Goal: Task Accomplishment & Management: Use online tool/utility

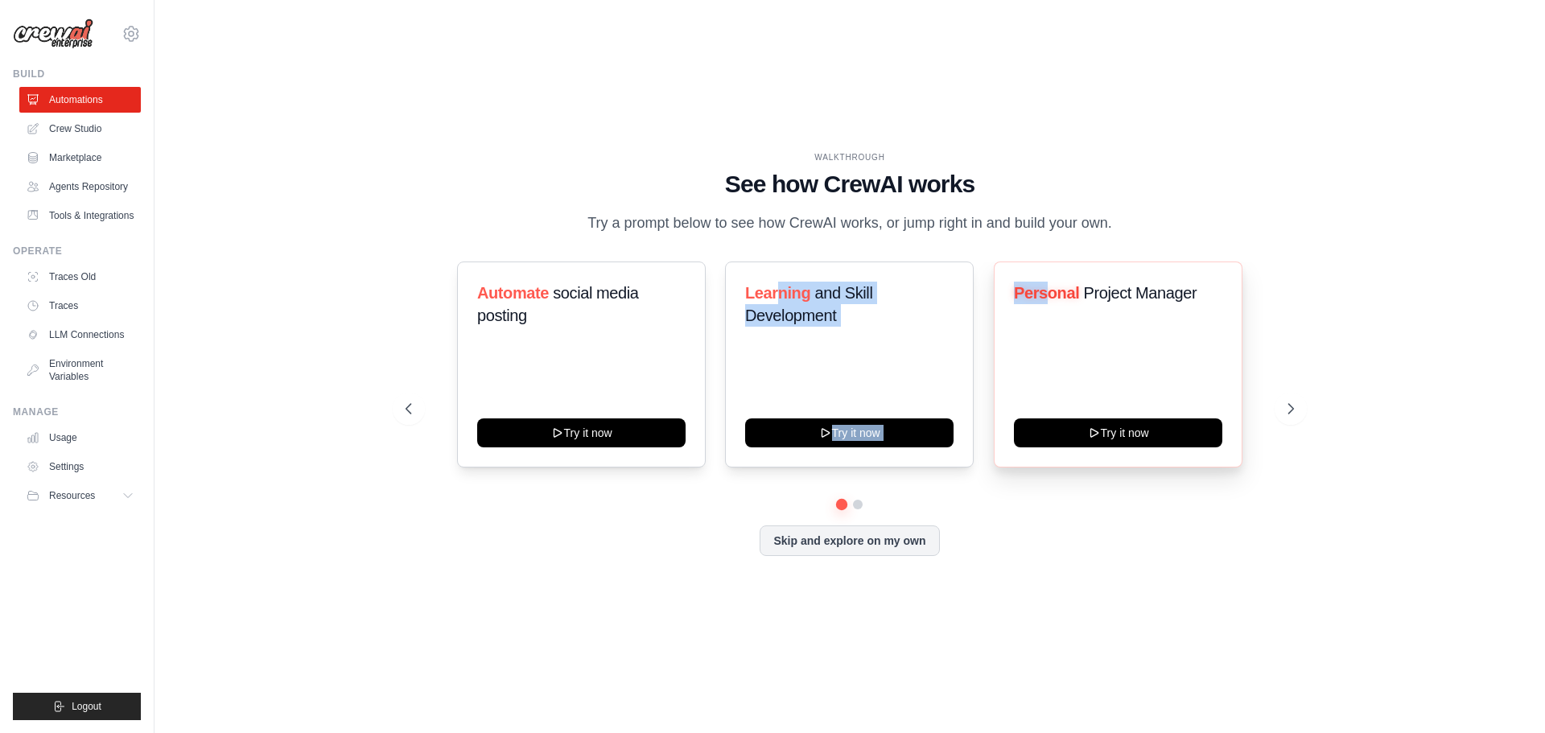
drag, startPoint x: 804, startPoint y: 290, endPoint x: 1089, endPoint y: 328, distance: 287.4
click at [1053, 319] on div "Automate social media posting Try it now Learning and Skill Development Try it …" at bounding box center [850, 365] width 888 height 206
click at [1292, 406] on icon at bounding box center [1292, 409] width 16 height 16
drag, startPoint x: 738, startPoint y: 284, endPoint x: 898, endPoint y: 304, distance: 161.4
click at [898, 304] on div "Content Curator Try it now" at bounding box center [849, 365] width 249 height 206
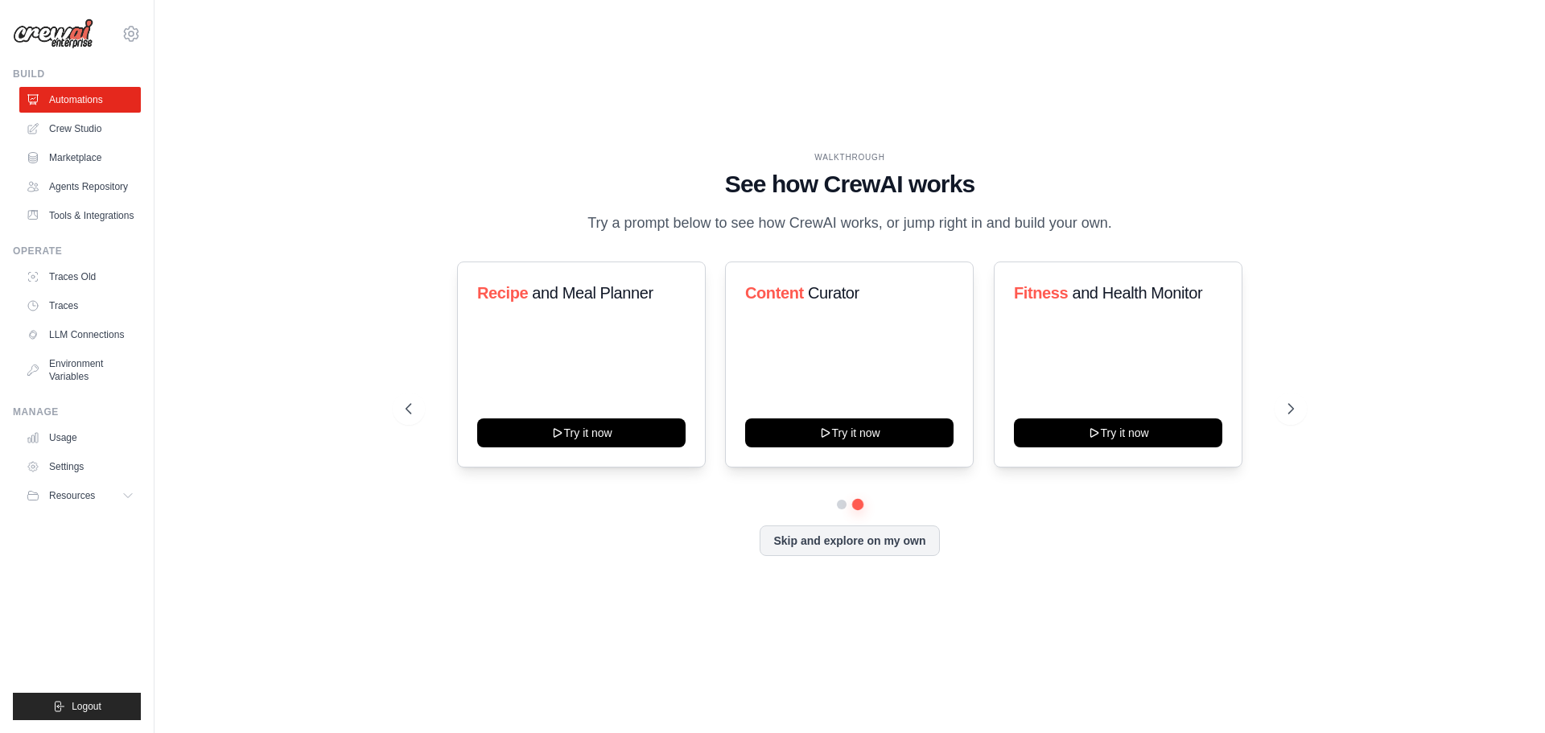
click at [726, 232] on p "Try a prompt below to see how CrewAI works, or jump right in and build your own." at bounding box center [849, 223] width 541 height 23
drag, startPoint x: 633, startPoint y: 216, endPoint x: 1018, endPoint y: 384, distance: 420.6
click at [1033, 258] on div "WALKTHROUGH See how CrewAI works Try a prompt below to see how CrewAI works, or…" at bounding box center [849, 366] width 927 height 430
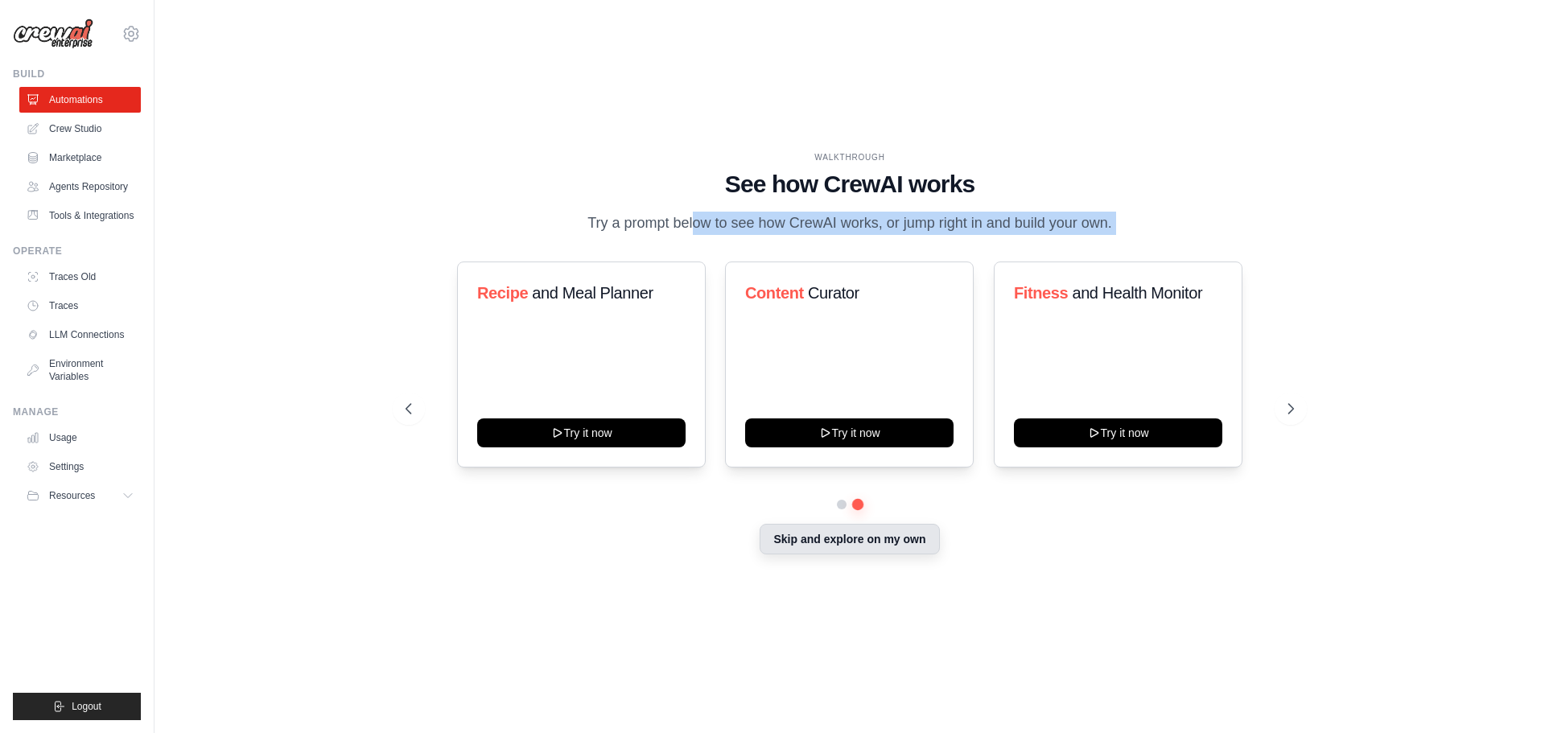
click at [862, 543] on button "Skip and explore on my own" at bounding box center [849, 539] width 179 height 31
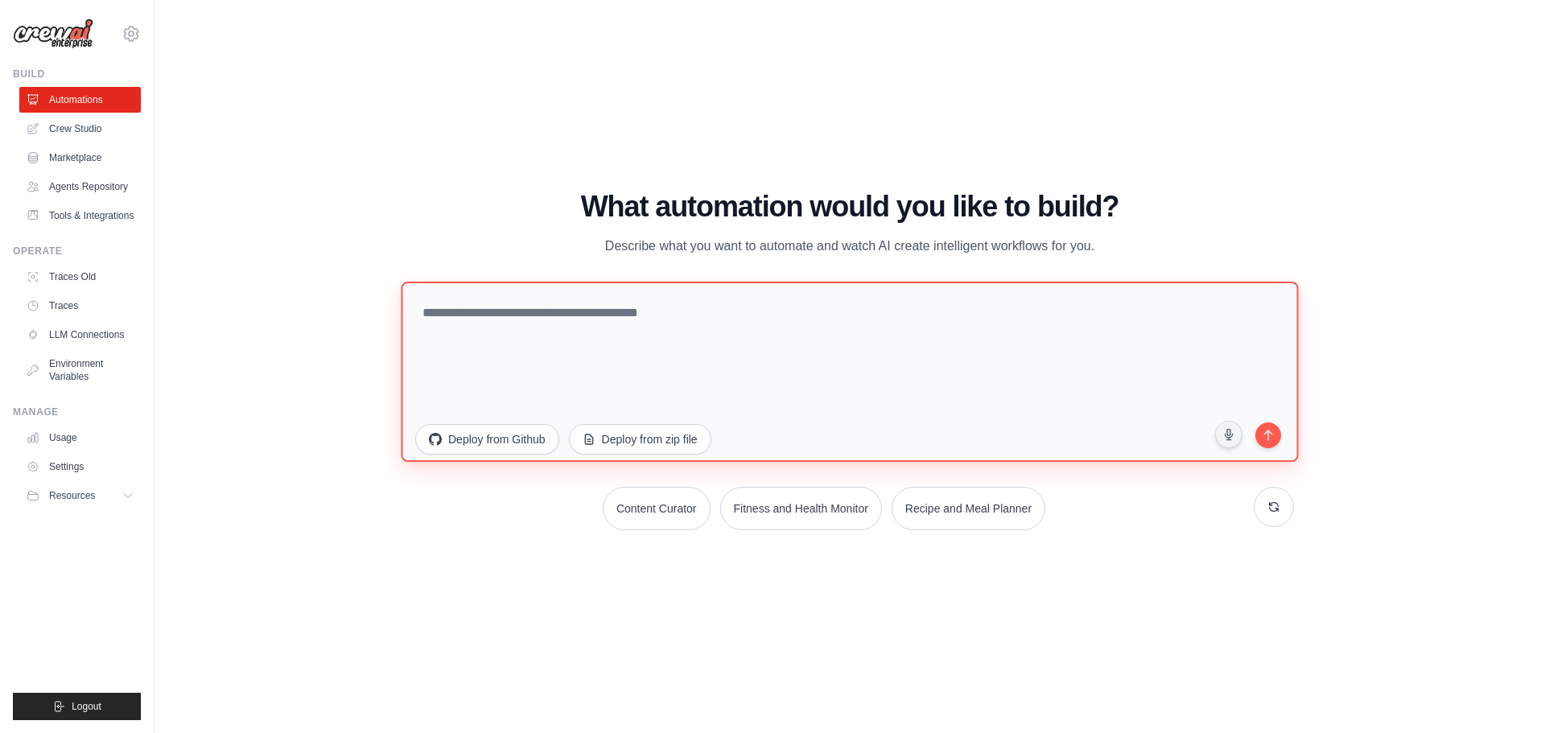
click at [504, 307] on textarea at bounding box center [849, 371] width 897 height 180
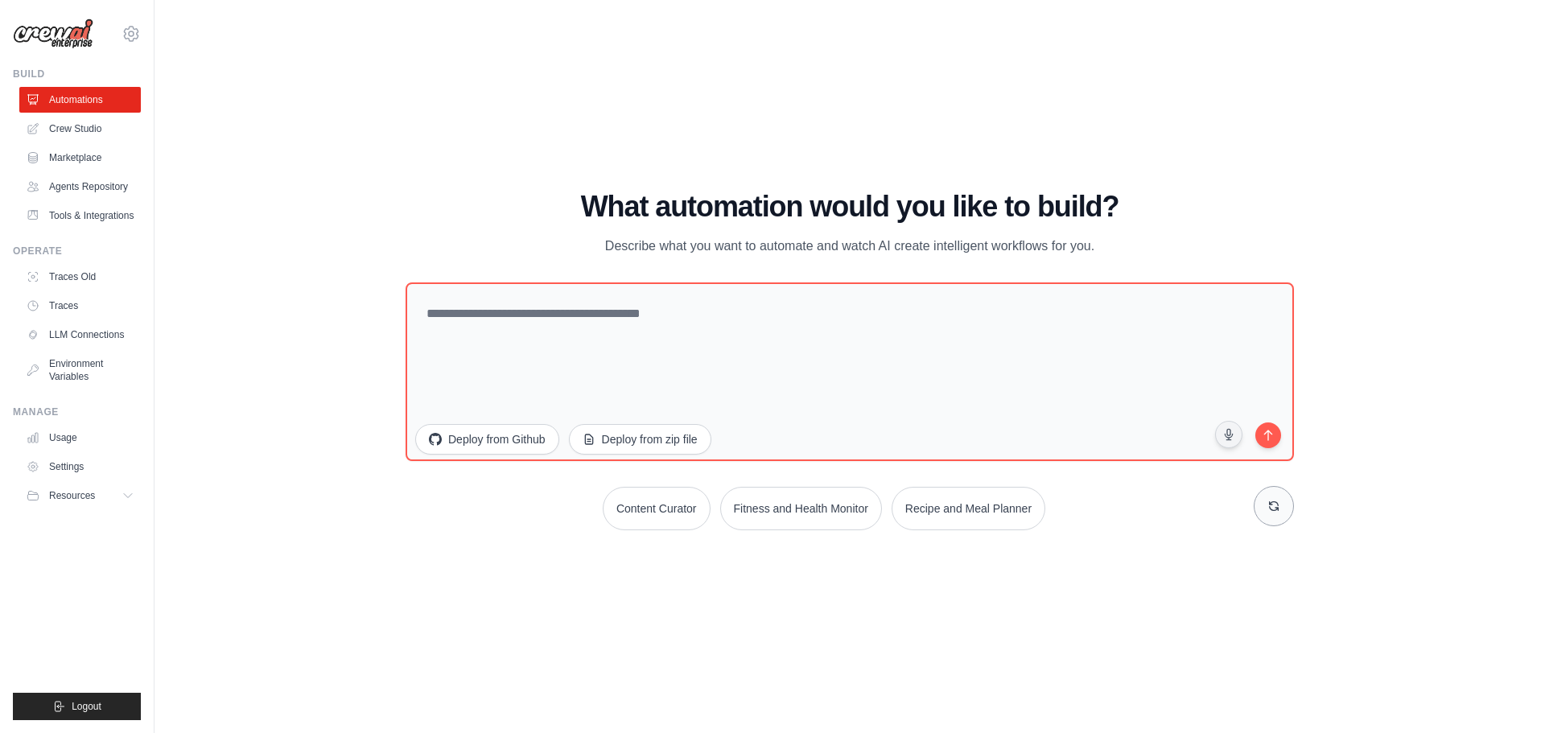
click at [1289, 512] on button at bounding box center [1274, 506] width 40 height 40
click at [1287, 511] on button at bounding box center [1274, 506] width 40 height 40
click at [512, 447] on button "Deploy from Github" at bounding box center [486, 437] width 145 height 31
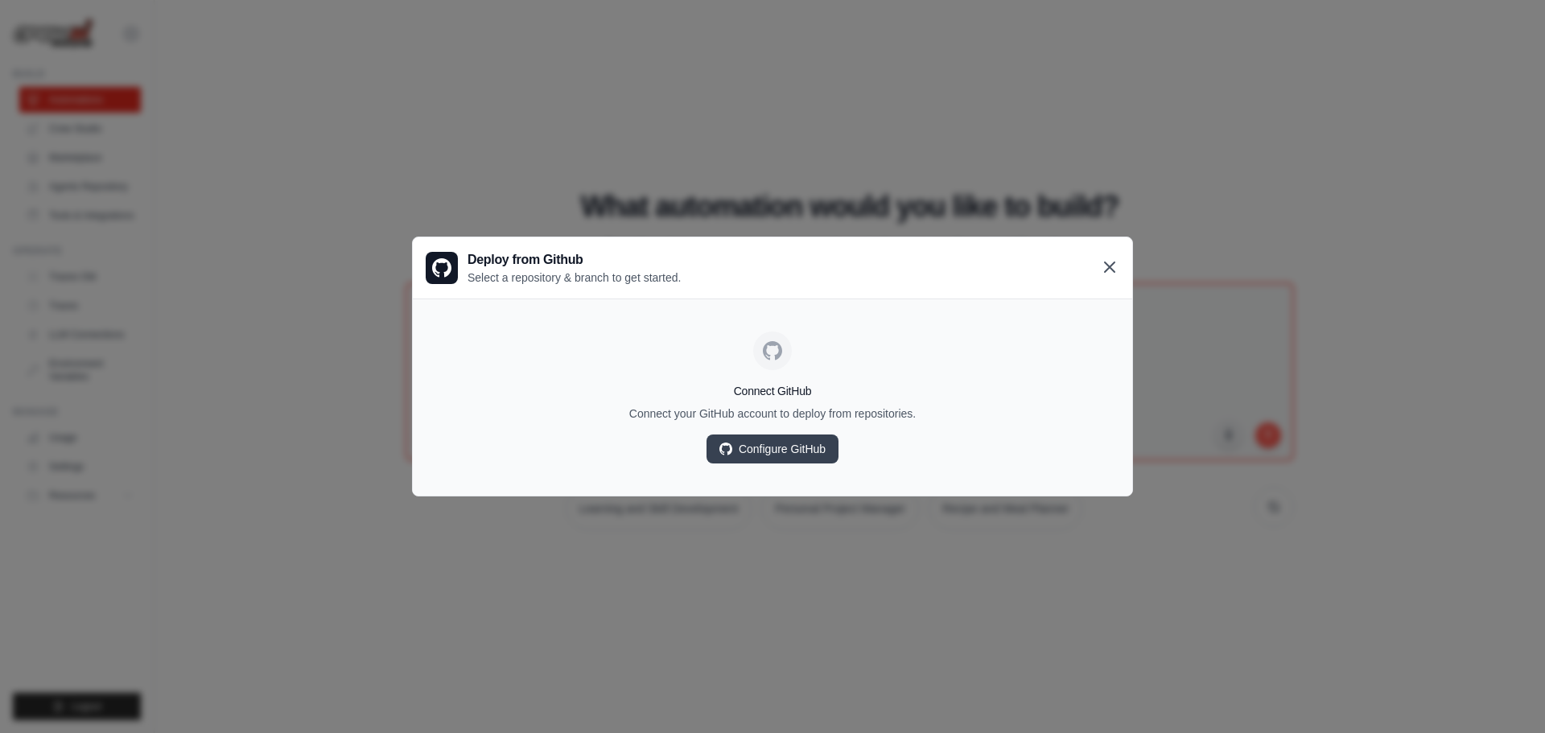
click at [1102, 258] on div "Deploy from Github Select a repository & branch to get started." at bounding box center [772, 267] width 719 height 61
click at [1112, 262] on icon at bounding box center [1109, 267] width 19 height 19
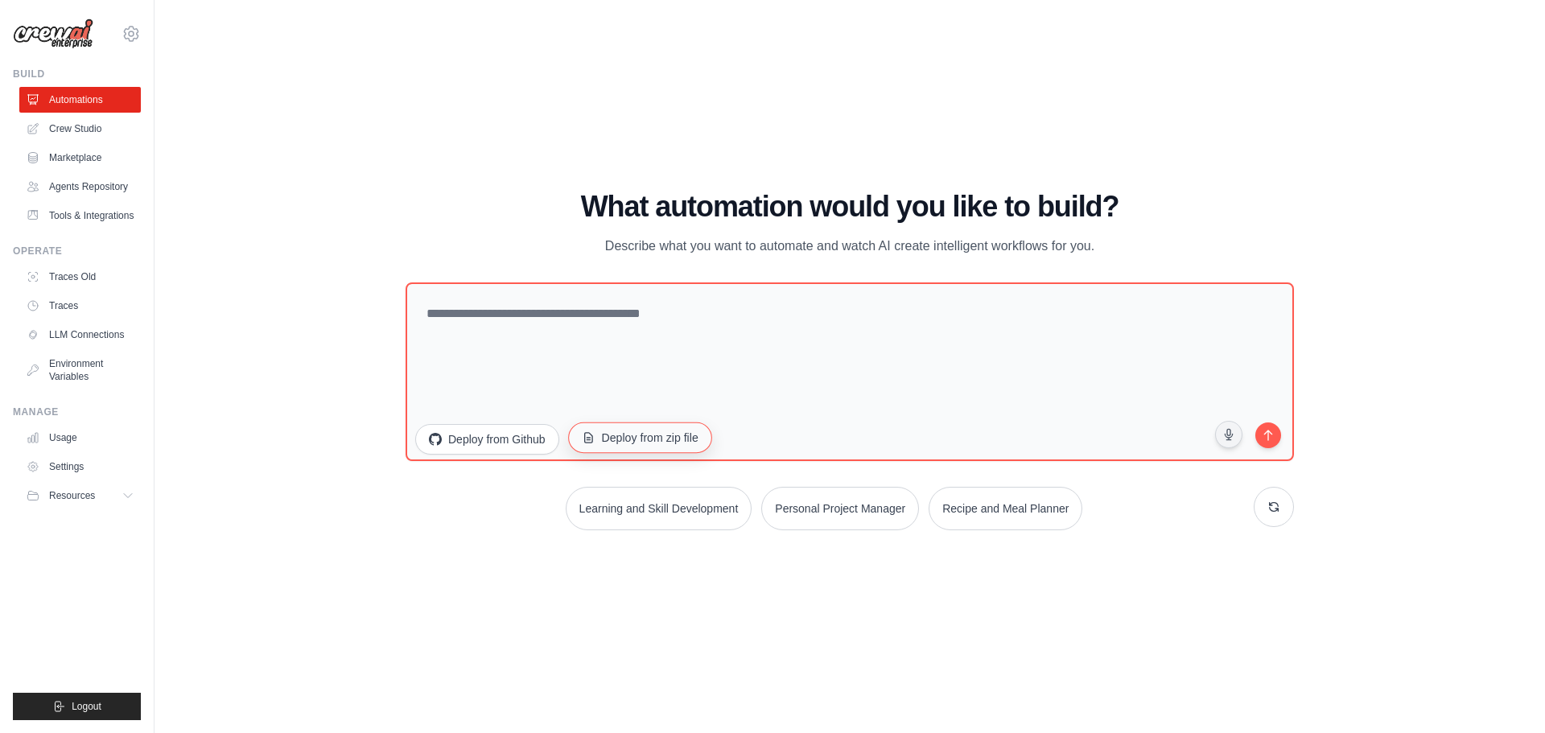
click at [689, 439] on button "Deploy from zip file" at bounding box center [640, 437] width 144 height 31
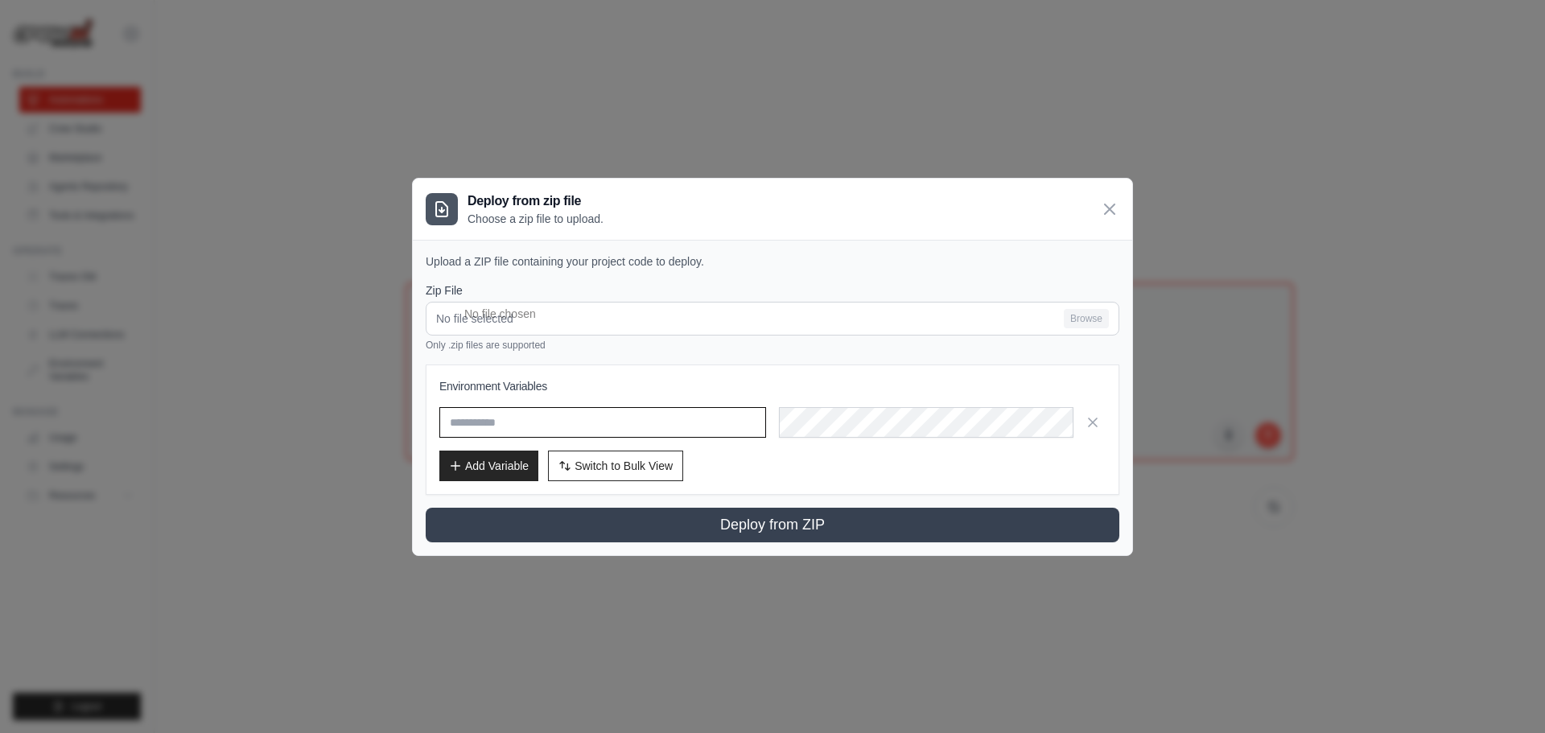
click at [672, 433] on input "text" at bounding box center [602, 422] width 327 height 31
click at [1113, 209] on icon at bounding box center [1109, 208] width 19 height 19
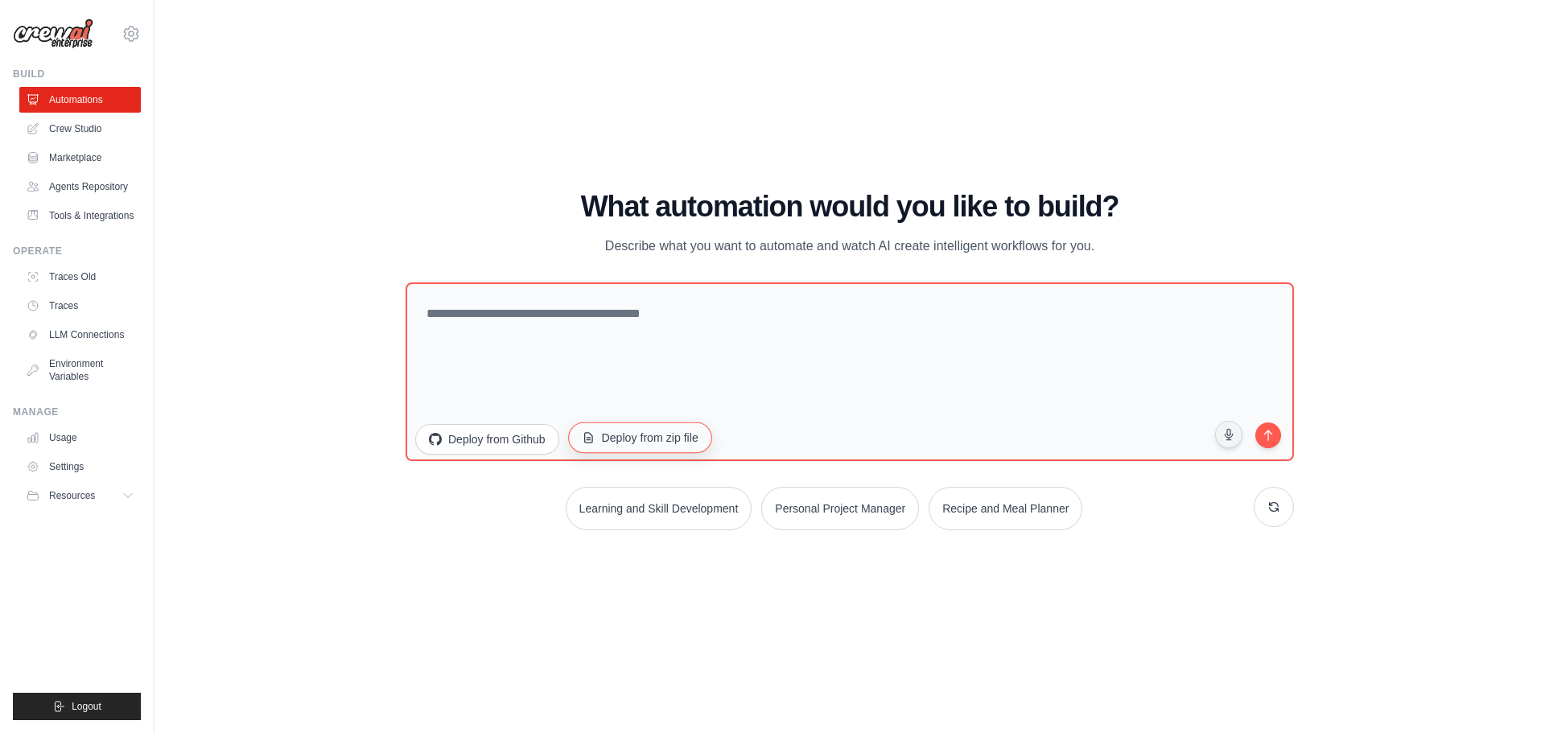
click at [649, 432] on button "Deploy from zip file" at bounding box center [640, 437] width 144 height 31
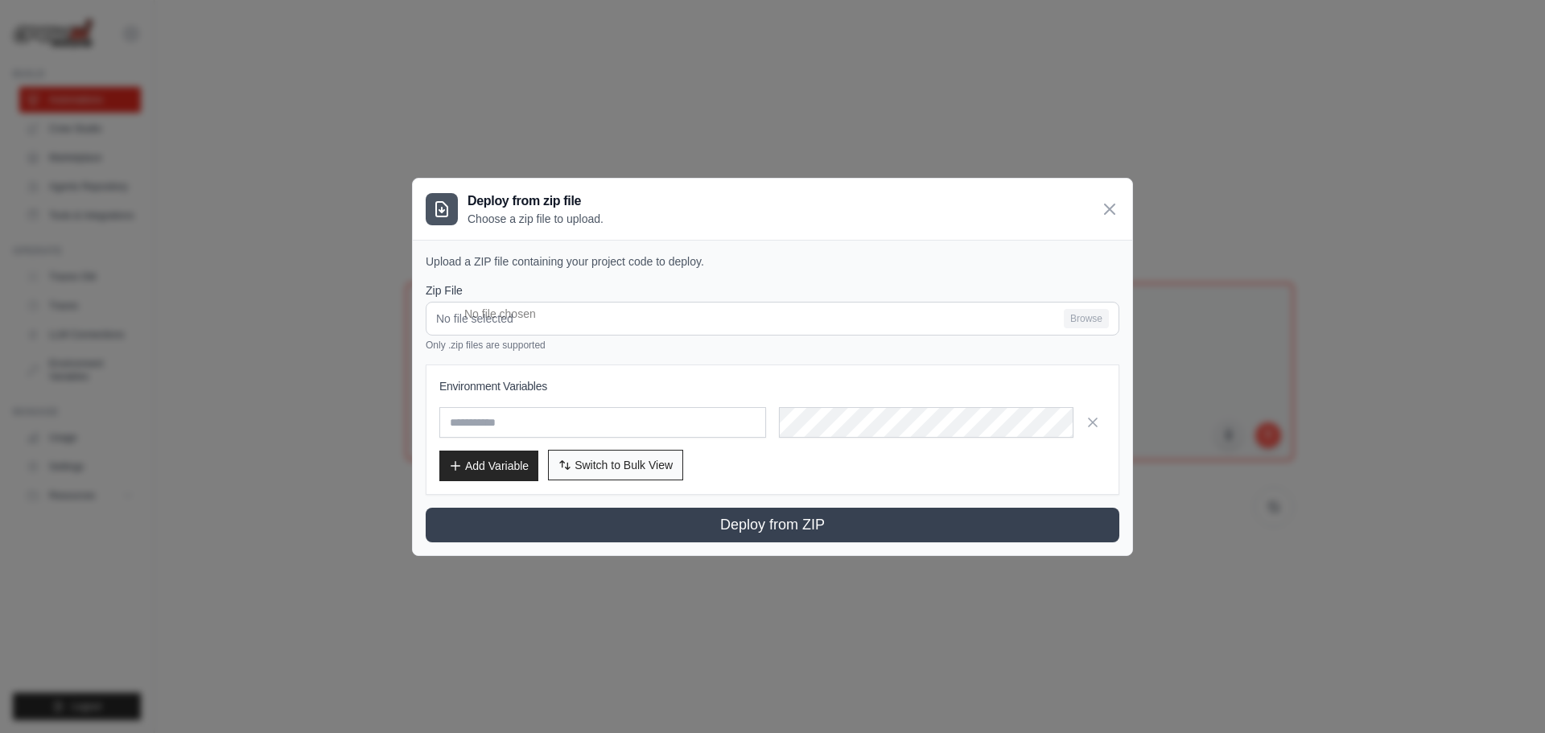
click at [645, 466] on span "Switch to Bulk View" at bounding box center [624, 465] width 98 height 16
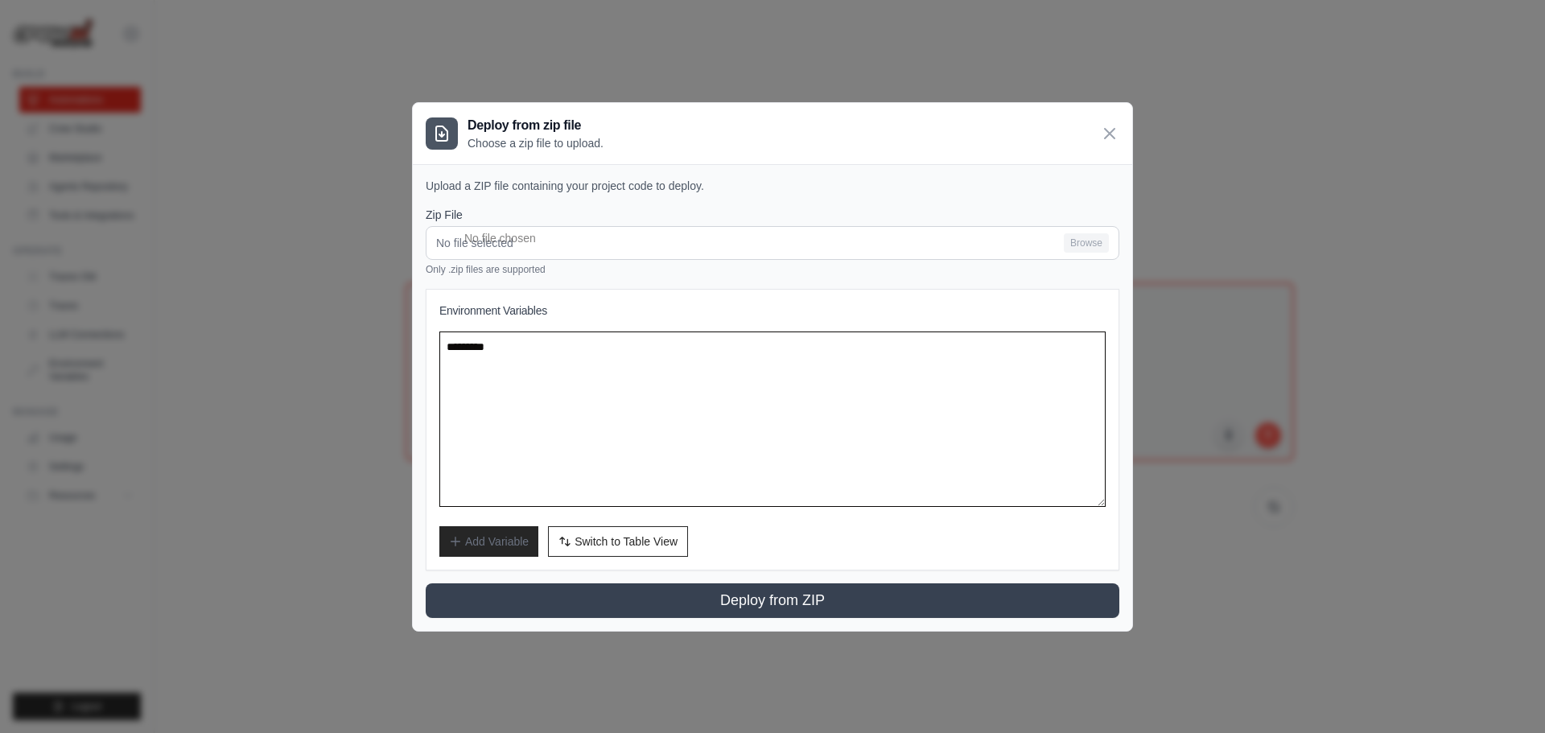
click at [514, 376] on textarea at bounding box center [772, 419] width 666 height 175
click at [528, 340] on textarea at bounding box center [772, 419] width 666 height 175
drag, startPoint x: 551, startPoint y: 373, endPoint x: 450, endPoint y: 357, distance: 102.5
click at [450, 357] on textarea at bounding box center [772, 419] width 666 height 175
click at [525, 358] on textarea at bounding box center [772, 419] width 666 height 175
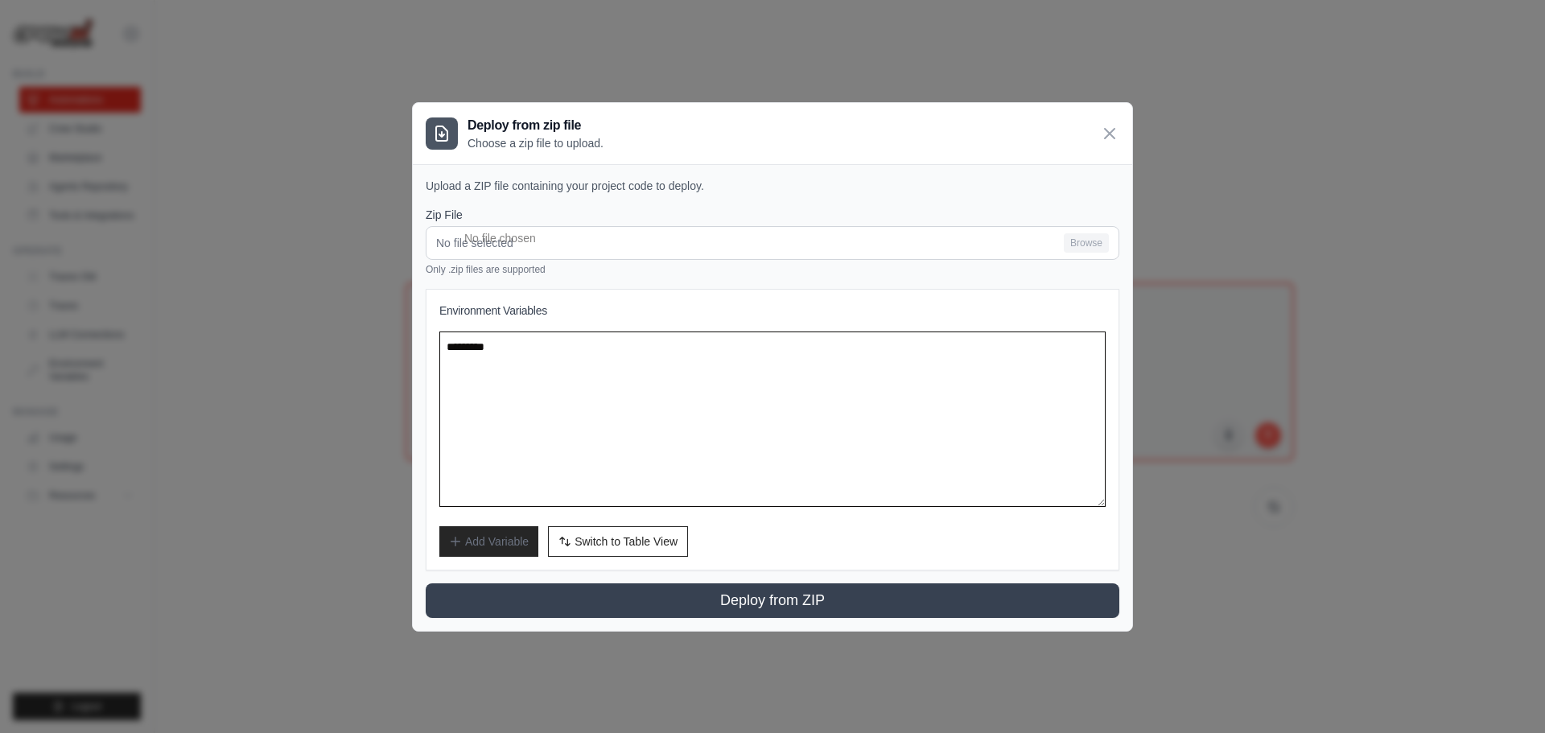
click at [528, 356] on textarea at bounding box center [772, 419] width 666 height 175
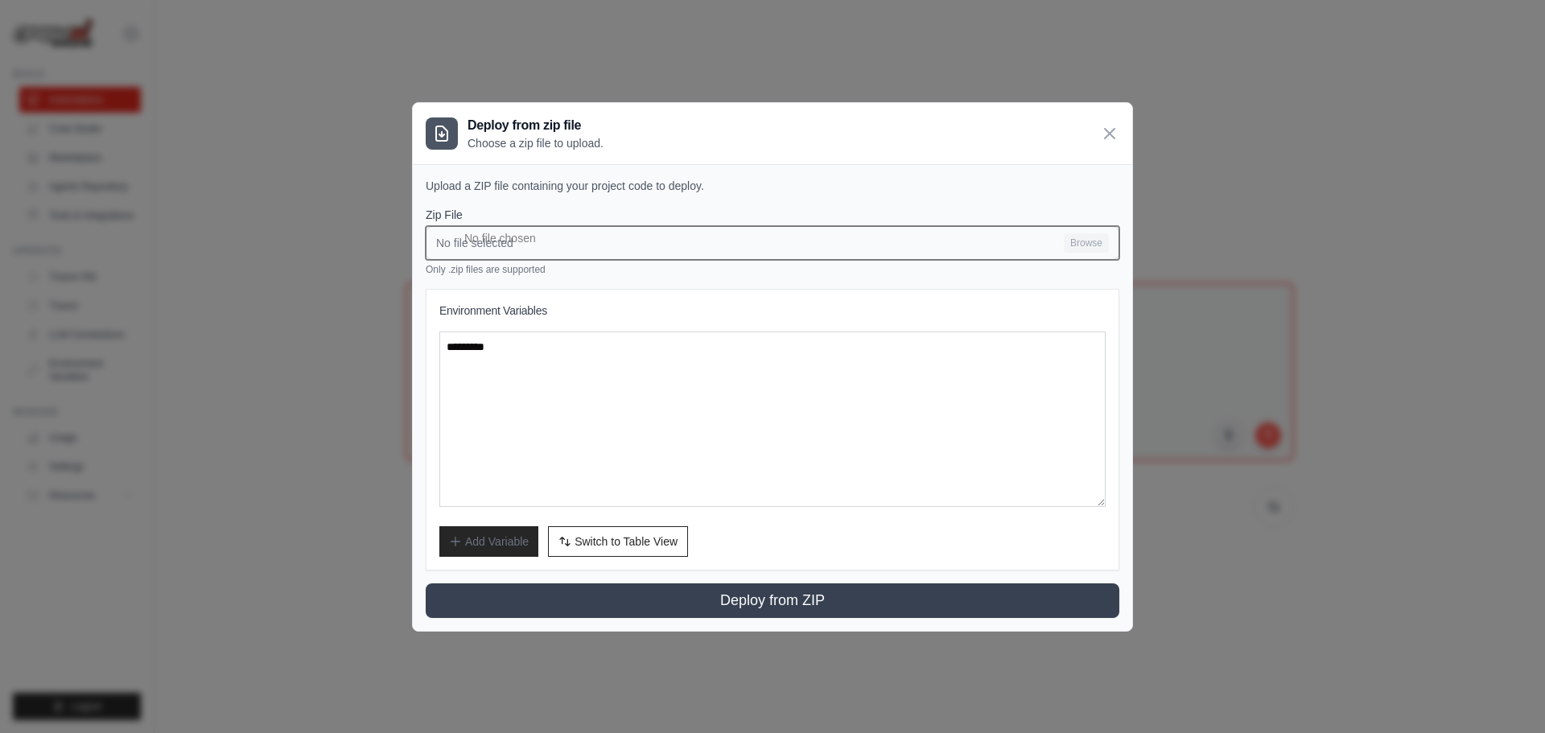
click at [572, 252] on input "No file selected Browse" at bounding box center [773, 243] width 694 height 34
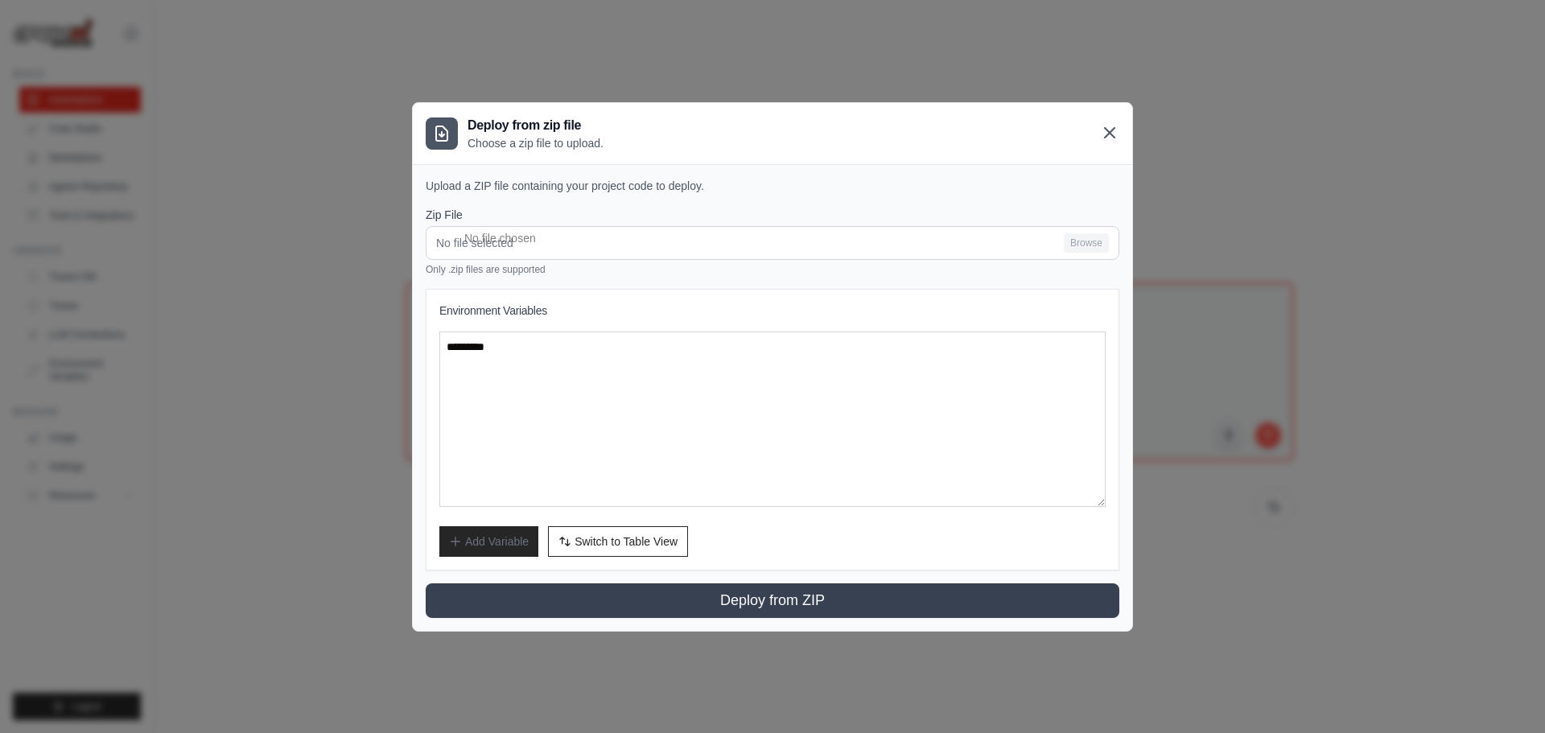
click at [1103, 128] on icon at bounding box center [1109, 132] width 19 height 19
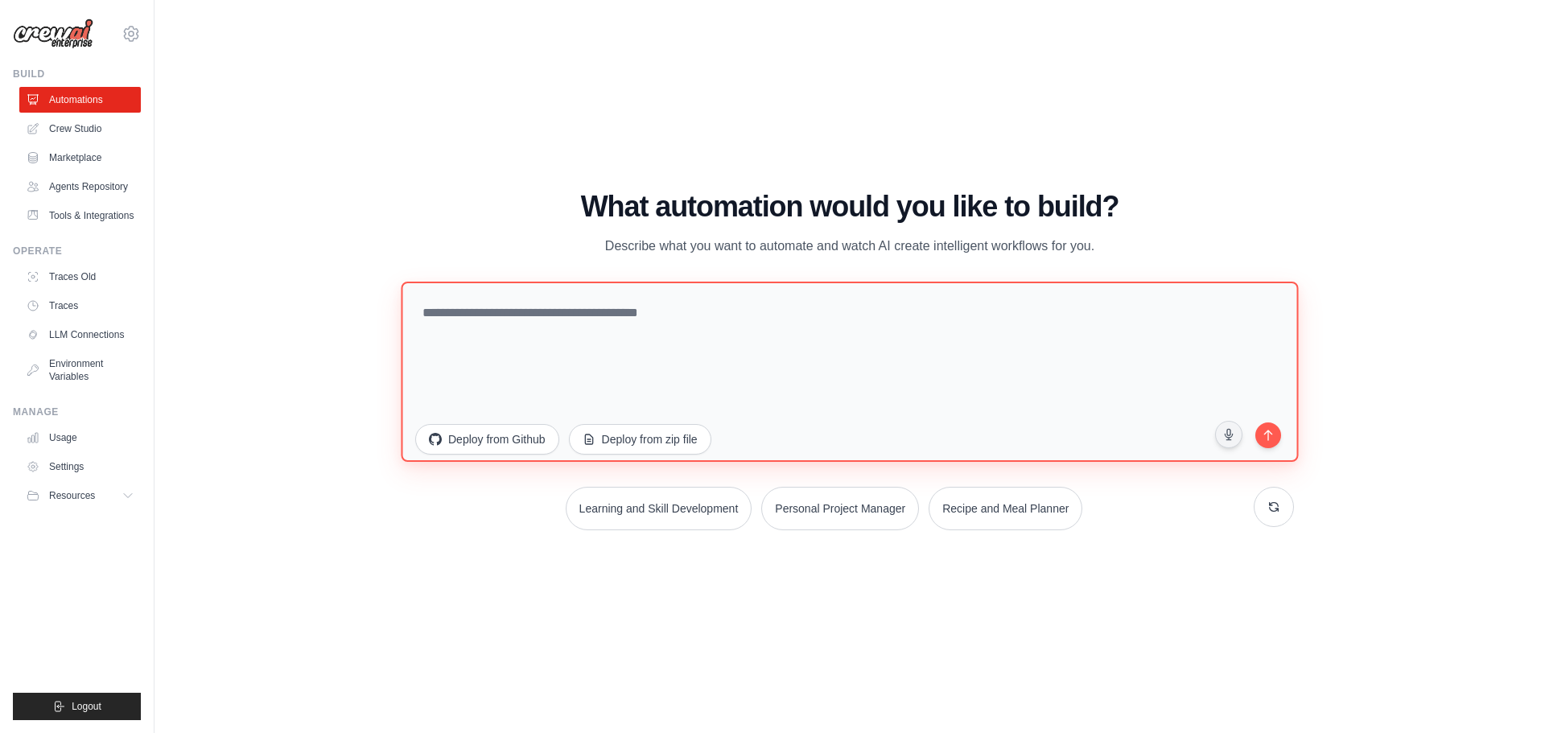
click at [794, 295] on textarea at bounding box center [849, 371] width 897 height 180
paste textarea "**********"
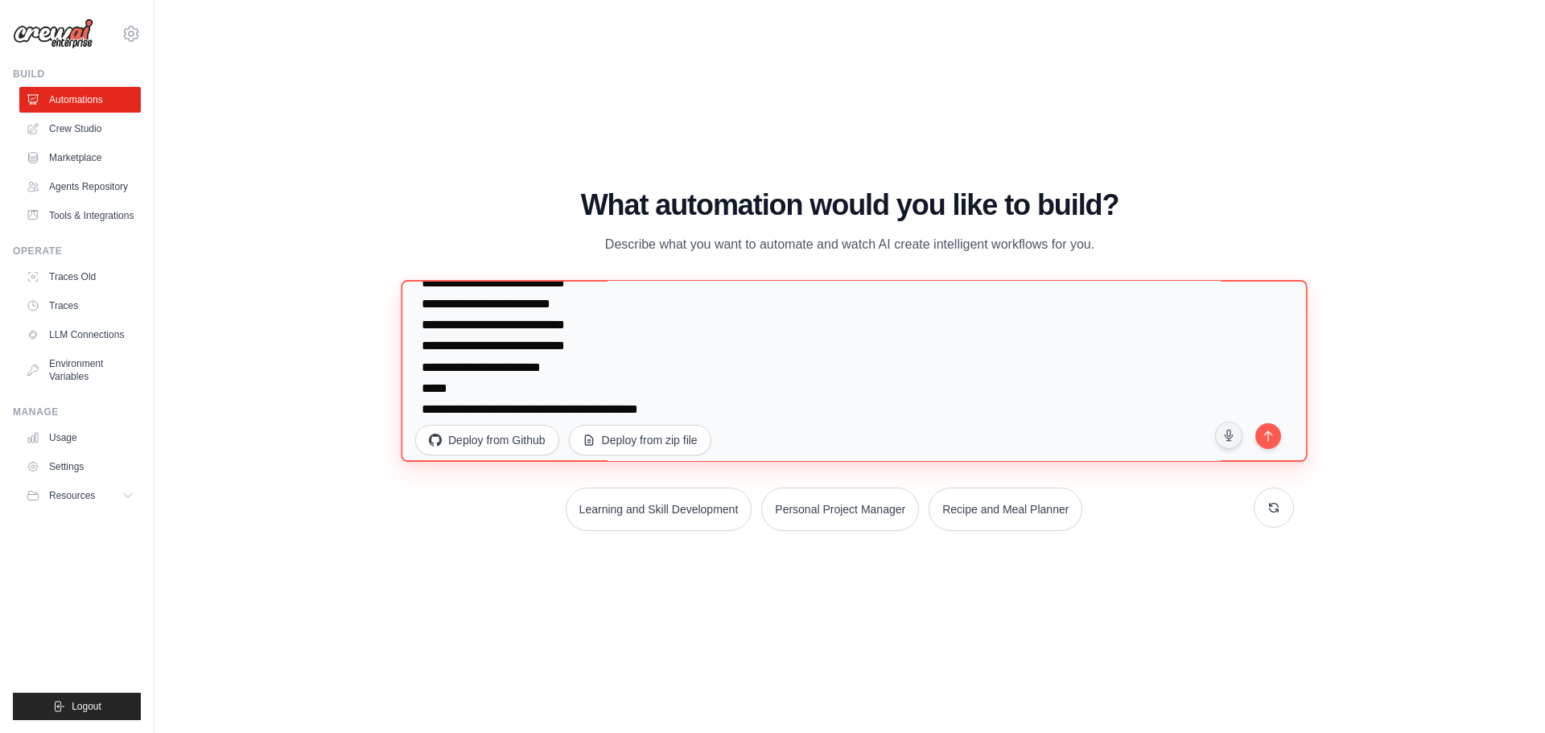
scroll to position [5231, 0]
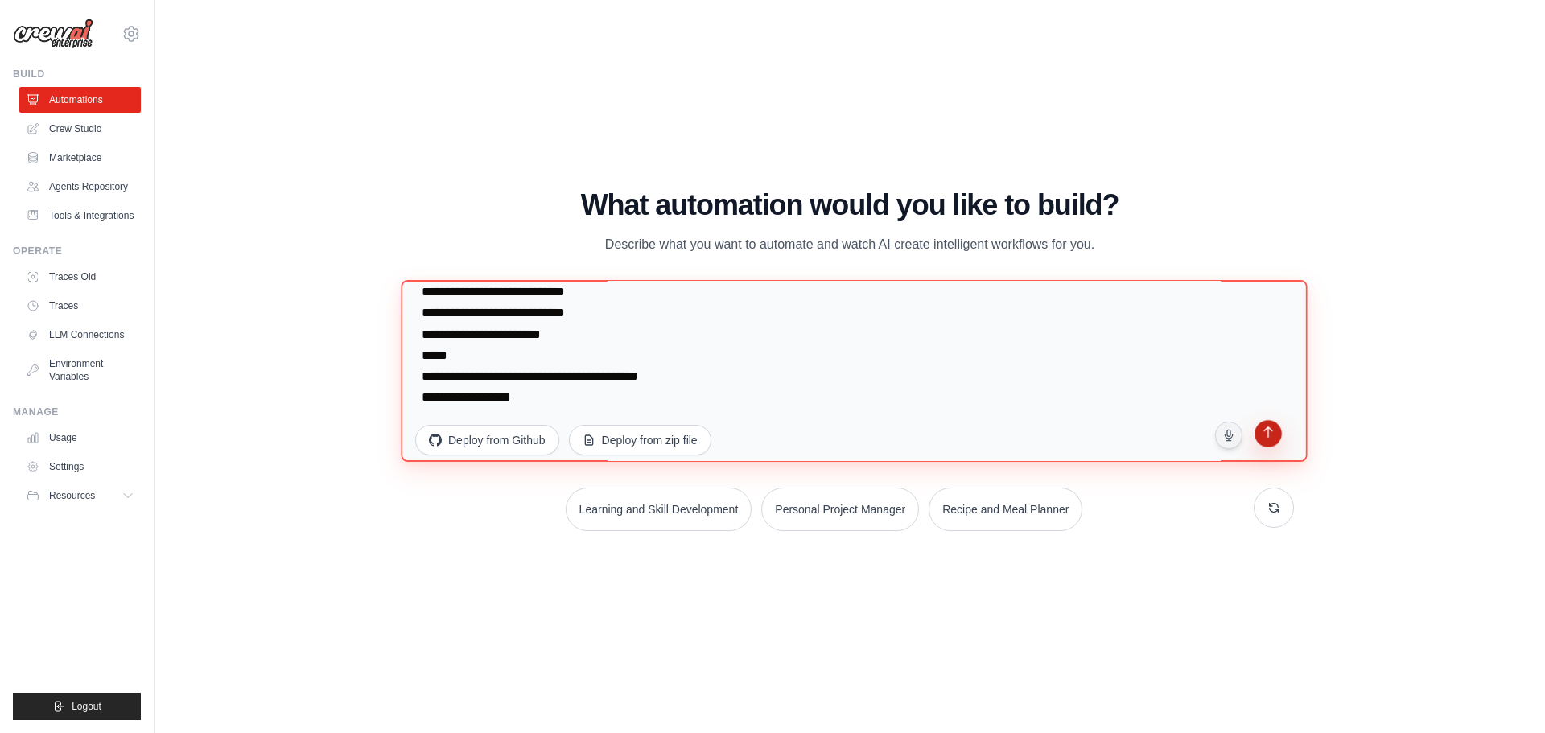
type textarea "**********"
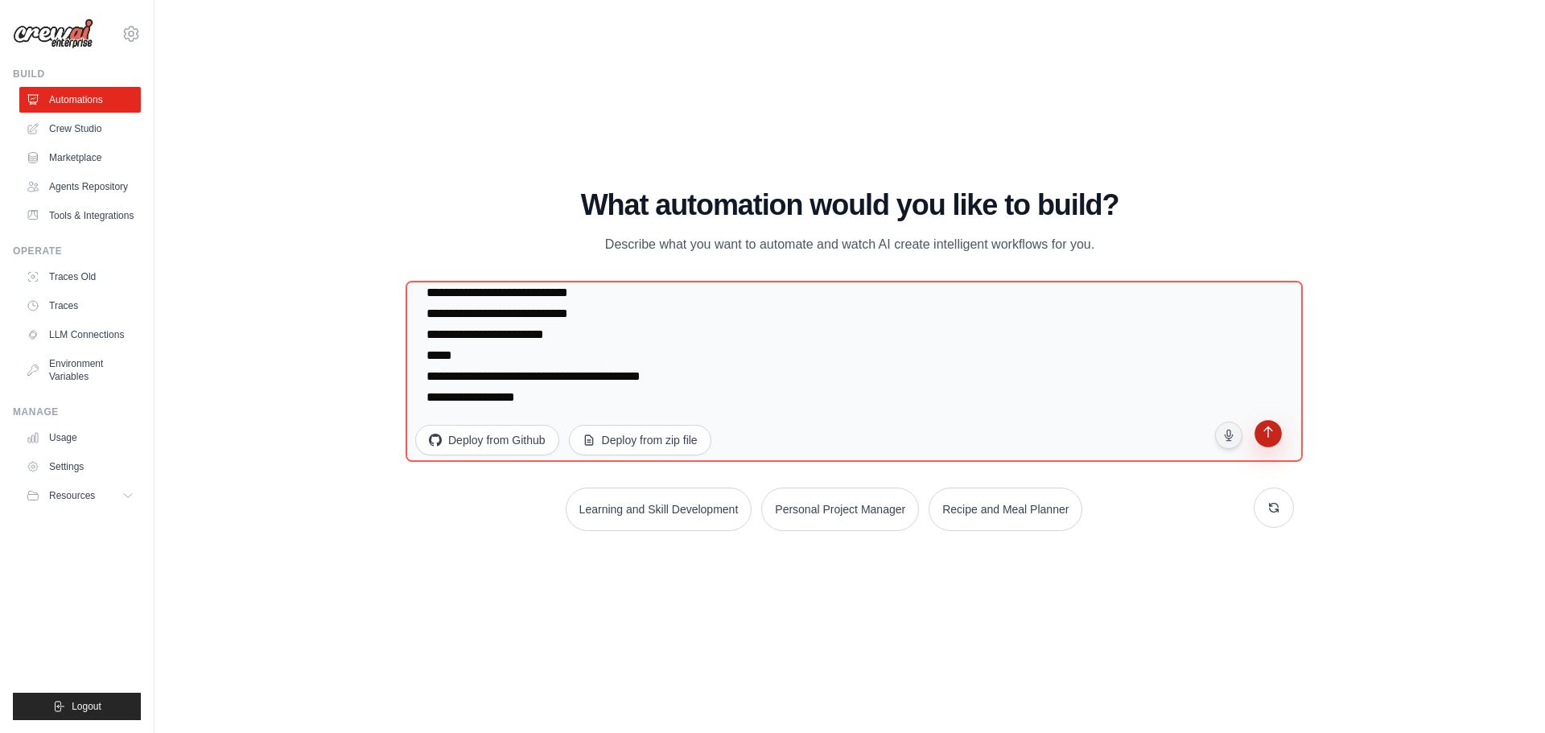
click at [1258, 431] on button "submit" at bounding box center [1268, 435] width 31 height 31
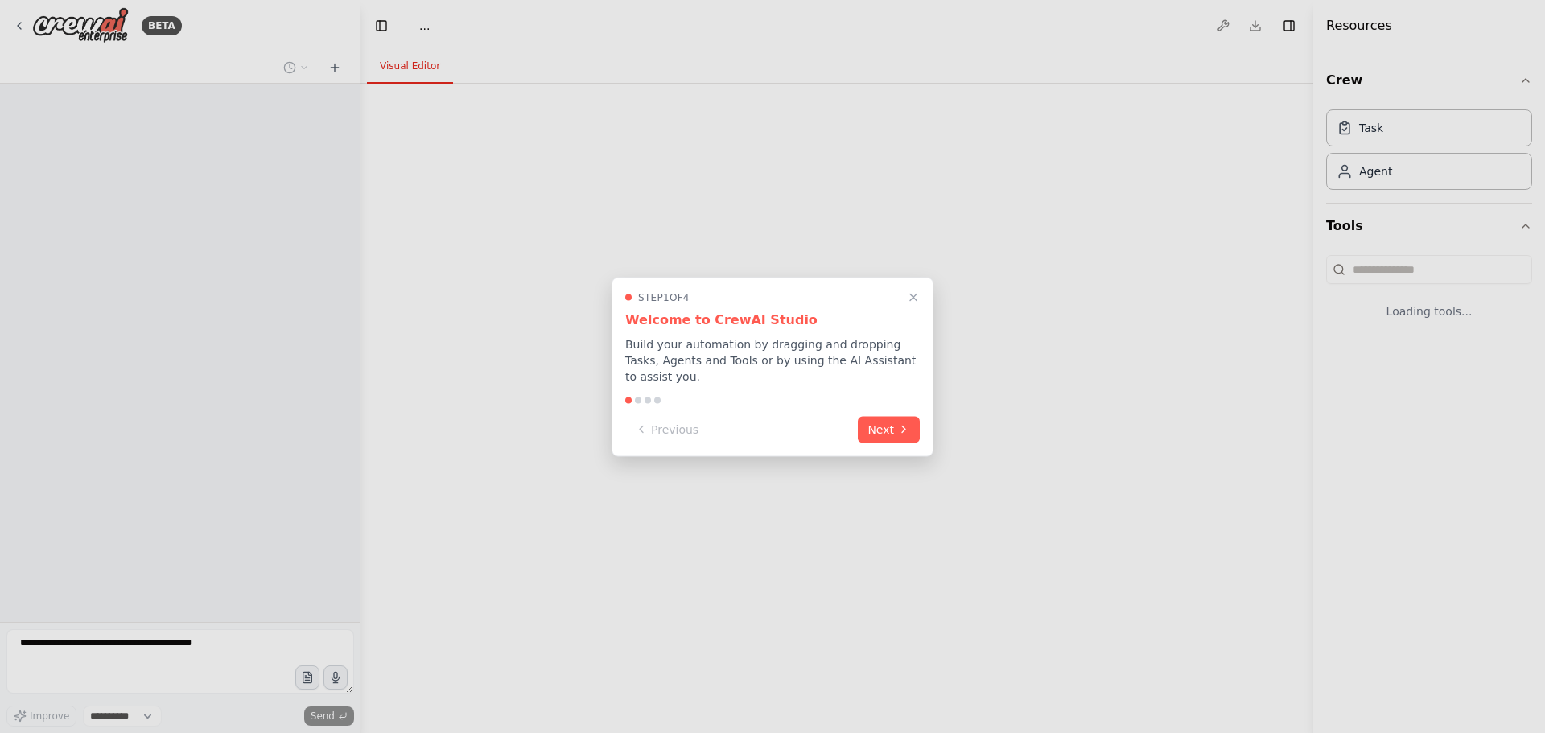
select select "****"
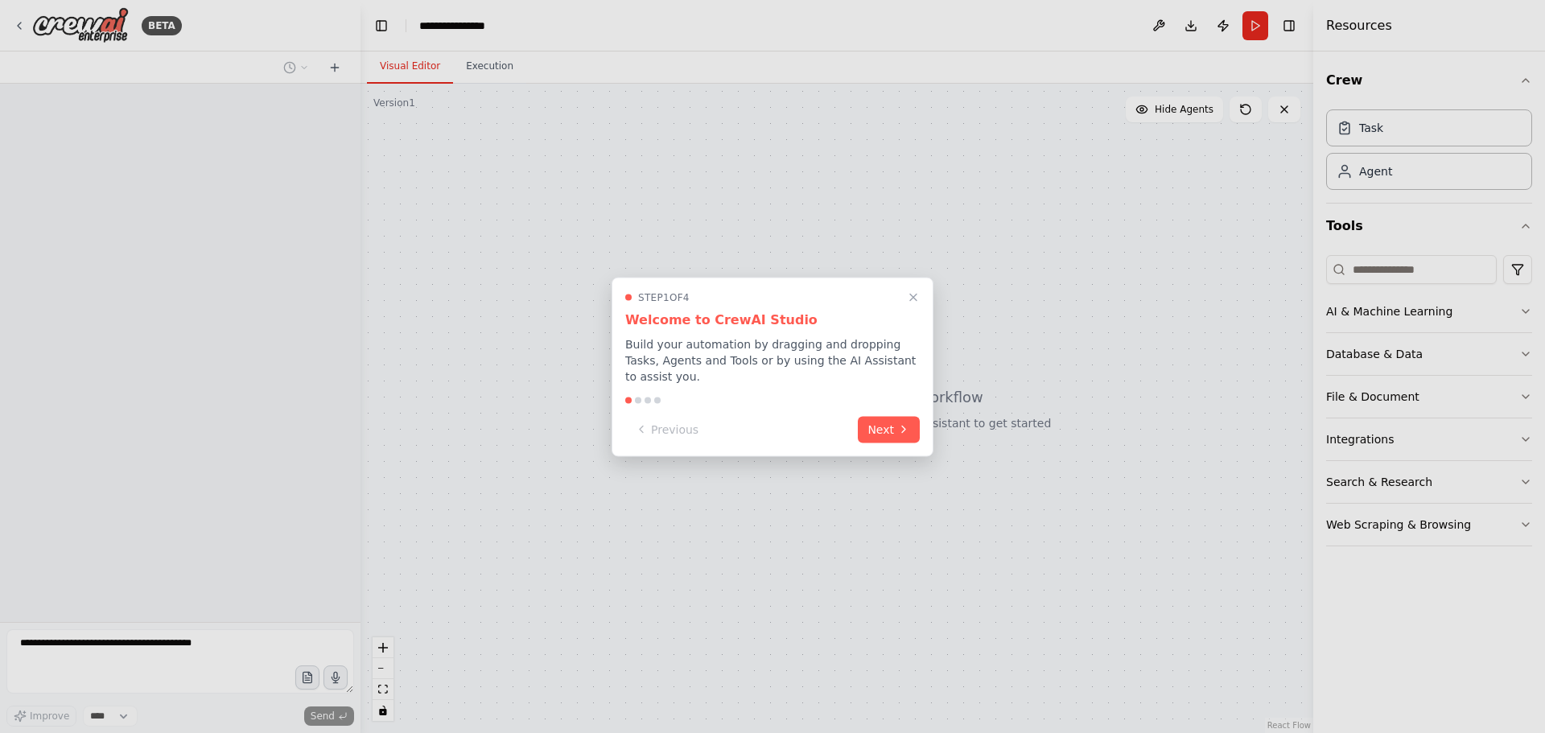
scroll to position [1764, 0]
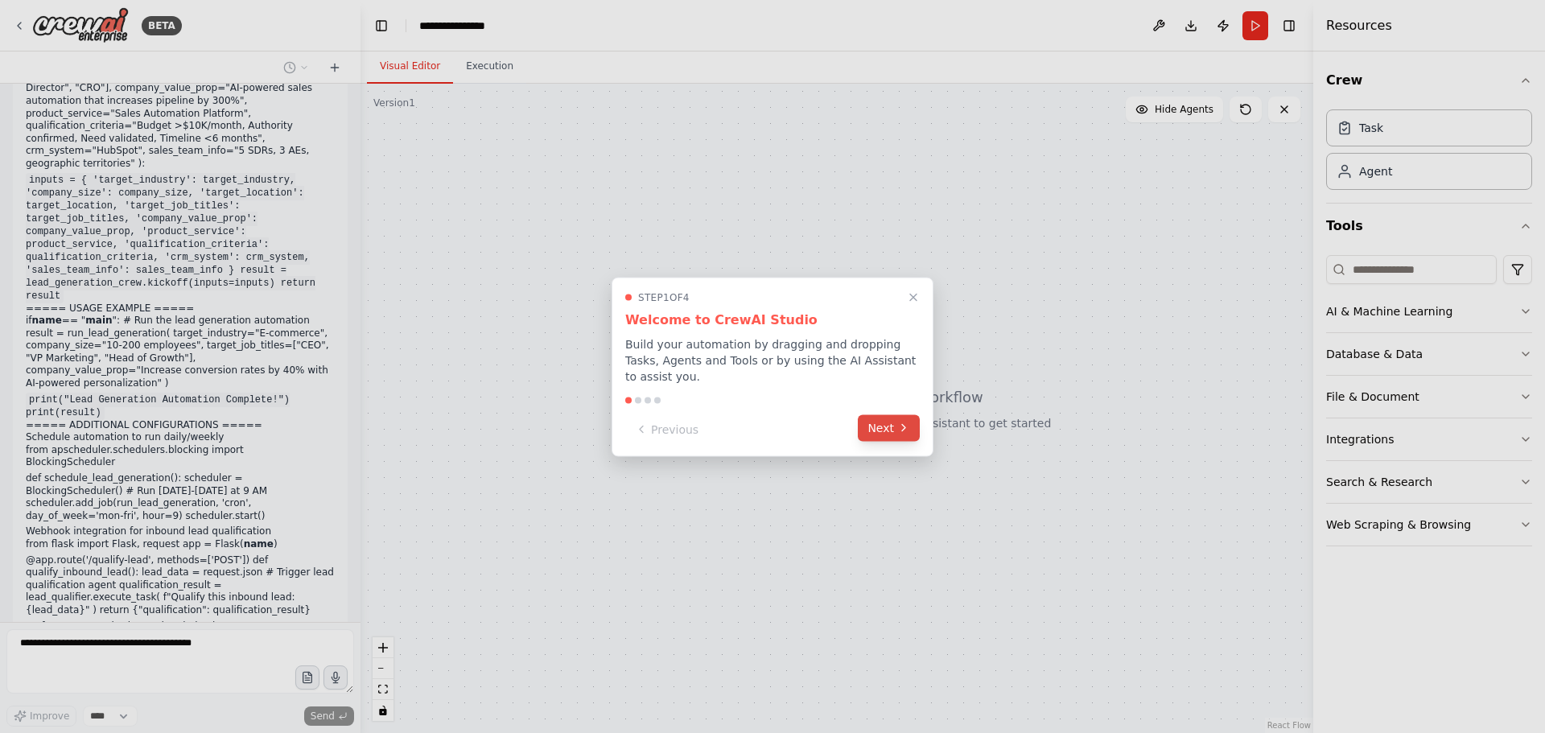
click at [894, 417] on button "Next" at bounding box center [889, 427] width 62 height 27
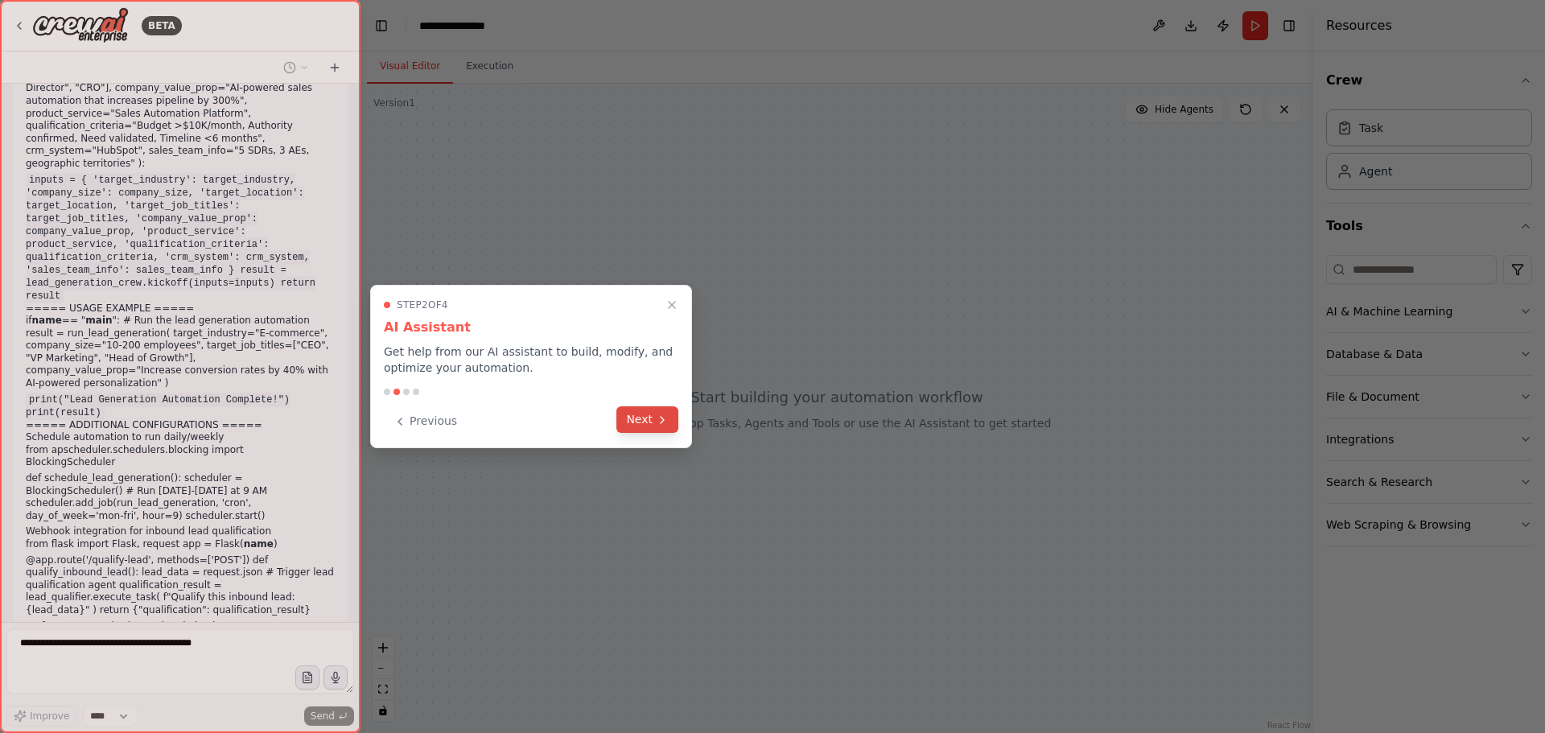
click at [649, 426] on button "Next" at bounding box center [647, 419] width 62 height 27
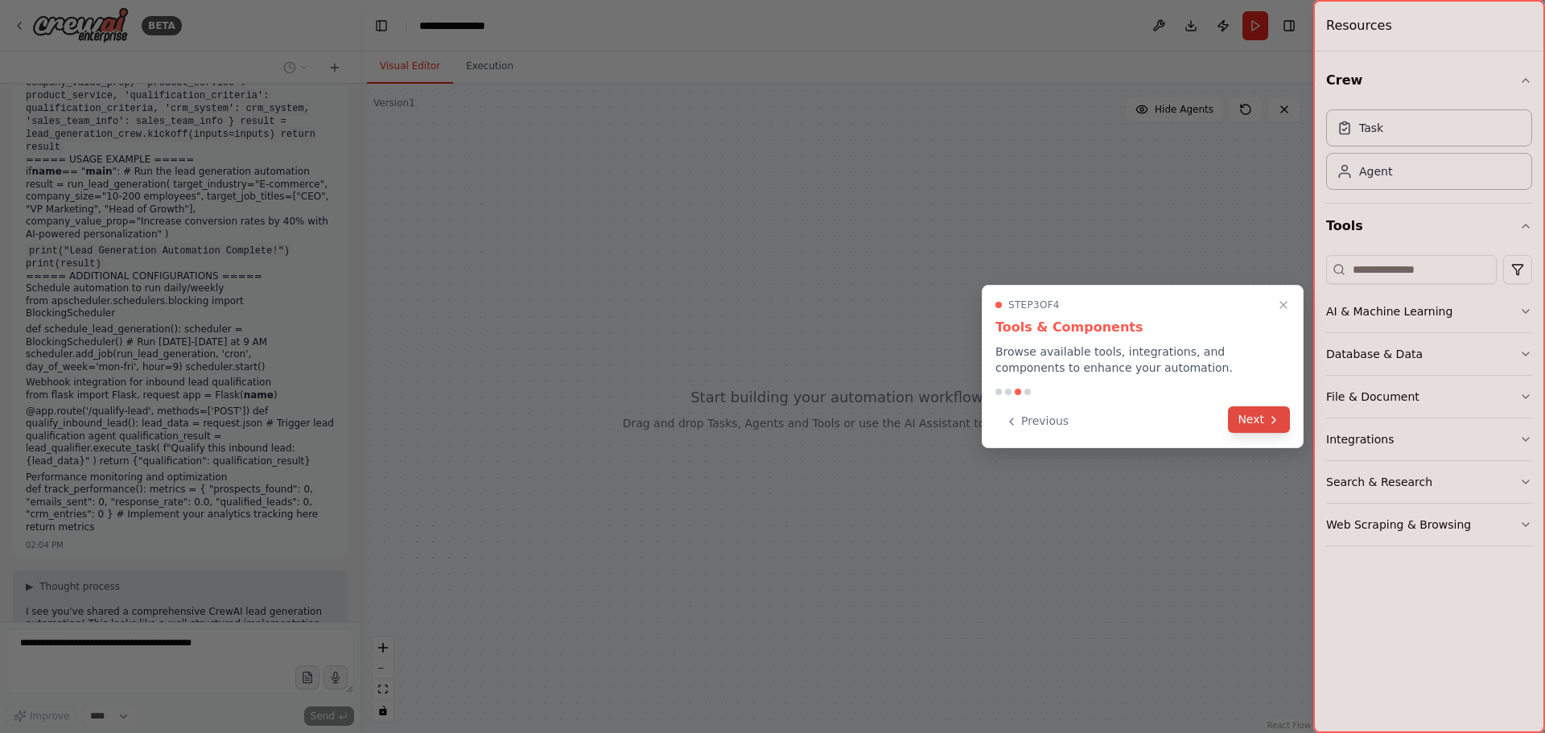
scroll to position [1926, 0]
click at [1243, 428] on button "Next" at bounding box center [1259, 419] width 62 height 27
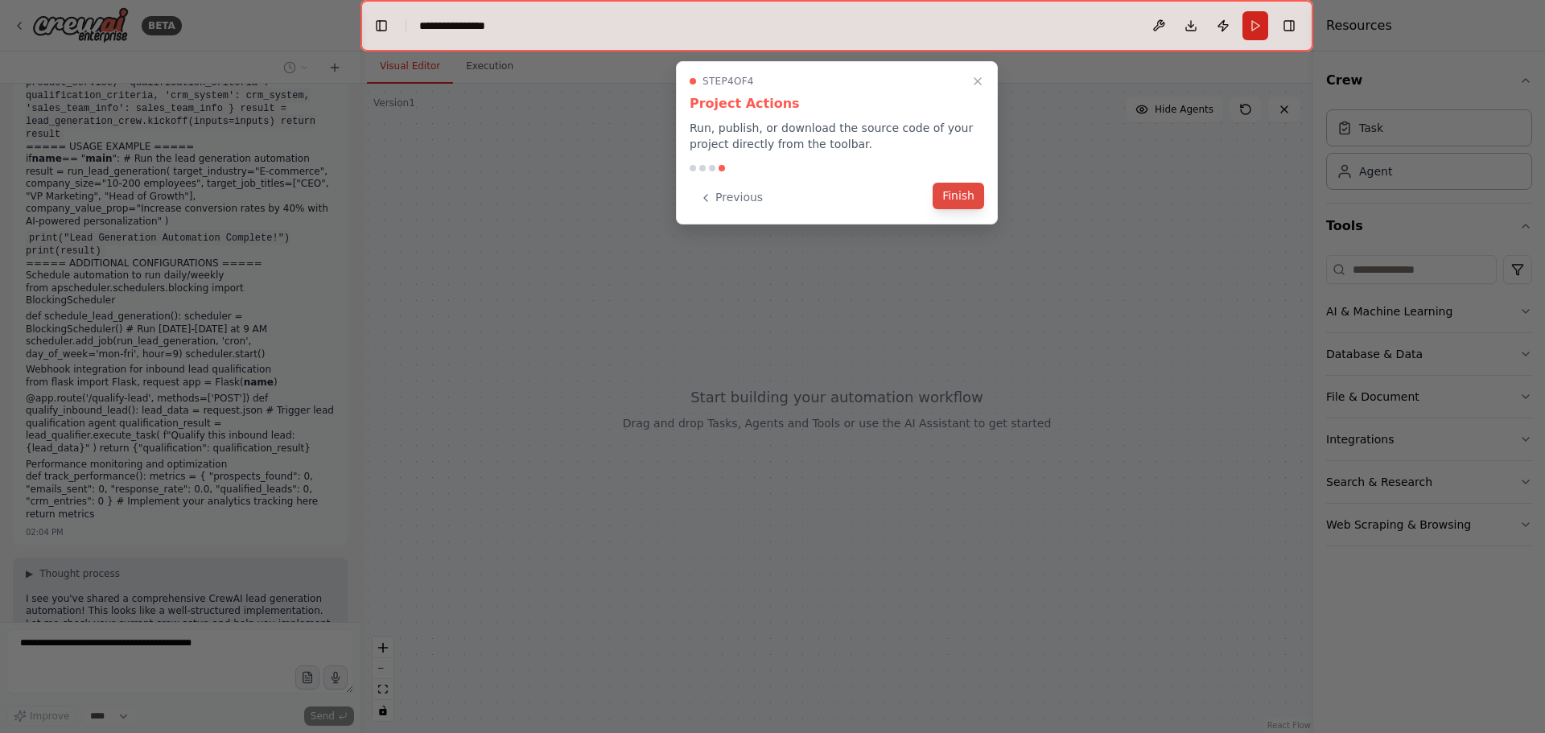
click at [968, 206] on button "Finish" at bounding box center [959, 196] width 52 height 27
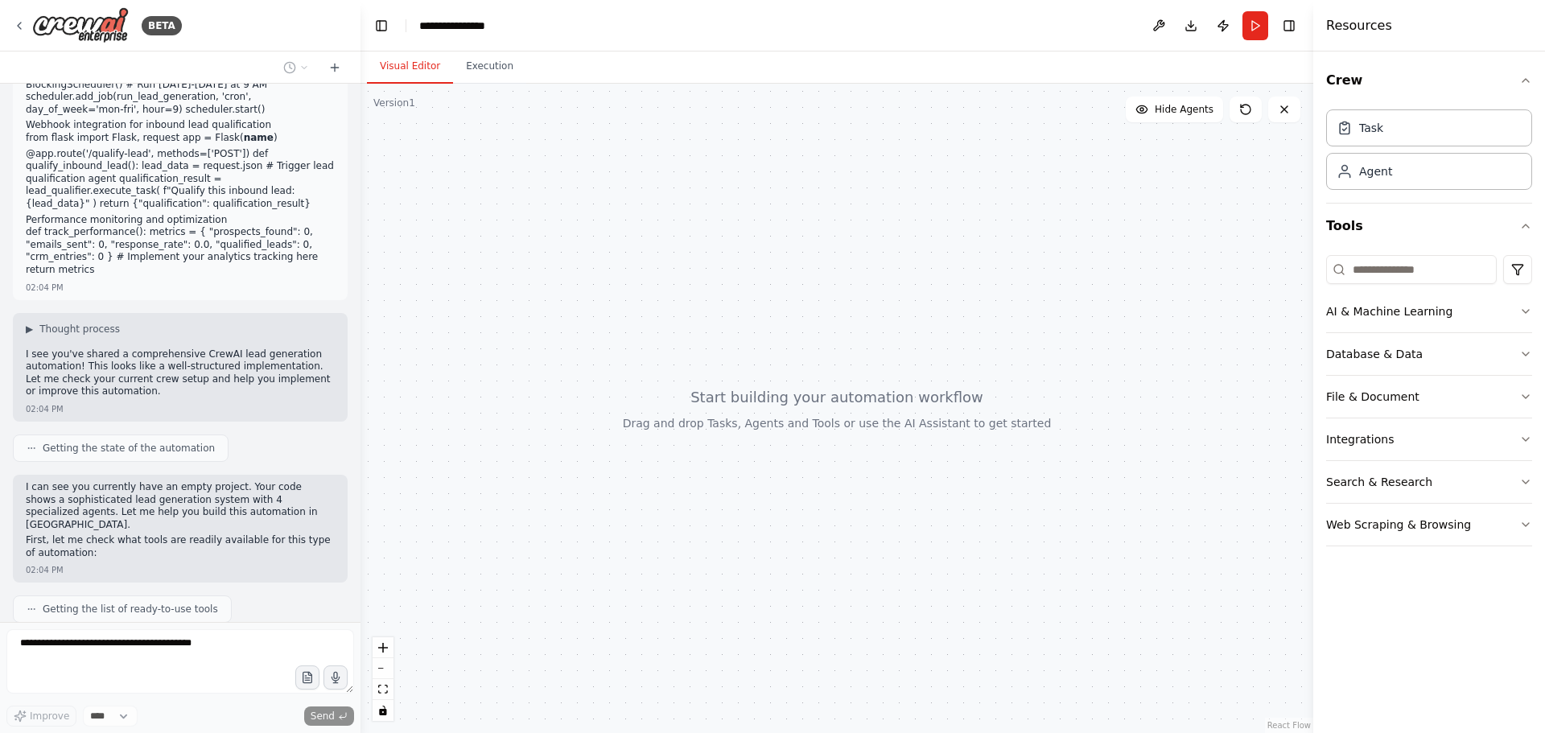
scroll to position [2182, 0]
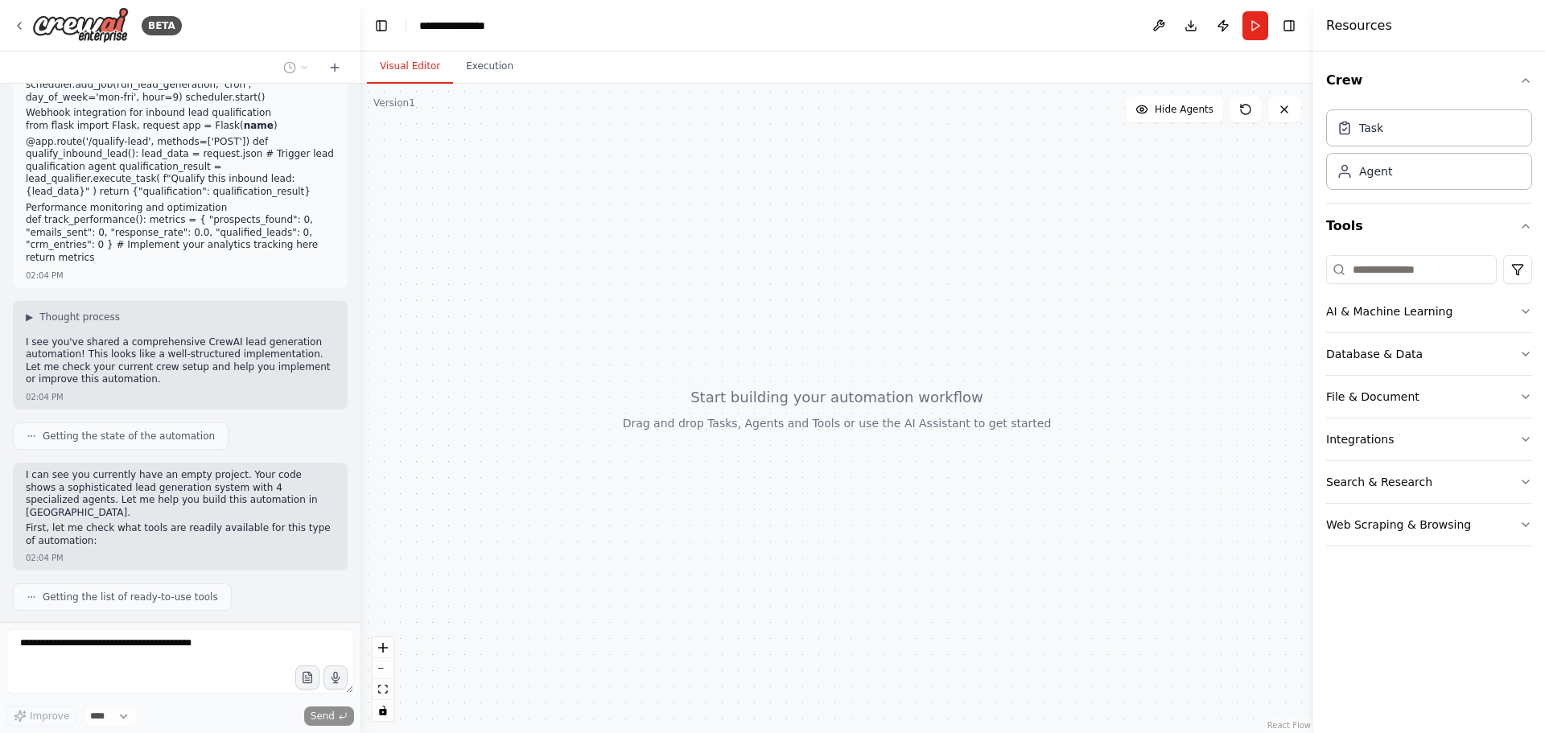
drag, startPoint x: 36, startPoint y: 324, endPoint x: 174, endPoint y: 311, distance: 138.2
click at [174, 311] on div "from crewai import Agent, Task, Crew, Process from crewai_tools import SerperDe…" at bounding box center [180, 353] width 361 height 538
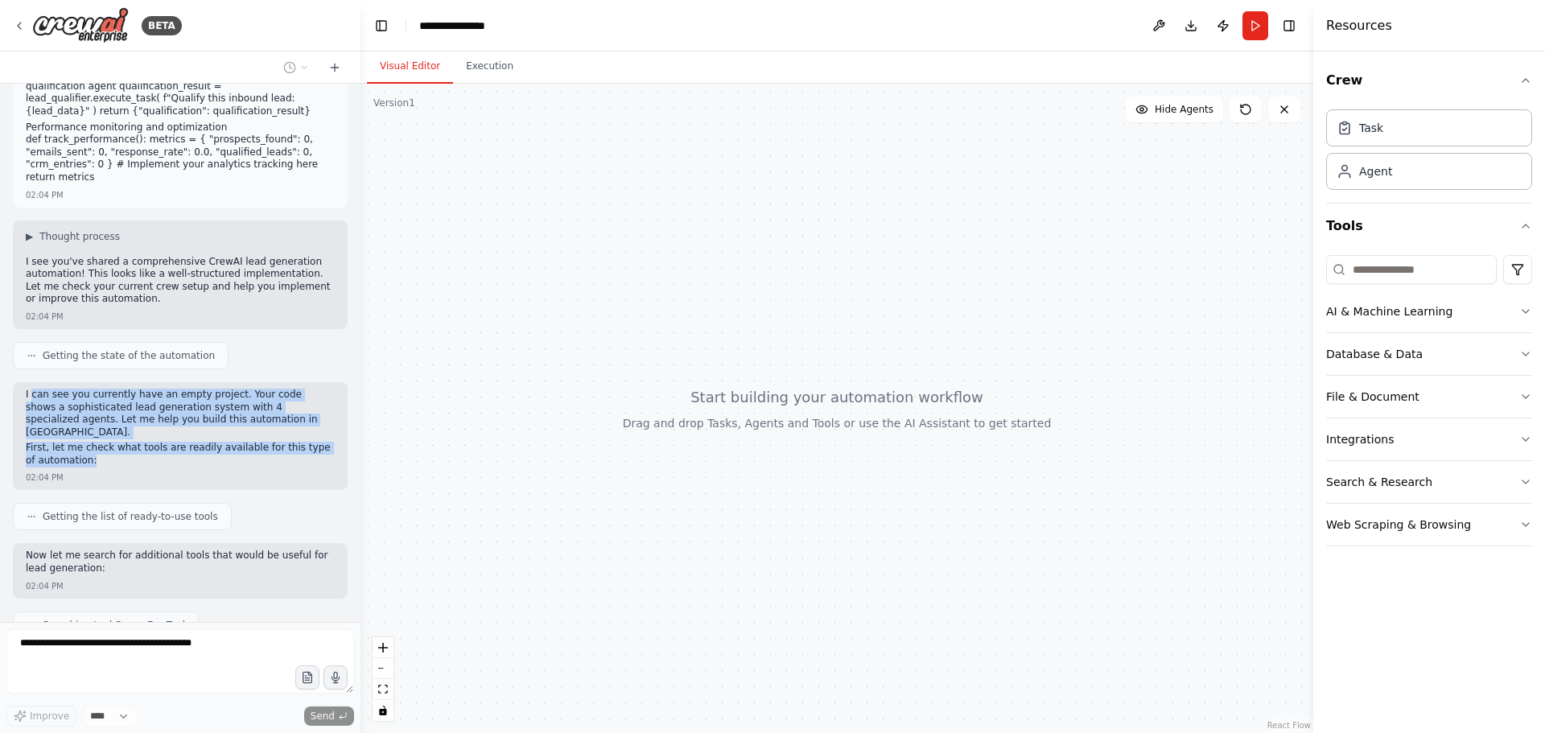
scroll to position [2303, 0]
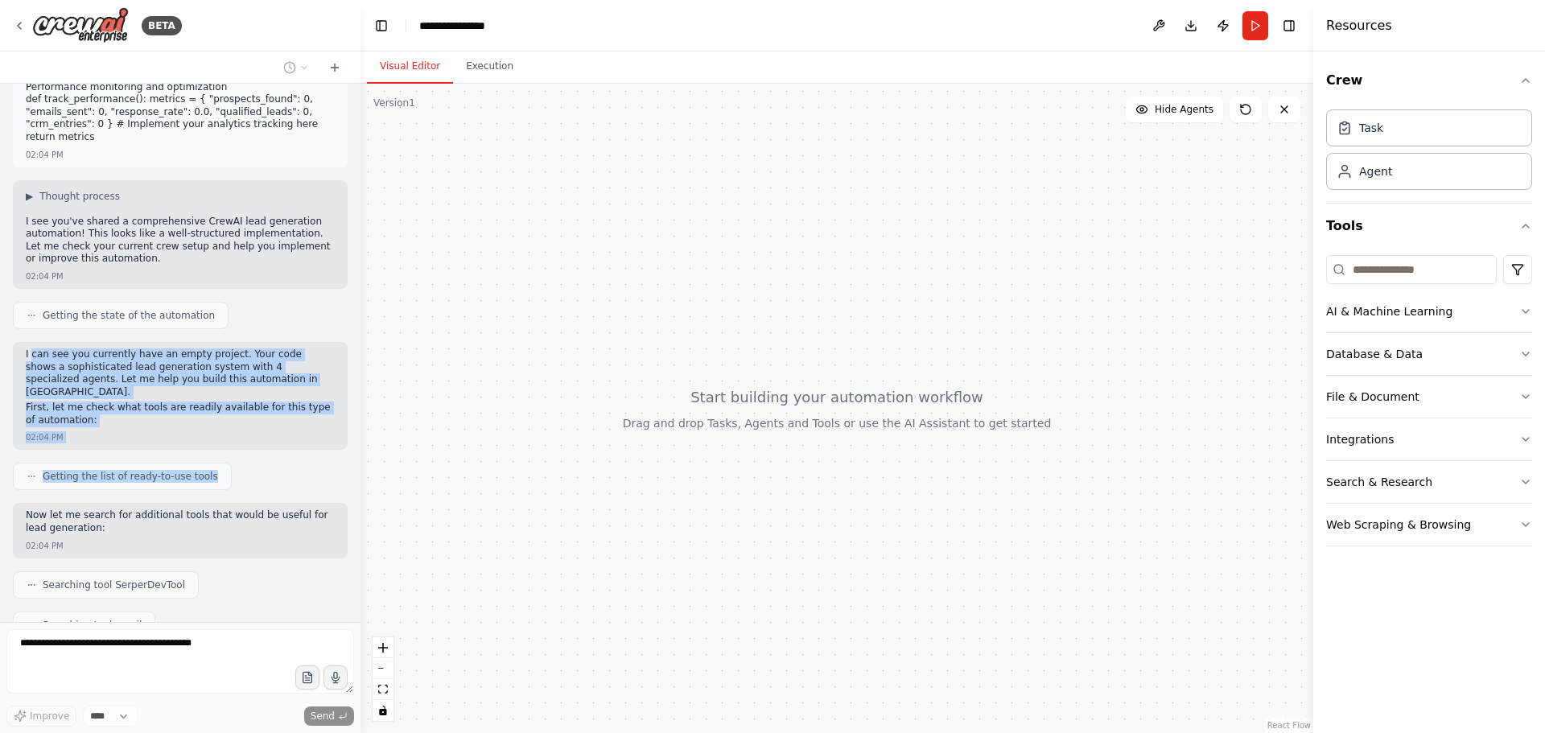
drag, startPoint x: 30, startPoint y: 255, endPoint x: 286, endPoint y: 315, distance: 263.7
click at [291, 305] on div "from crewai import Agent, Task, Crew, Process from crewai_tools import SerperDe…" at bounding box center [180, 353] width 361 height 538
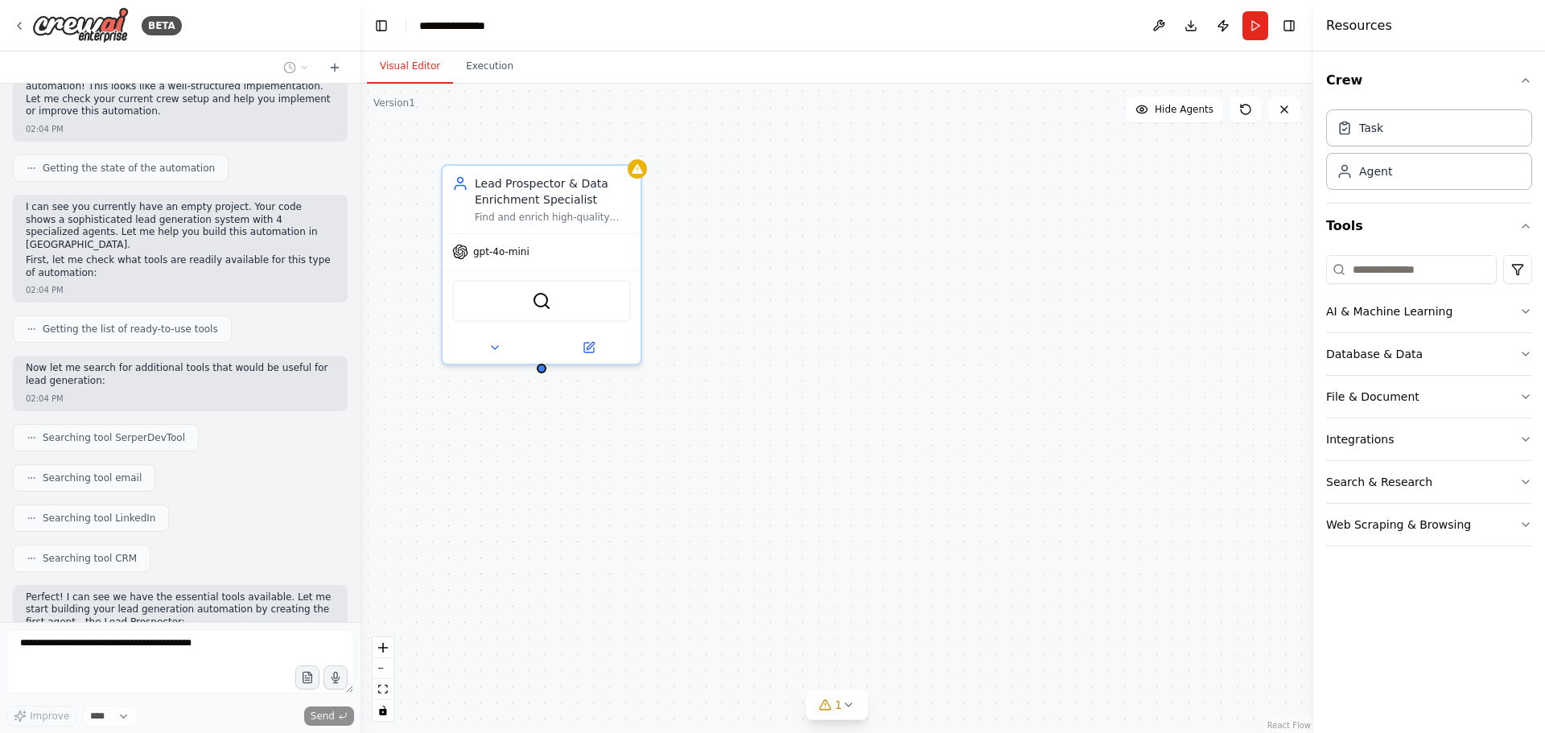
scroll to position [2545, 0]
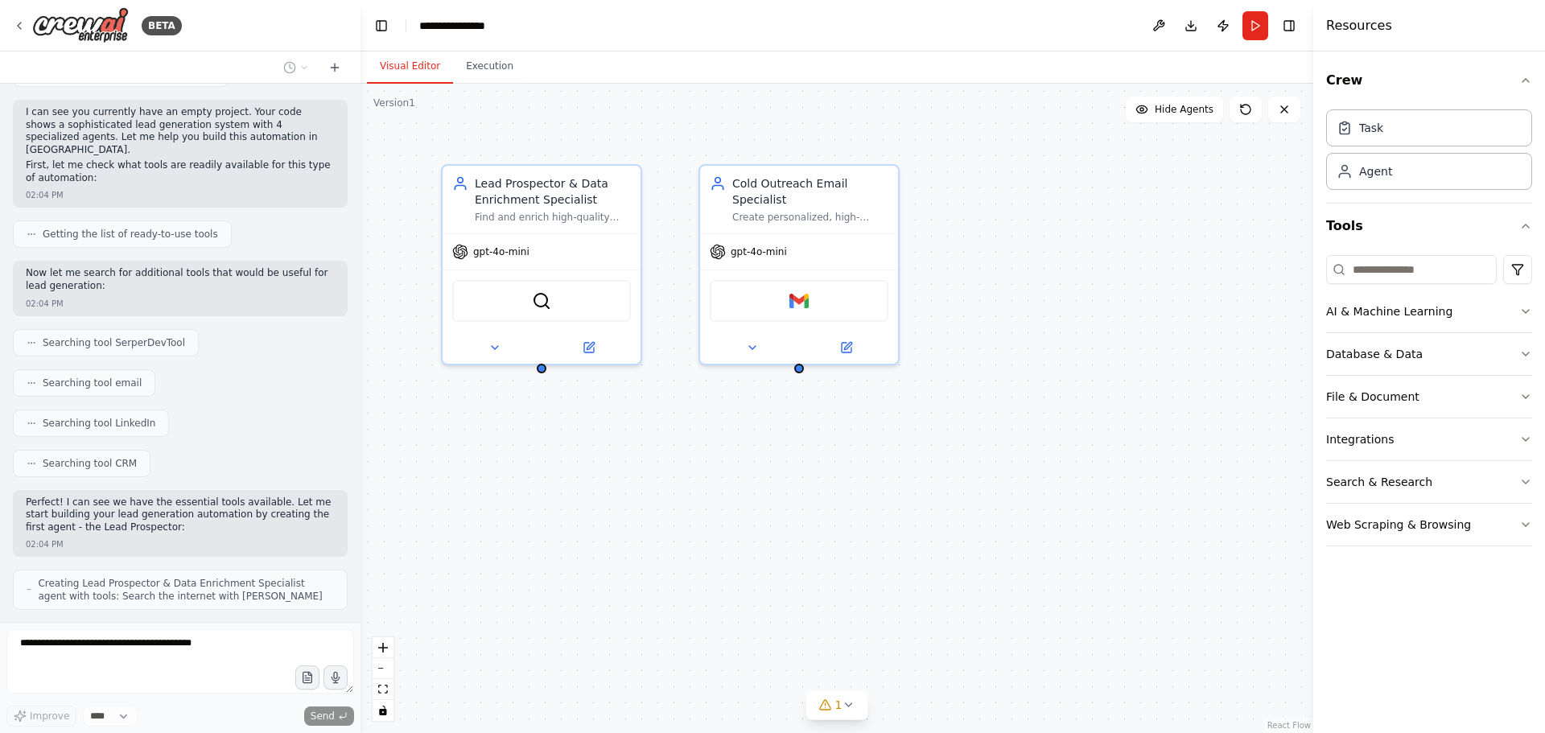
drag, startPoint x: 40, startPoint y: 458, endPoint x: 107, endPoint y: 462, distance: 66.9
click at [107, 462] on div "from crewai import Agent, Task, Crew, Process from crewai_tools import SerperDe…" at bounding box center [180, 353] width 361 height 538
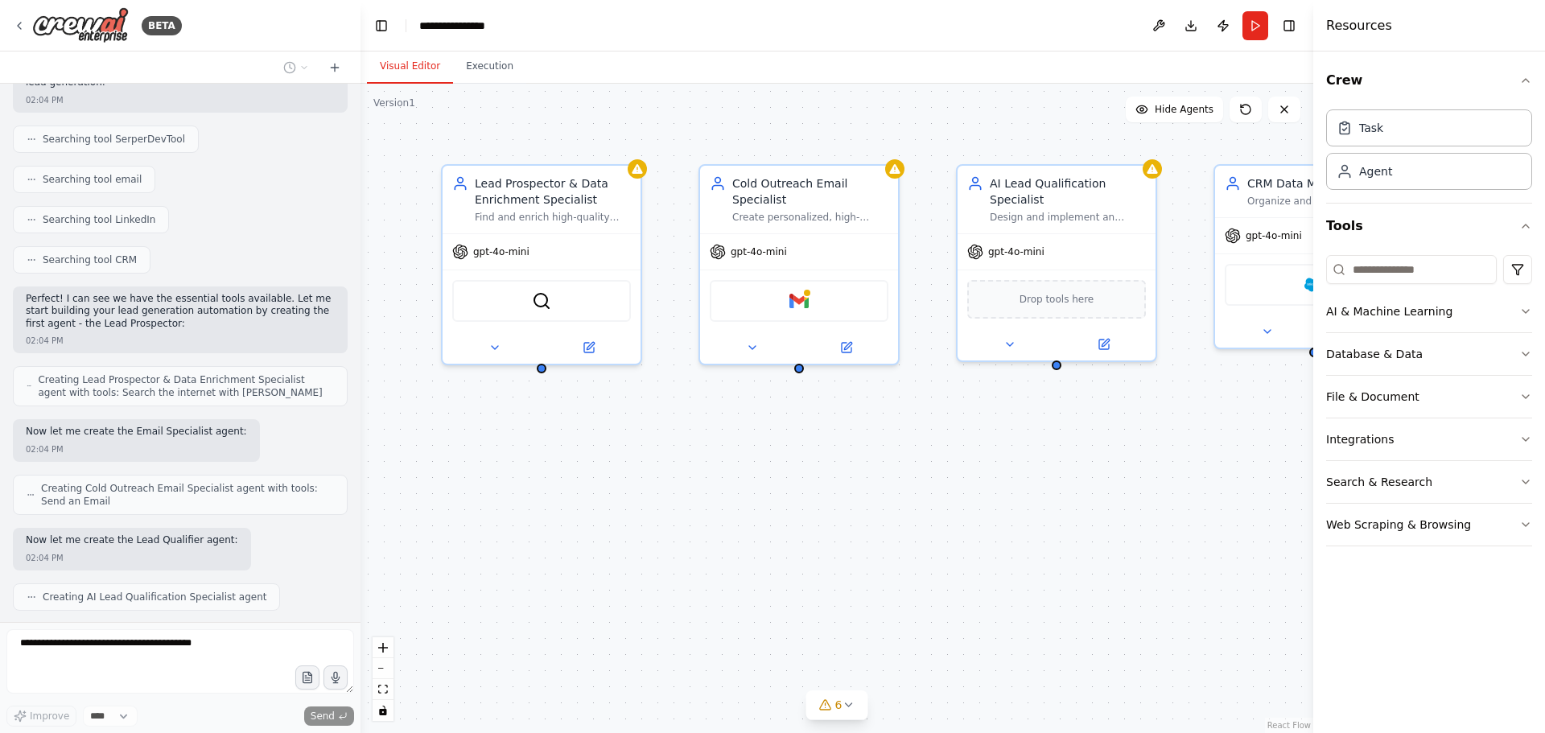
scroll to position [2736, 0]
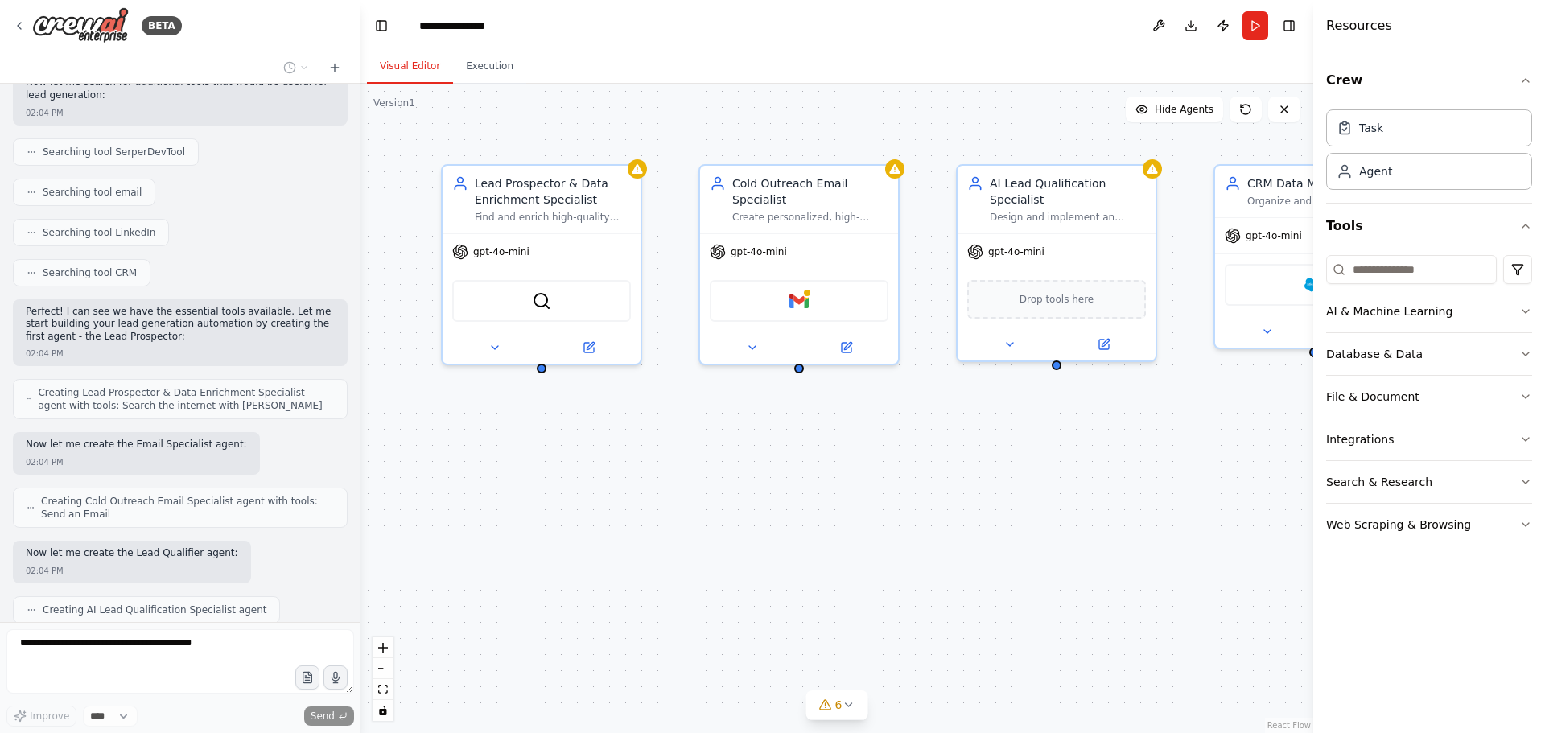
click at [1350, 25] on h4 "Resources" at bounding box center [1359, 25] width 66 height 19
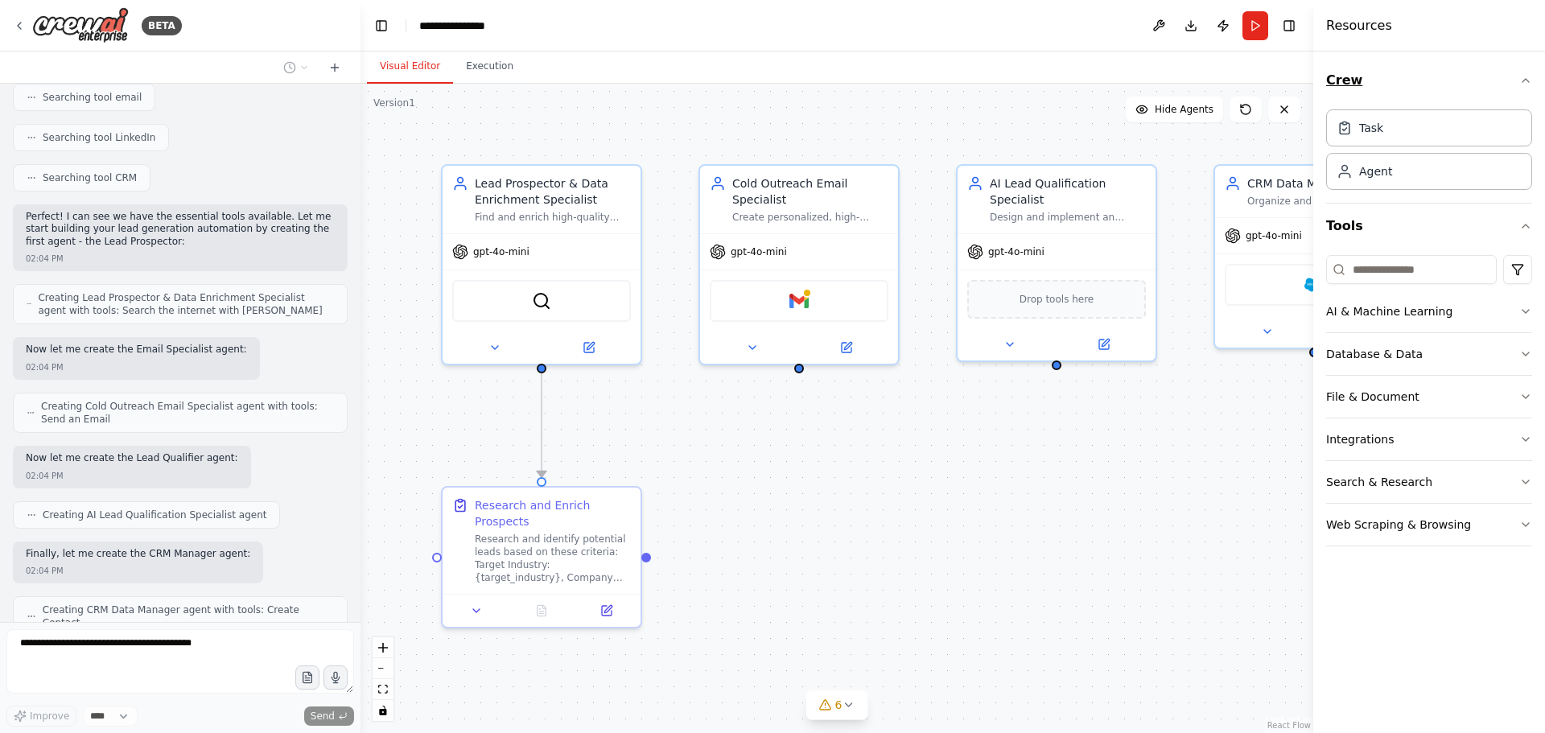
scroll to position [2844, 0]
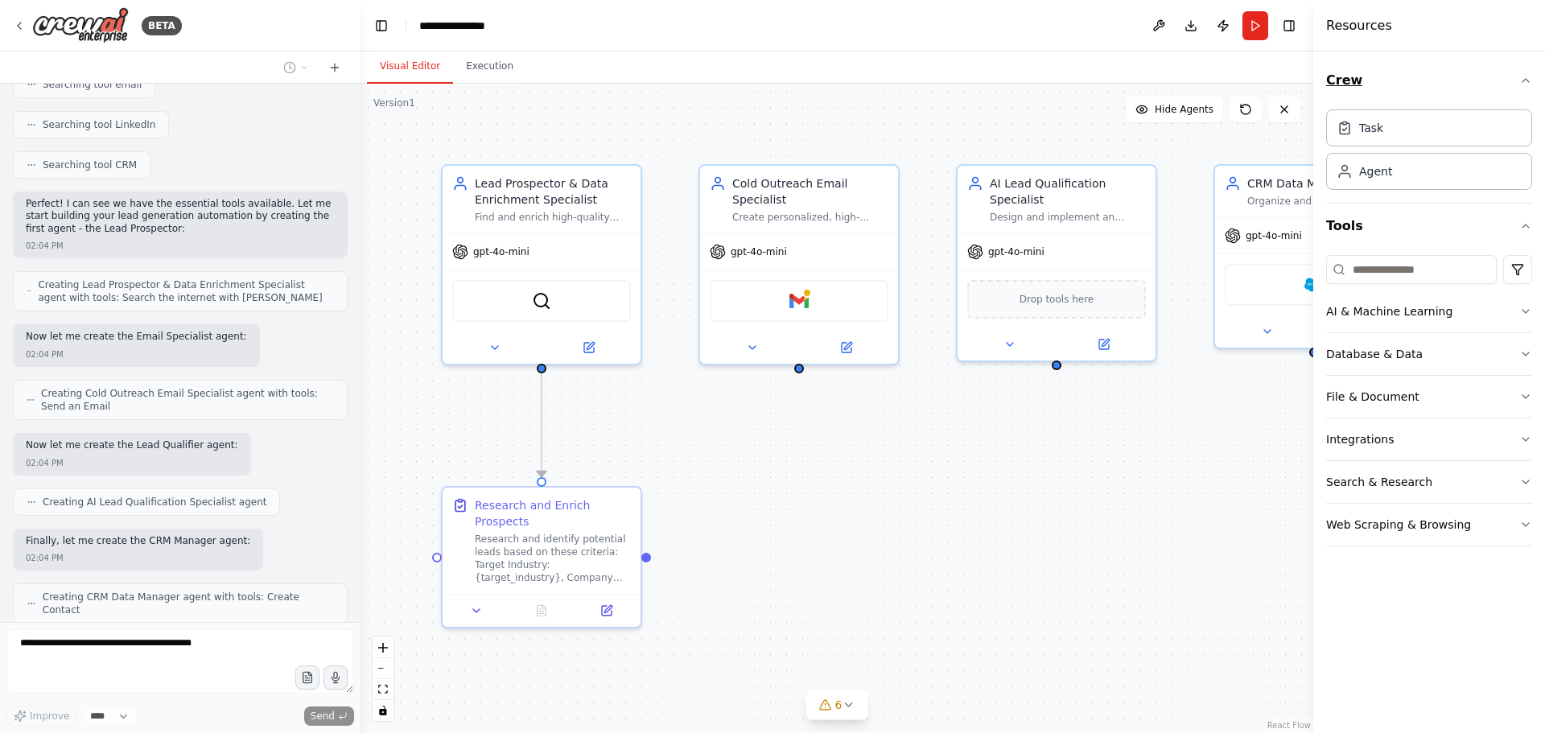
click at [1529, 76] on button "Crew" at bounding box center [1429, 80] width 206 height 45
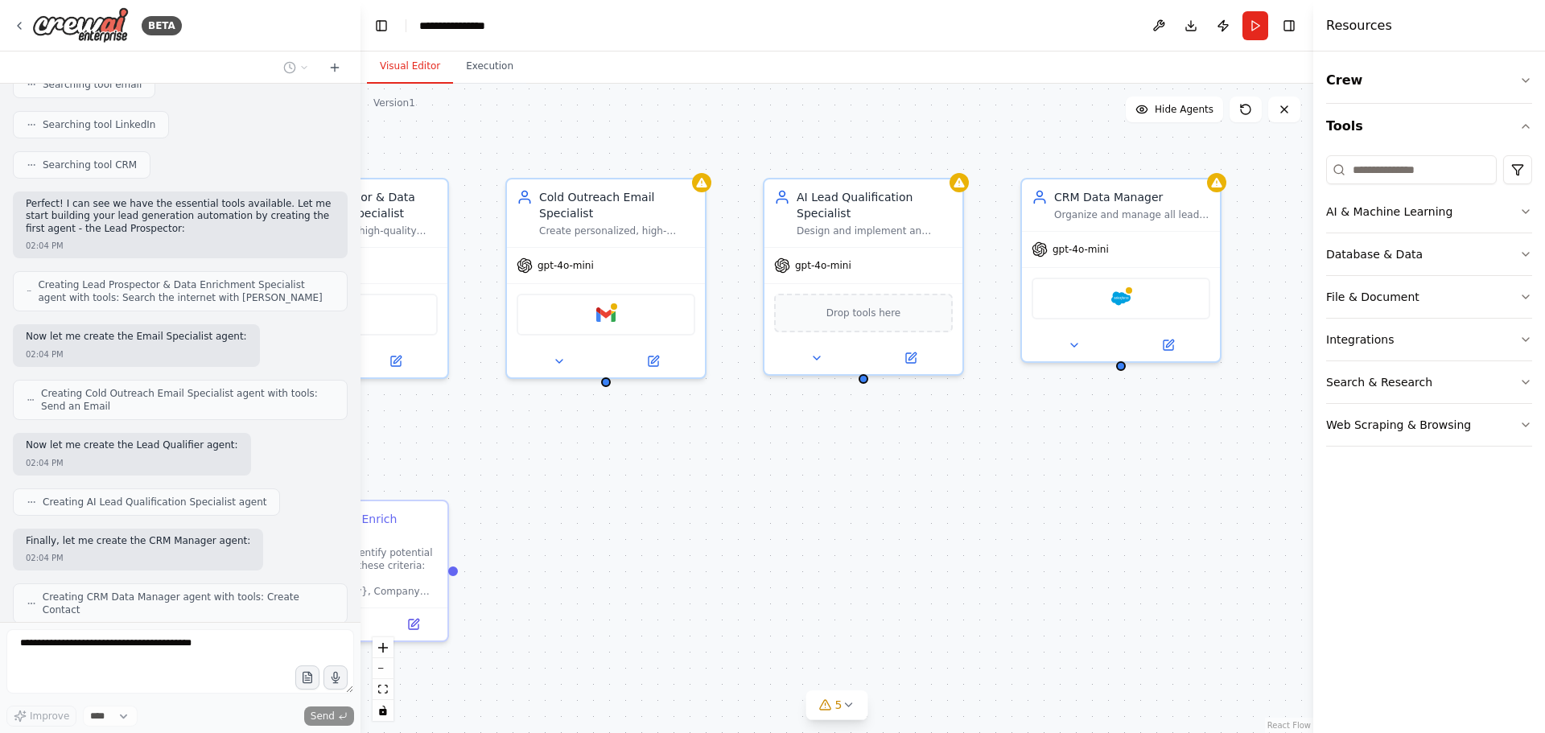
drag, startPoint x: 1026, startPoint y: 462, endPoint x: 853, endPoint y: 478, distance: 173.8
click at [853, 478] on div ".deletable-edge-delete-btn { width: 20px; height: 20px; border: 0px solid #ffff…" at bounding box center [837, 408] width 953 height 649
click at [1098, 295] on div "Salesforce" at bounding box center [1121, 295] width 179 height 42
click at [1168, 344] on icon at bounding box center [1169, 342] width 10 height 10
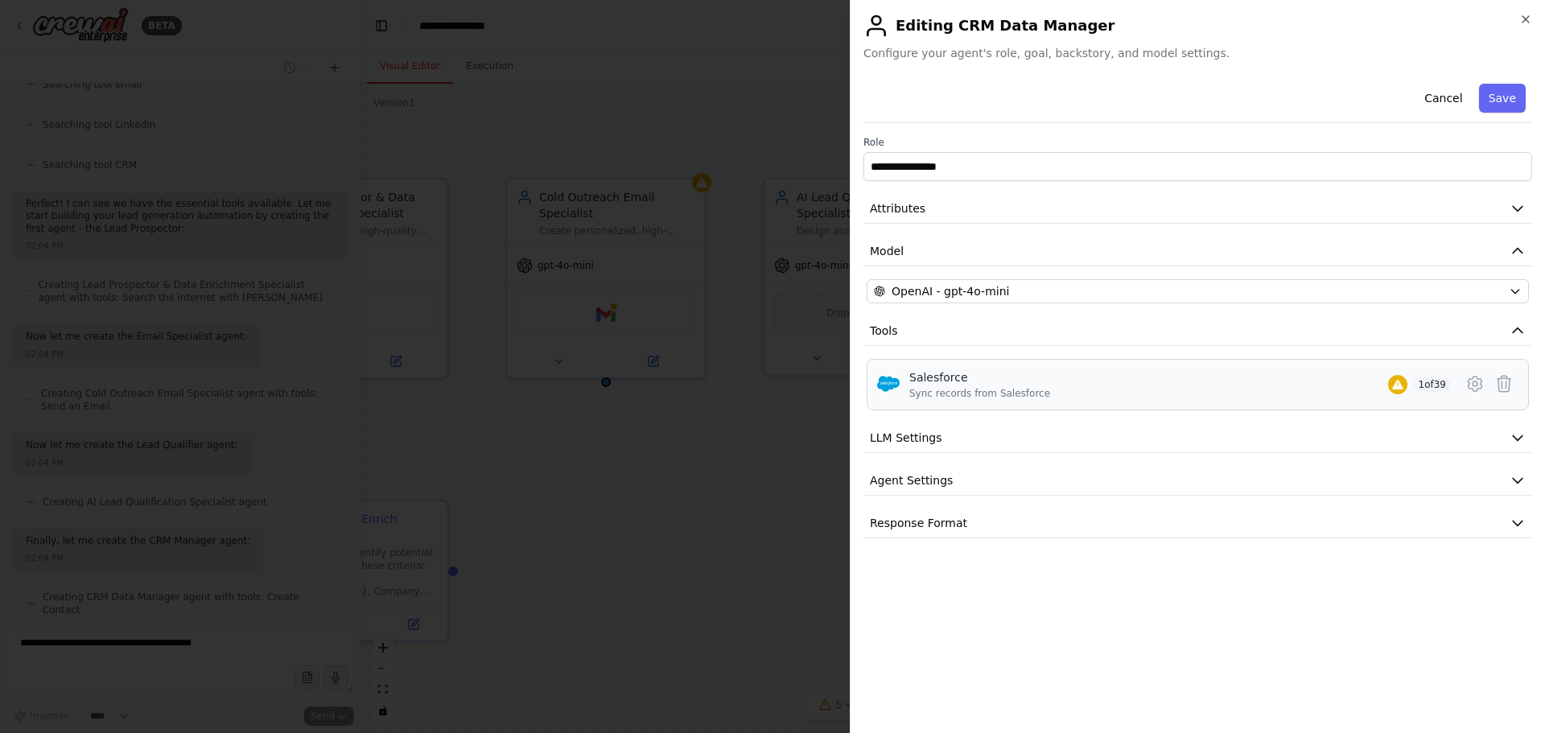
click at [963, 394] on div "Sync records from Salesforce" at bounding box center [979, 393] width 141 height 13
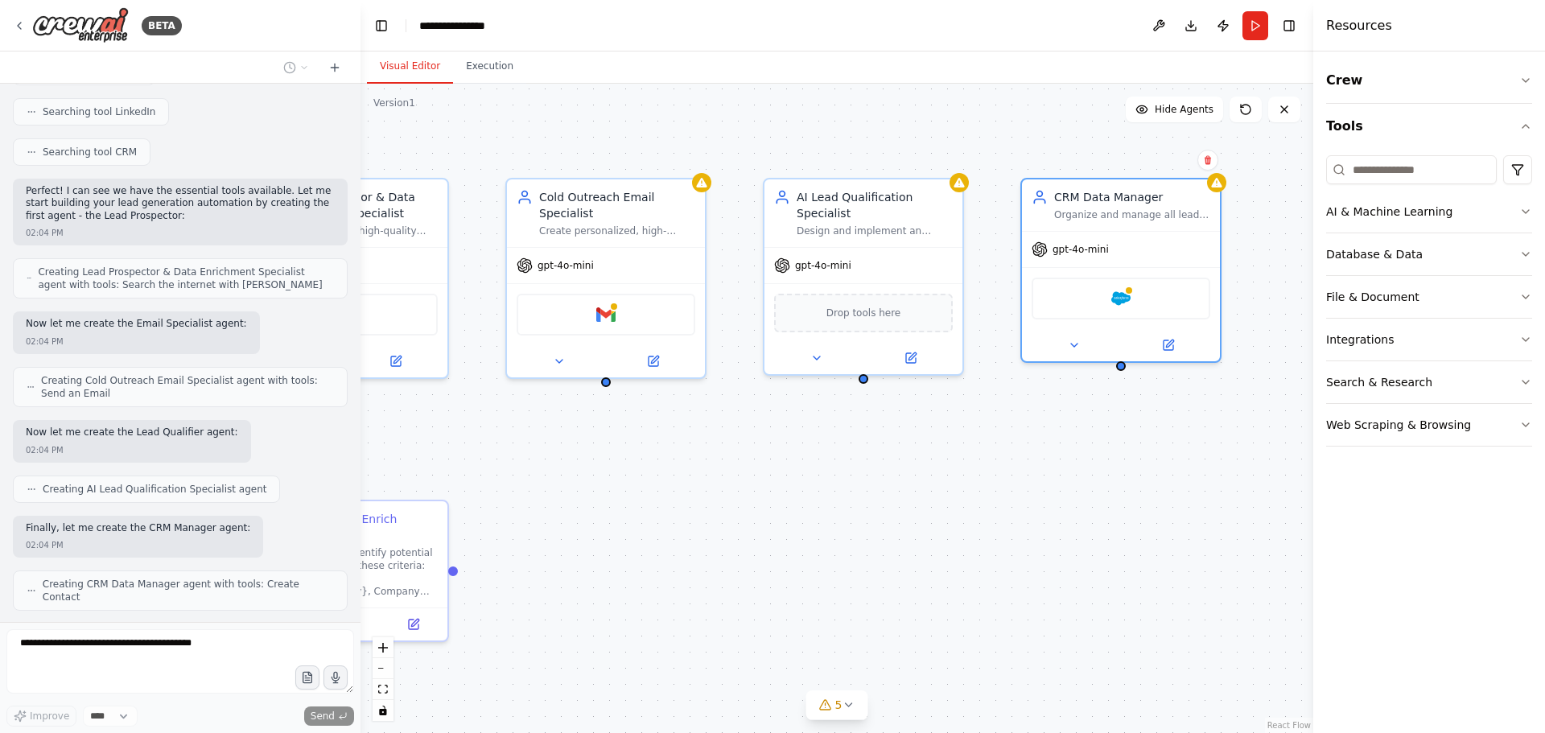
scroll to position [2939, 0]
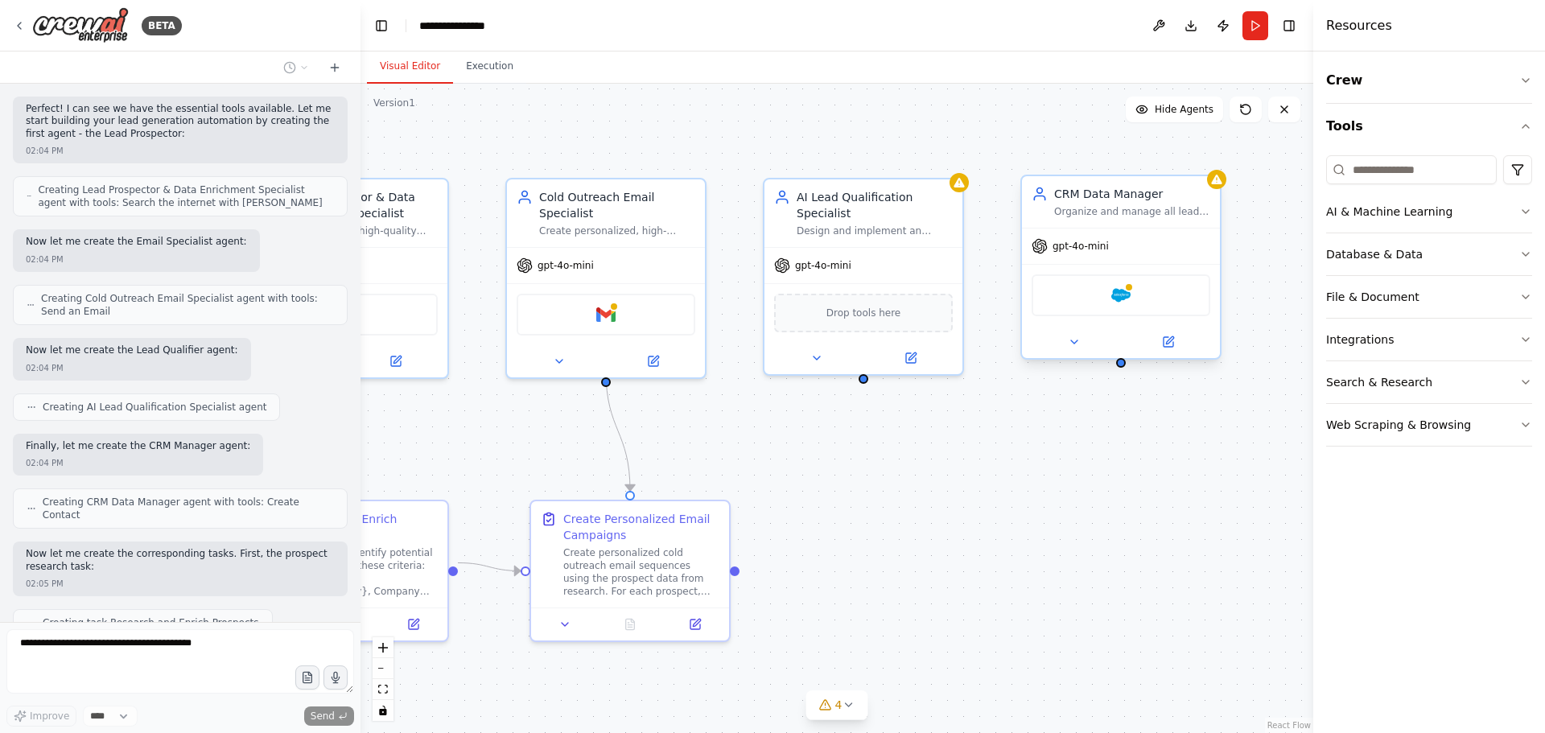
click at [1121, 313] on div "Salesforce" at bounding box center [1121, 295] width 179 height 42
click at [1122, 306] on div "Salesforce" at bounding box center [1121, 295] width 179 height 42
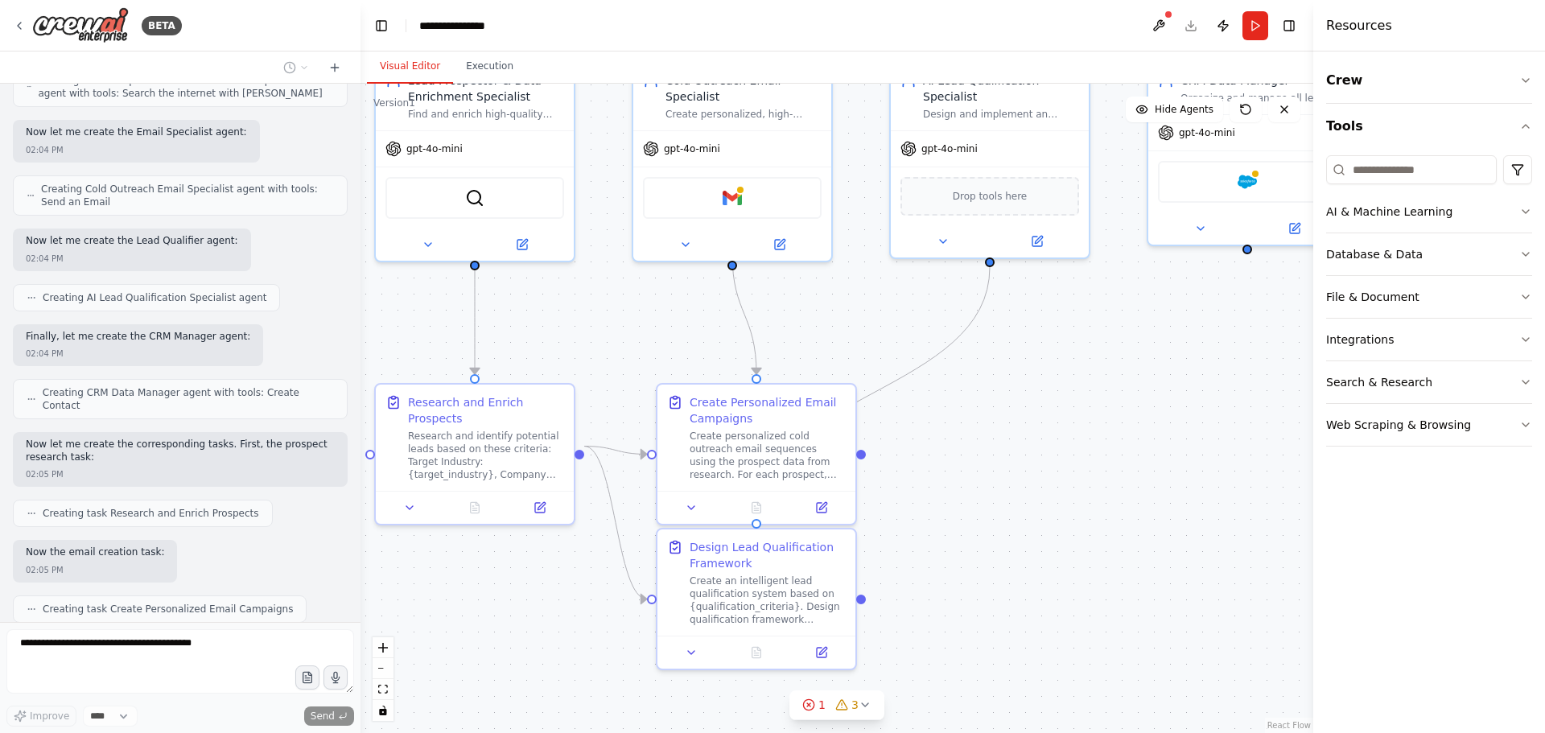
scroll to position [3130, 0]
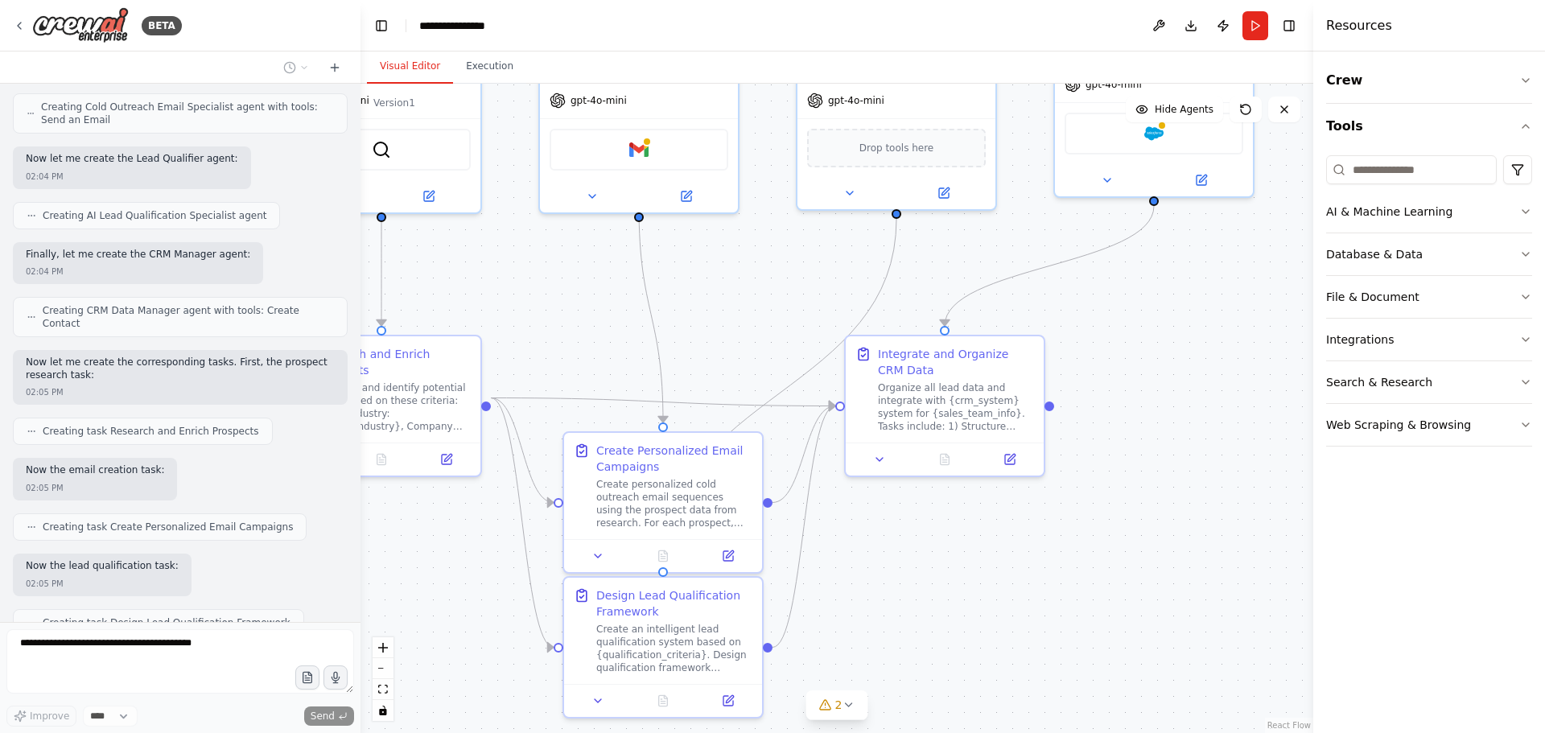
drag, startPoint x: 802, startPoint y: 505, endPoint x: 826, endPoint y: 338, distance: 169.0
click at [826, 338] on div ".deletable-edge-delete-btn { width: 20px; height: 20px; border: 0px solid #ffff…" at bounding box center [837, 408] width 953 height 649
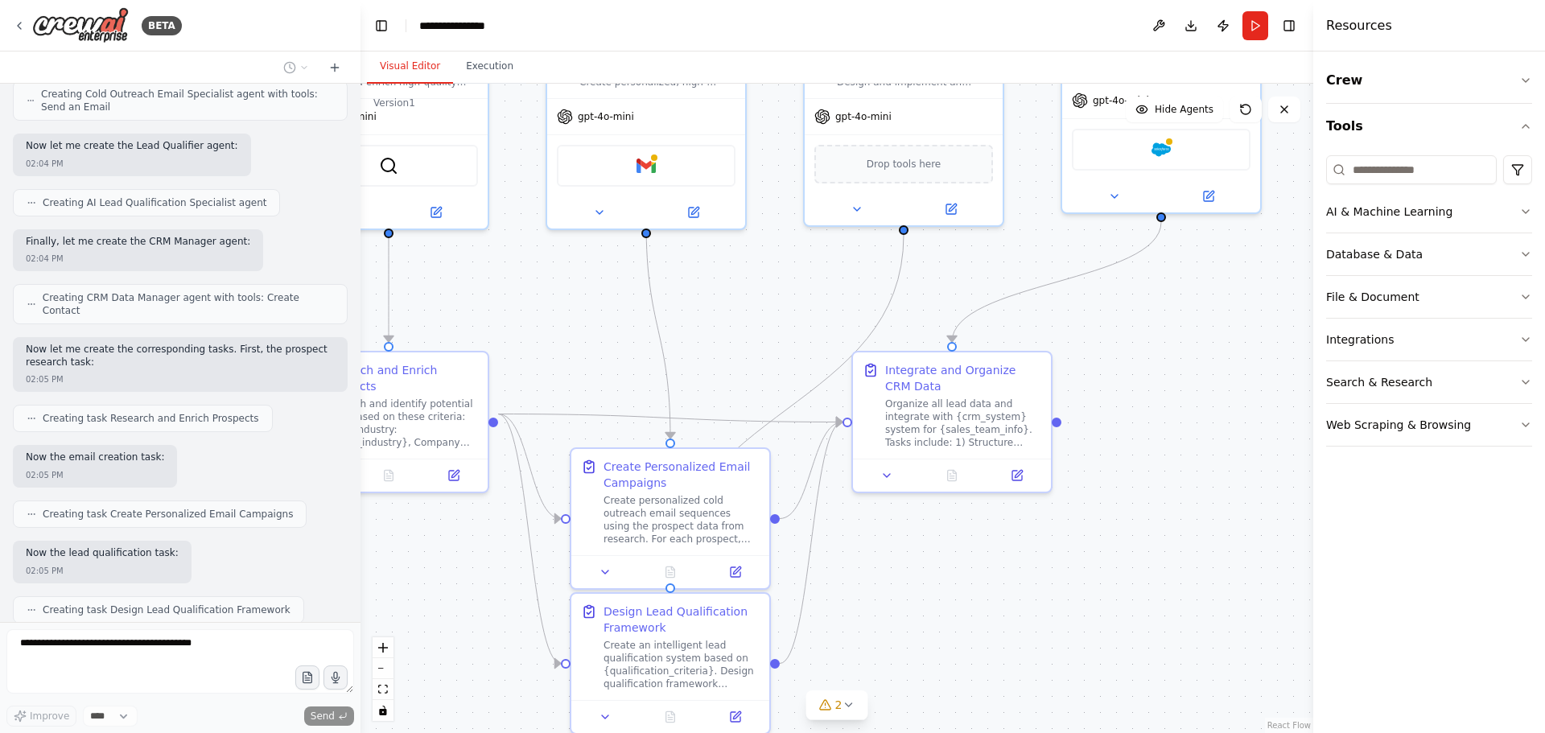
drag, startPoint x: 806, startPoint y: 325, endPoint x: 822, endPoint y: 344, distance: 25.1
click at [822, 344] on div ".deletable-edge-delete-btn { width: 20px; height: 20px; border: 0px solid #ffff…" at bounding box center [837, 408] width 953 height 649
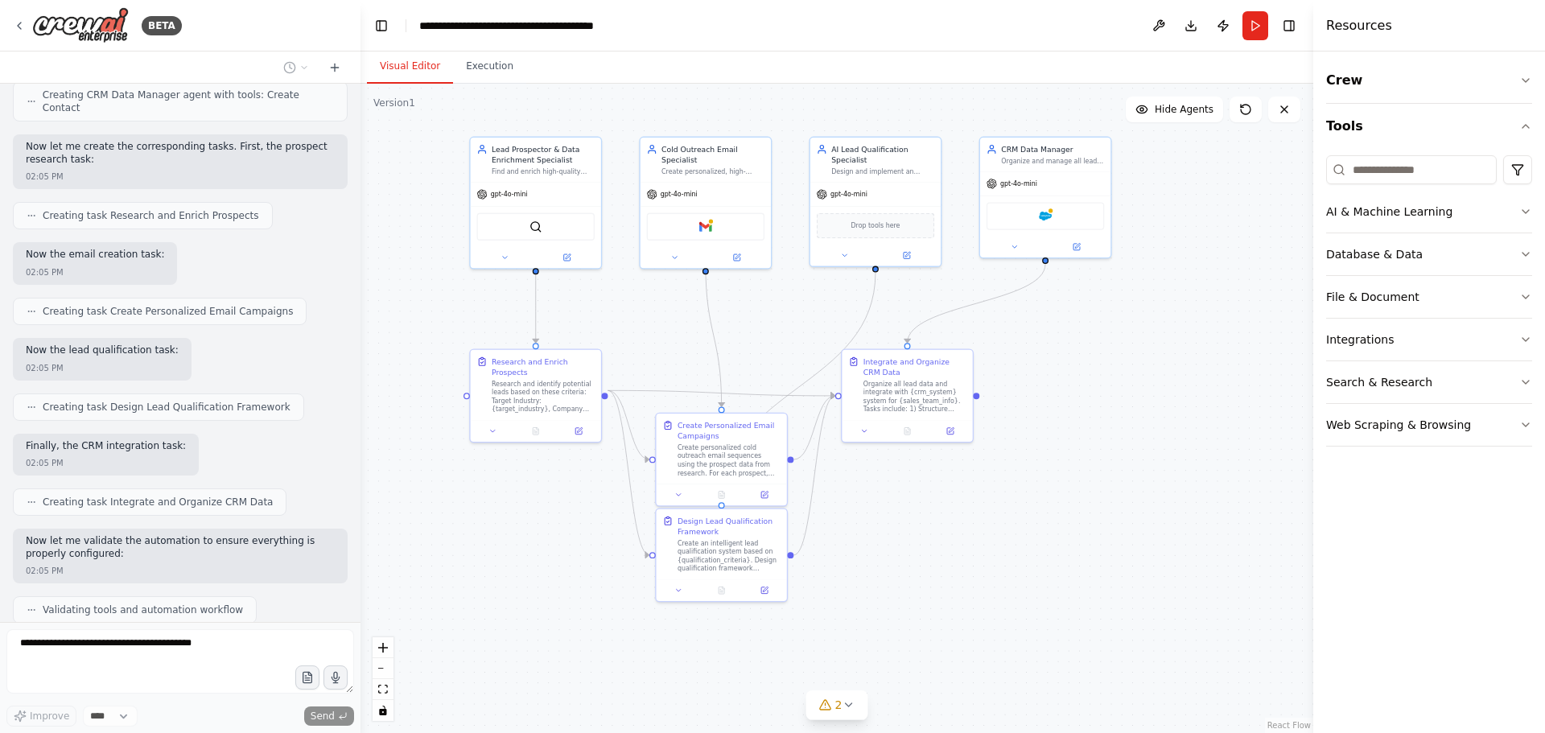
scroll to position [3359, 0]
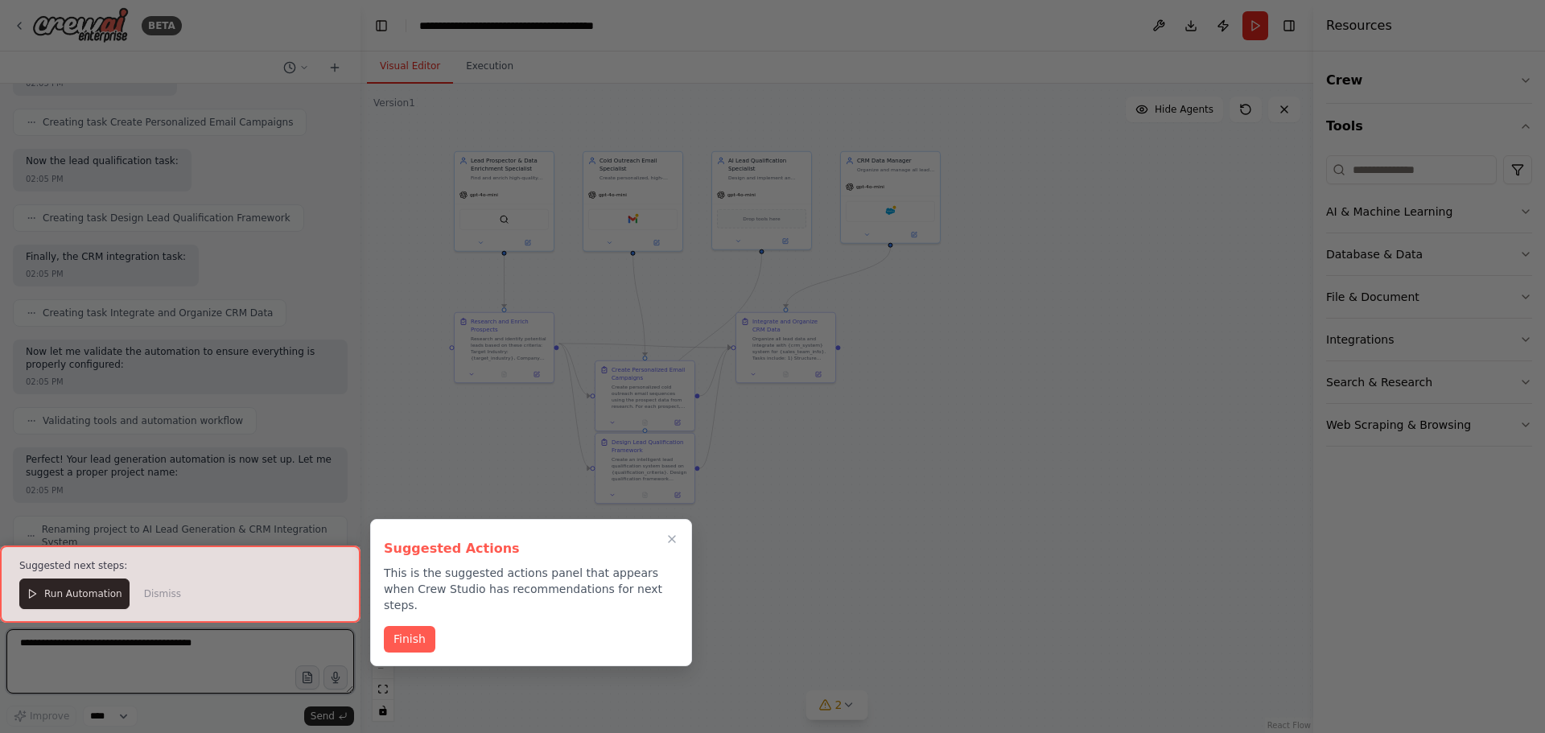
drag, startPoint x: 1094, startPoint y: 419, endPoint x: 924, endPoint y: 372, distance: 176.3
click at [924, 372] on div "BETA from crewai import Agent, Task, Crew, Process from crewai_tools import Ser…" at bounding box center [772, 366] width 1545 height 733
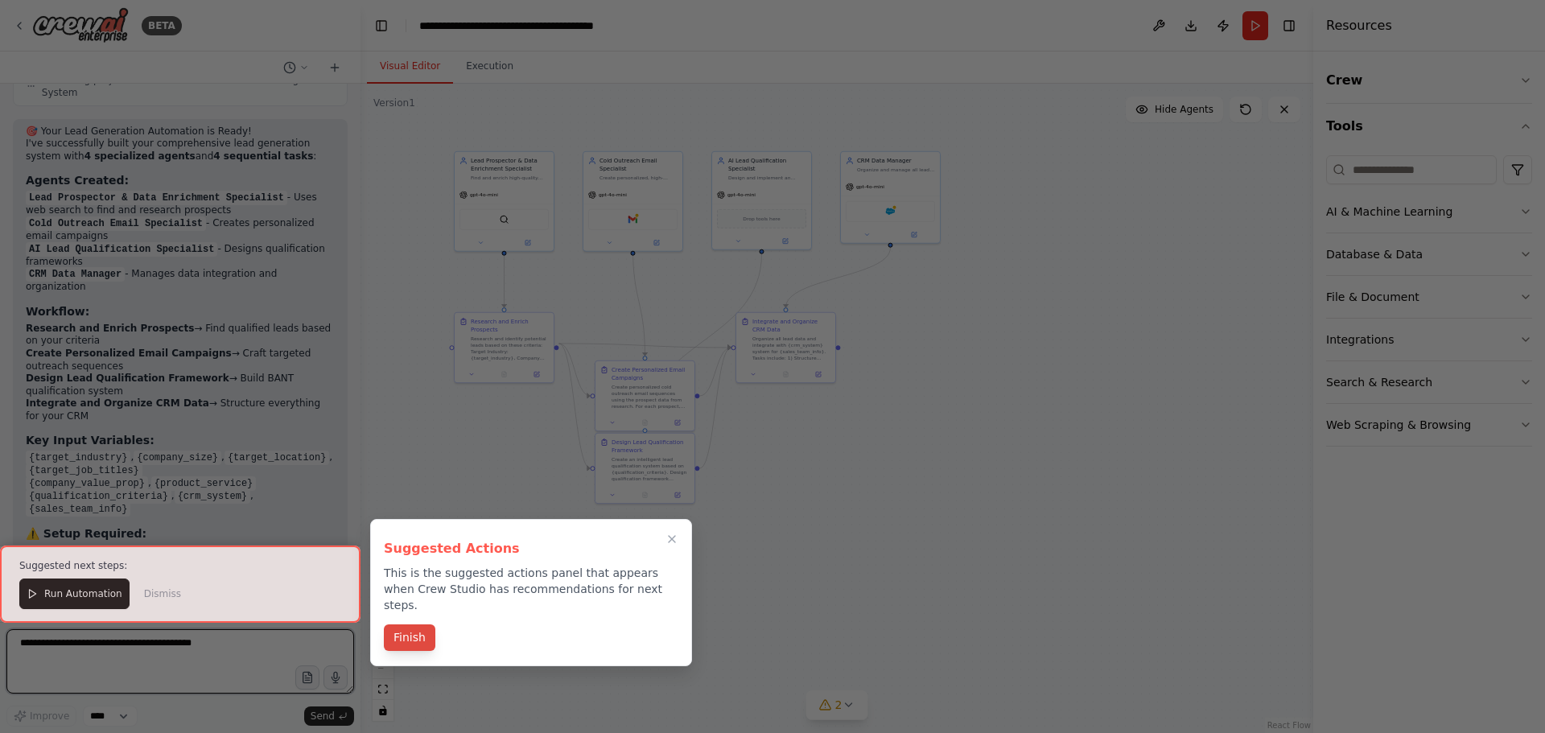
scroll to position [3997, 0]
click at [433, 627] on div "Finish" at bounding box center [531, 639] width 295 height 27
click at [421, 627] on button "Finish" at bounding box center [410, 637] width 52 height 27
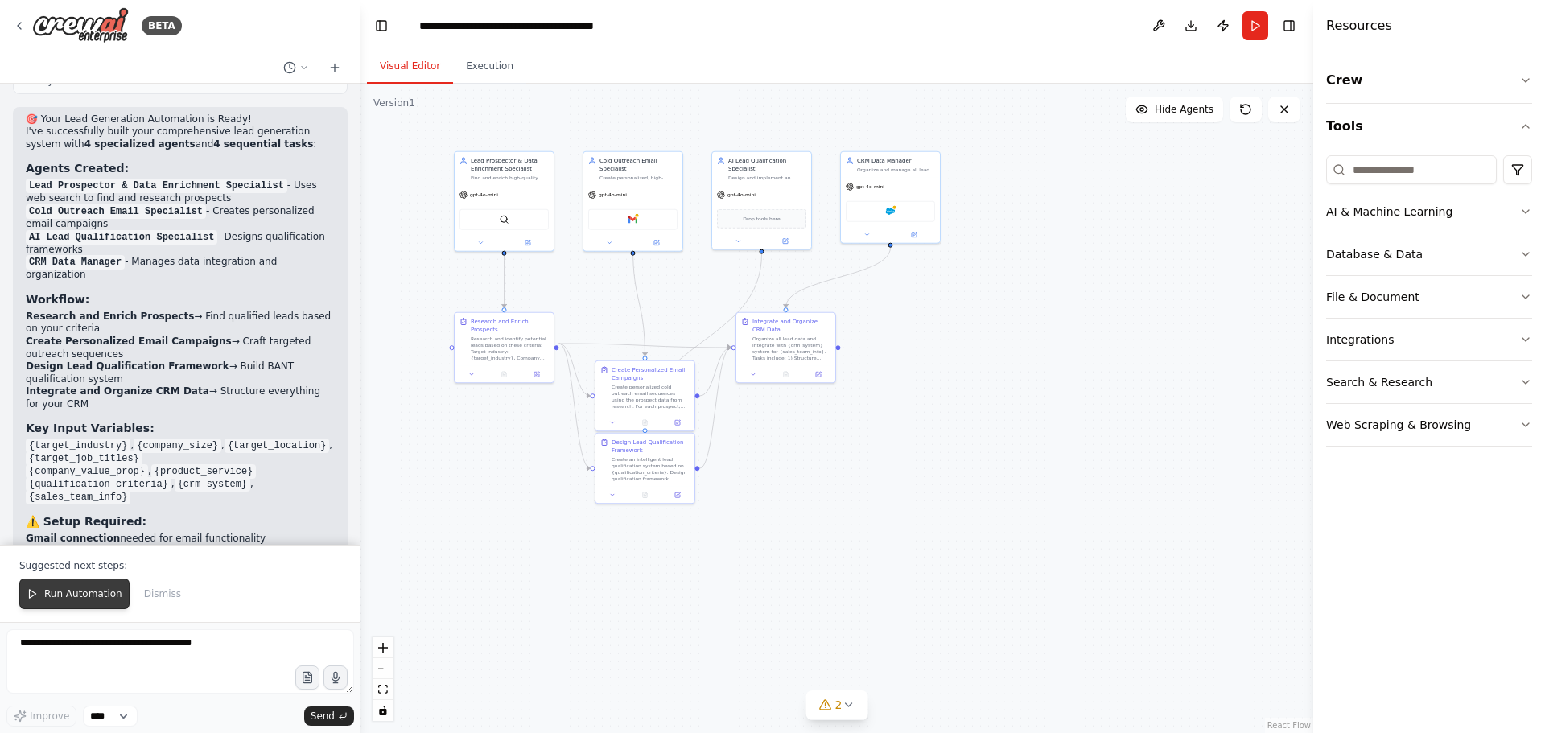
click at [97, 593] on span "Run Automation" at bounding box center [83, 593] width 78 height 13
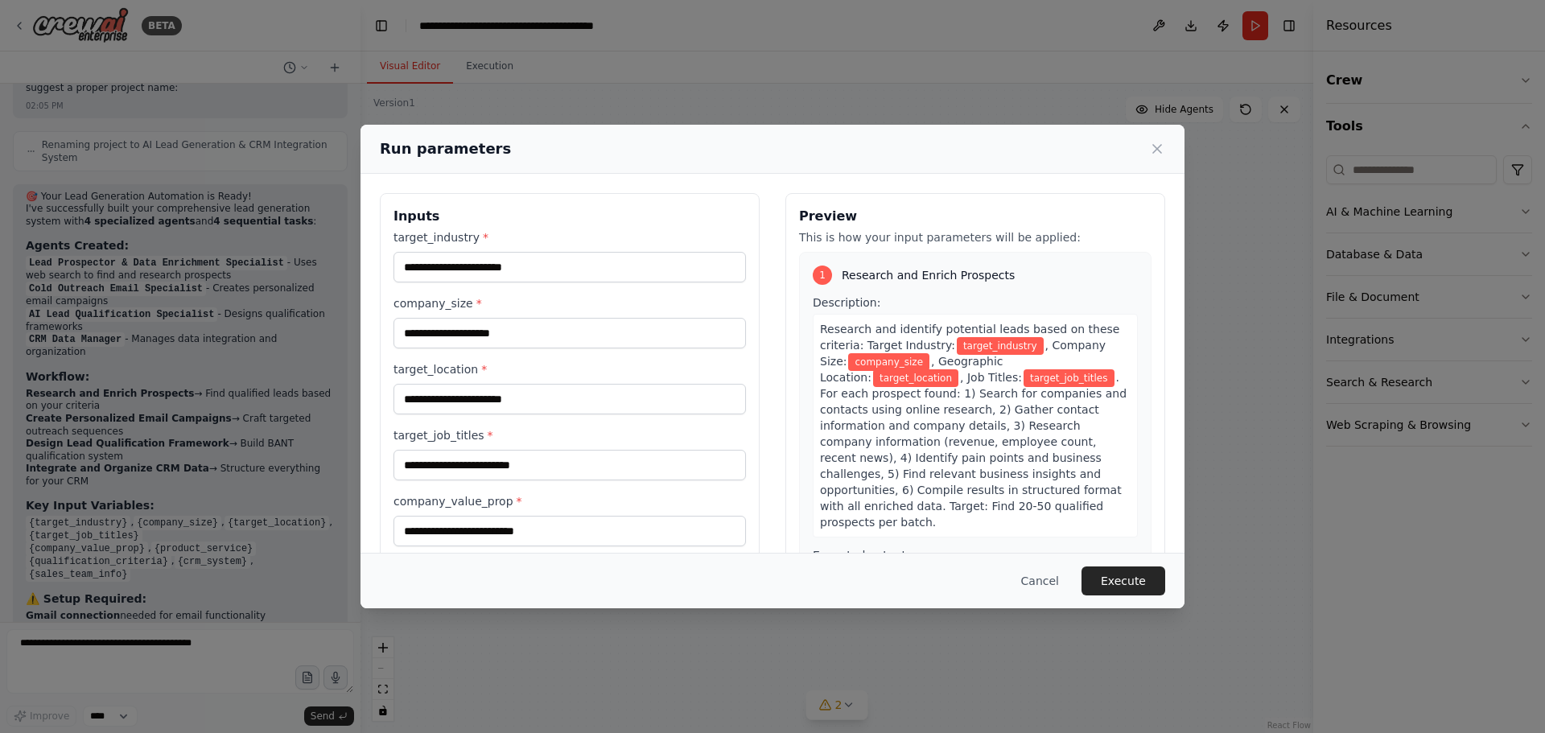
click at [960, 347] on span "target_industry" at bounding box center [1000, 346] width 87 height 18
drag, startPoint x: 965, startPoint y: 347, endPoint x: 993, endPoint y: 343, distance: 28.5
click at [971, 347] on span "target_industry" at bounding box center [1000, 346] width 87 height 18
click at [997, 342] on span "target_industry" at bounding box center [1000, 346] width 87 height 18
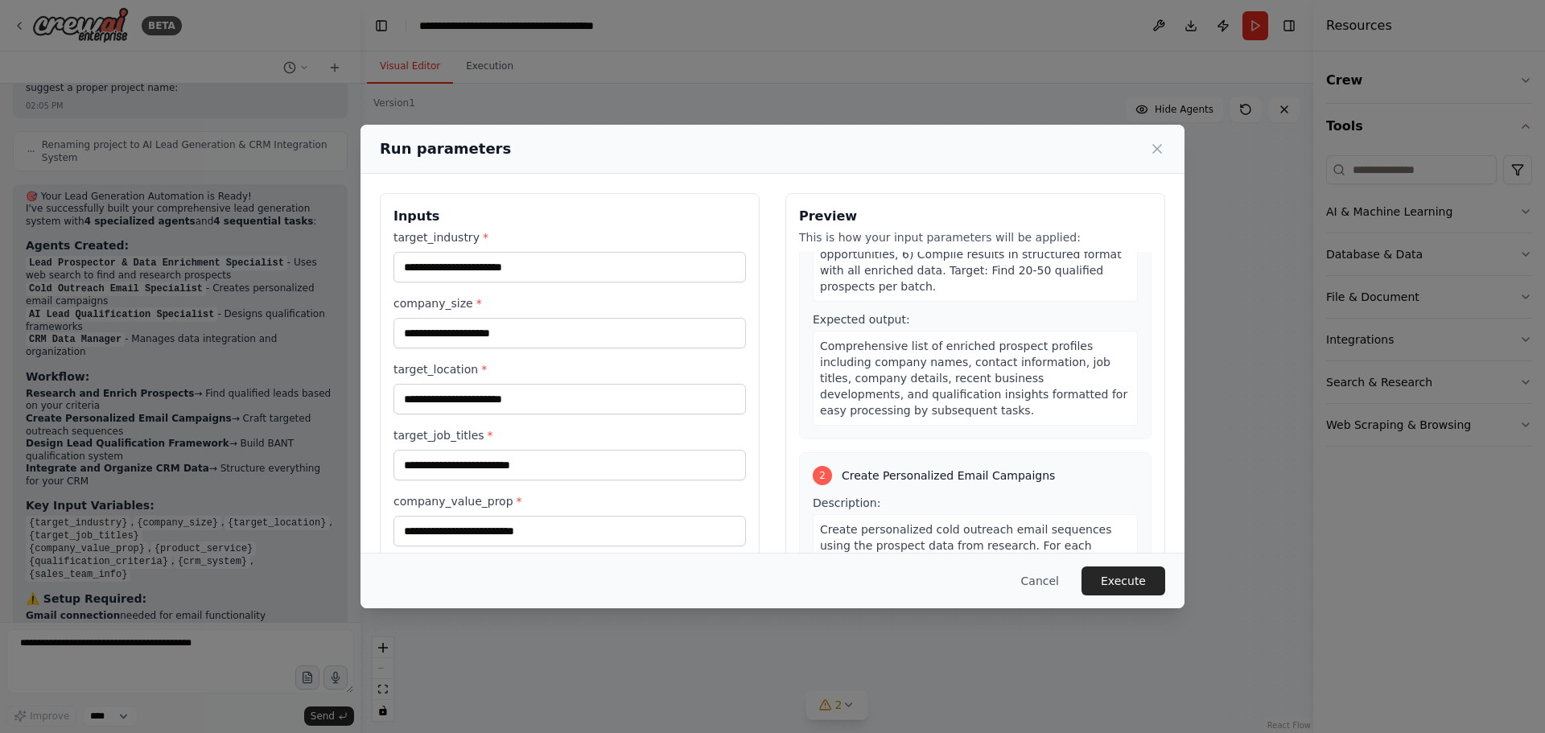
scroll to position [241, 0]
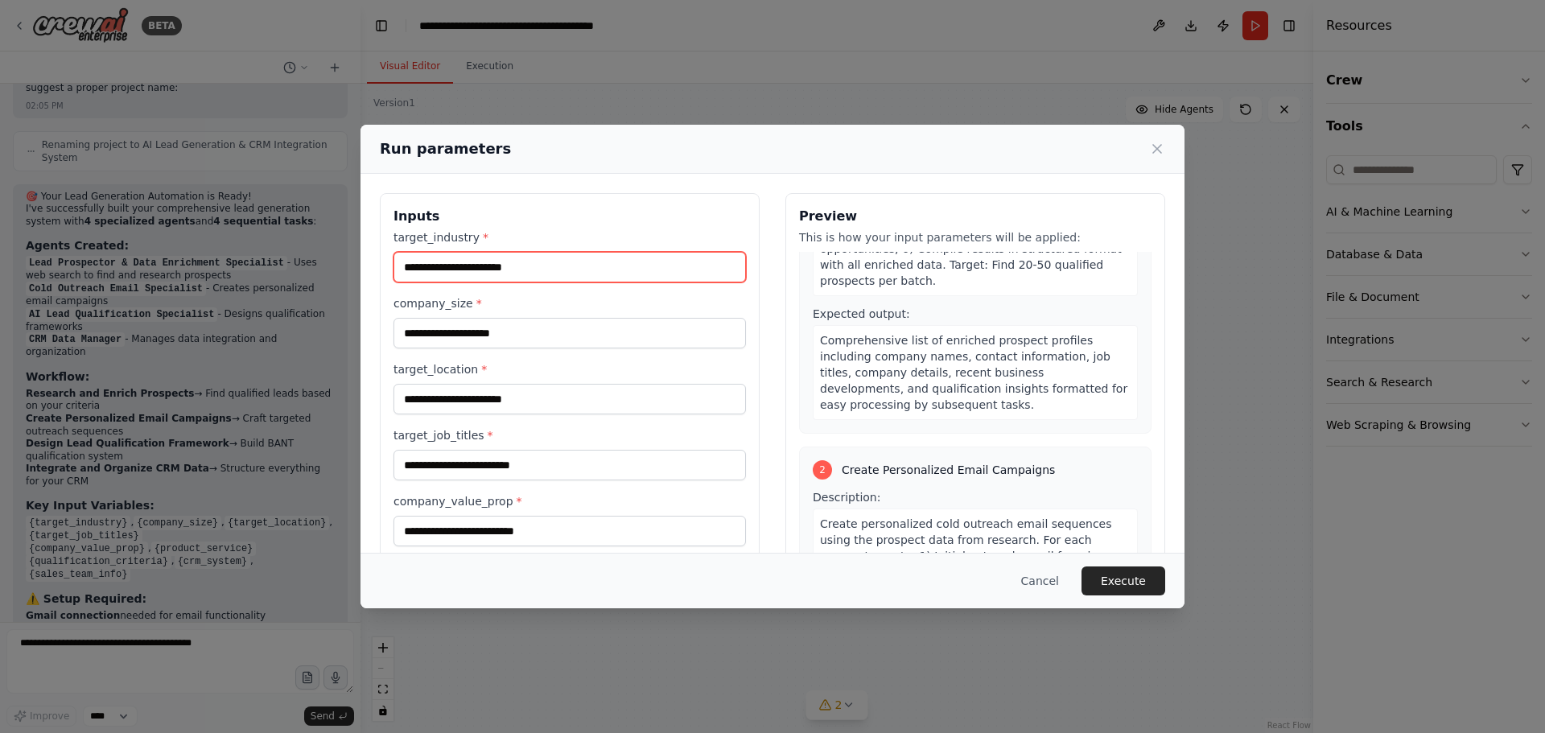
click at [541, 271] on input "target_industry *" at bounding box center [570, 267] width 352 height 31
drag, startPoint x: 539, startPoint y: 271, endPoint x: 376, endPoint y: 299, distance: 165.6
click at [371, 293] on div "Inputs target_industry * company_size * target_location * target_job_titles * c…" at bounding box center [773, 509] width 824 height 670
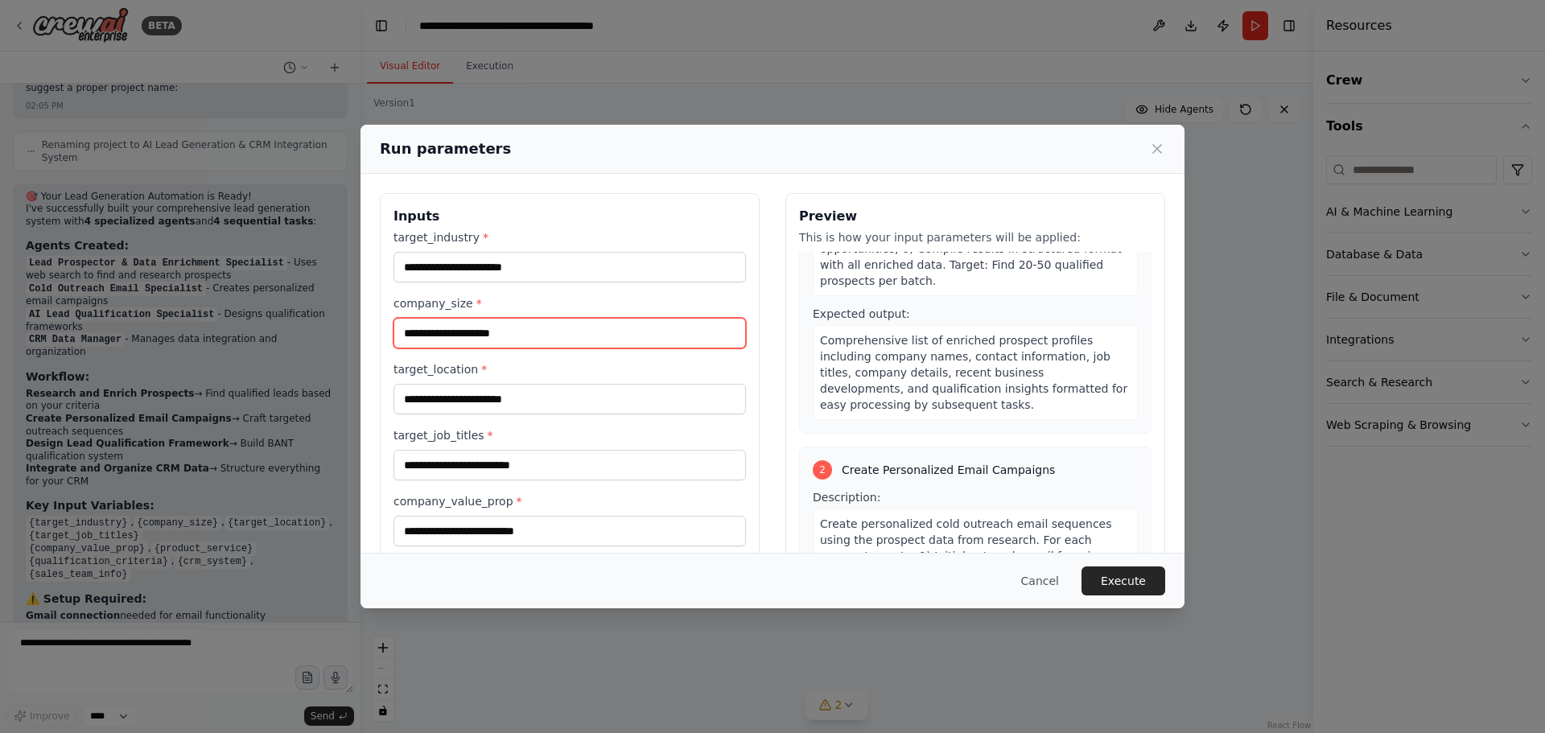
click at [442, 327] on input "company_size *" at bounding box center [570, 333] width 352 height 31
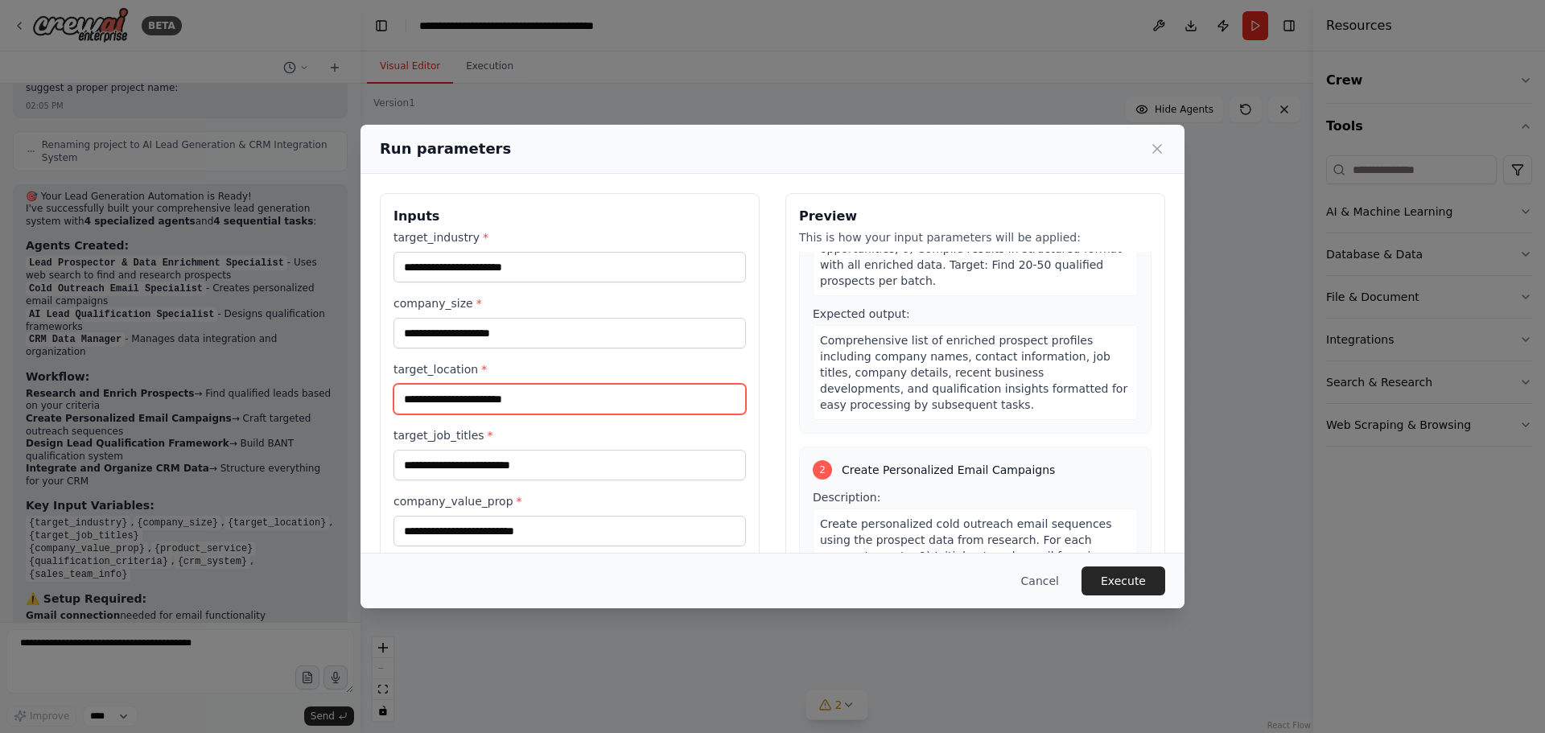
click at [516, 390] on input "target_location *" at bounding box center [570, 399] width 352 height 31
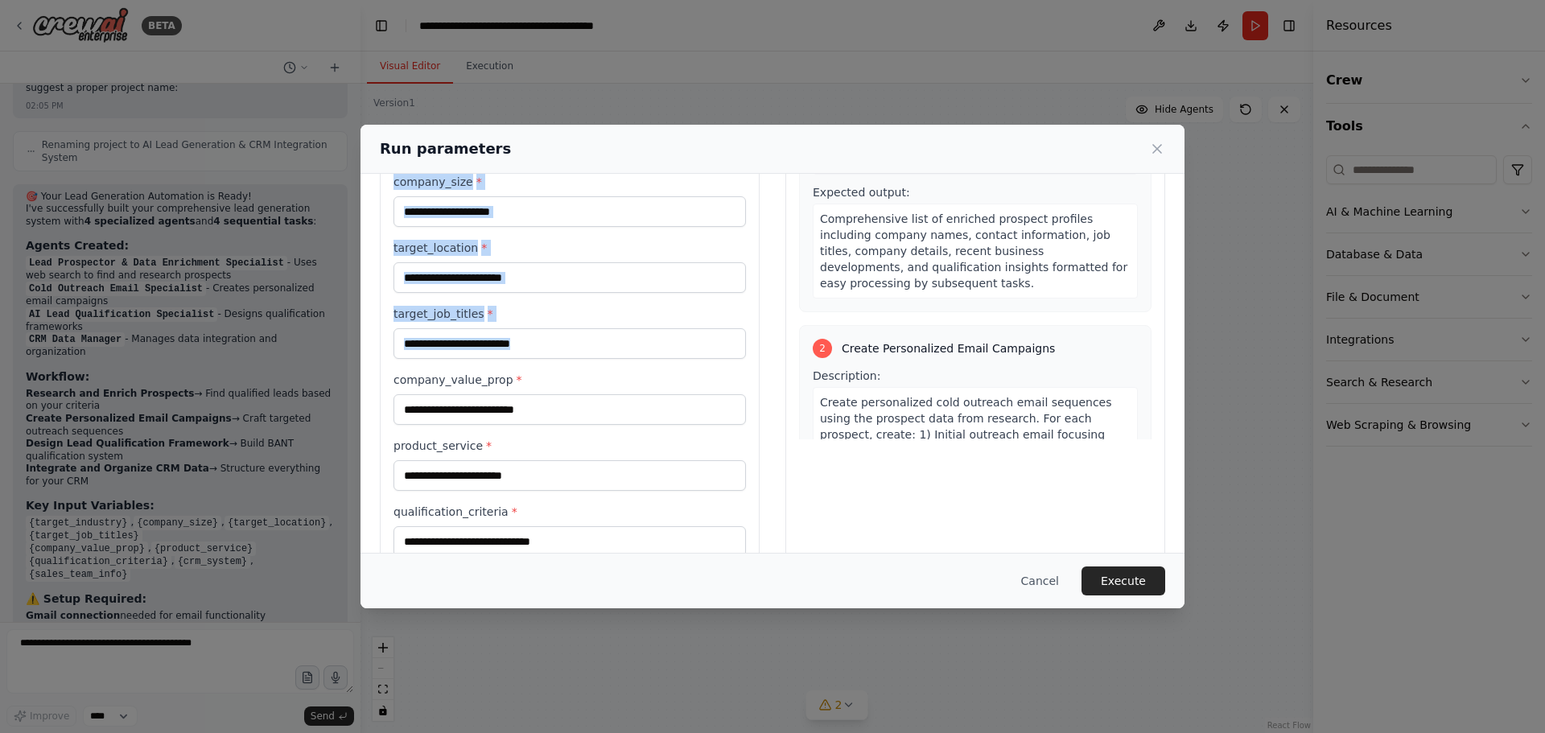
scroll to position [291, 0]
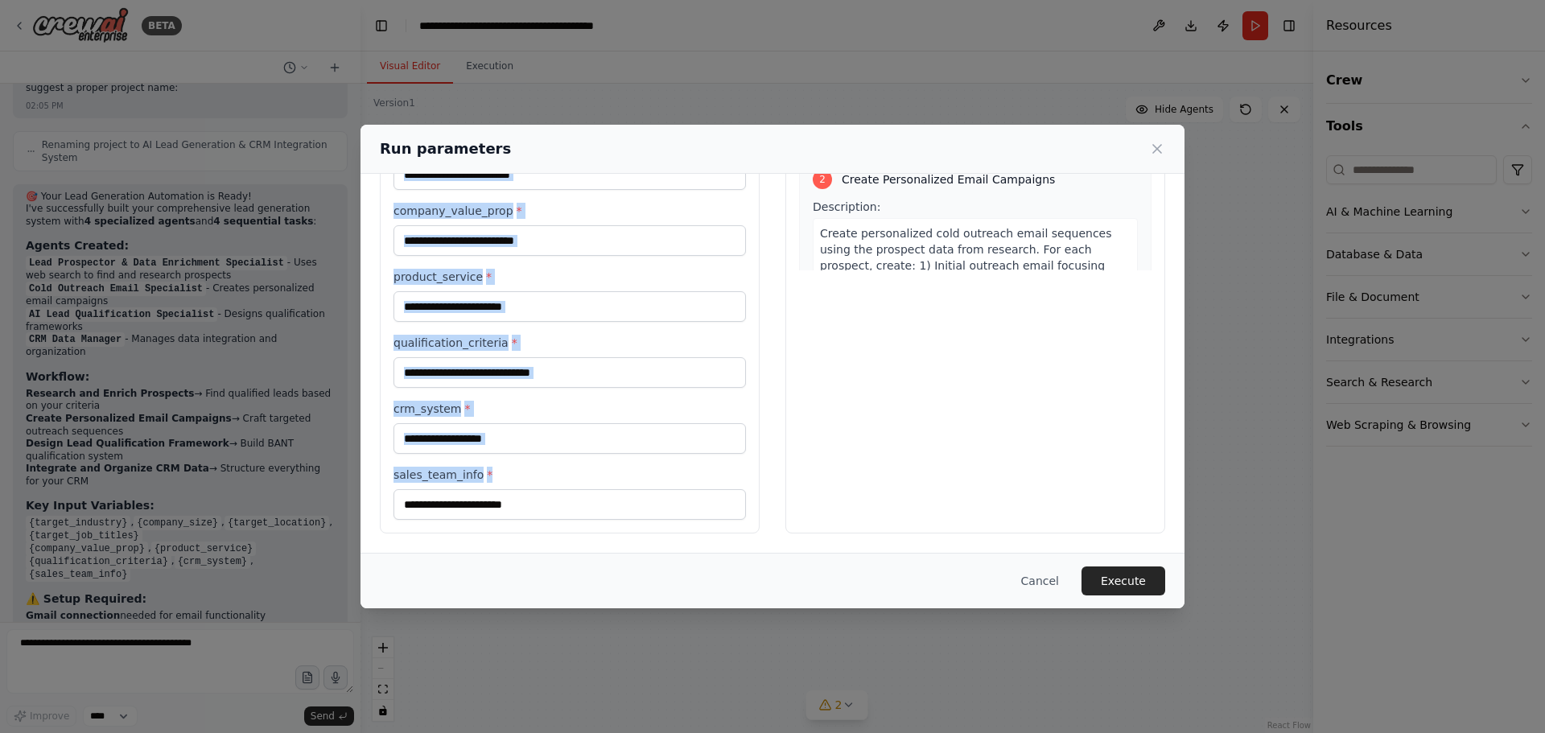
drag, startPoint x: 395, startPoint y: 211, endPoint x: 586, endPoint y: 526, distance: 368.6
click at [608, 544] on div "Inputs target_industry * company_size * target_location * target_job_titles * c…" at bounding box center [773, 218] width 824 height 670
copy div "Inputs target_industry * company_size * target_location * target_job_titles * c…"
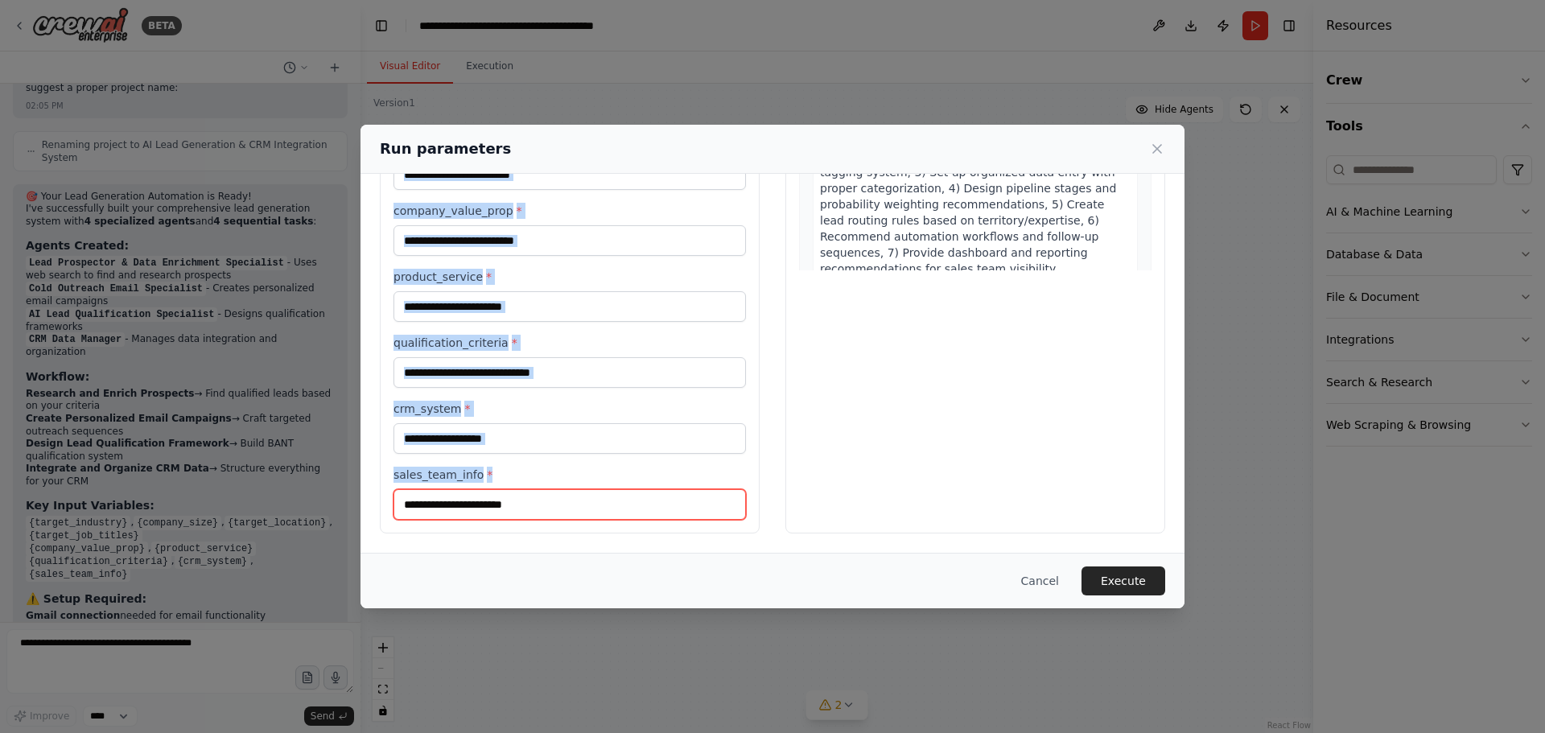
scroll to position [1278, 0]
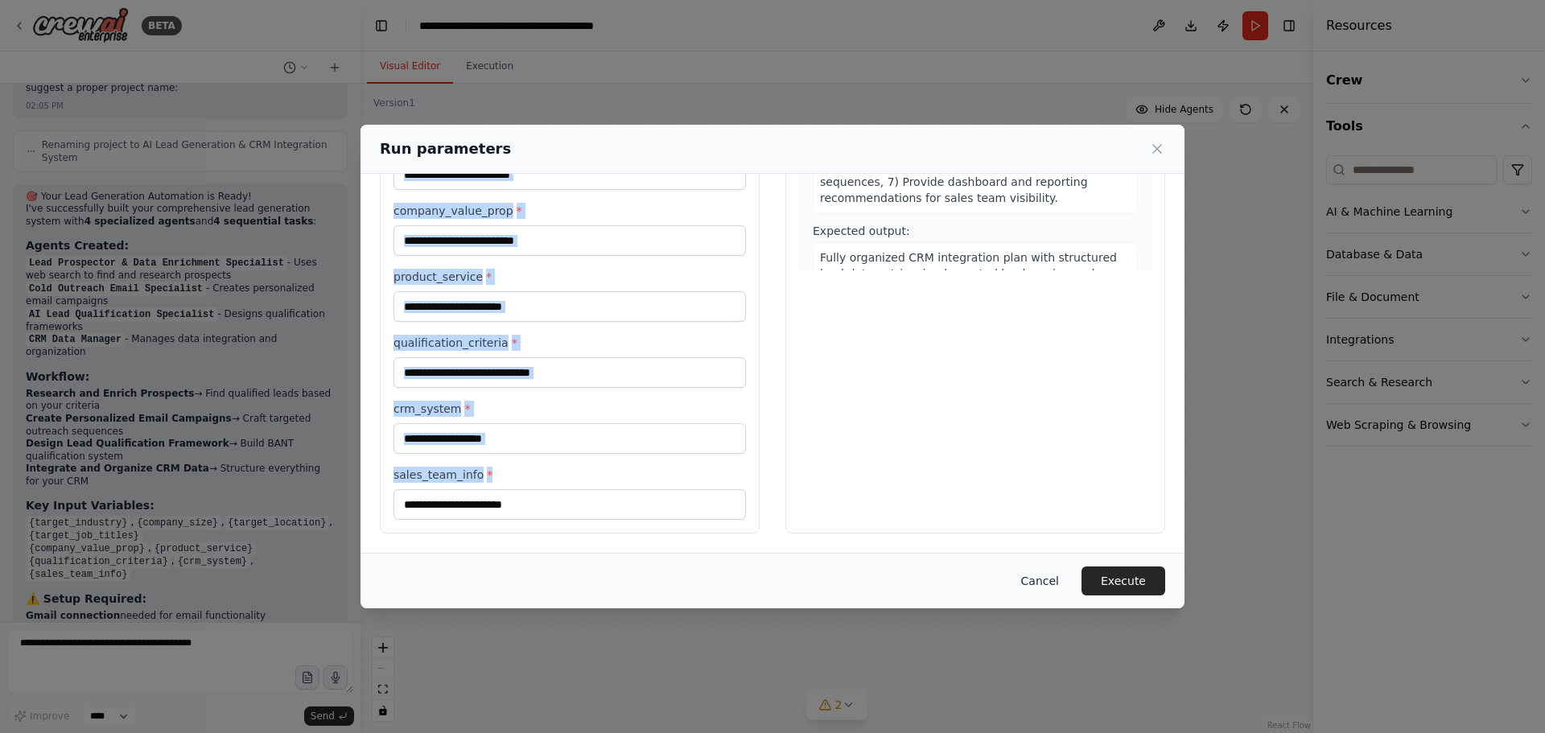
click at [1043, 587] on button "Cancel" at bounding box center [1040, 581] width 64 height 29
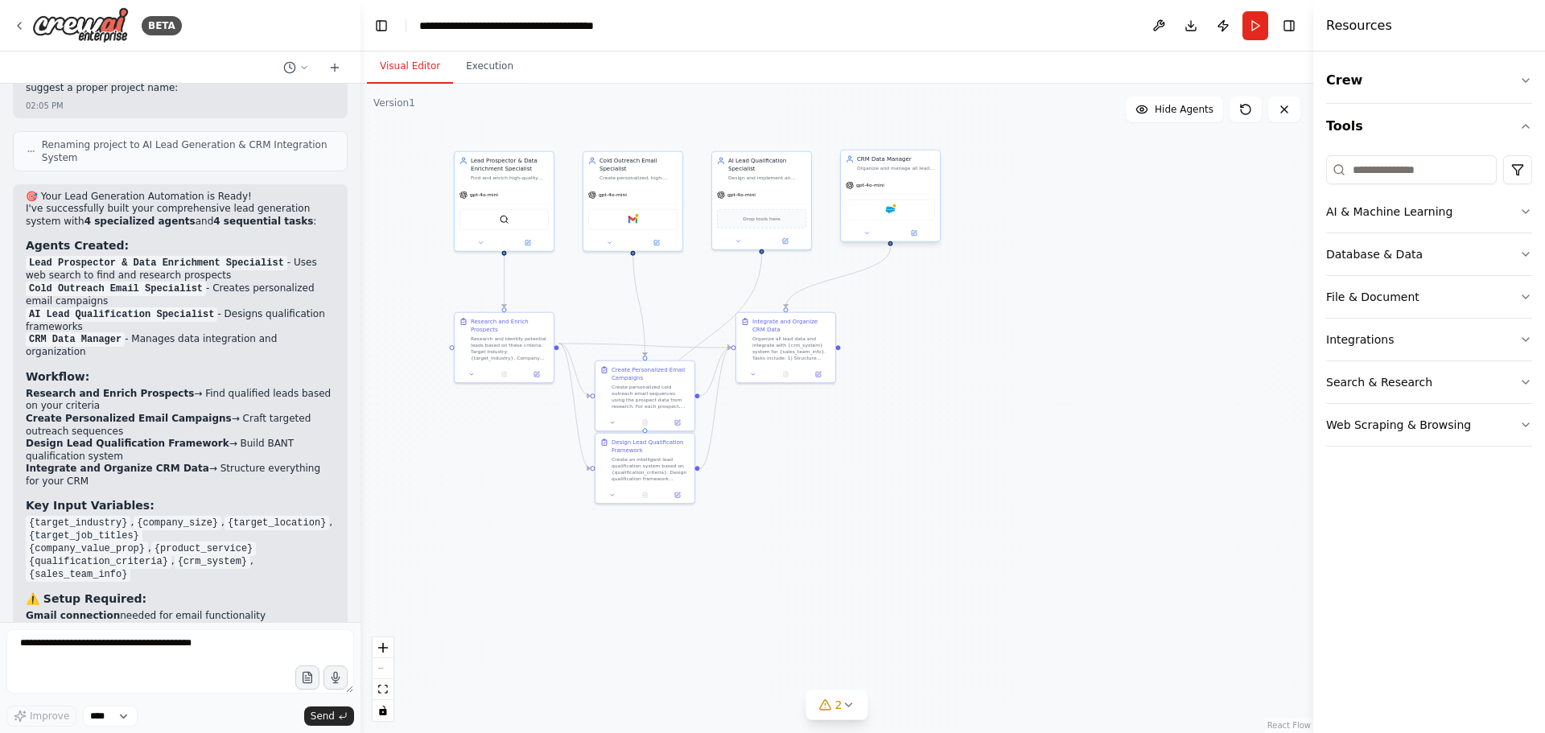
click at [908, 218] on div "Salesforce" at bounding box center [890, 210] width 89 height 21
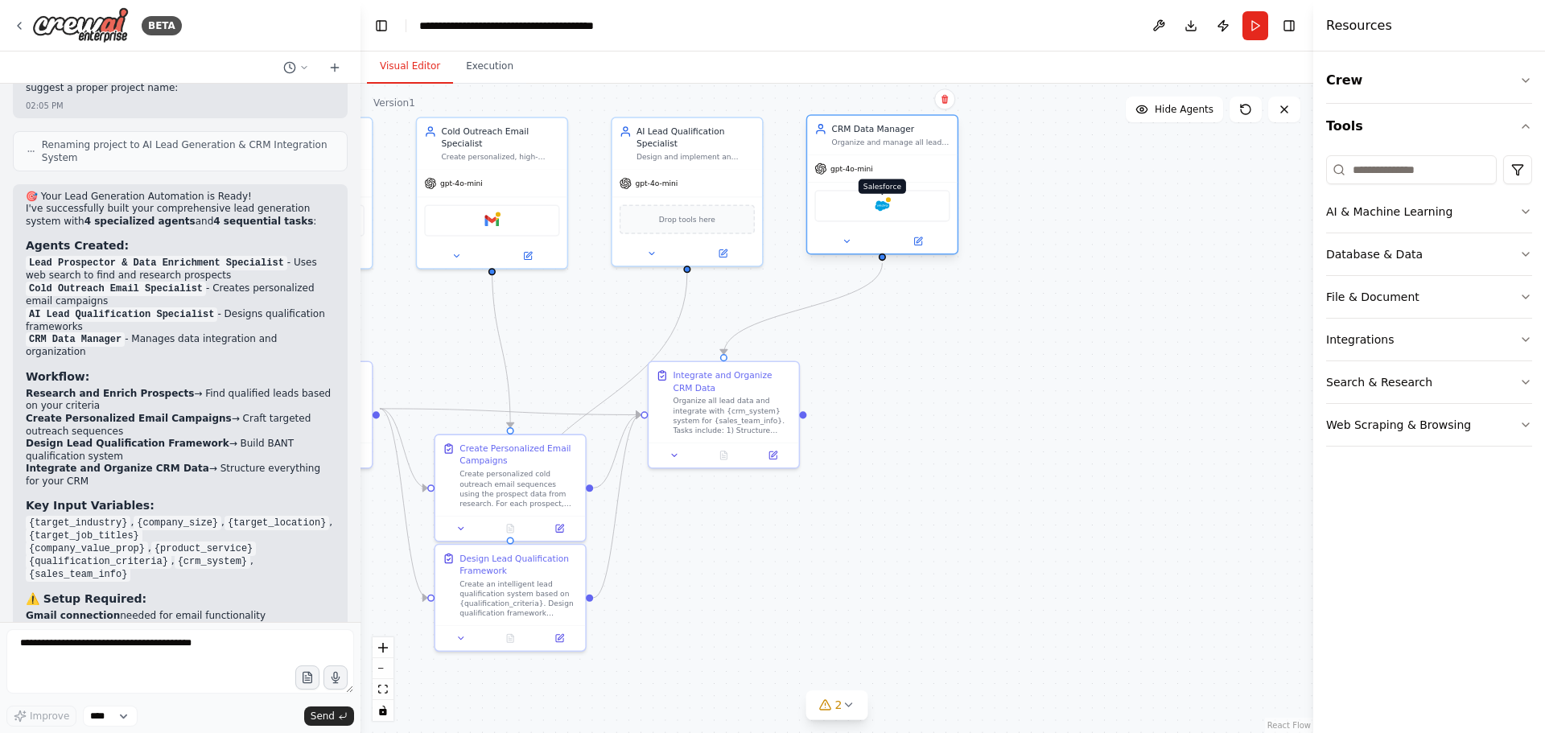
click at [879, 211] on img at bounding box center [882, 206] width 14 height 14
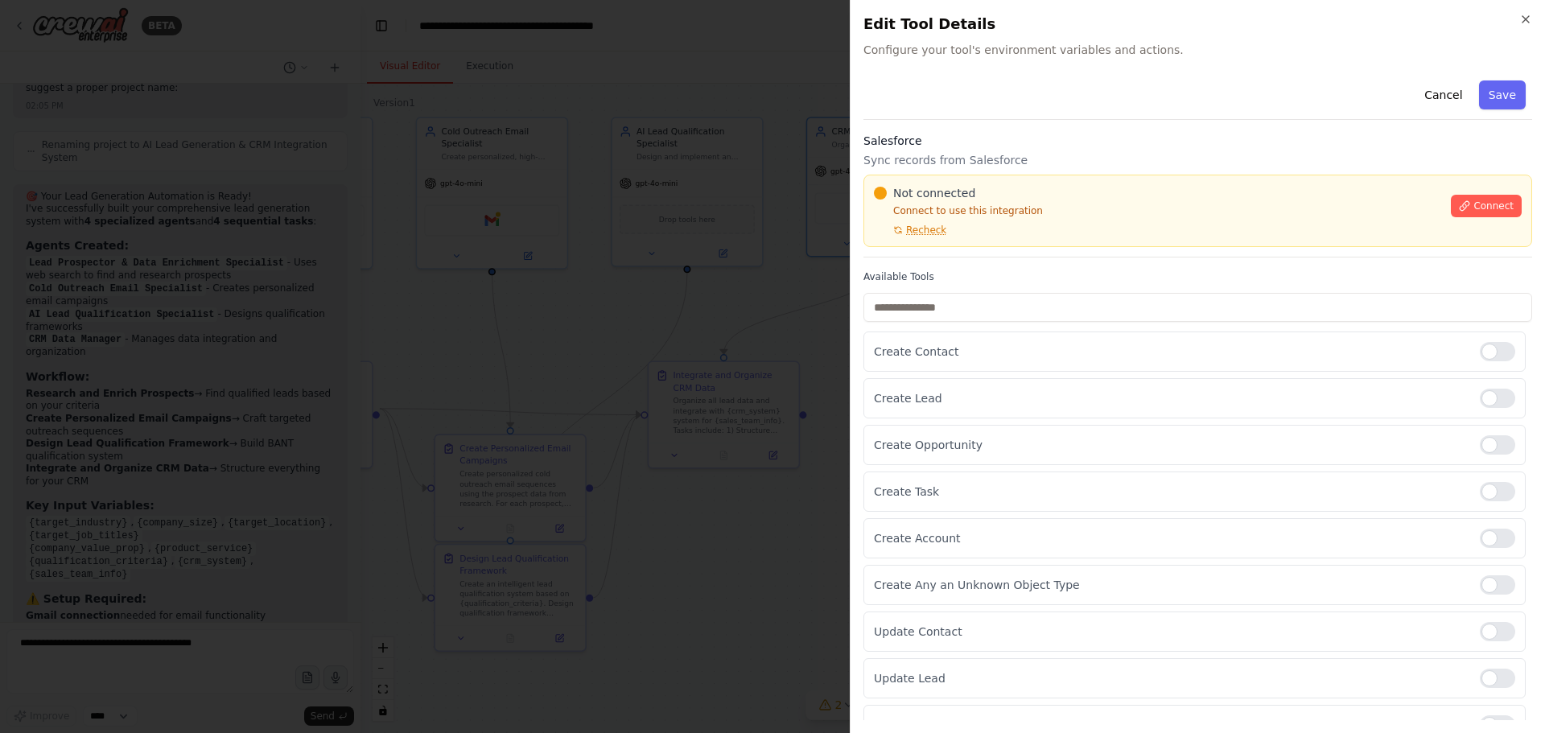
click at [891, 141] on h3 "Salesforce" at bounding box center [1197, 141] width 669 height 16
click at [1474, 388] on div "Create Lead" at bounding box center [1194, 398] width 662 height 40
click at [1481, 395] on div at bounding box center [1497, 398] width 35 height 19
click at [1496, 399] on div at bounding box center [1497, 398] width 35 height 19
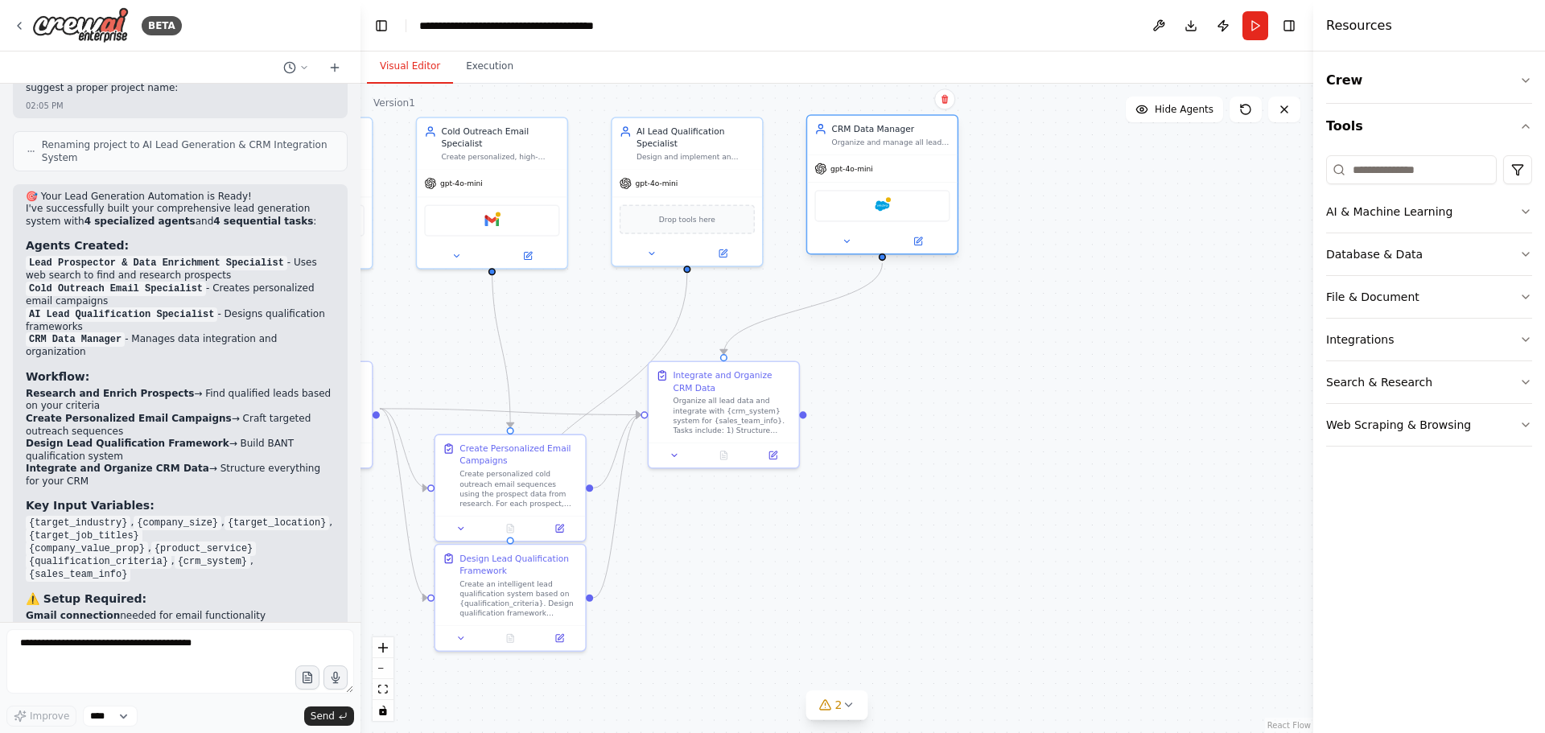
click at [923, 250] on div at bounding box center [882, 241] width 150 height 24
click at [921, 245] on icon at bounding box center [918, 242] width 10 height 10
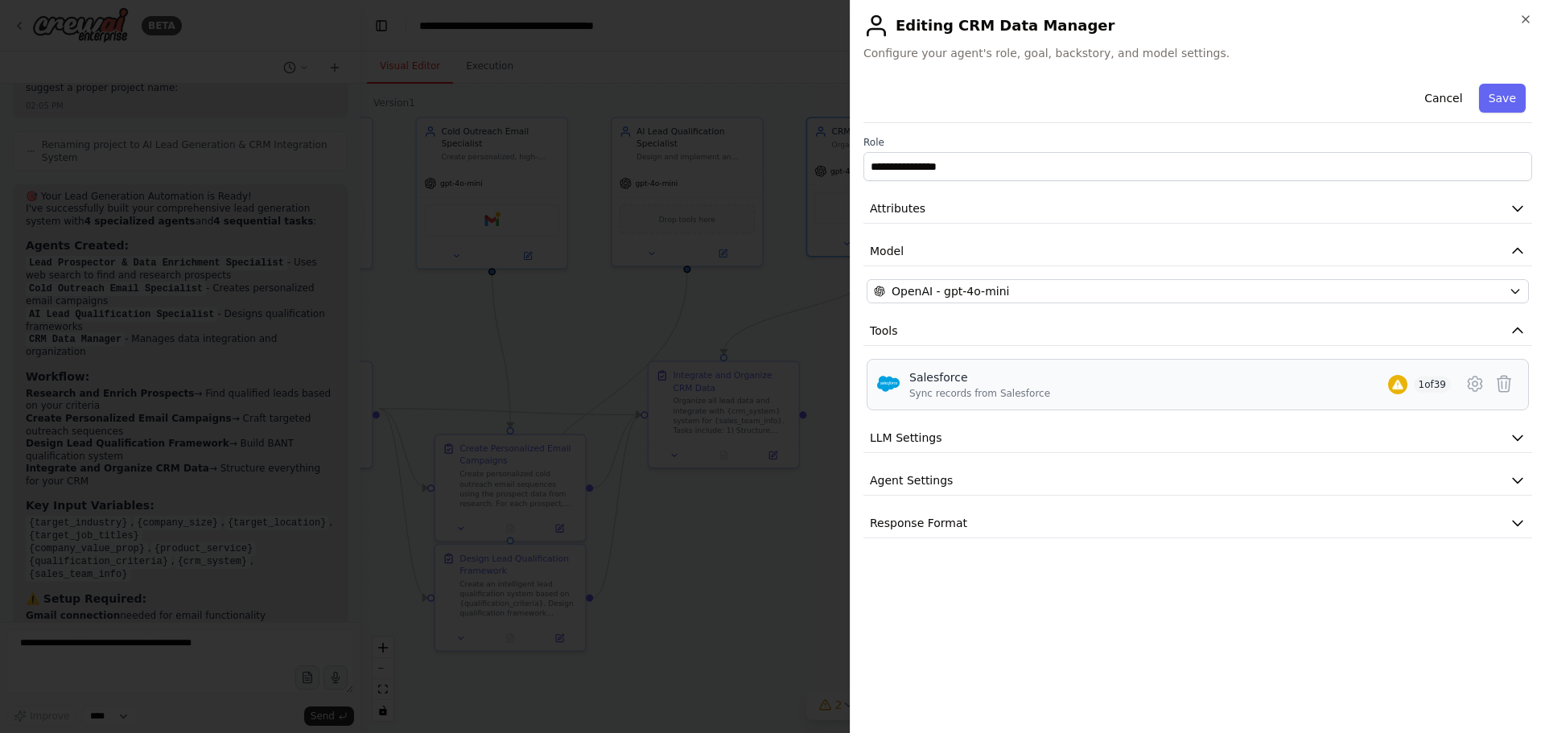
click at [1432, 385] on span "1 of 39" at bounding box center [1433, 385] width 38 height 16
drag, startPoint x: 1432, startPoint y: 385, endPoint x: 1423, endPoint y: 386, distance: 9.7
click at [1428, 386] on span "1 of 39" at bounding box center [1433, 385] width 38 height 16
click at [942, 397] on div "Sync records from Salesforce" at bounding box center [979, 393] width 141 height 13
drag, startPoint x: 868, startPoint y: 366, endPoint x: 876, endPoint y: 371, distance: 8.7
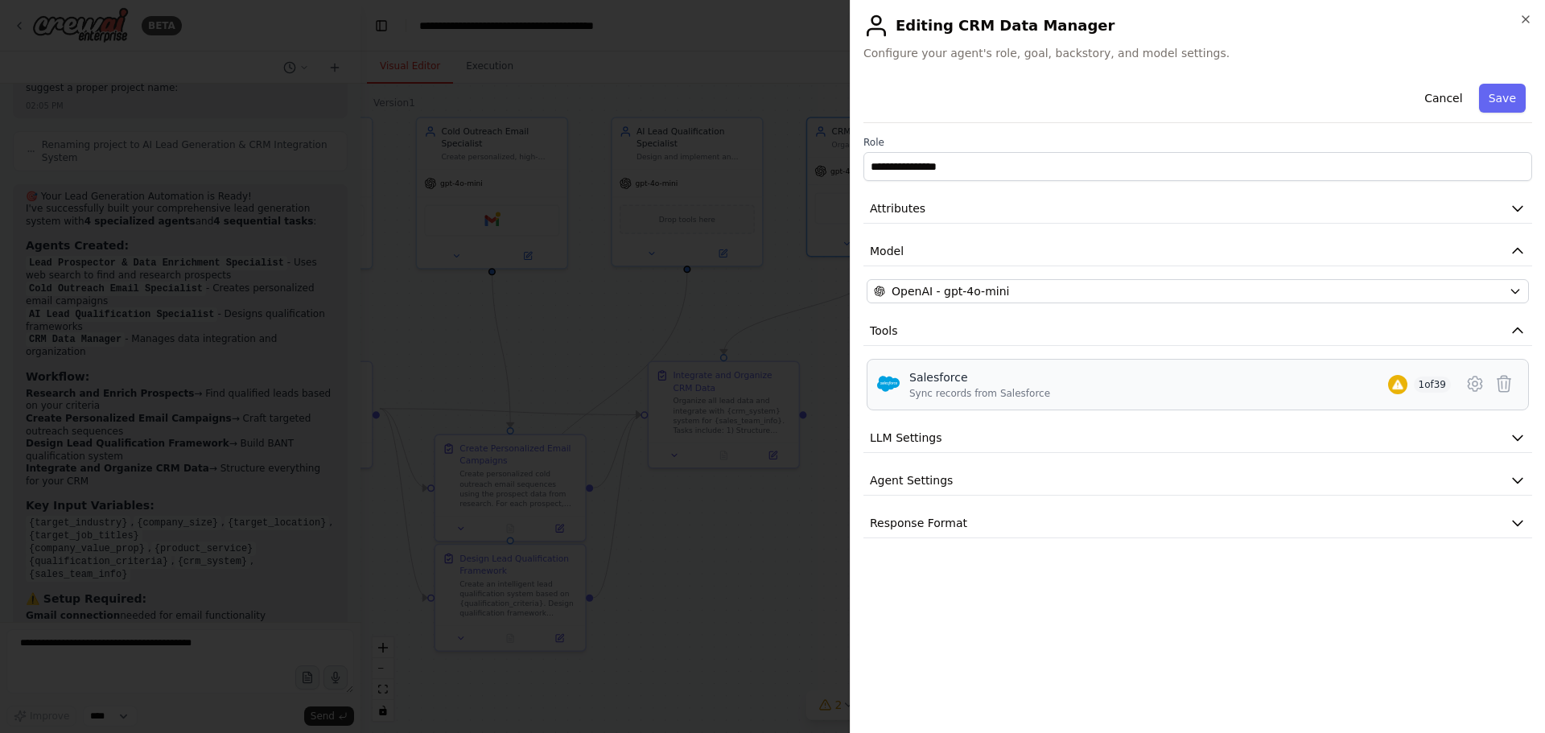
click at [868, 367] on div "Salesforce Sync records from Salesforce 1 of 39" at bounding box center [1198, 385] width 662 height 52
click at [888, 376] on img at bounding box center [888, 384] width 23 height 23
click at [888, 377] on img at bounding box center [888, 384] width 23 height 23
click at [900, 377] on div "Salesforce Sync records from Salesforce 1 of 39" at bounding box center [1197, 384] width 641 height 31
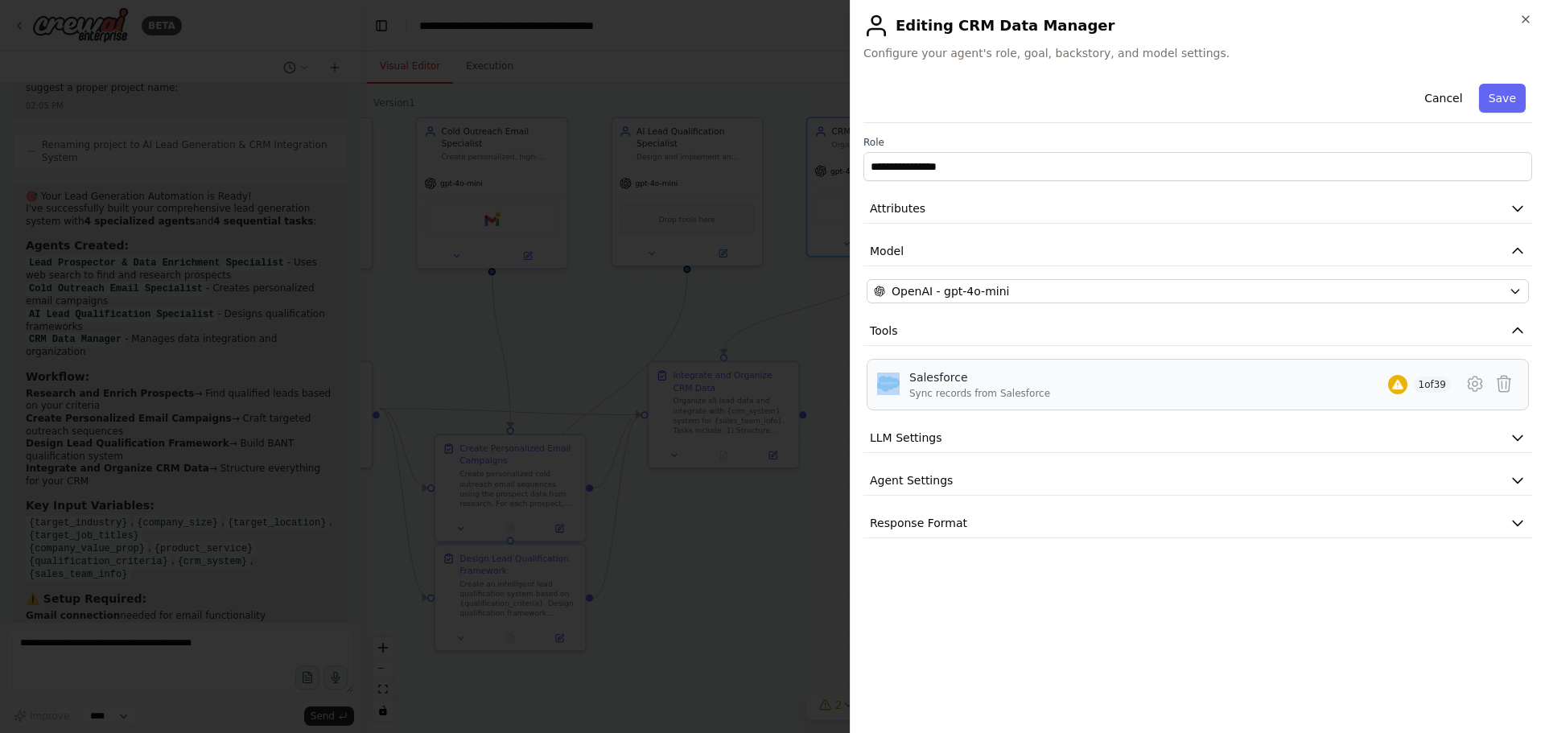
click at [900, 377] on div "Salesforce Sync records from Salesforce 1 of 39" at bounding box center [1197, 384] width 641 height 31
click at [1510, 385] on icon at bounding box center [1505, 384] width 14 height 16
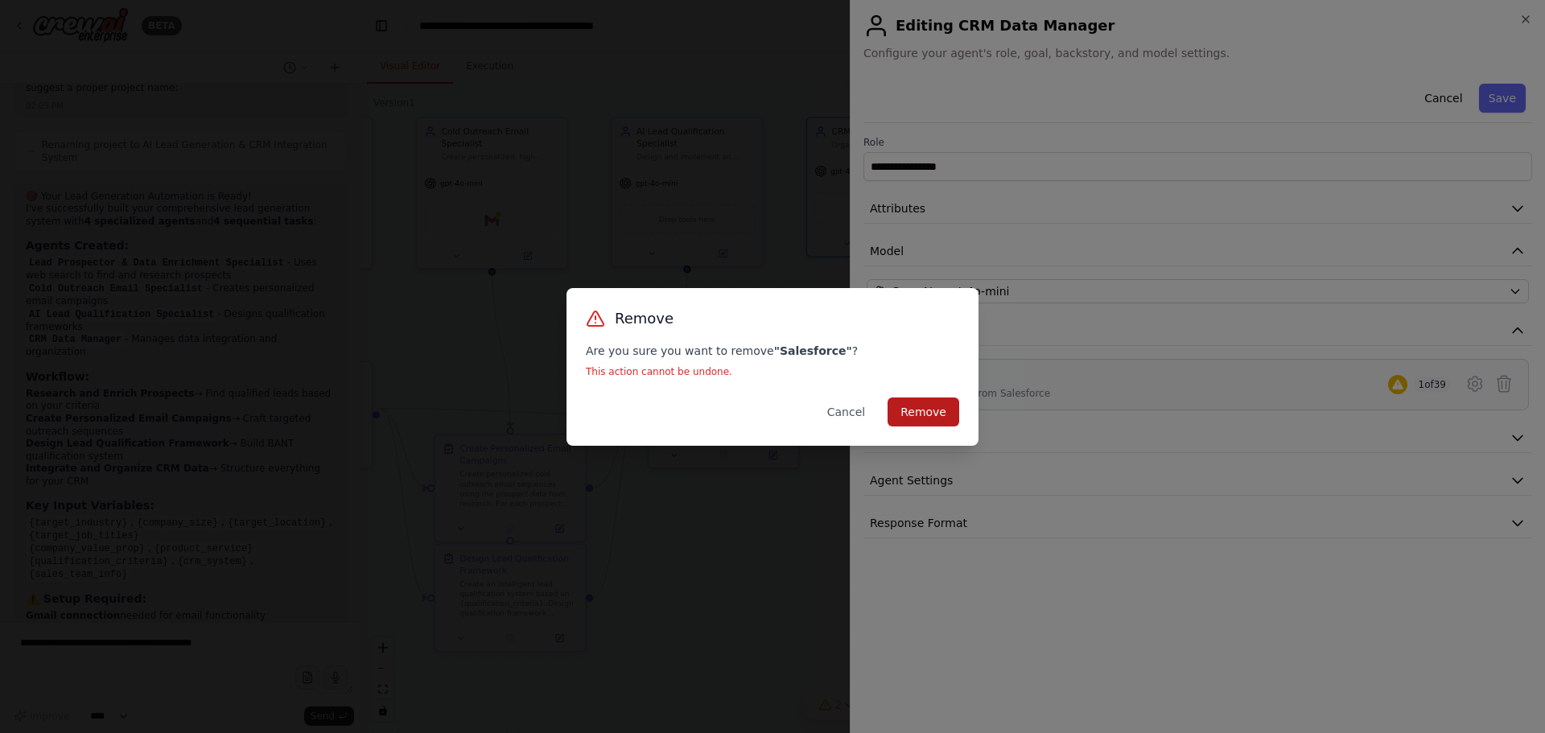
click at [946, 409] on button "Remove" at bounding box center [924, 412] width 72 height 29
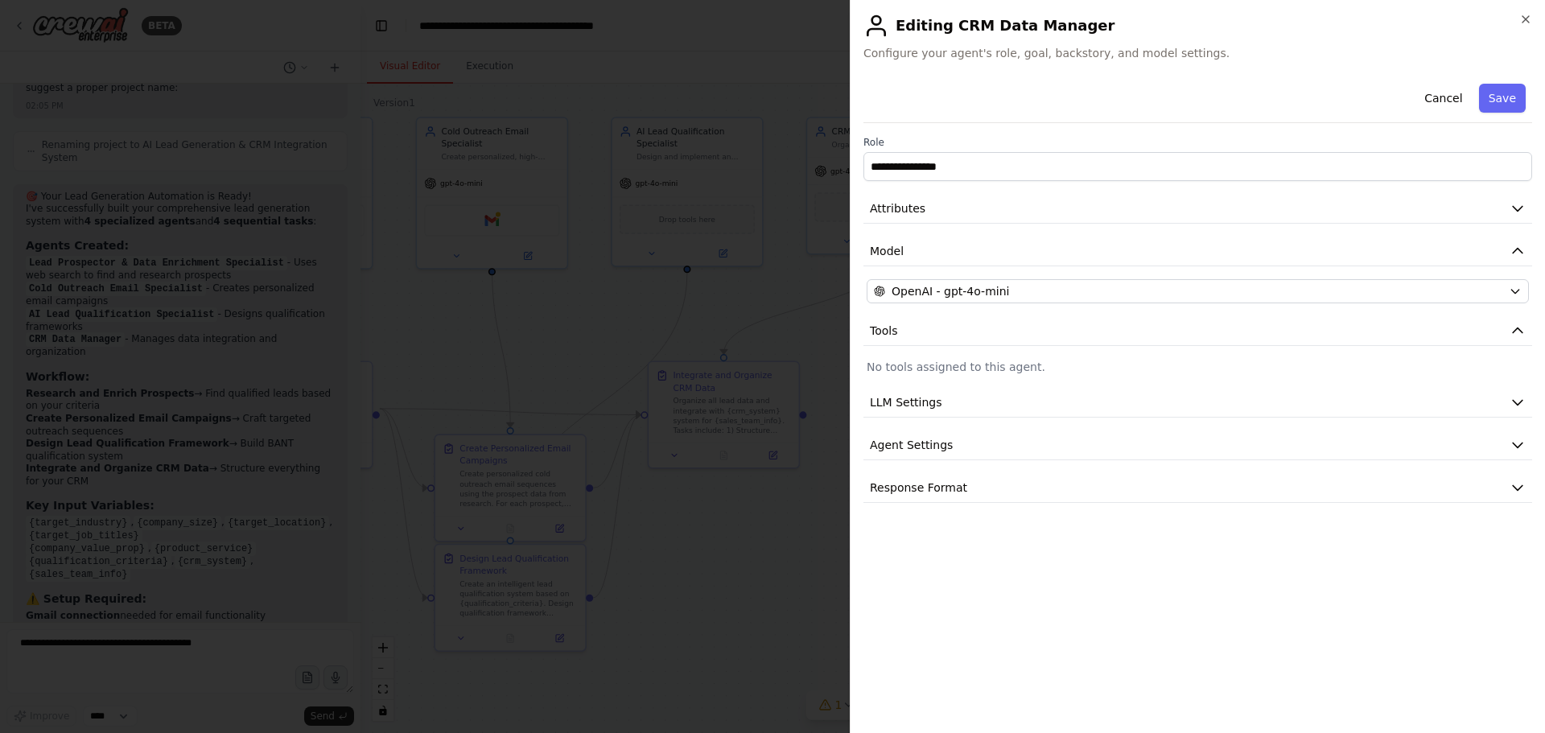
click at [987, 372] on p "No tools assigned to this agent." at bounding box center [1198, 367] width 662 height 16
drag, startPoint x: 976, startPoint y: 380, endPoint x: 954, endPoint y: 380, distance: 21.7
click at [973, 380] on div "**********" at bounding box center [1197, 290] width 669 height 426
click at [925, 404] on span "LLM Settings" at bounding box center [906, 402] width 72 height 16
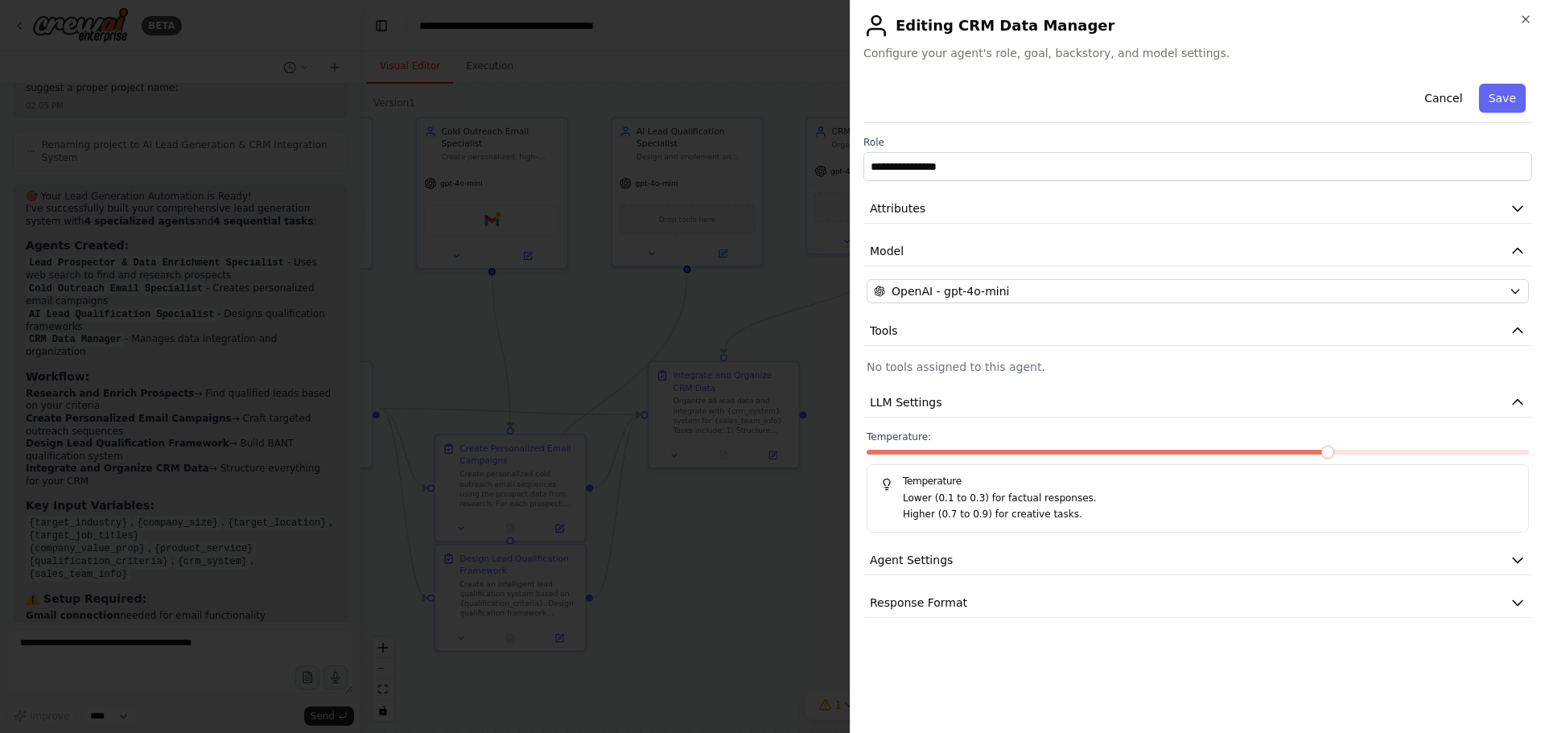
click at [911, 366] on p "No tools assigned to this agent." at bounding box center [1198, 367] width 662 height 16
click at [911, 397] on span "LLM Settings" at bounding box center [906, 402] width 72 height 16
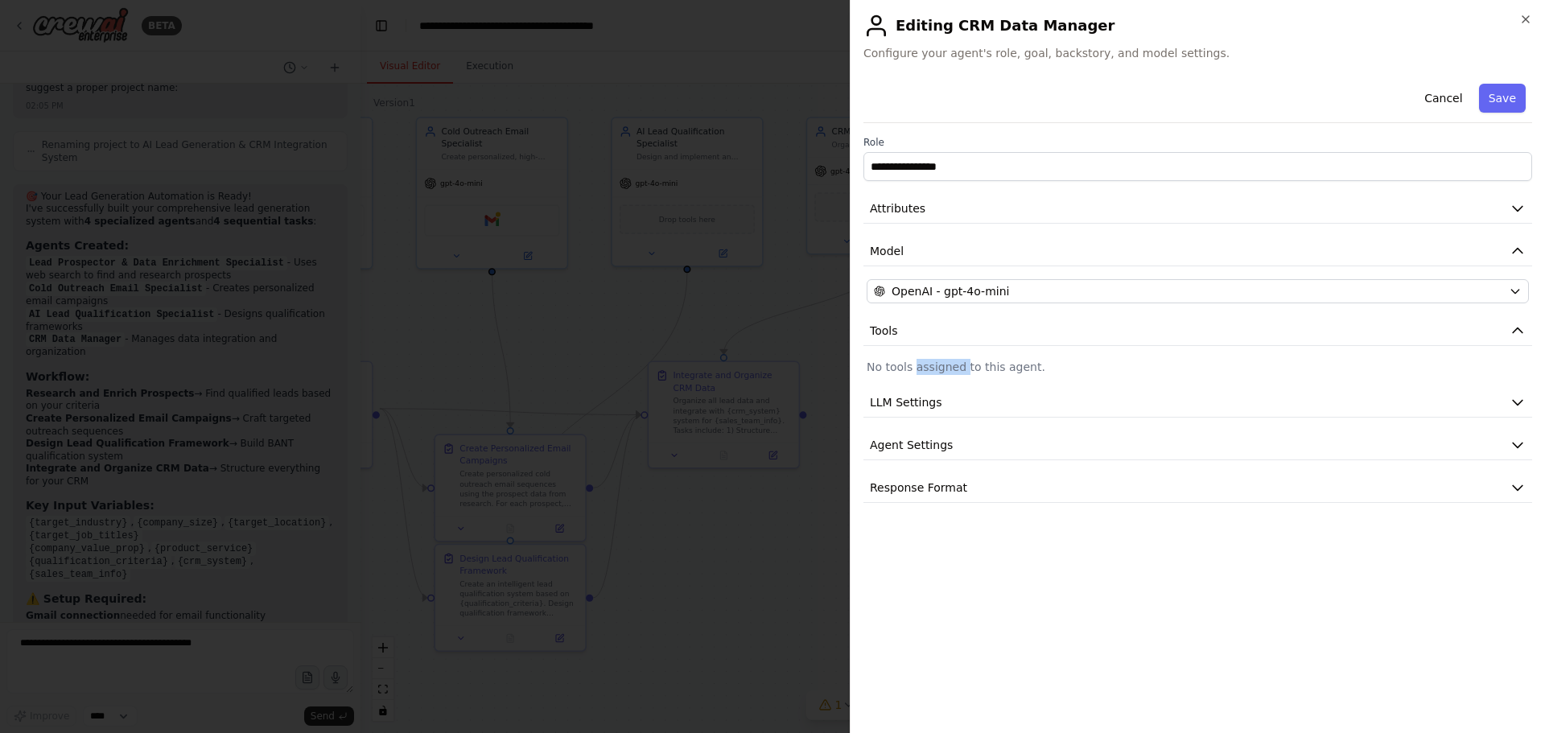
click at [1434, 96] on button "Cancel" at bounding box center [1443, 98] width 57 height 29
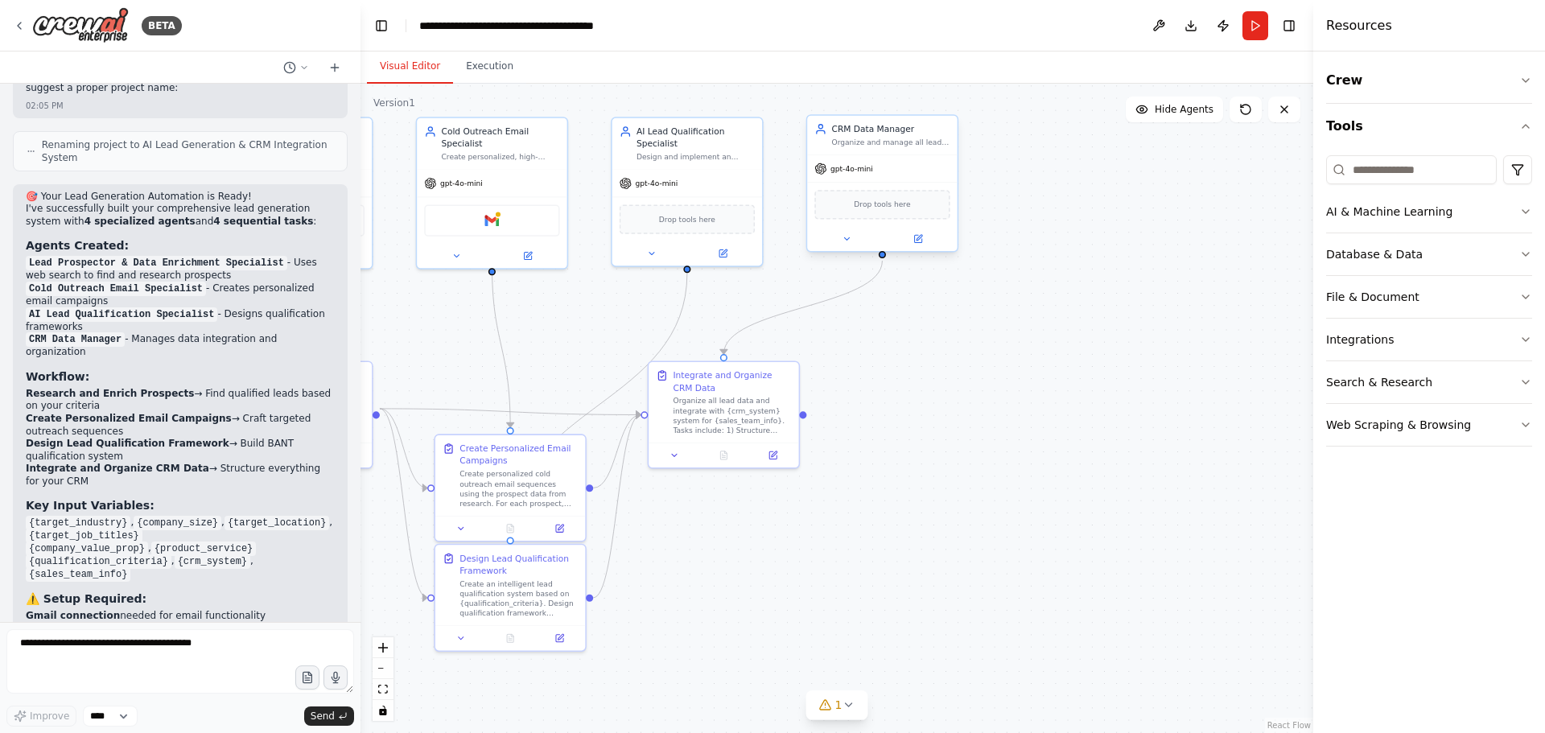
click at [894, 214] on div "Drop tools here" at bounding box center [881, 204] width 135 height 29
click at [854, 244] on button at bounding box center [846, 239] width 69 height 14
click at [908, 443] on div "**********" at bounding box center [927, 417] width 241 height 312
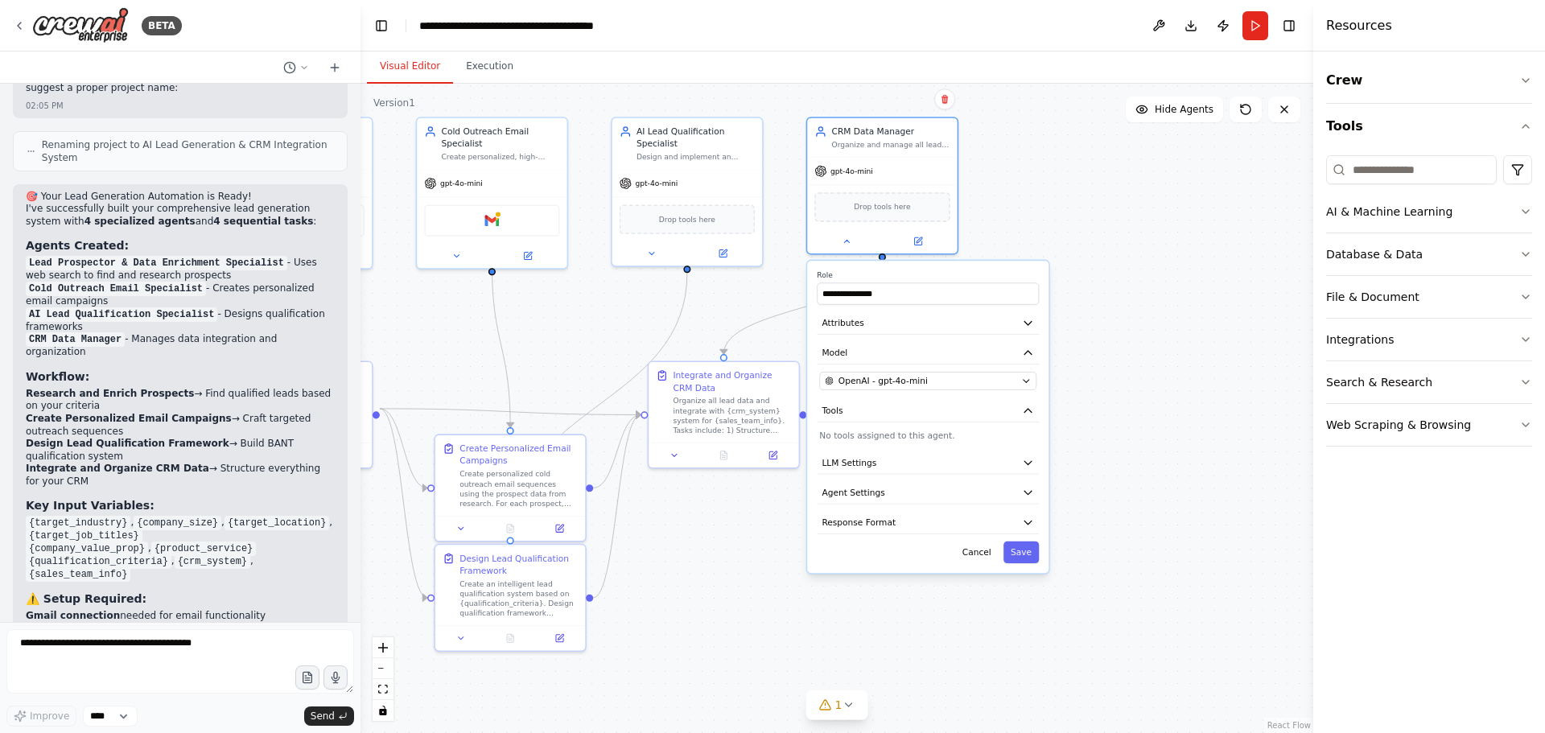
click at [908, 443] on div "**********" at bounding box center [927, 417] width 241 height 312
click at [909, 443] on div "**********" at bounding box center [927, 417] width 241 height 312
click at [917, 249] on div at bounding box center [882, 239] width 150 height 24
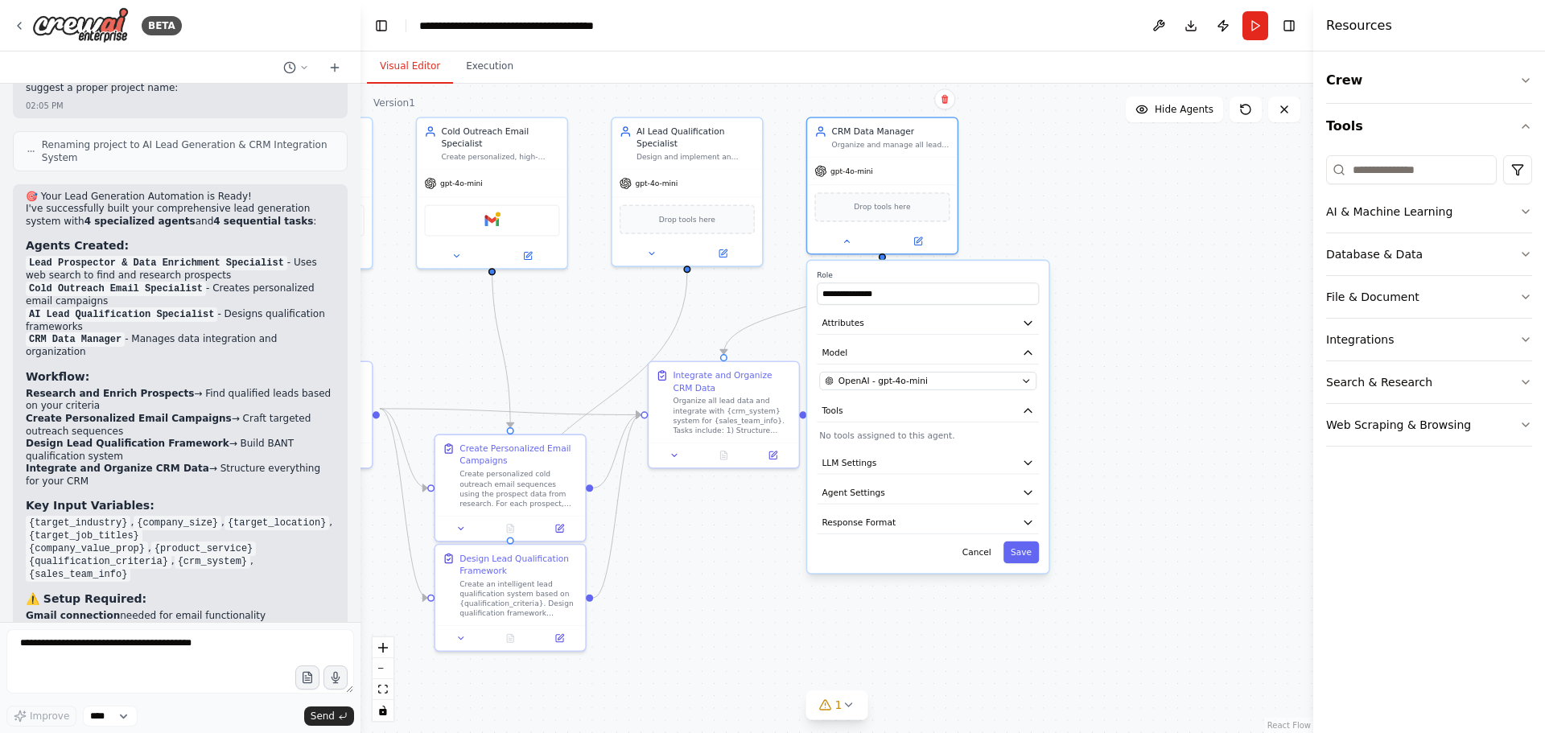
click at [1387, 159] on div "AI & Machine Learning Database & Data File & Document Integrations Search & Res…" at bounding box center [1429, 298] width 206 height 298
click at [1387, 163] on input at bounding box center [1411, 169] width 171 height 29
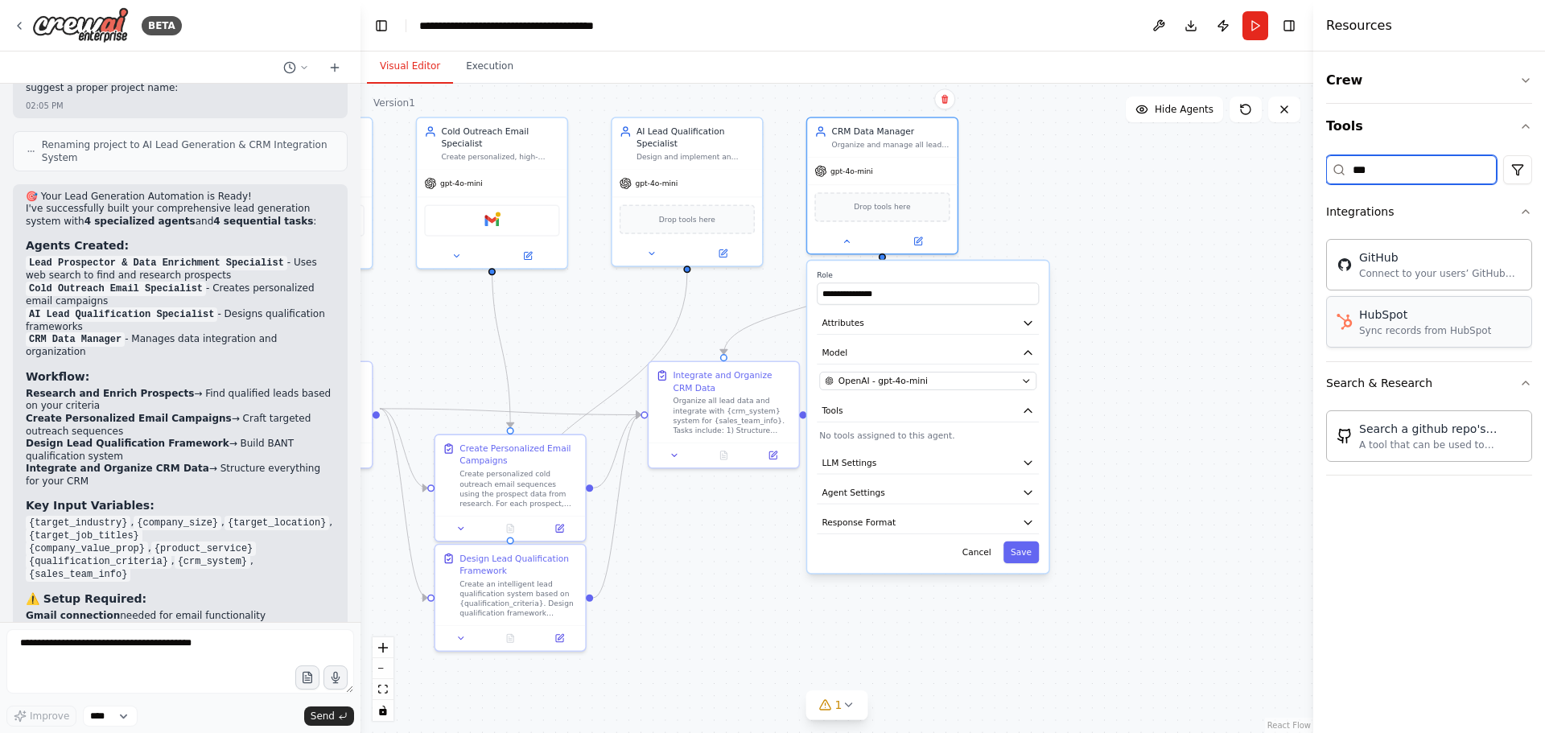
type input "***"
click at [1374, 338] on div "HubSpot Sync records from HubSpot" at bounding box center [1429, 322] width 206 height 52
click at [1407, 338] on div "HubSpot Sync records from HubSpot" at bounding box center [1429, 322] width 206 height 52
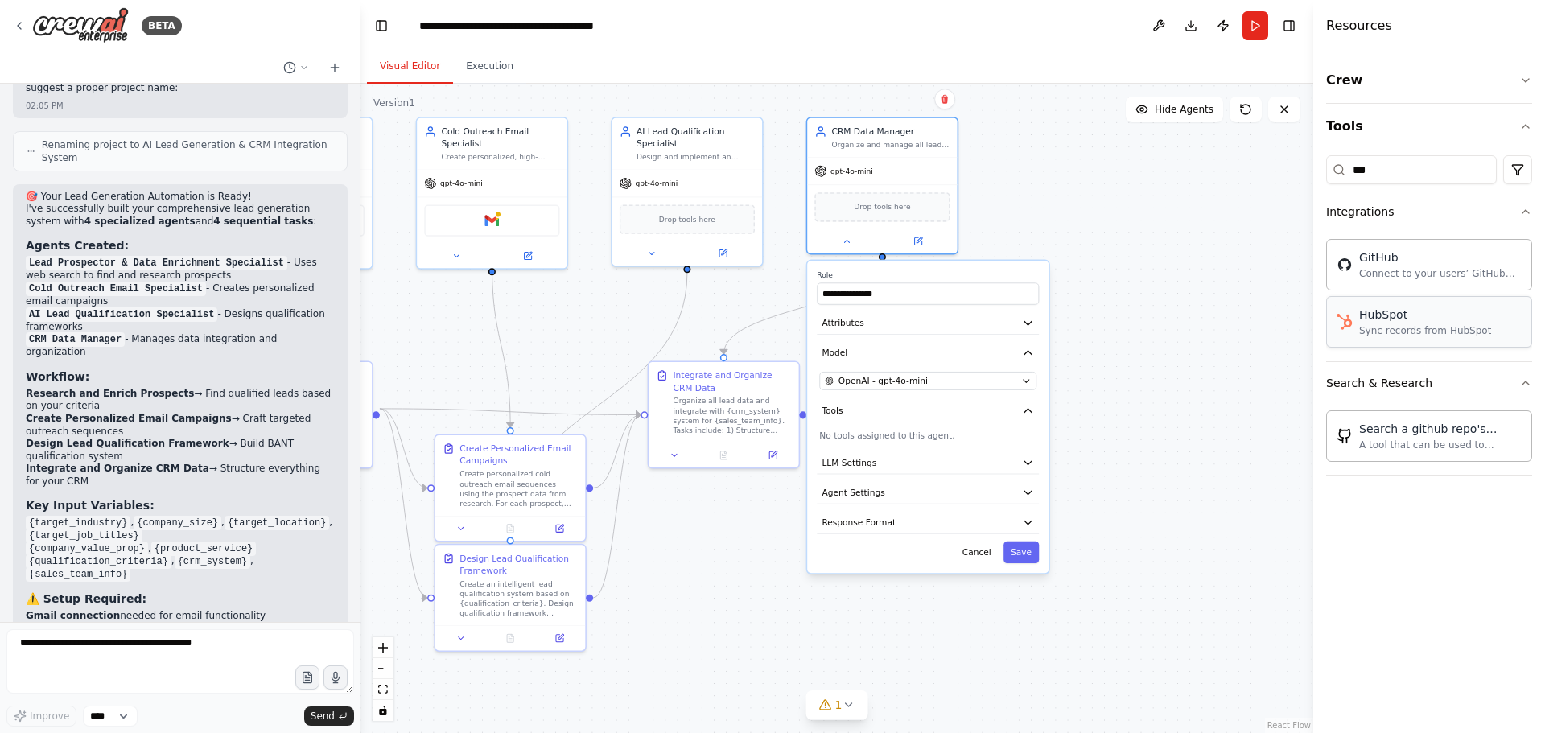
click at [1407, 338] on div "HubSpot Sync records from HubSpot" at bounding box center [1429, 322] width 206 height 52
click at [1032, 587] on button "Save" at bounding box center [1020, 582] width 35 height 22
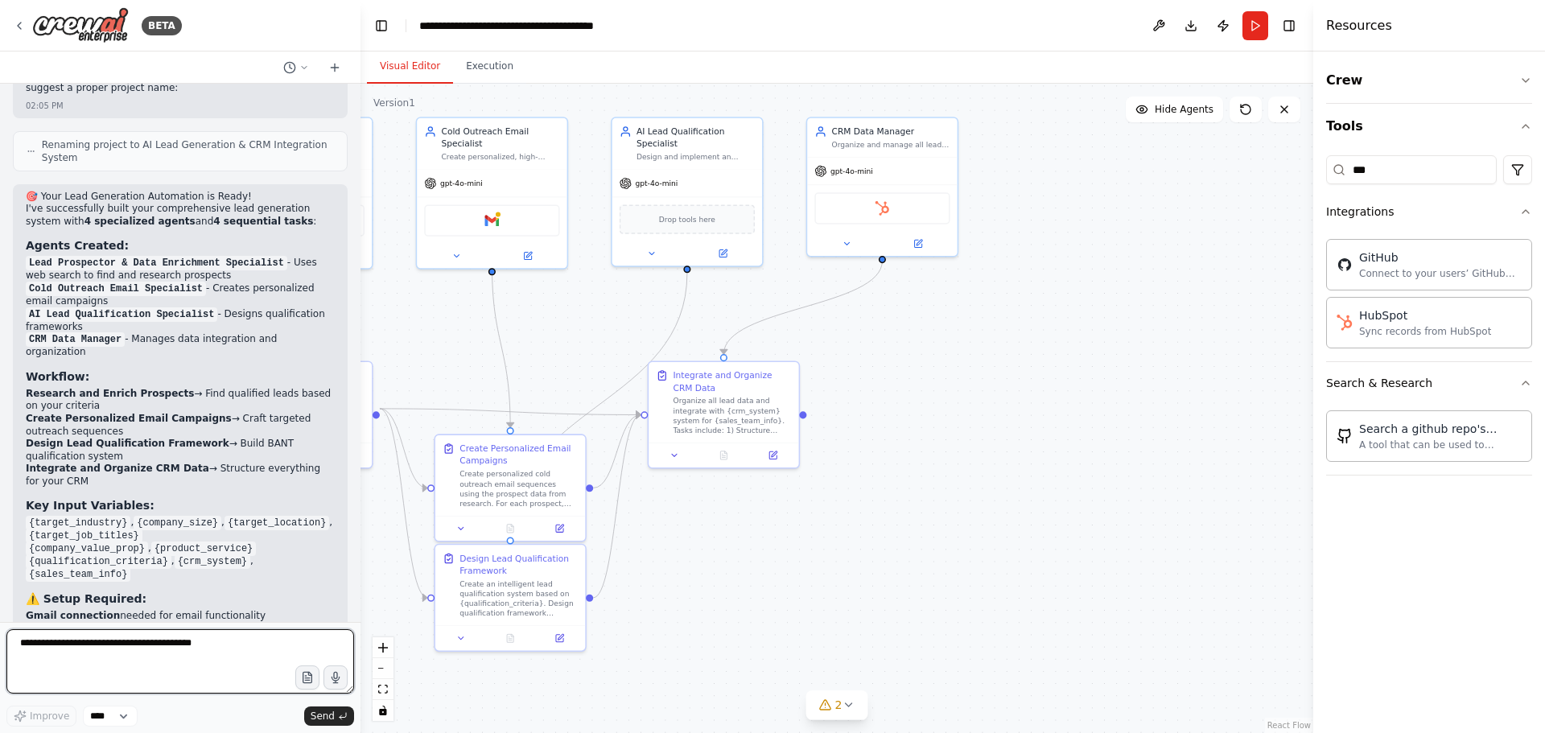
drag, startPoint x: 214, startPoint y: 653, endPoint x: 94, endPoint y: 619, distance: 124.6
click at [94, 619] on div "BETA from crewai import Agent, Task, Crew, Process from crewai_tools import Ser…" at bounding box center [180, 366] width 361 height 733
click at [920, 405] on div ".deletable-edge-delete-btn { width: 20px; height: 20px; border: 0px solid #ffff…" at bounding box center [837, 408] width 953 height 649
click at [844, 711] on icon at bounding box center [848, 705] width 13 height 13
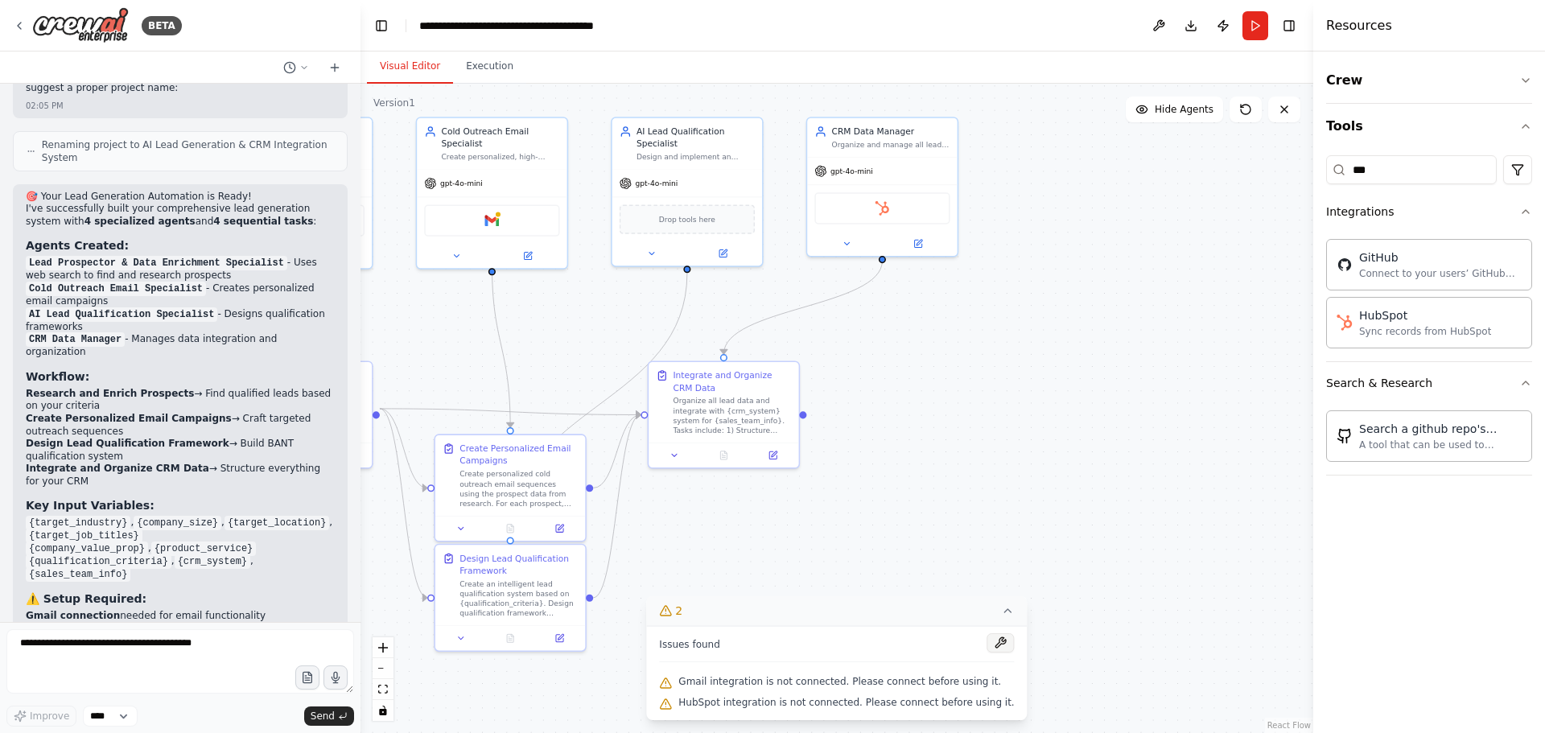
click at [987, 641] on button at bounding box center [1000, 642] width 27 height 19
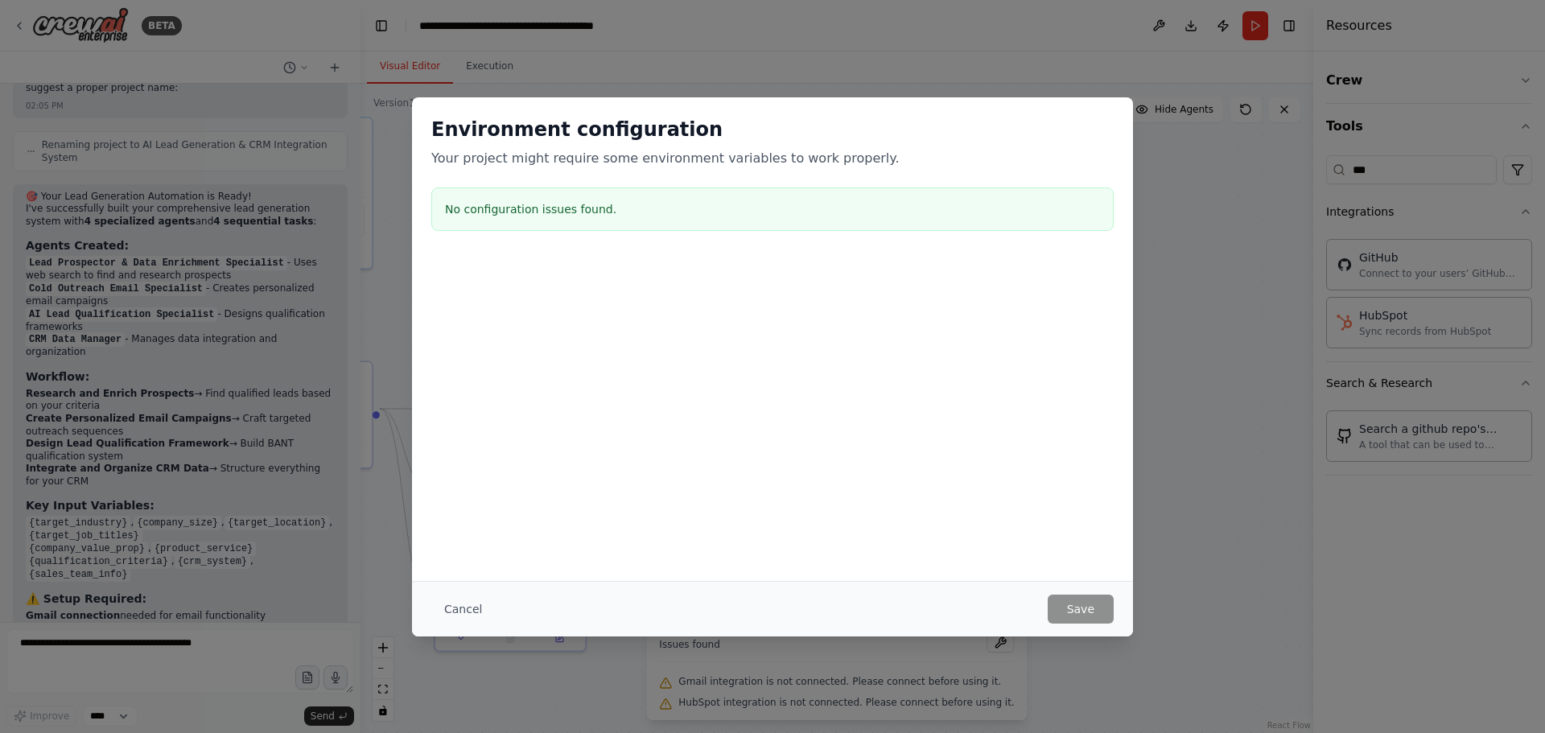
click at [571, 203] on h3 "No configuration issues found." at bounding box center [772, 209] width 655 height 16
click at [459, 605] on button "Cancel" at bounding box center [463, 609] width 64 height 29
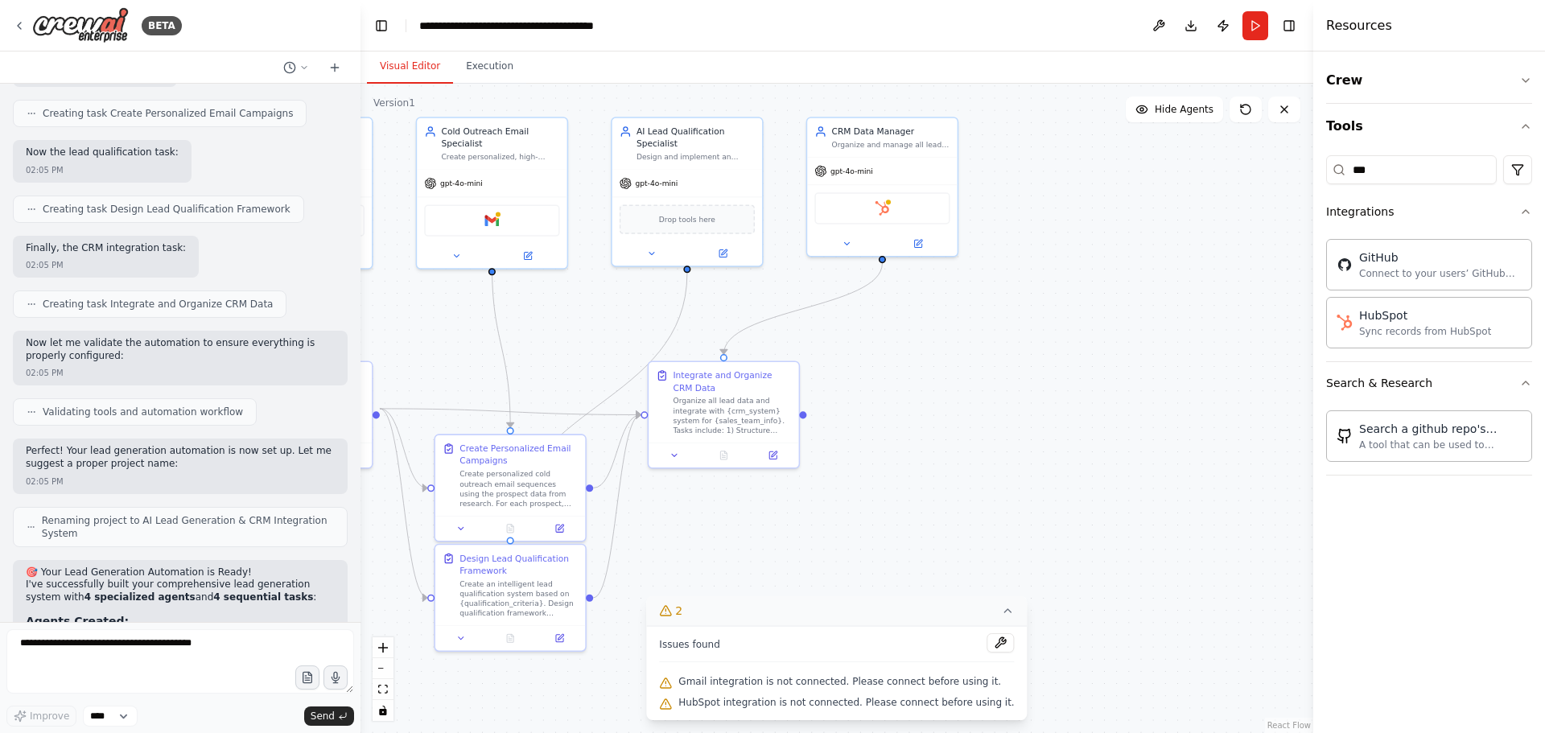
scroll to position [3759, 0]
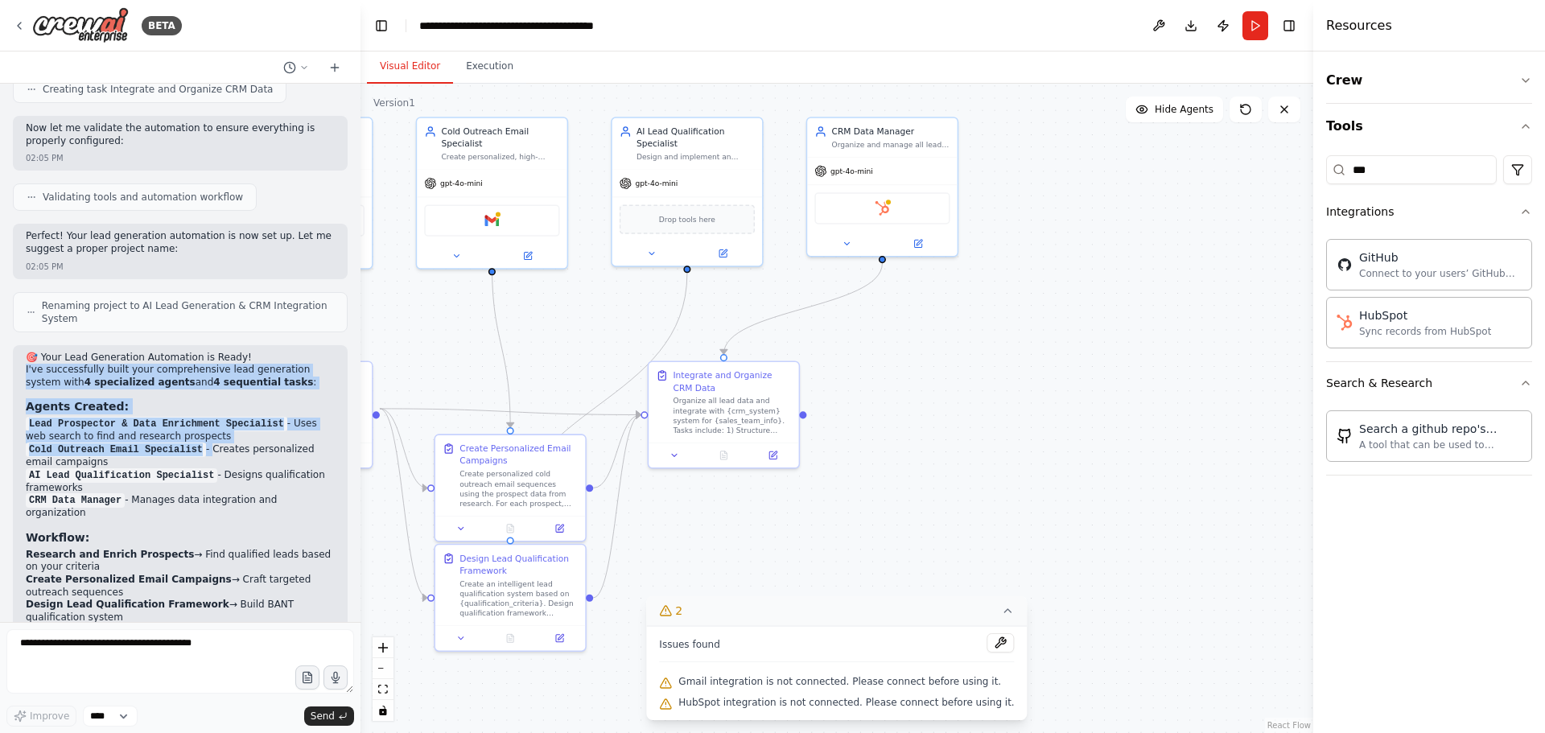
drag, startPoint x: 24, startPoint y: 205, endPoint x: 198, endPoint y: 288, distance: 192.6
click at [198, 345] on div "🎯 Your Lead Generation Automation is Ready! I've successfully built your compre…" at bounding box center [180, 606] width 335 height 522
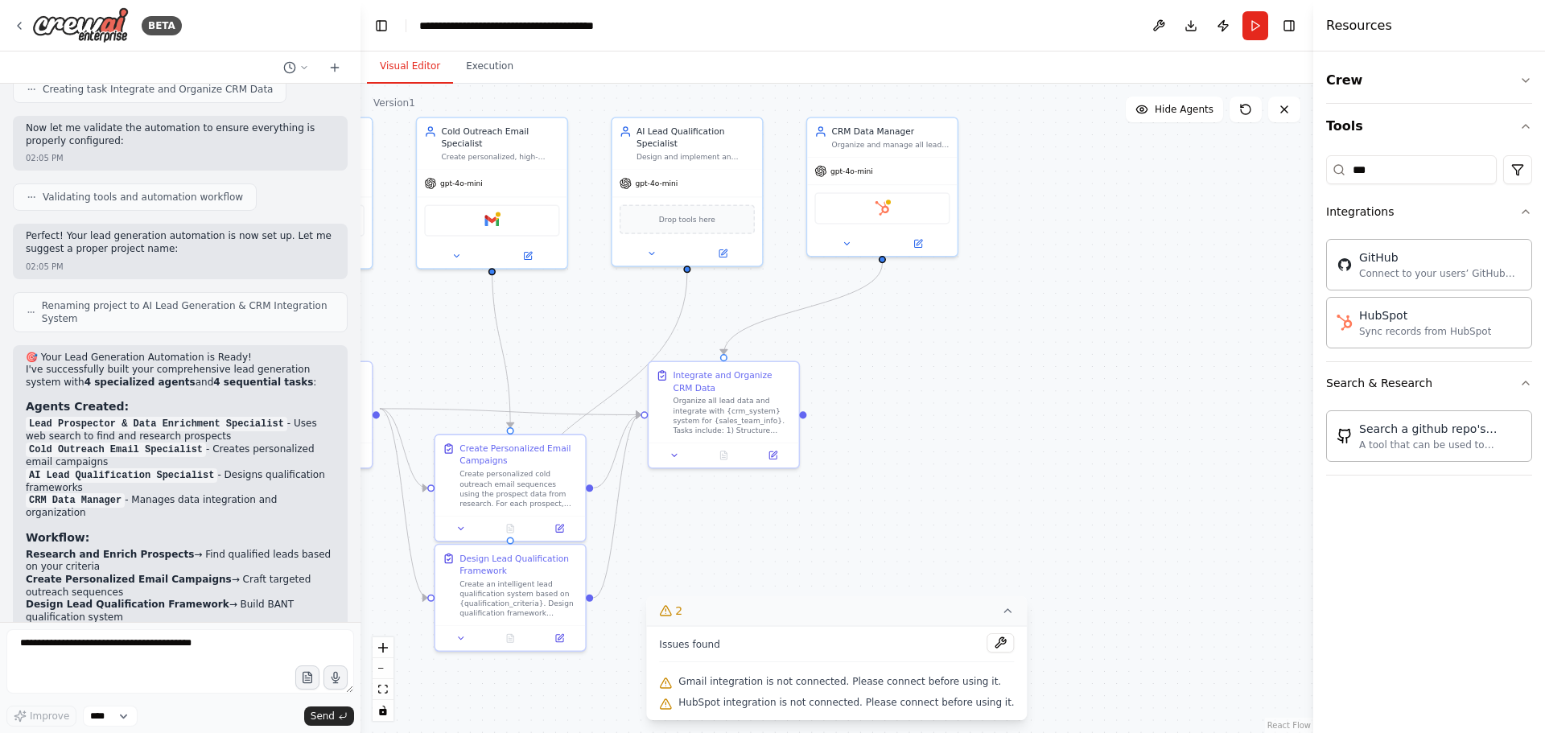
click at [221, 443] on li "Cold Outreach Email Specialist - Creates personalized email campaigns" at bounding box center [180, 456] width 309 height 26
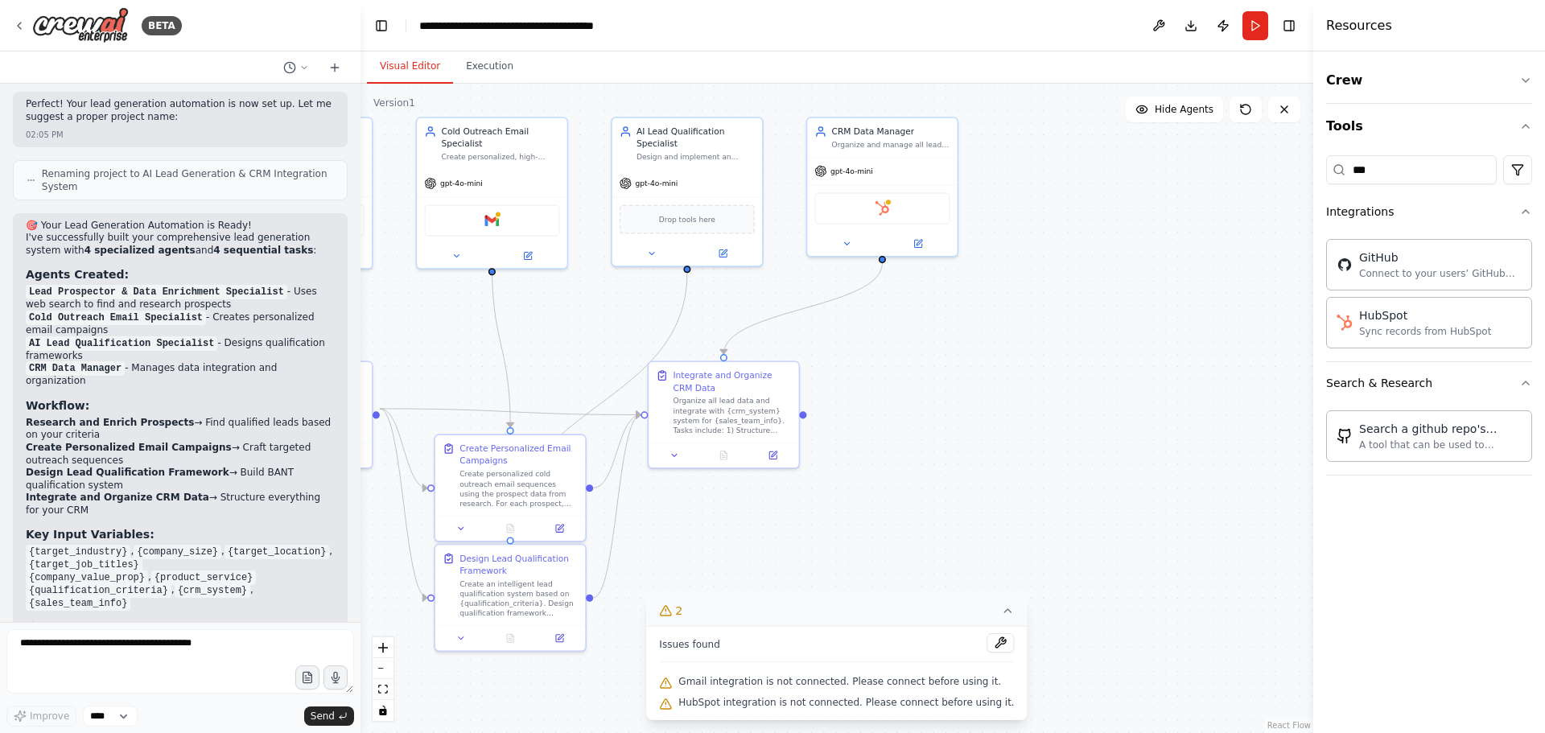
scroll to position [3920, 0]
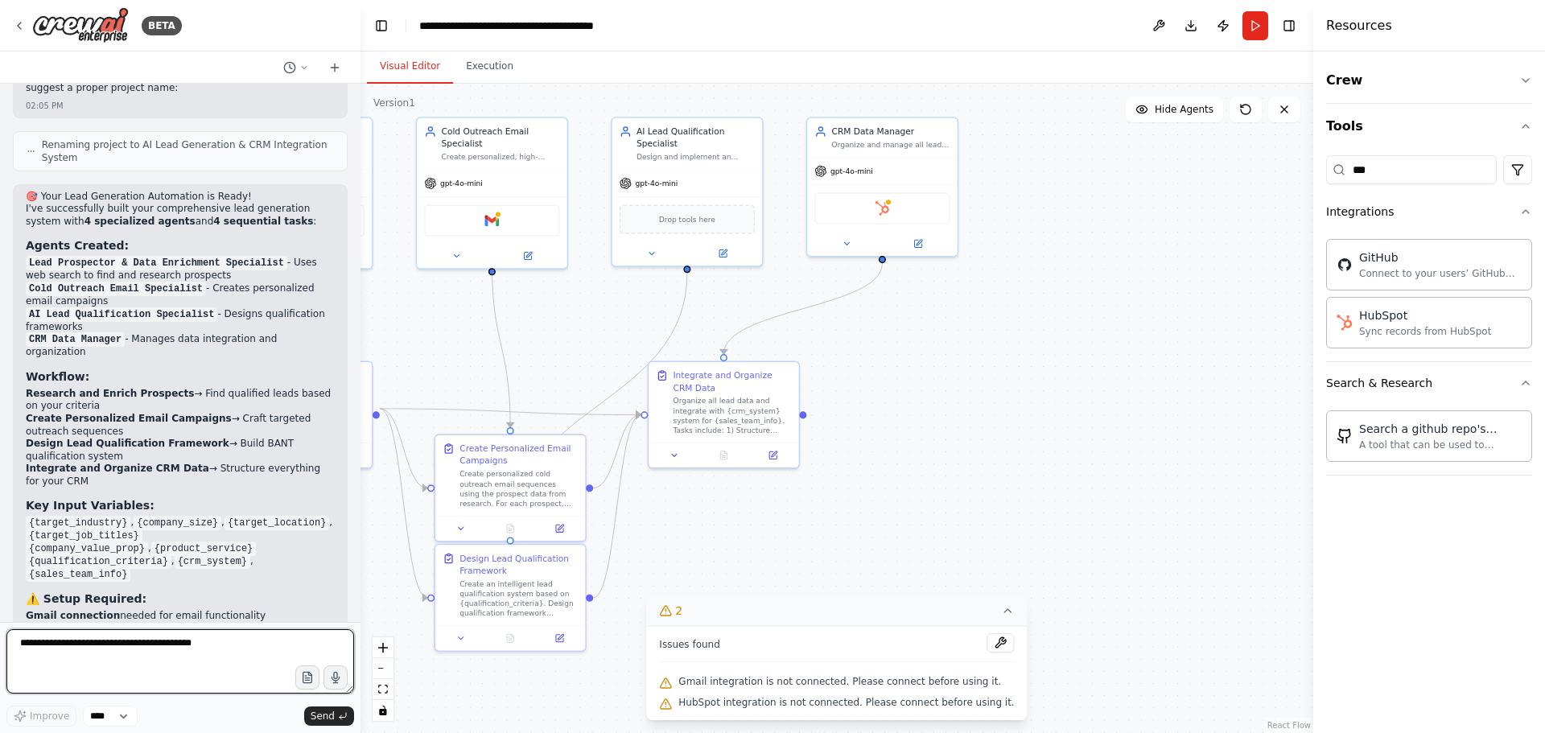
drag, startPoint x: 227, startPoint y: 649, endPoint x: 66, endPoint y: 655, distance: 161.1
click at [66, 655] on textarea at bounding box center [180, 661] width 348 height 64
type textarea "***"
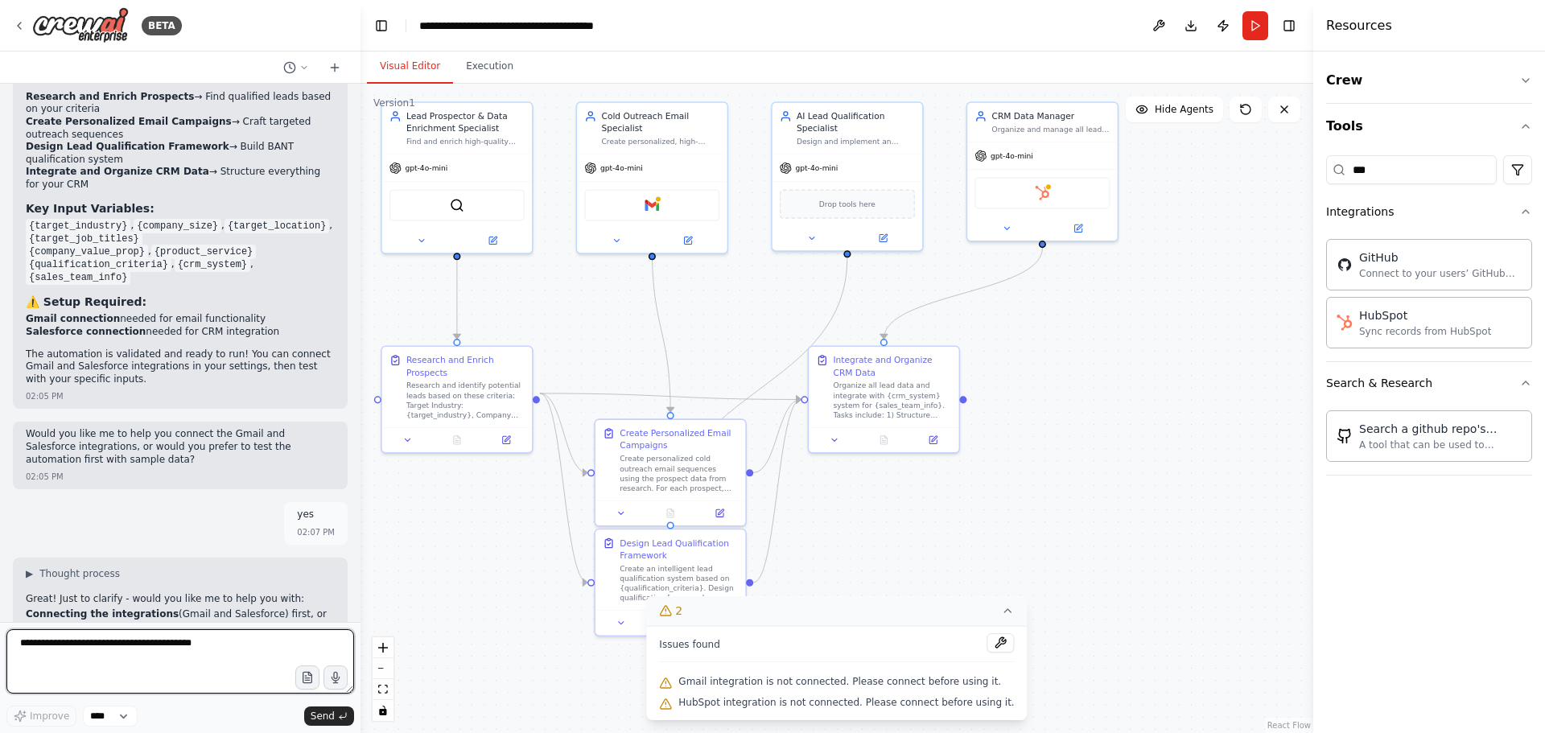
scroll to position [4245, 0]
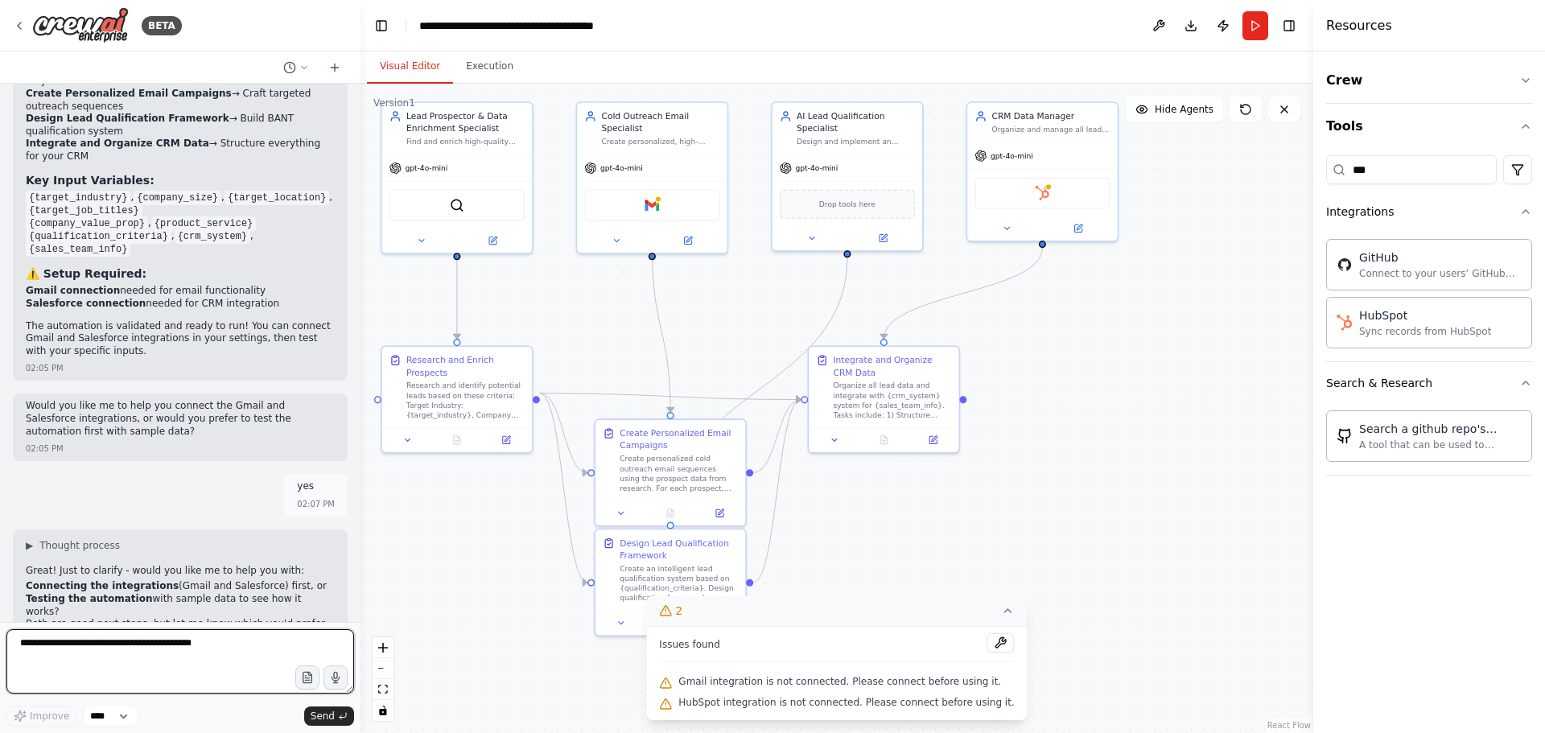
drag, startPoint x: 582, startPoint y: 337, endPoint x: 742, endPoint y: 322, distance: 160.9
click at [742, 322] on div ".deletable-edge-delete-btn { width: 20px; height: 20px; border: 0px solid #ffff…" at bounding box center [837, 408] width 953 height 649
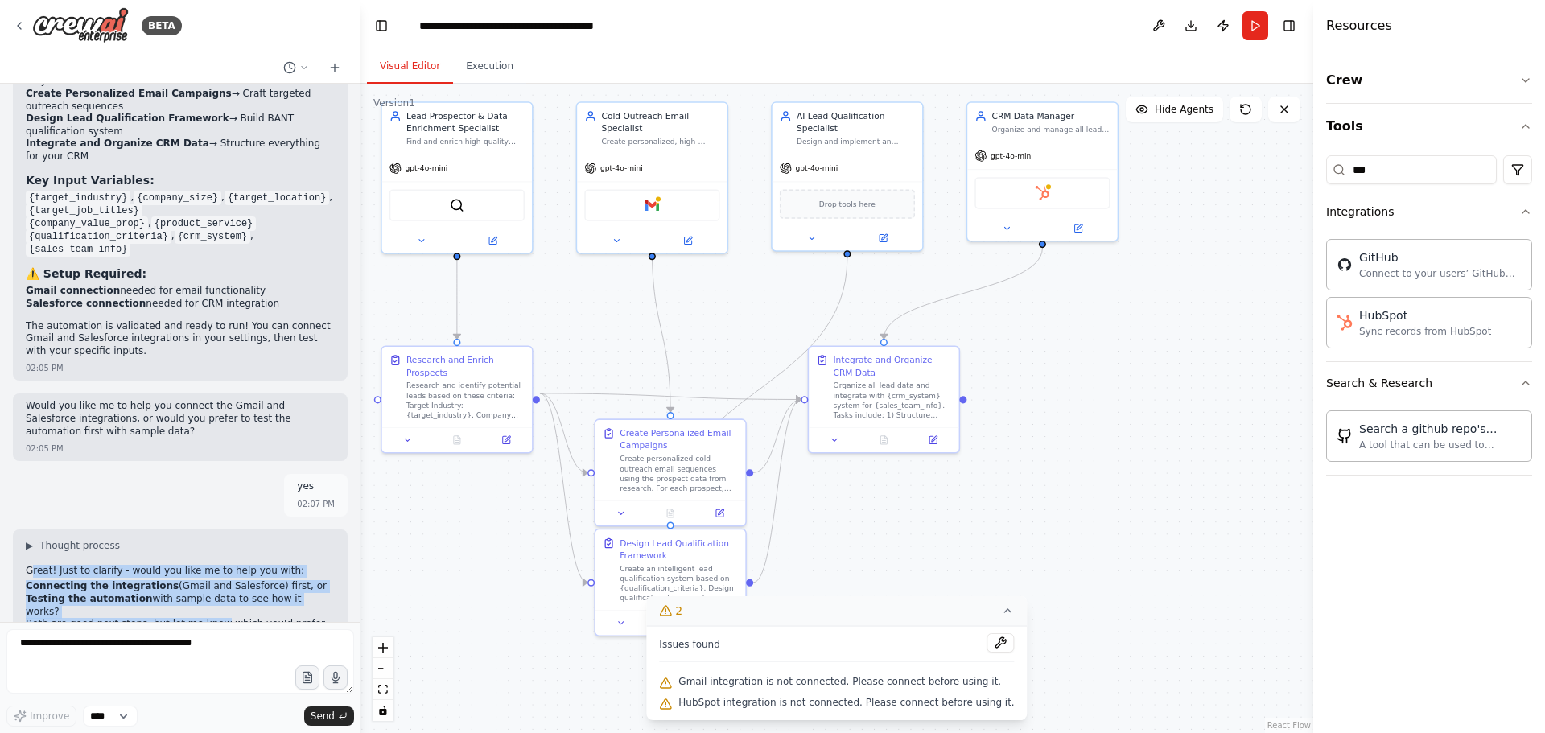
drag, startPoint x: 31, startPoint y: 399, endPoint x: 216, endPoint y: 438, distance: 189.1
click at [208, 565] on div "Great! Just to clarify - would you like me to help you with: Connecting the int…" at bounding box center [180, 672] width 309 height 214
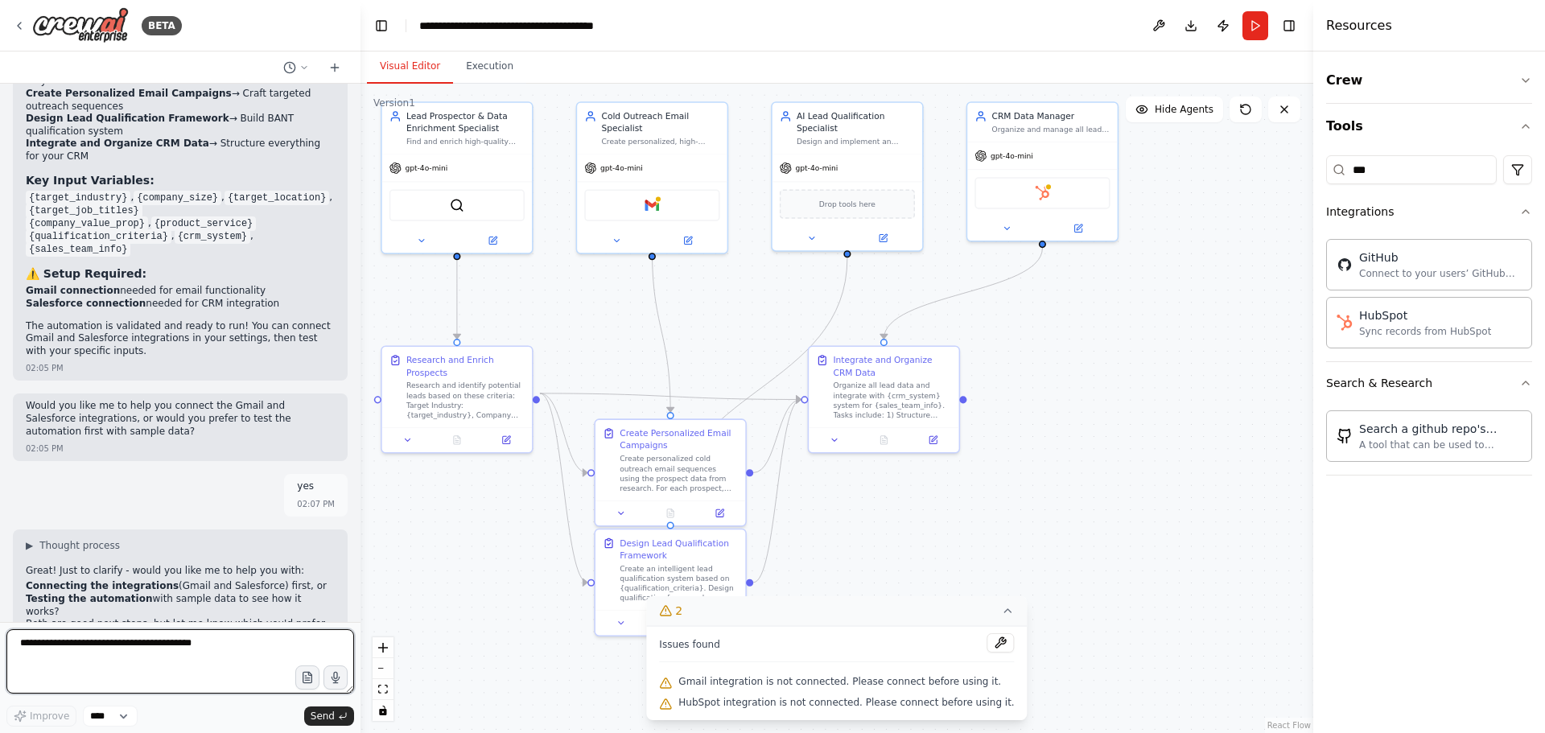
click at [178, 666] on textarea at bounding box center [180, 661] width 348 height 64
click at [489, 67] on button "Execution" at bounding box center [489, 67] width 73 height 34
click at [419, 66] on button "Visual Editor" at bounding box center [410, 67] width 86 height 34
click at [463, 212] on div "SerperDevTool" at bounding box center [456, 202] width 135 height 31
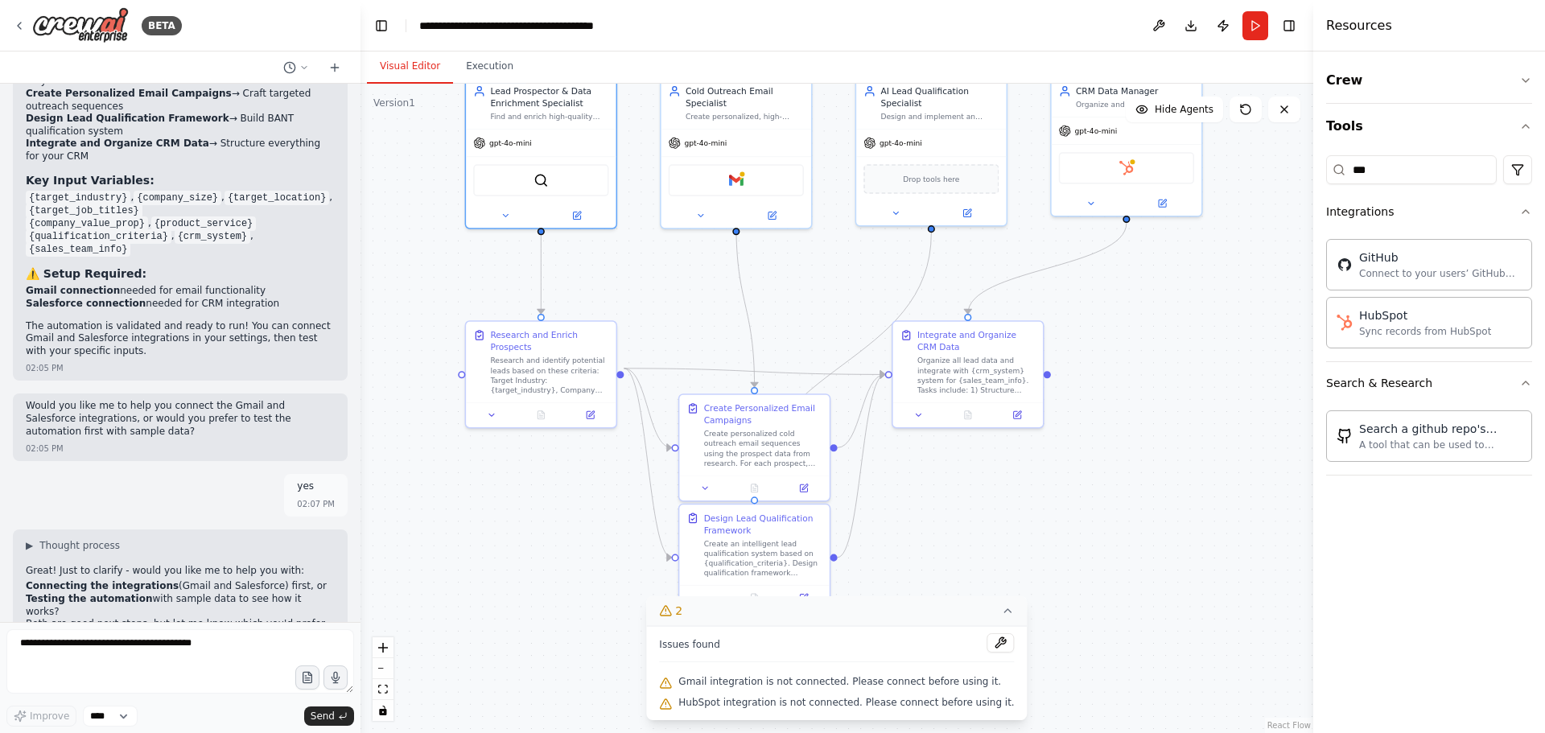
drag, startPoint x: 670, startPoint y: 363, endPoint x: 702, endPoint y: 296, distance: 74.1
click at [702, 296] on div ".deletable-edge-delete-btn { width: 20px; height: 20px; border: 0px solid #ffff…" at bounding box center [837, 408] width 953 height 649
click at [1067, 530] on div ".deletable-edge-delete-btn { width: 20px; height: 20px; border: 0px solid #ffff…" at bounding box center [837, 408] width 953 height 649
drag, startPoint x: 876, startPoint y: 647, endPoint x: 988, endPoint y: 643, distance: 111.9
click at [988, 644] on div "Issues found" at bounding box center [836, 647] width 355 height 29
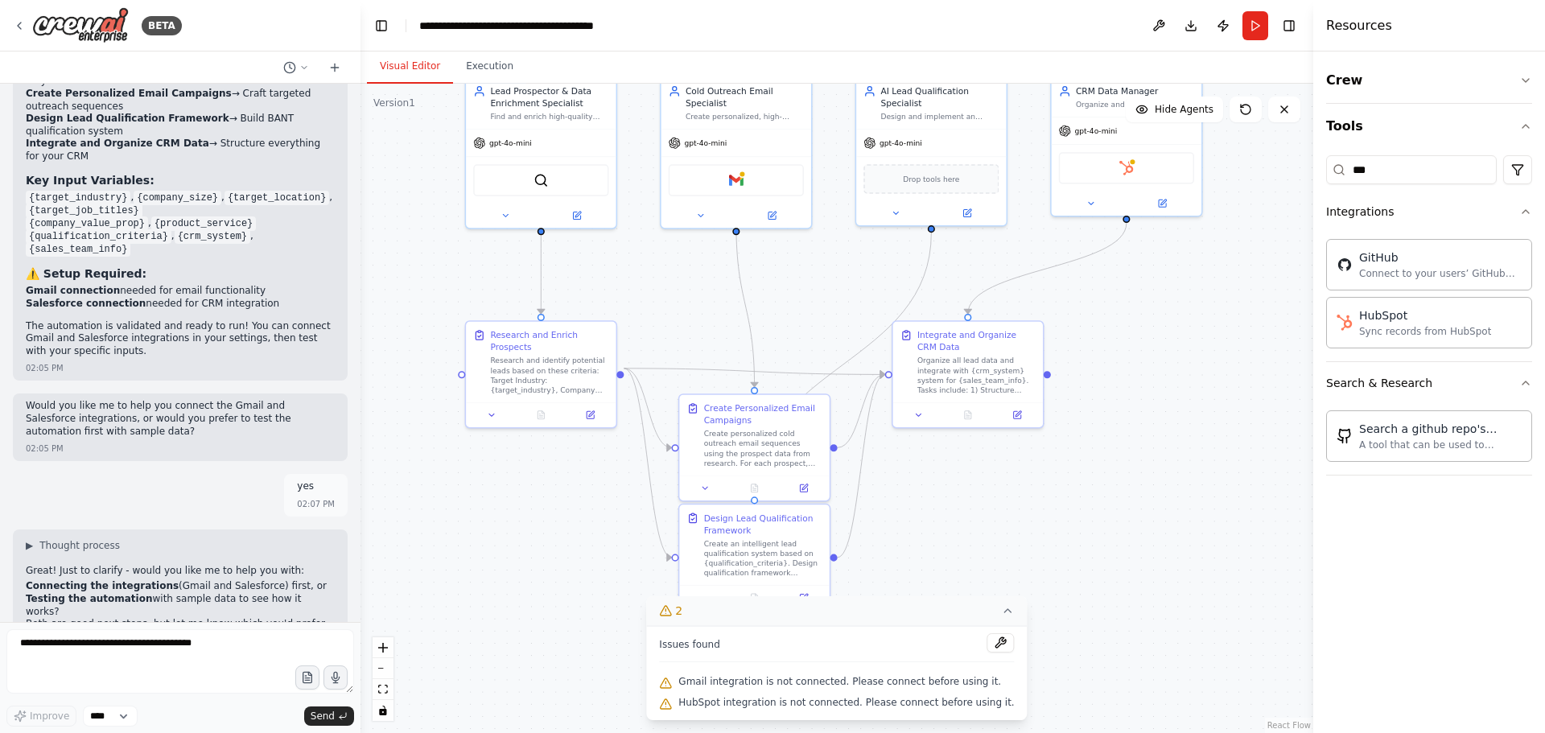
click at [987, 619] on button "2" at bounding box center [836, 611] width 381 height 30
click at [804, 496] on div at bounding box center [754, 485] width 150 height 25
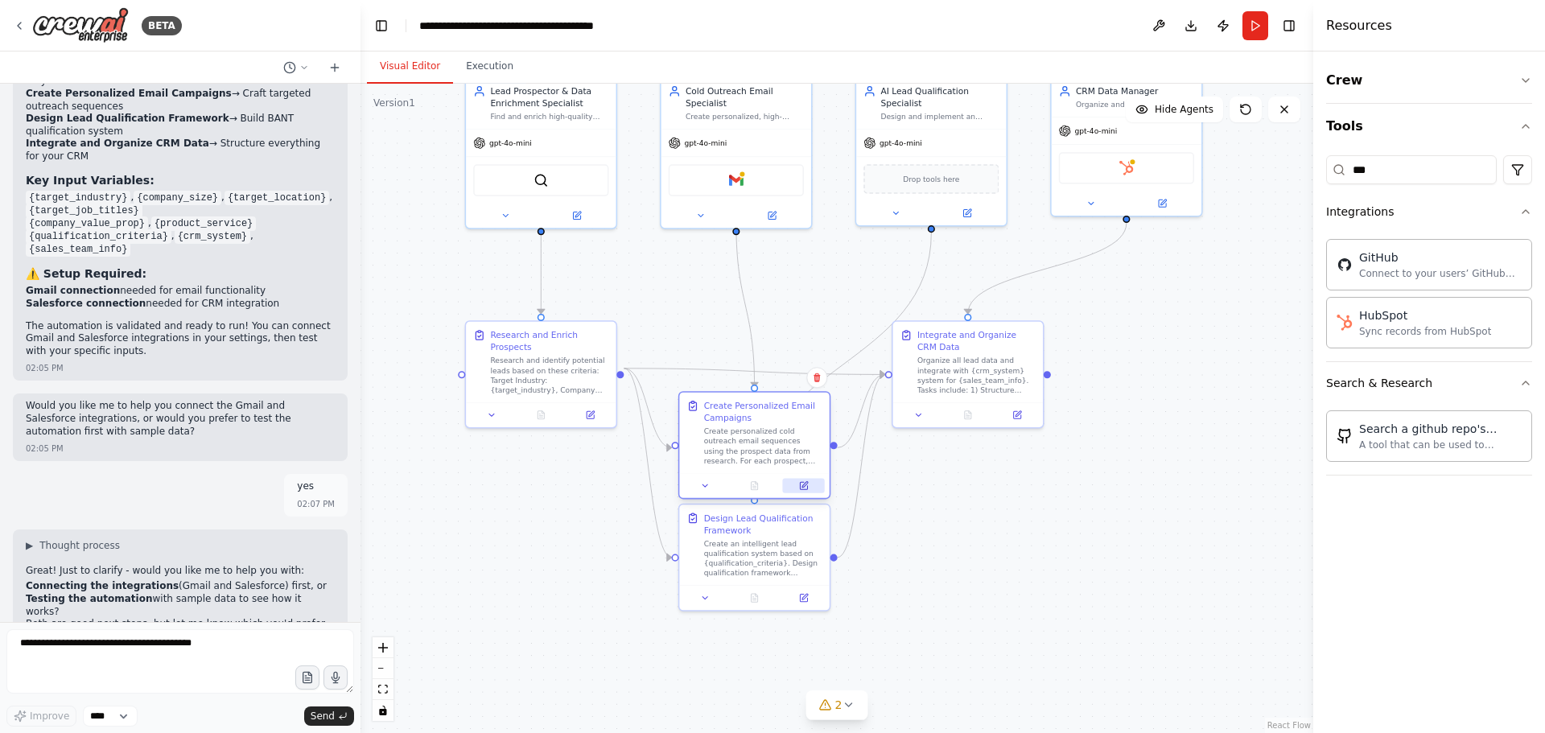
click at [809, 489] on button at bounding box center [804, 486] width 42 height 14
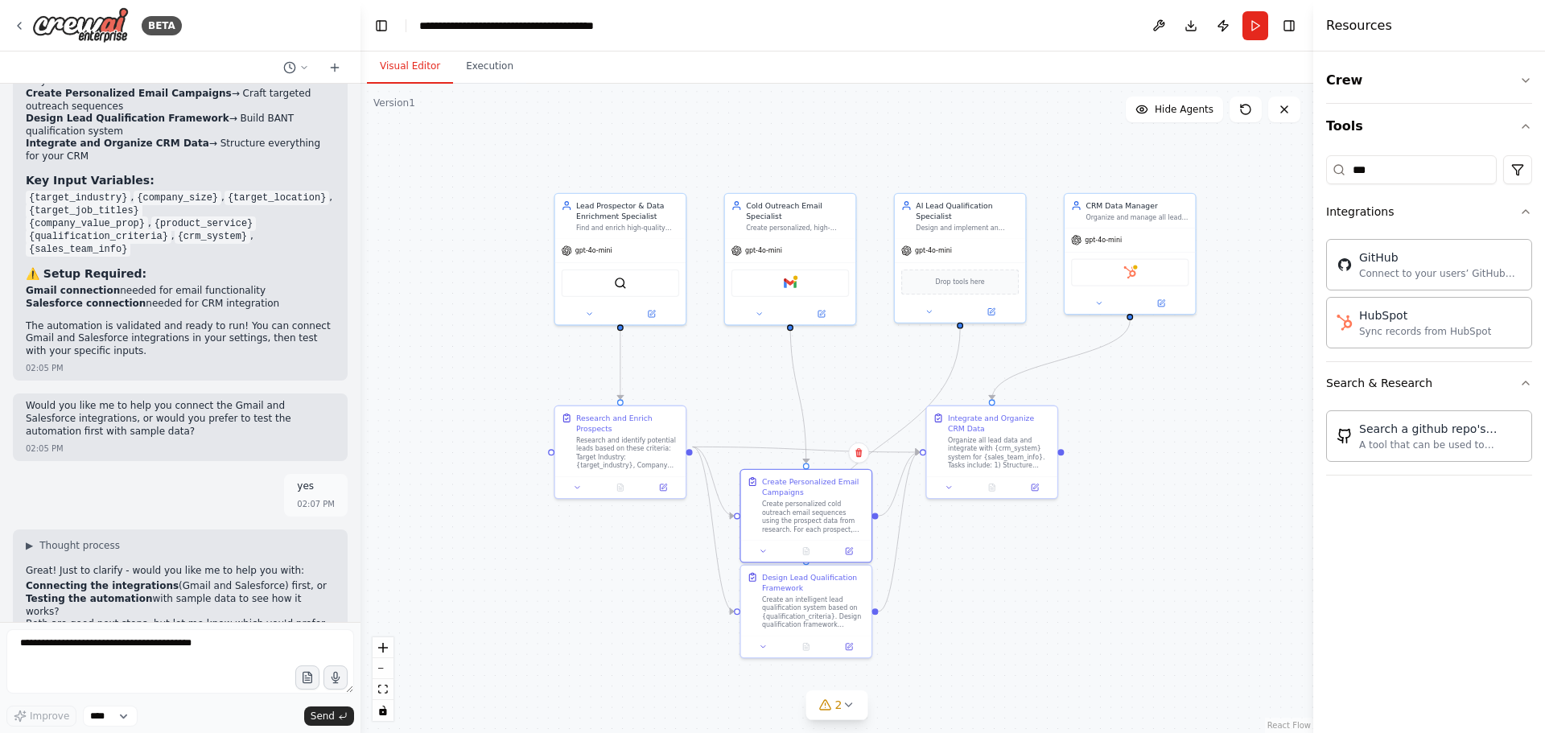
drag, startPoint x: 1159, startPoint y: 402, endPoint x: 1162, endPoint y: 470, distance: 68.5
click at [1162, 470] on div ".deletable-edge-delete-btn { width: 20px; height: 20px; border: 0px solid #ffff…" at bounding box center [837, 408] width 953 height 649
click at [1181, 124] on div ".deletable-edge-delete-btn { width: 20px; height: 20px; border: 0px solid #ffff…" at bounding box center [837, 408] width 953 height 649
click at [1156, 118] on button "Hide Agents" at bounding box center [1174, 110] width 97 height 26
click at [1157, 117] on button "Show Agents" at bounding box center [1172, 110] width 101 height 26
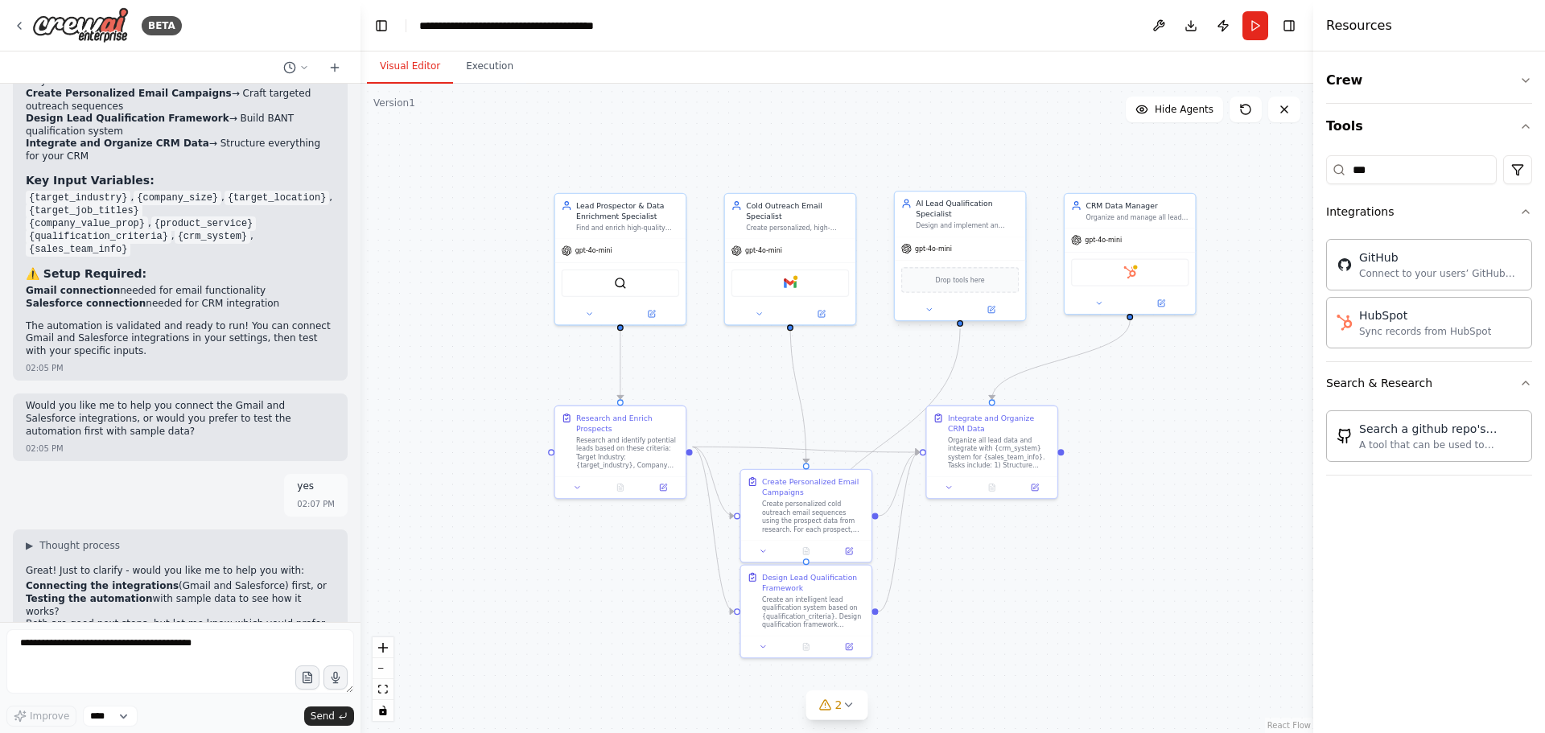
click at [922, 210] on div "AI Lead Qualification Specialist" at bounding box center [967, 208] width 103 height 21
click at [990, 306] on icon at bounding box center [991, 310] width 9 height 9
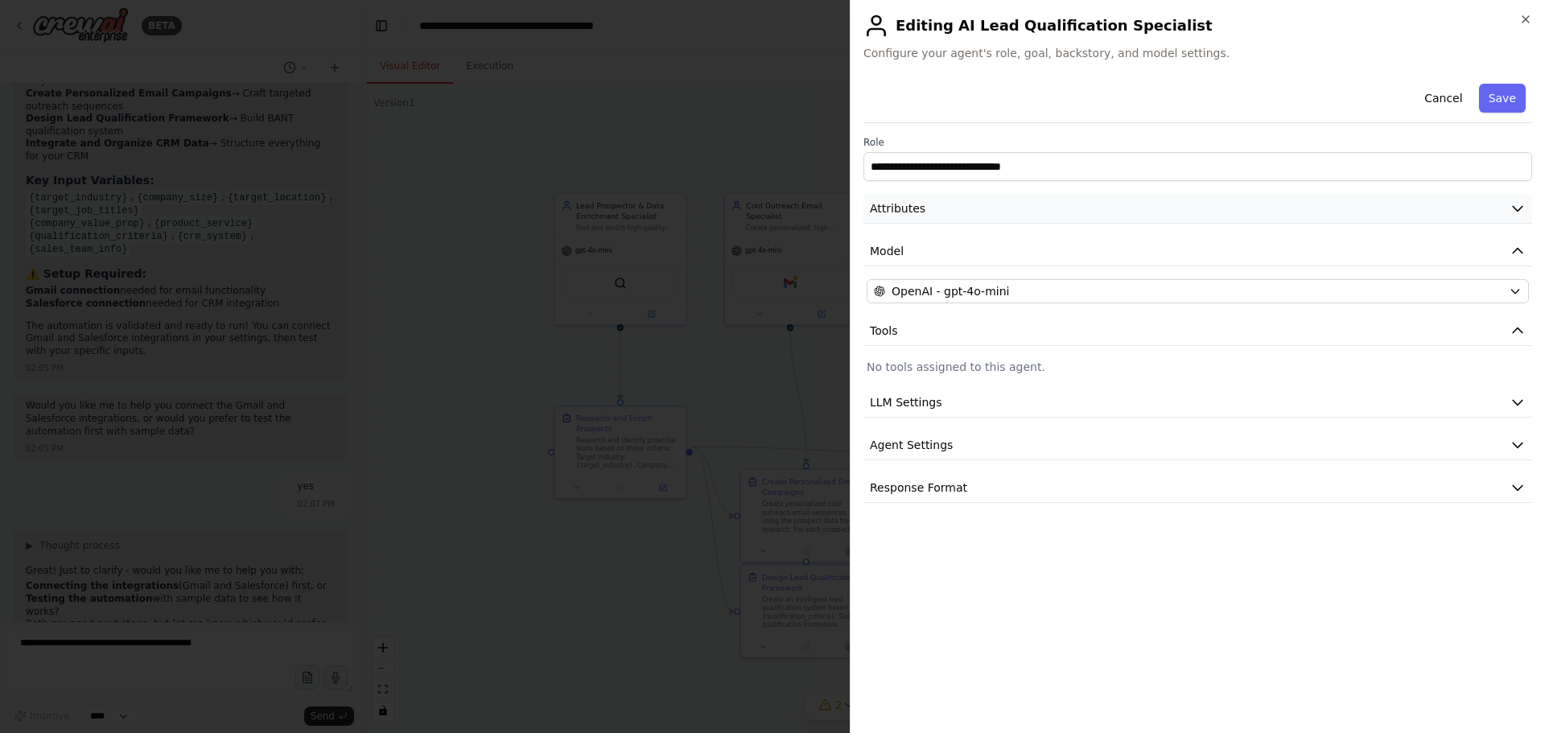
click at [963, 220] on button "Attributes" at bounding box center [1197, 209] width 669 height 30
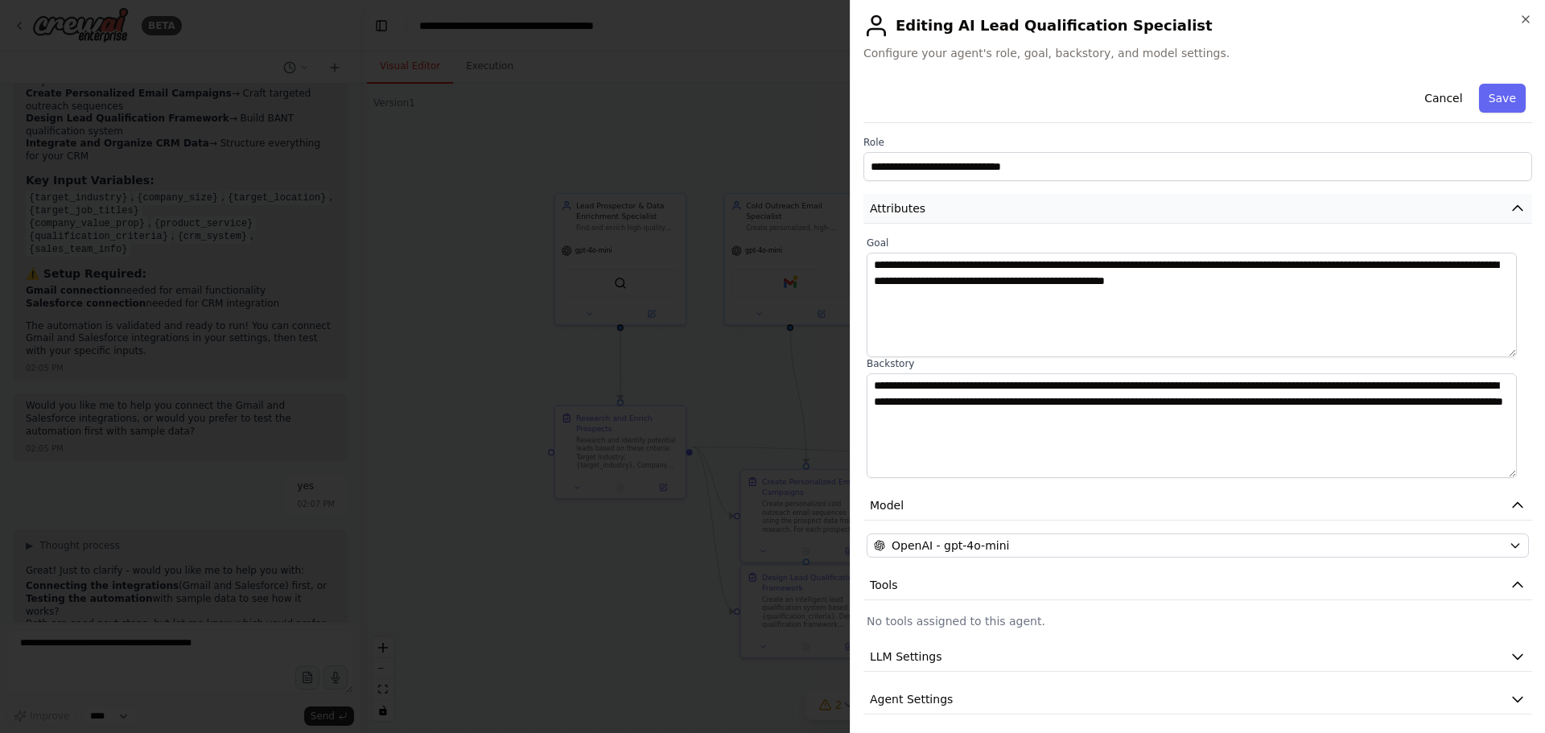
click at [963, 220] on button "Attributes" at bounding box center [1197, 209] width 669 height 30
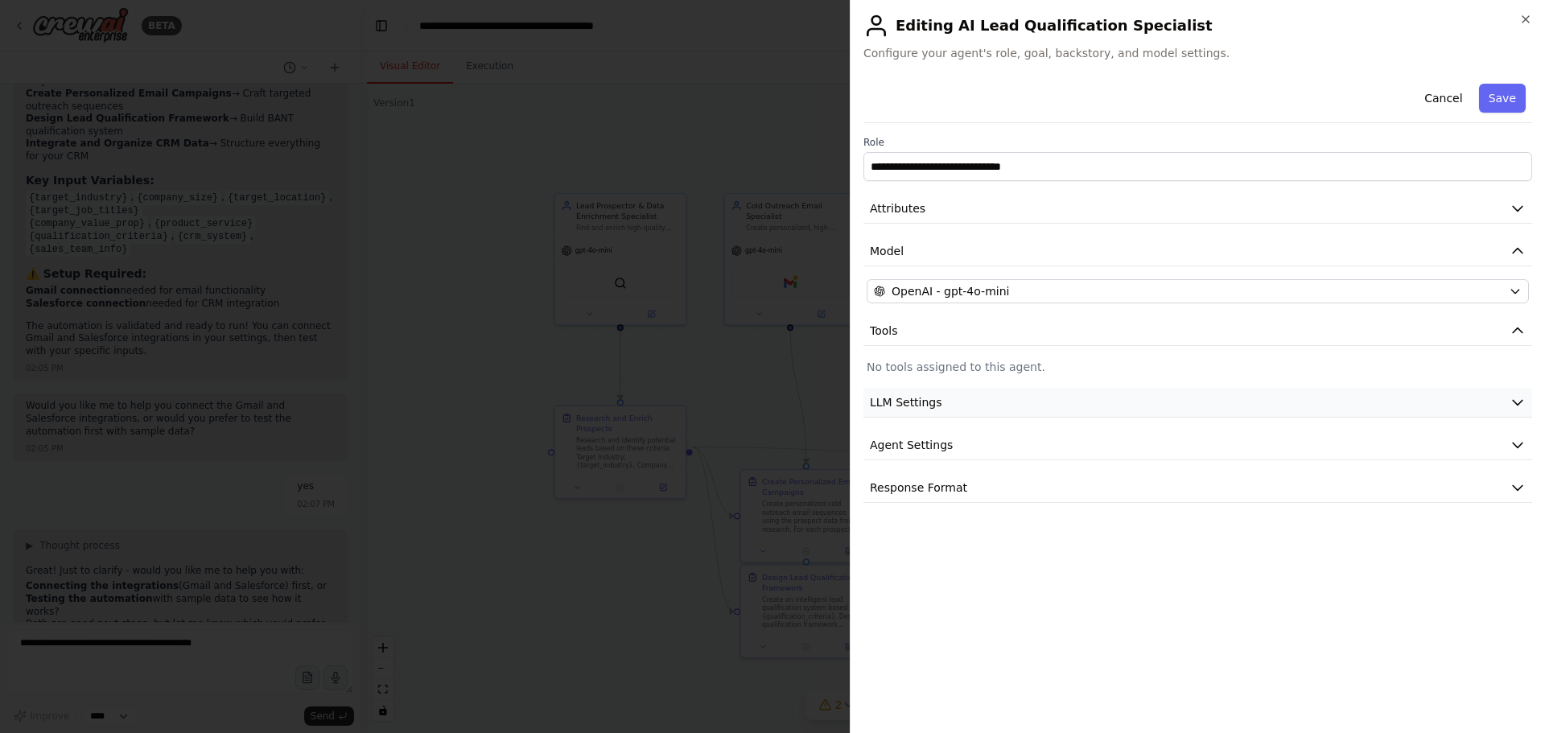
click at [908, 398] on span "LLM Settings" at bounding box center [906, 402] width 72 height 16
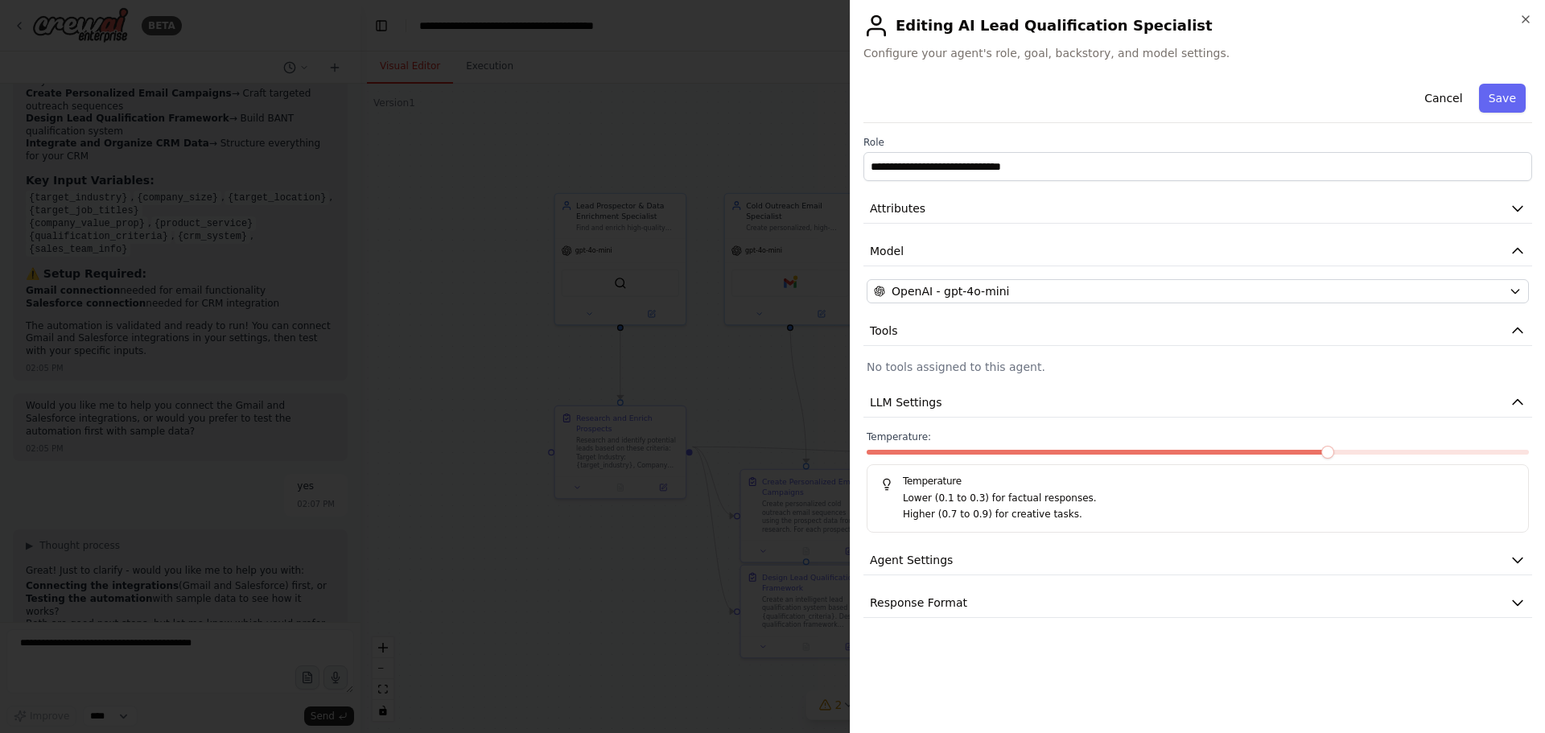
click at [925, 385] on div "**********" at bounding box center [1197, 347] width 669 height 541
click at [924, 397] on span "LLM Settings" at bounding box center [906, 402] width 72 height 16
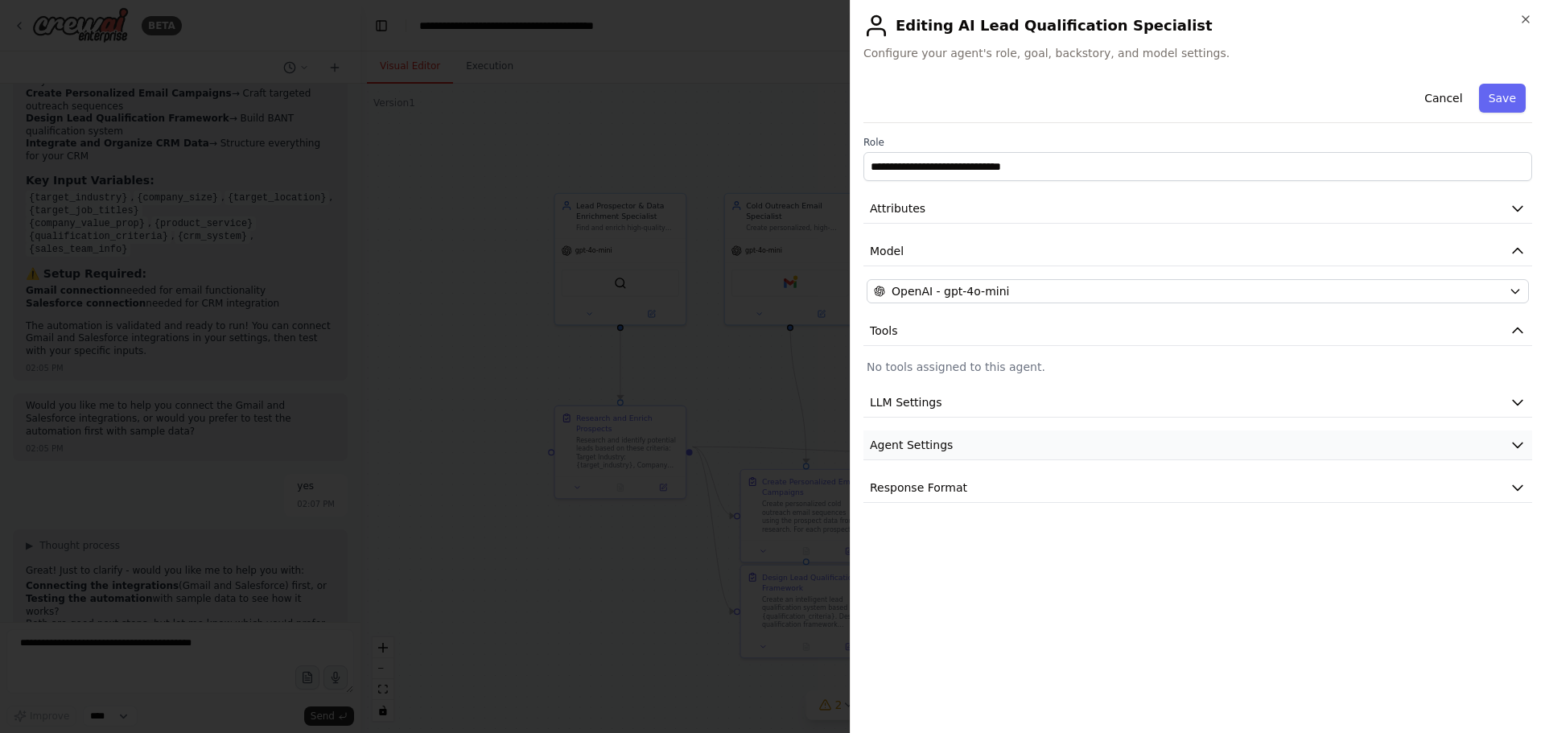
click at [926, 451] on span "Agent Settings" at bounding box center [911, 445] width 83 height 16
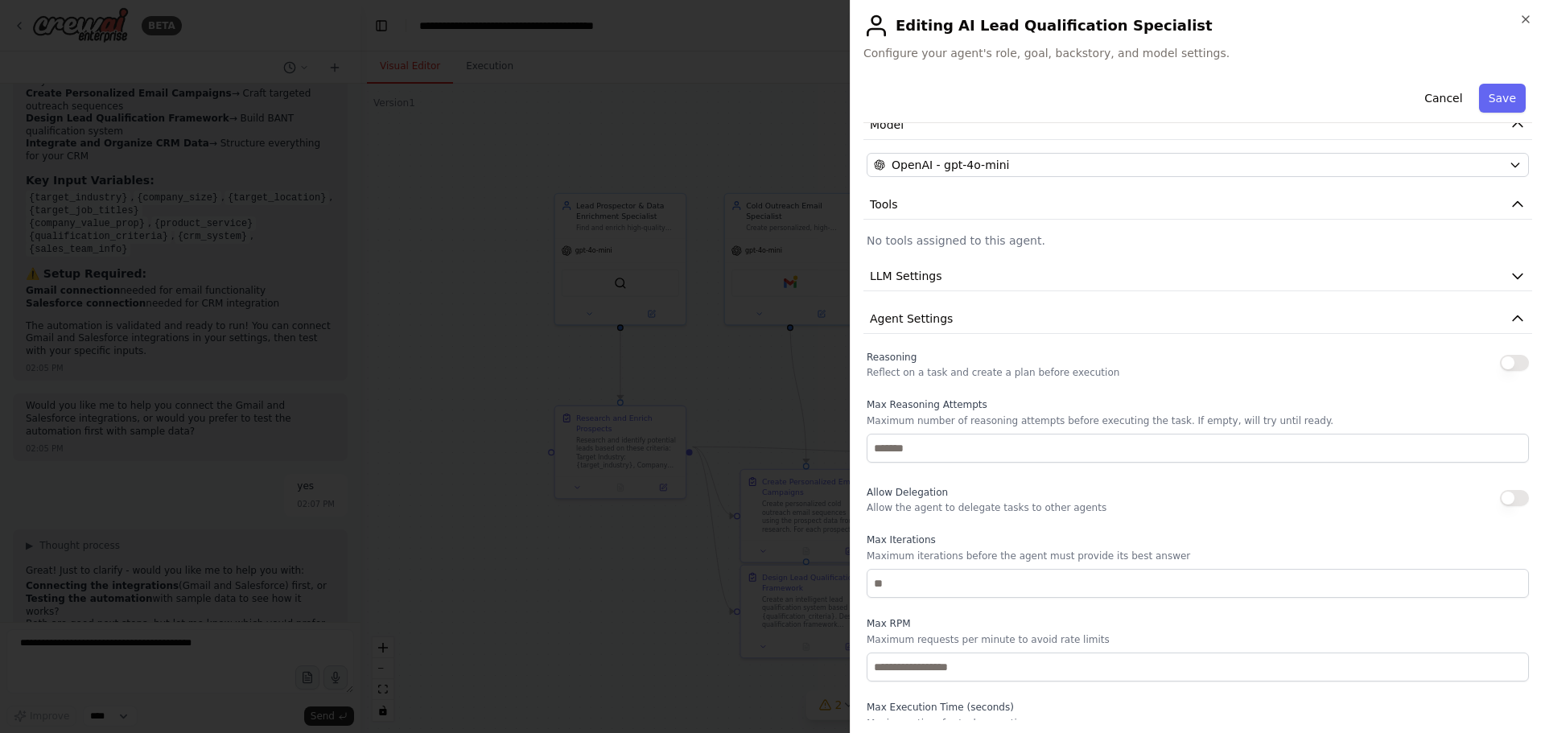
scroll to position [161, 0]
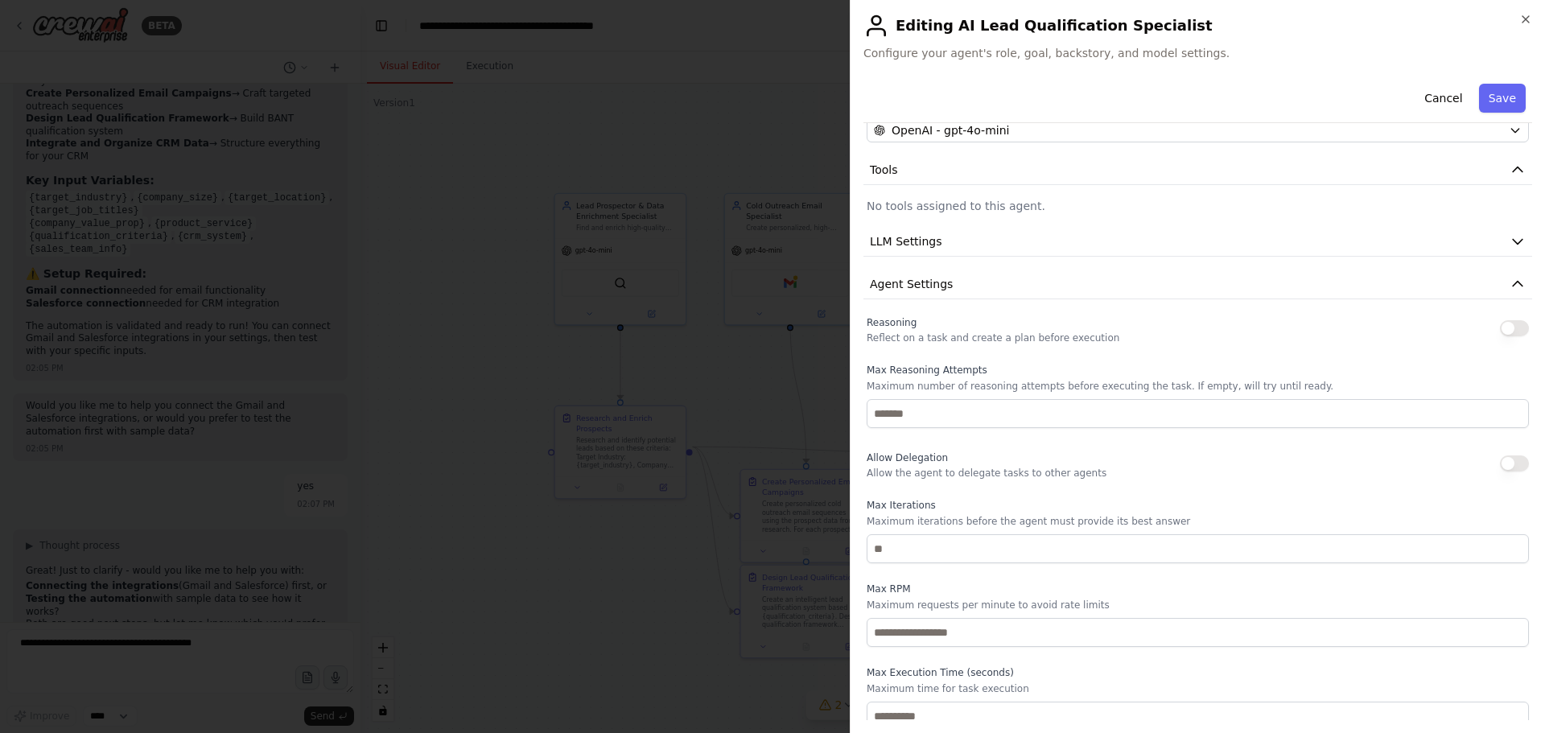
click at [924, 332] on p "Reflect on a task and create a plan before execution" at bounding box center [993, 338] width 253 height 13
click at [954, 299] on div "**********" at bounding box center [1197, 344] width 669 height 857
click at [955, 294] on button "Agent Settings" at bounding box center [1197, 285] width 669 height 30
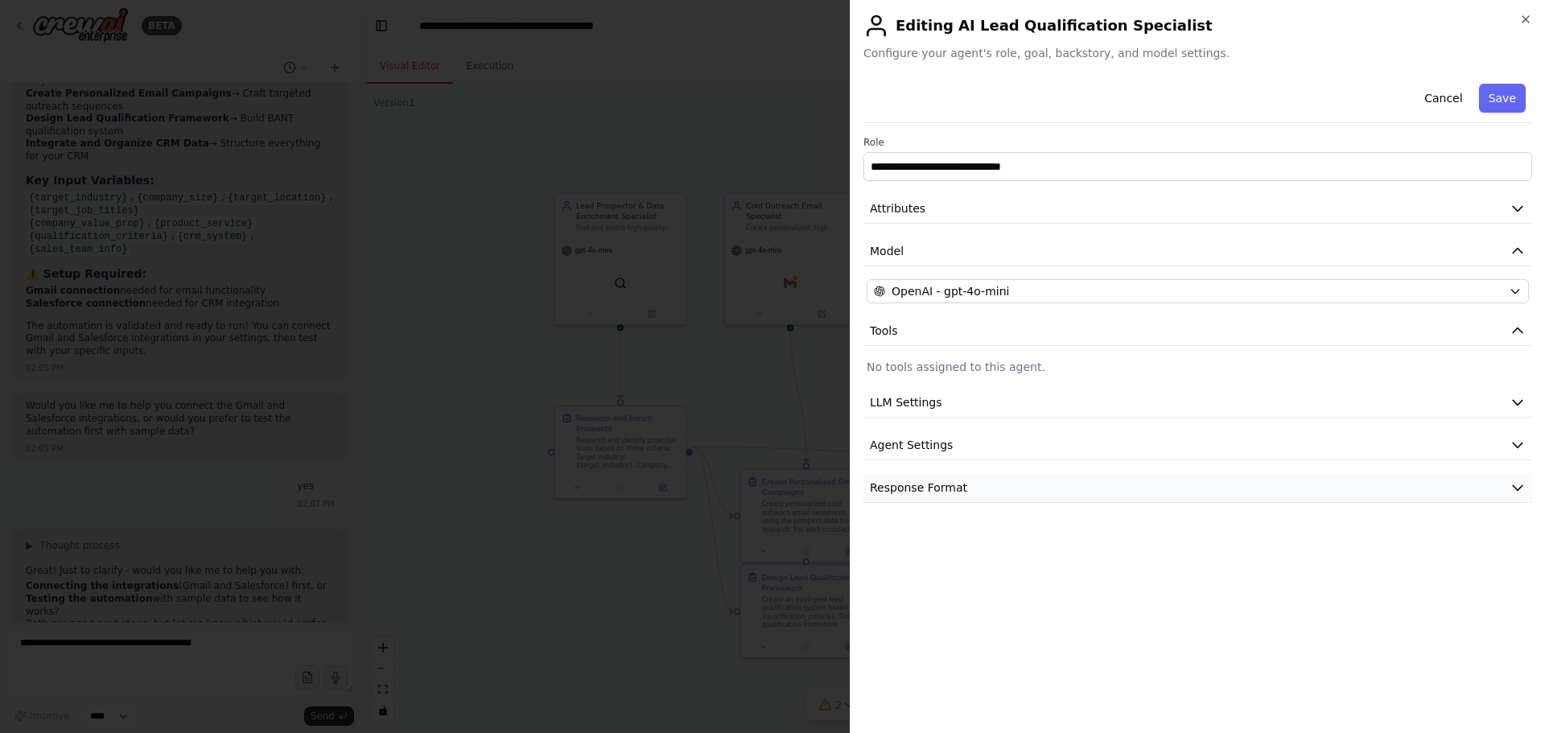
click at [918, 501] on button "Response Format" at bounding box center [1197, 488] width 669 height 30
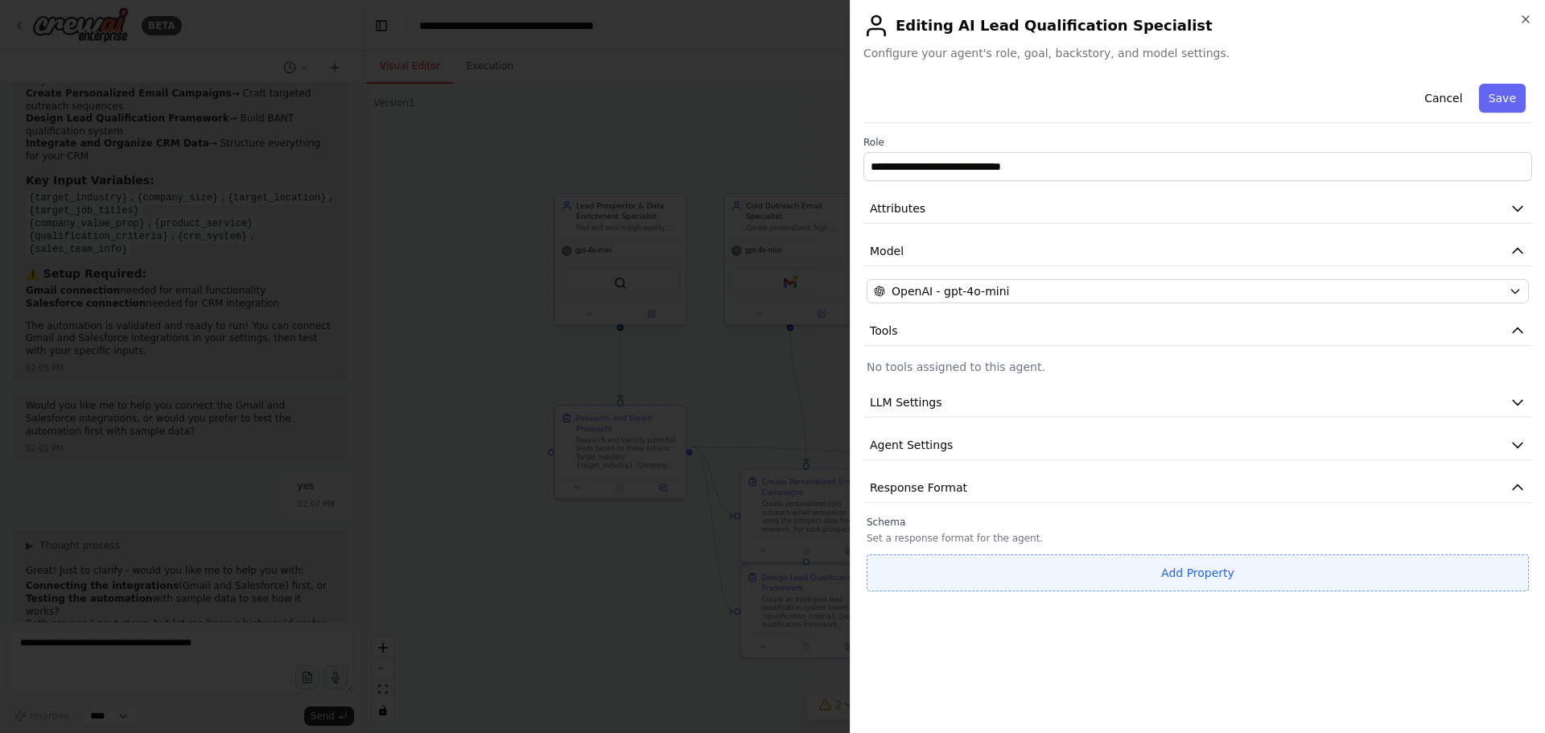
click at [966, 562] on button "Add Property" at bounding box center [1198, 572] width 662 height 37
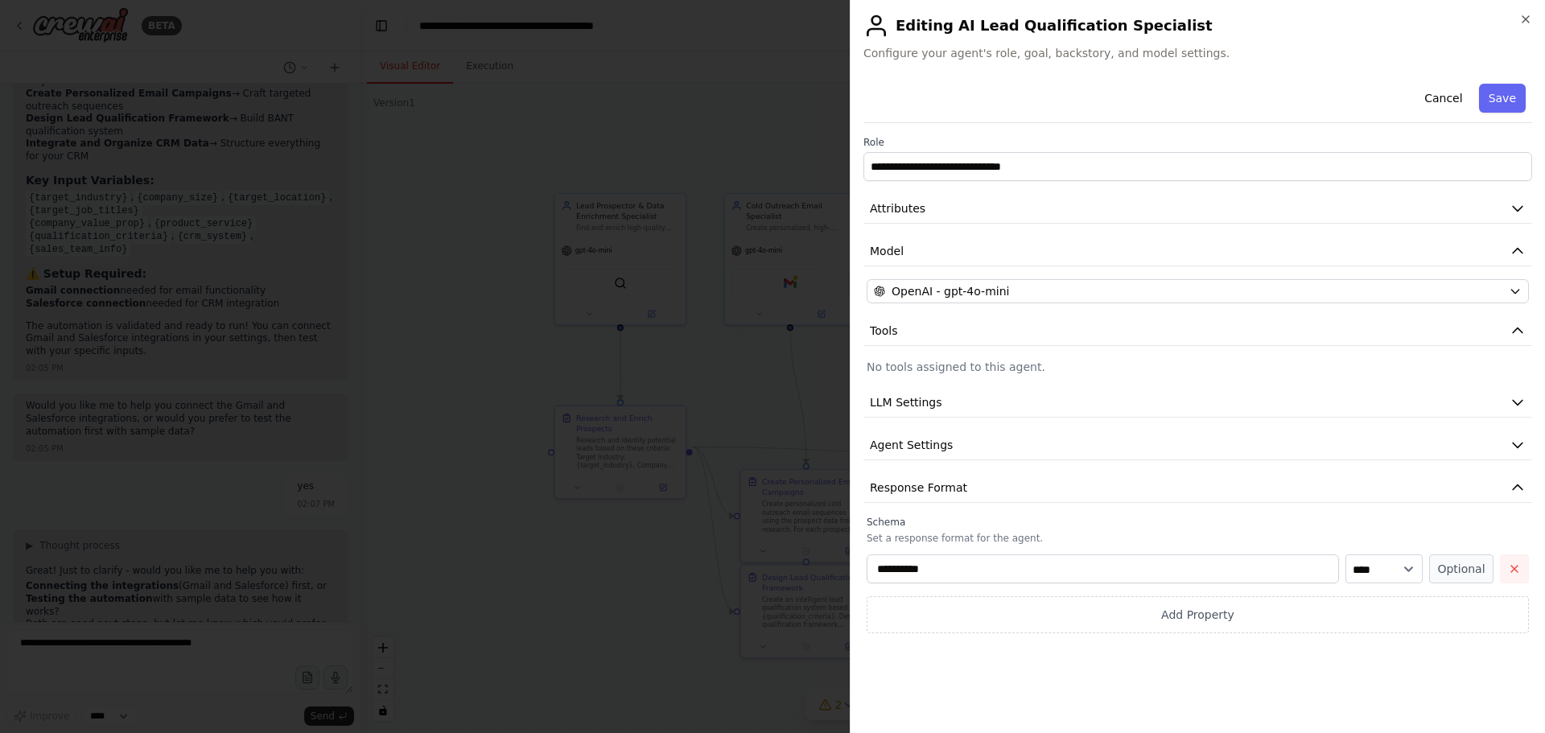
click at [1507, 571] on button "button" at bounding box center [1514, 568] width 29 height 29
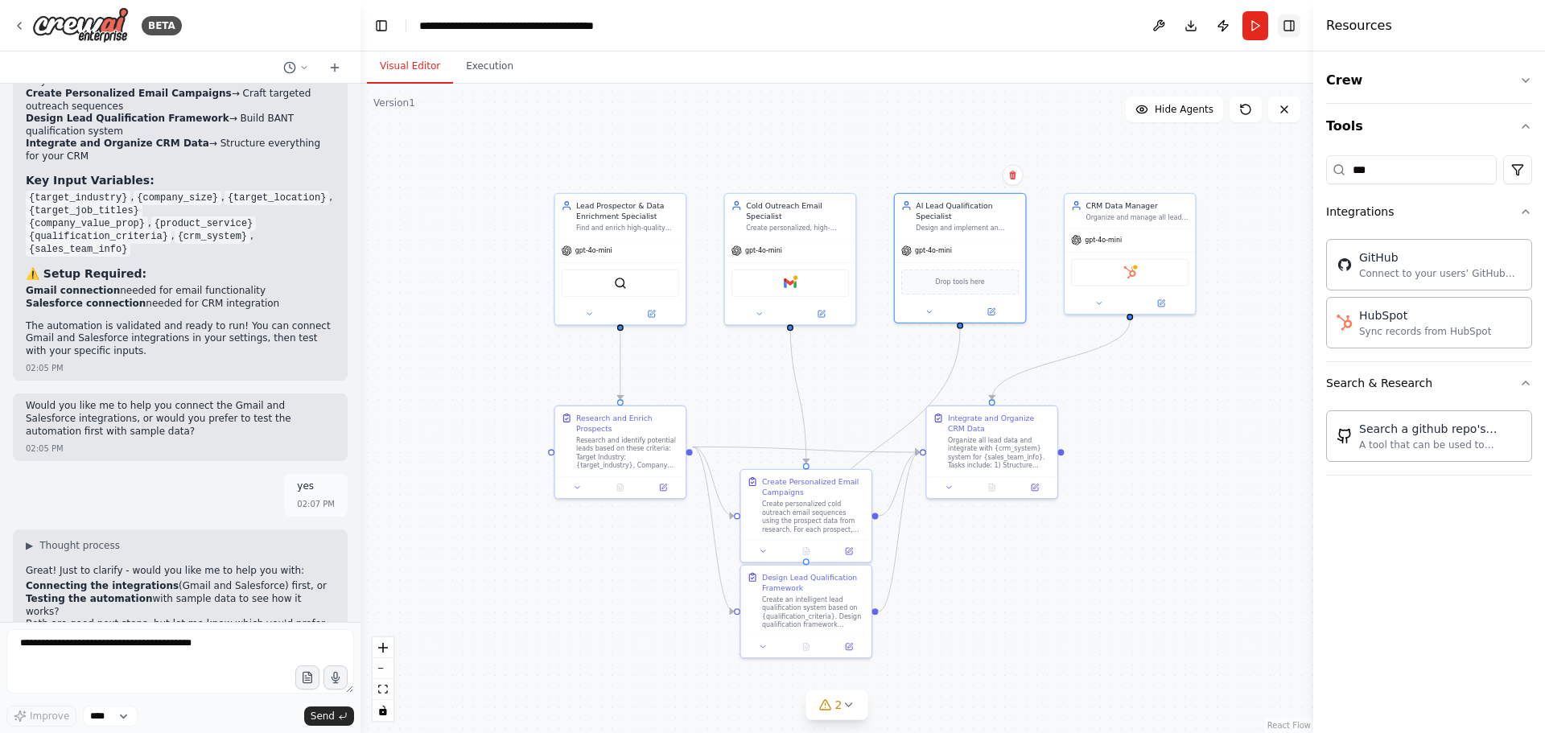
click at [1293, 26] on button "Toggle Right Sidebar" at bounding box center [1289, 25] width 23 height 23
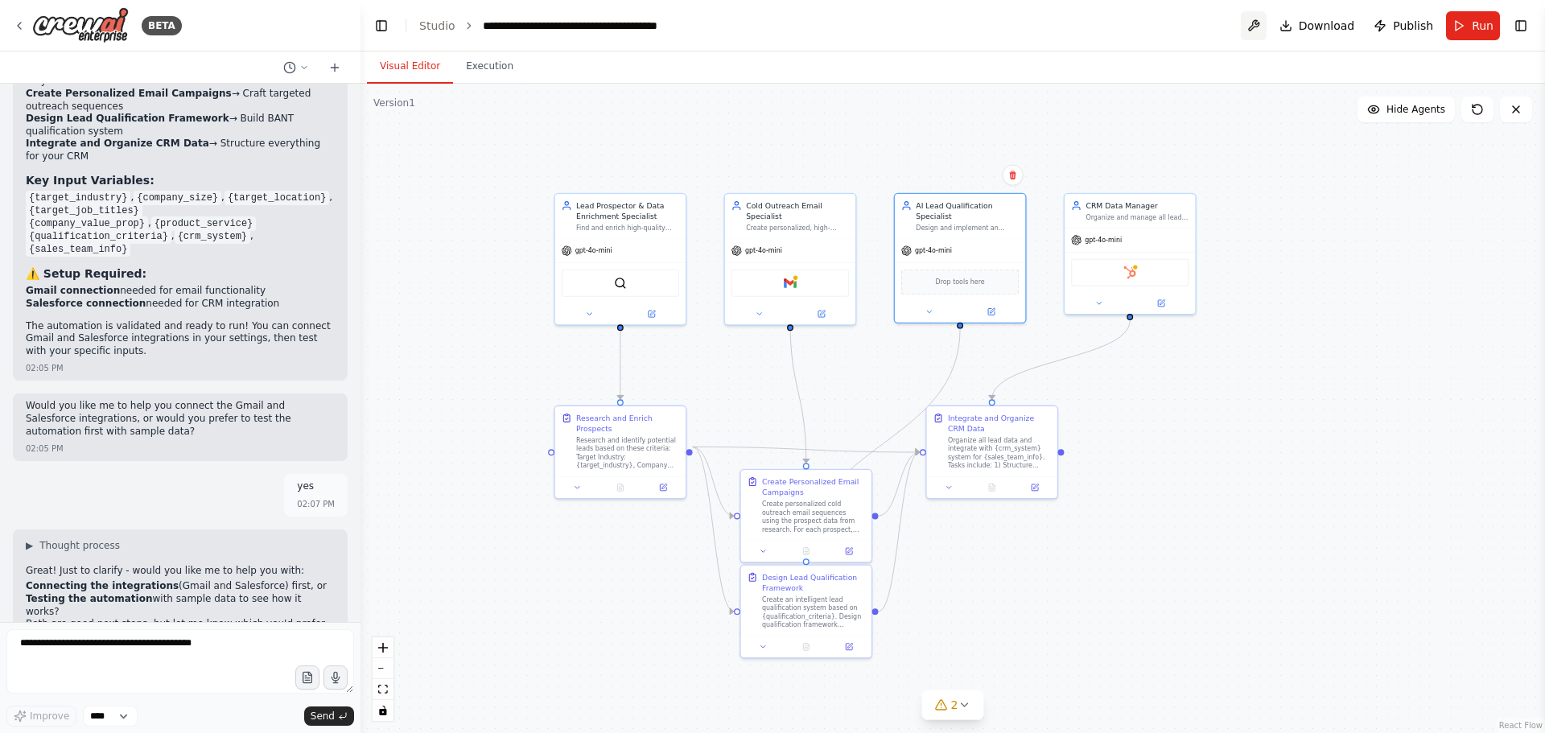
click at [1260, 32] on button at bounding box center [1254, 25] width 26 height 29
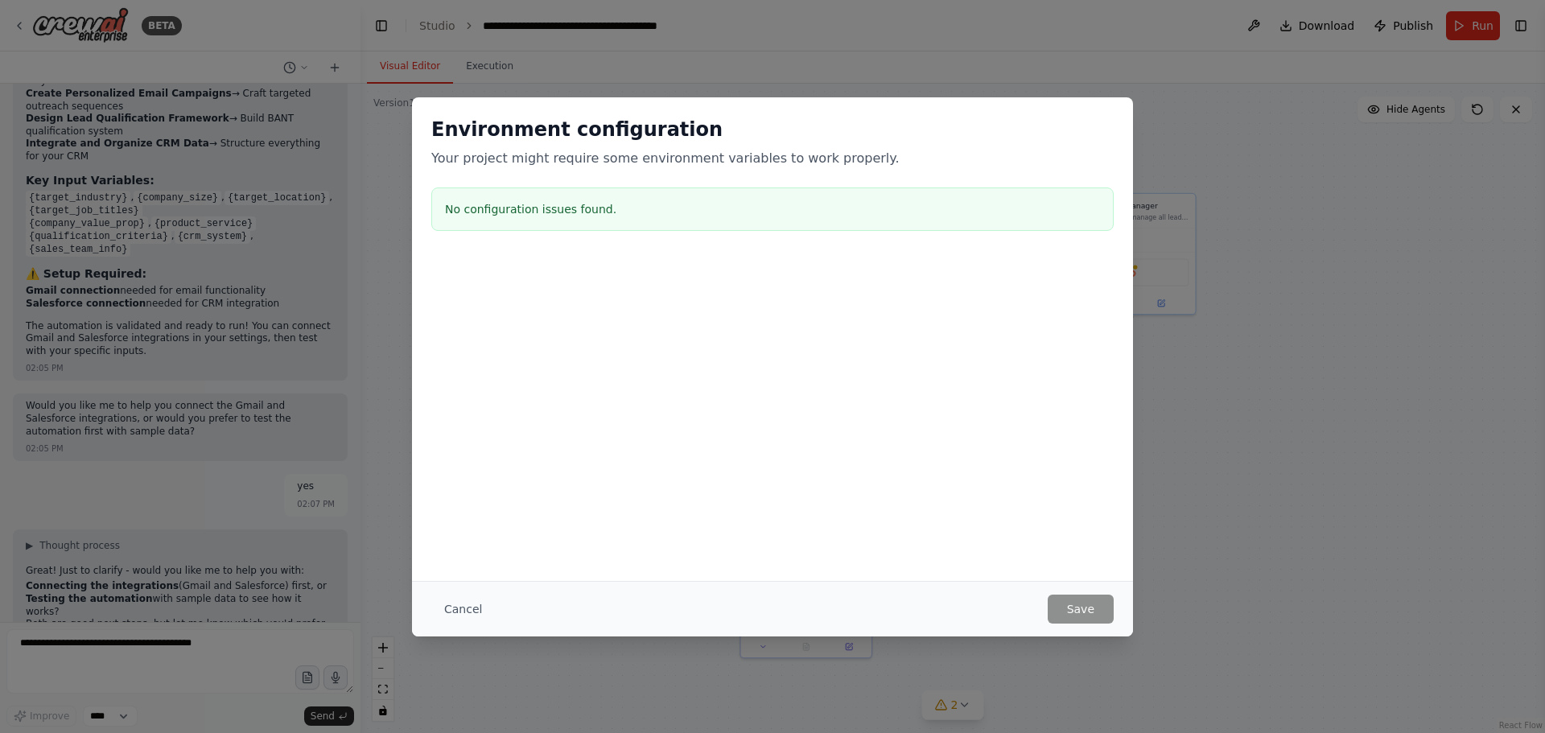
click at [1203, 225] on div "Environment configuration Your project might require some environment variables…" at bounding box center [772, 366] width 1545 height 733
click at [460, 603] on button "Cancel" at bounding box center [463, 609] width 64 height 29
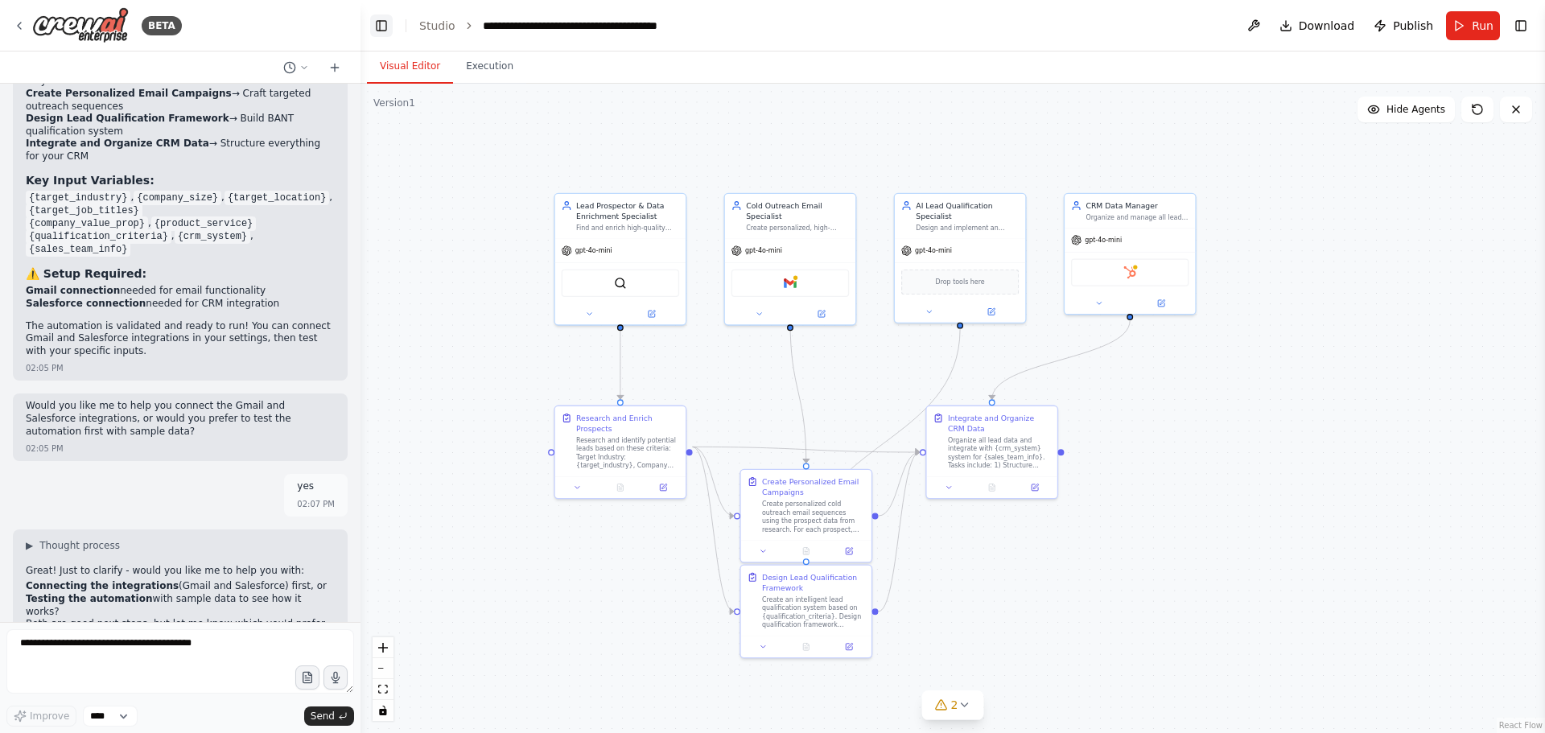
click at [385, 19] on button "Toggle Left Sidebar" at bounding box center [381, 25] width 23 height 23
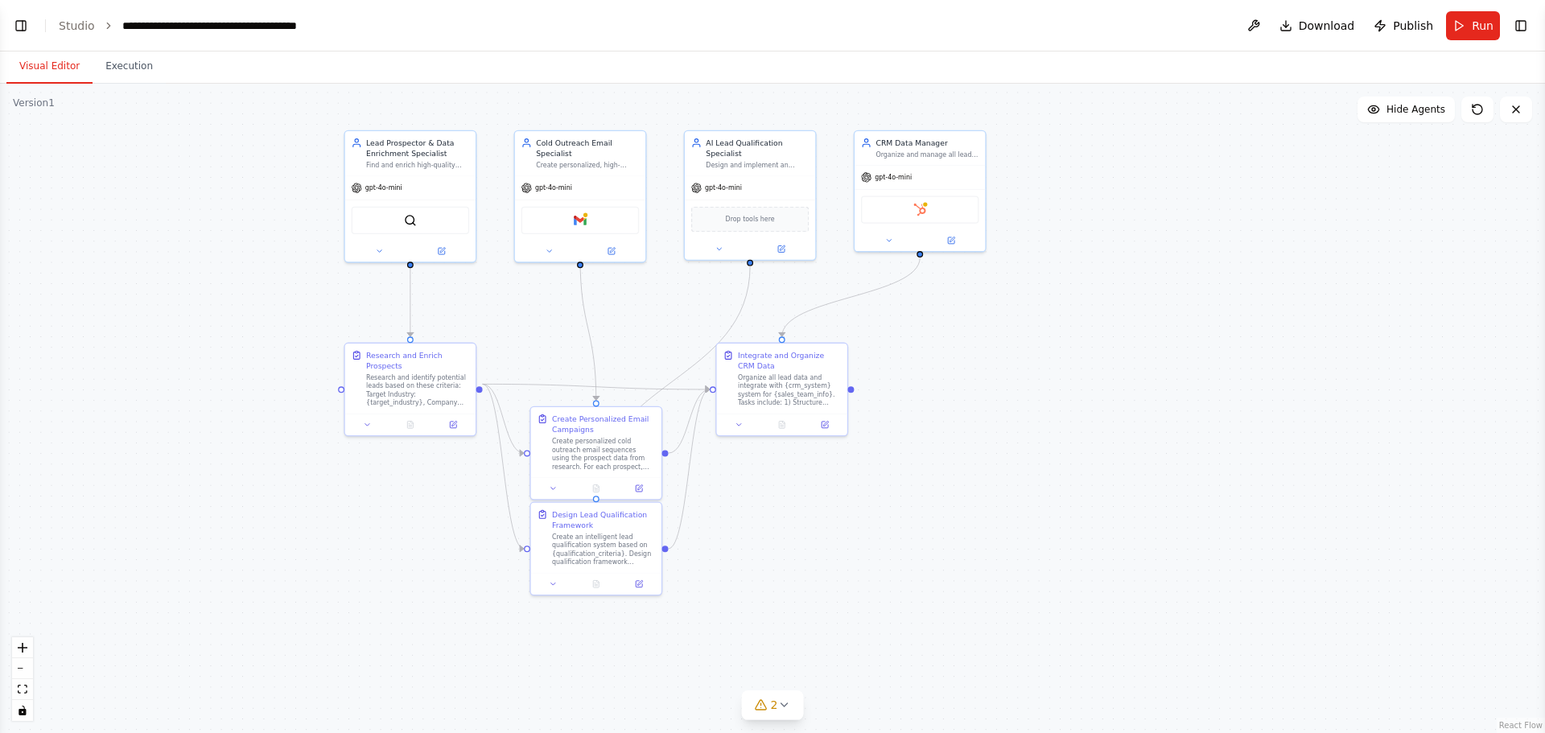
drag, startPoint x: 976, startPoint y: 563, endPoint x: 1127, endPoint y: 499, distance: 164.1
click at [1127, 499] on div ".deletable-edge-delete-btn { width: 20px; height: 20px; border: 0px solid #ffff…" at bounding box center [772, 408] width 1545 height 649
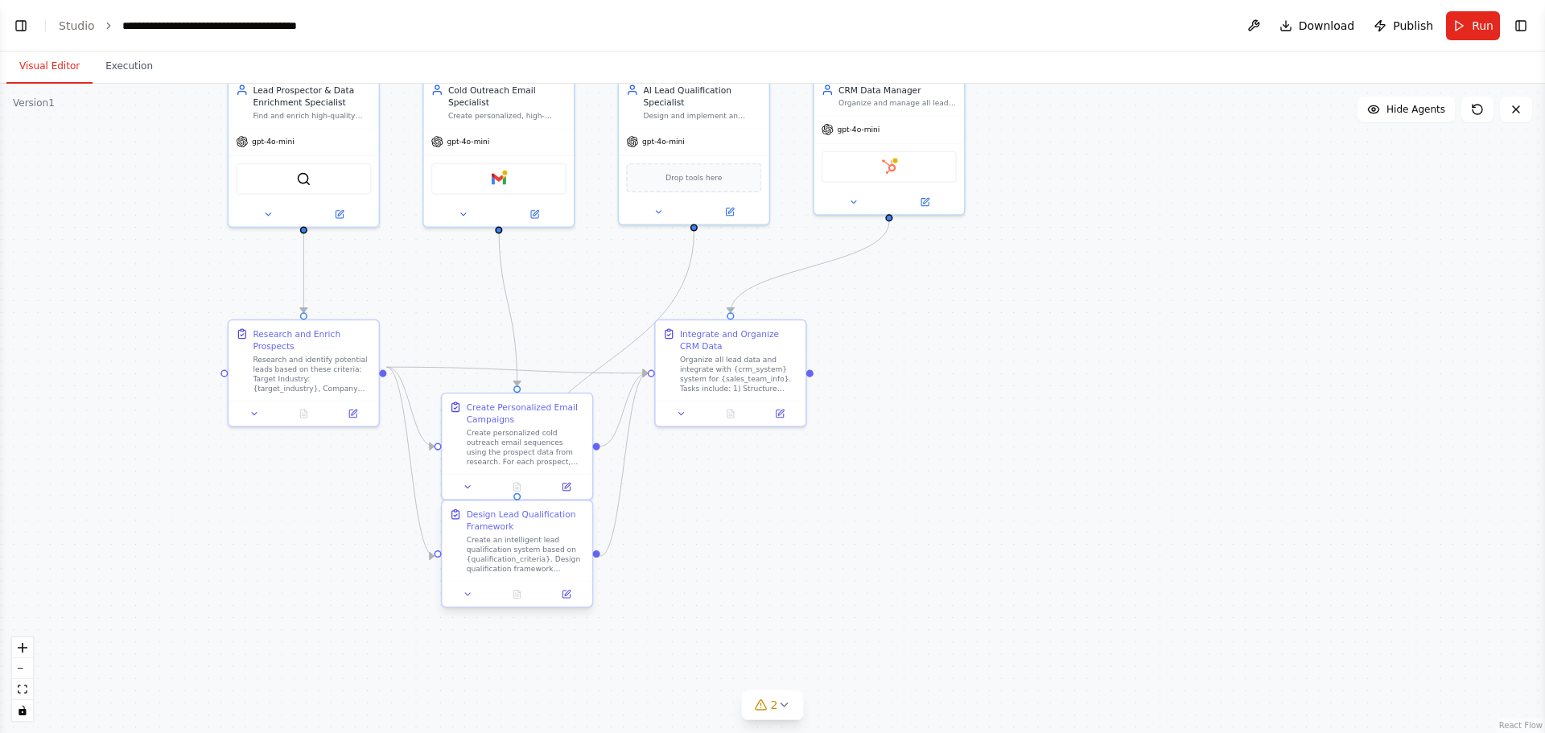
click at [464, 607] on div "Design Lead Qualification Framework Create an intelligent lead qualification sy…" at bounding box center [517, 554] width 152 height 108
click at [472, 600] on button at bounding box center [468, 594] width 42 height 14
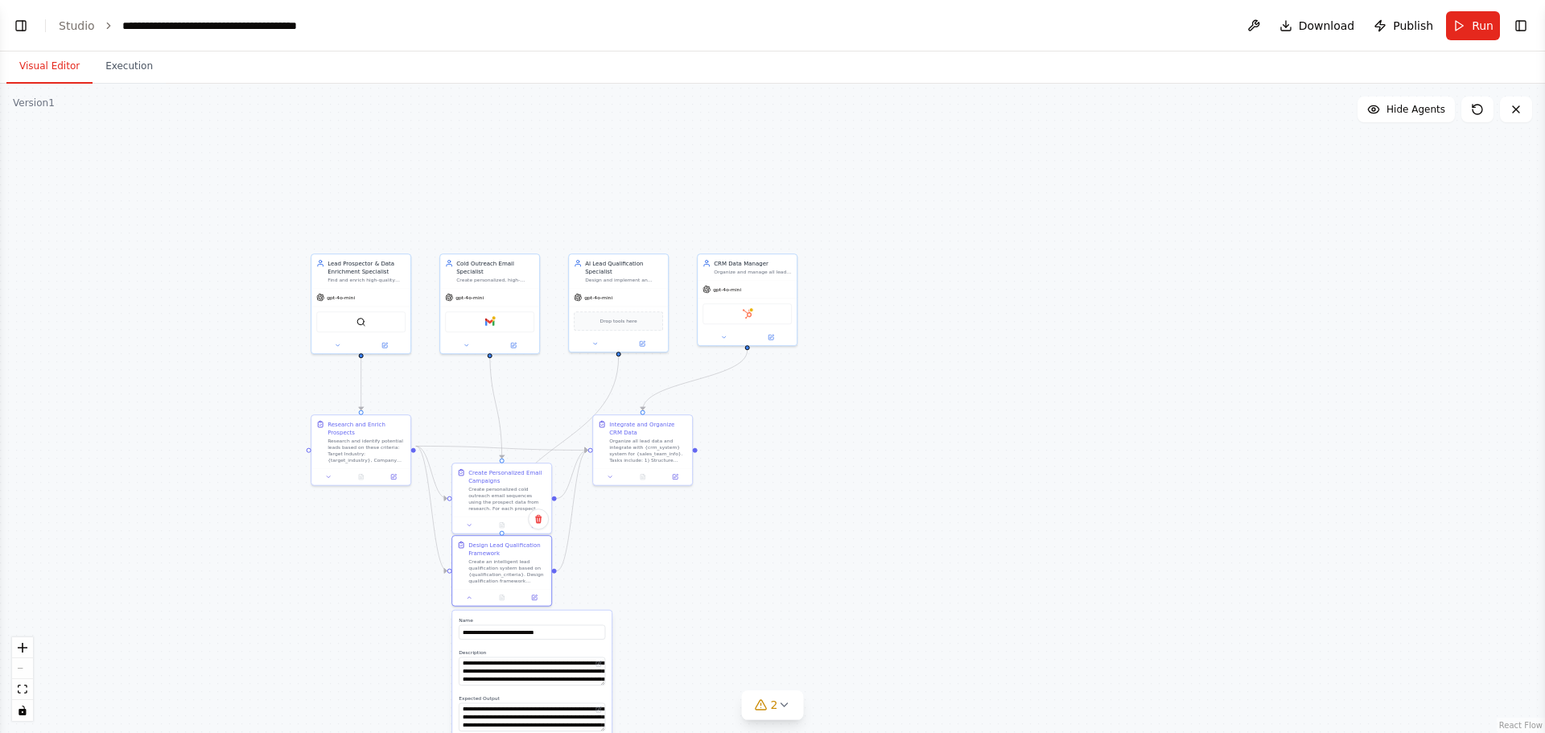
click at [365, 582] on div ".deletable-edge-delete-btn { width: 20px; height: 20px; border: 0px solid #ffff…" at bounding box center [772, 408] width 1545 height 649
click at [804, 576] on div ".deletable-edge-delete-btn { width: 20px; height: 20px; border: 0px solid #ffff…" at bounding box center [772, 408] width 1545 height 649
click at [469, 604] on div "Design Lead Qualification Framework Create an intelligent lead qualification sy…" at bounding box center [501, 570] width 101 height 72
click at [468, 604] on div "Design Lead Qualification Framework Create an intelligent lead qualification sy…" at bounding box center [497, 570] width 101 height 72
drag, startPoint x: 468, startPoint y: 604, endPoint x: 477, endPoint y: 616, distance: 15.0
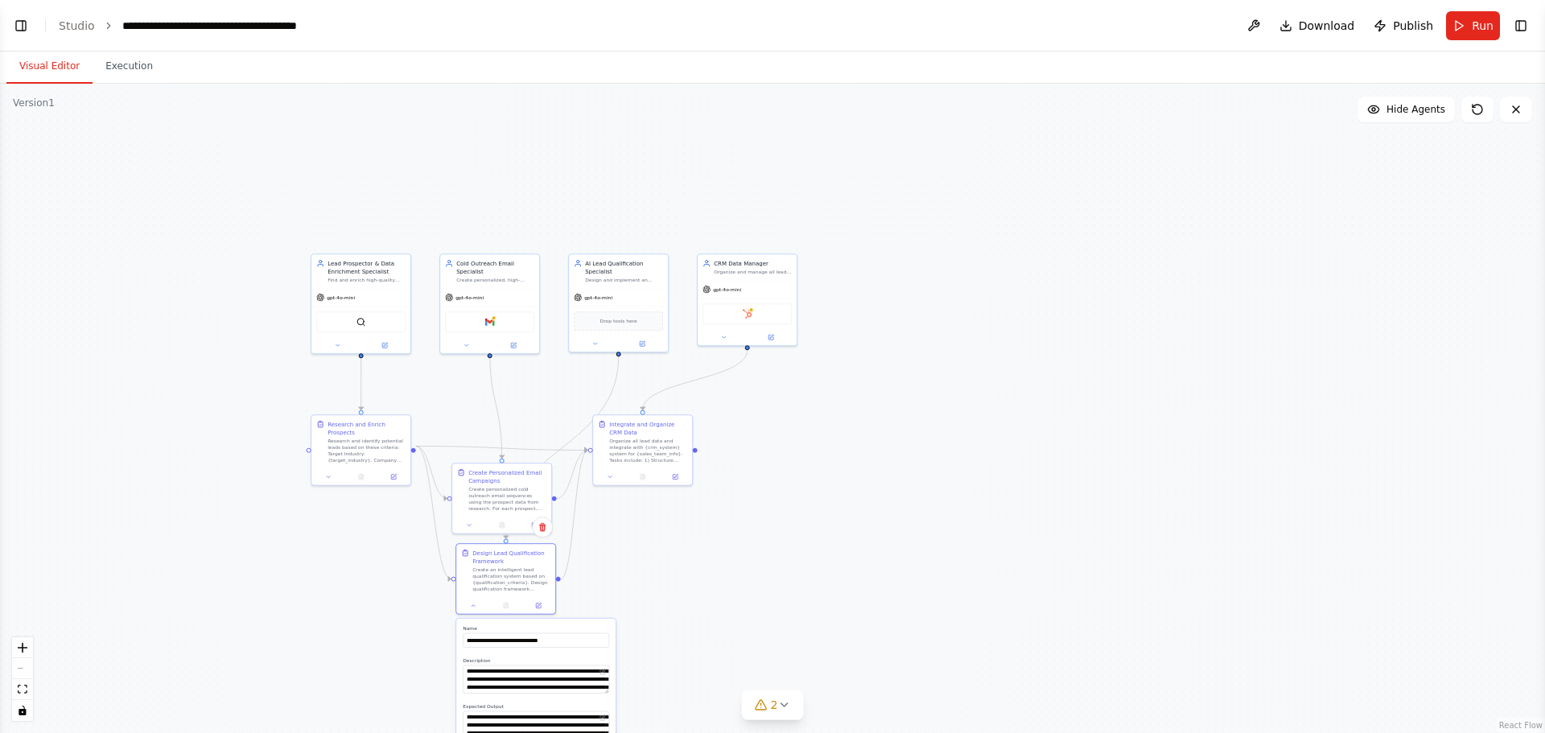
click at [477, 616] on div ".deletable-edge-delete-btn { width: 20px; height: 20px; border: 0px solid #ffff…" at bounding box center [772, 408] width 1545 height 649
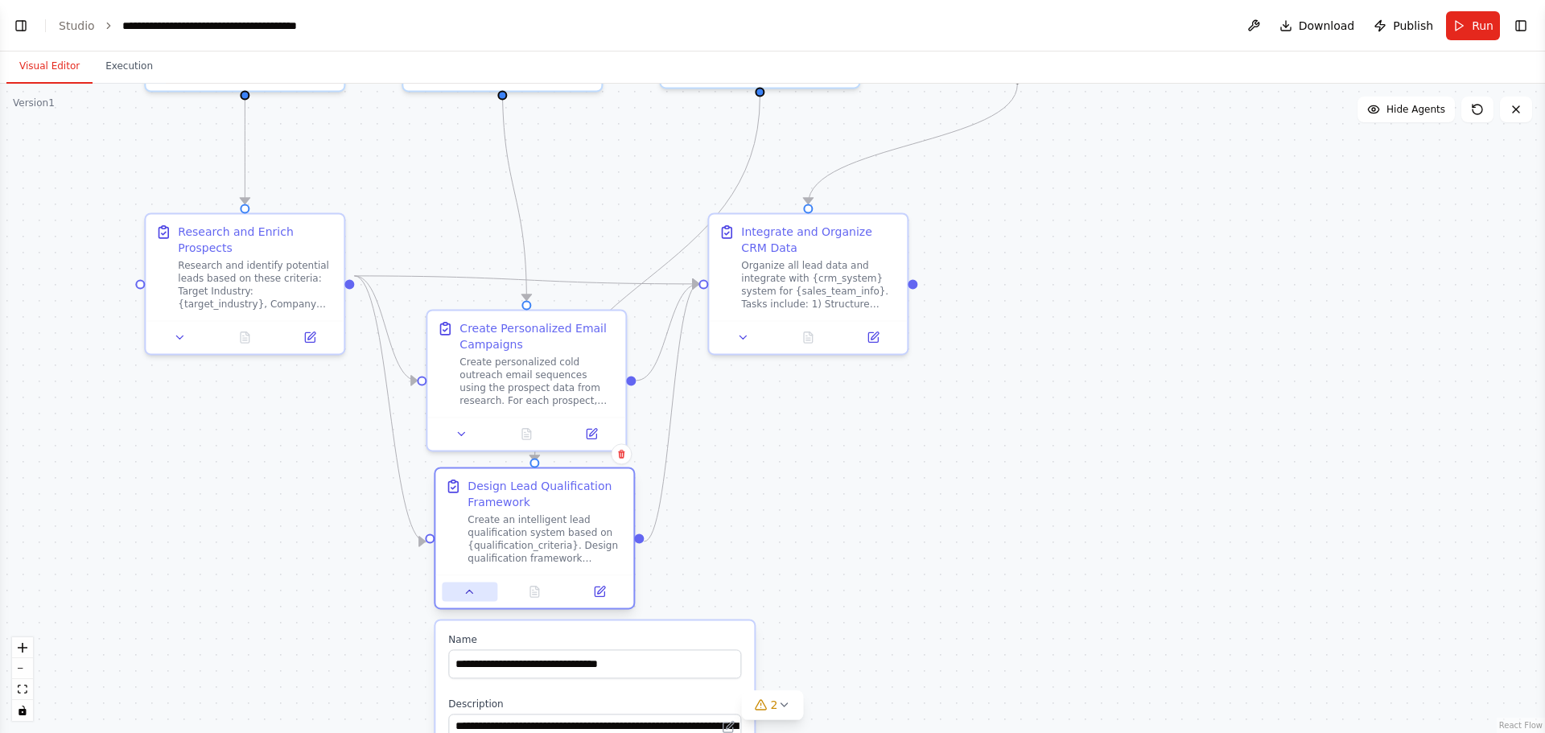
click at [476, 600] on button at bounding box center [470, 591] width 56 height 19
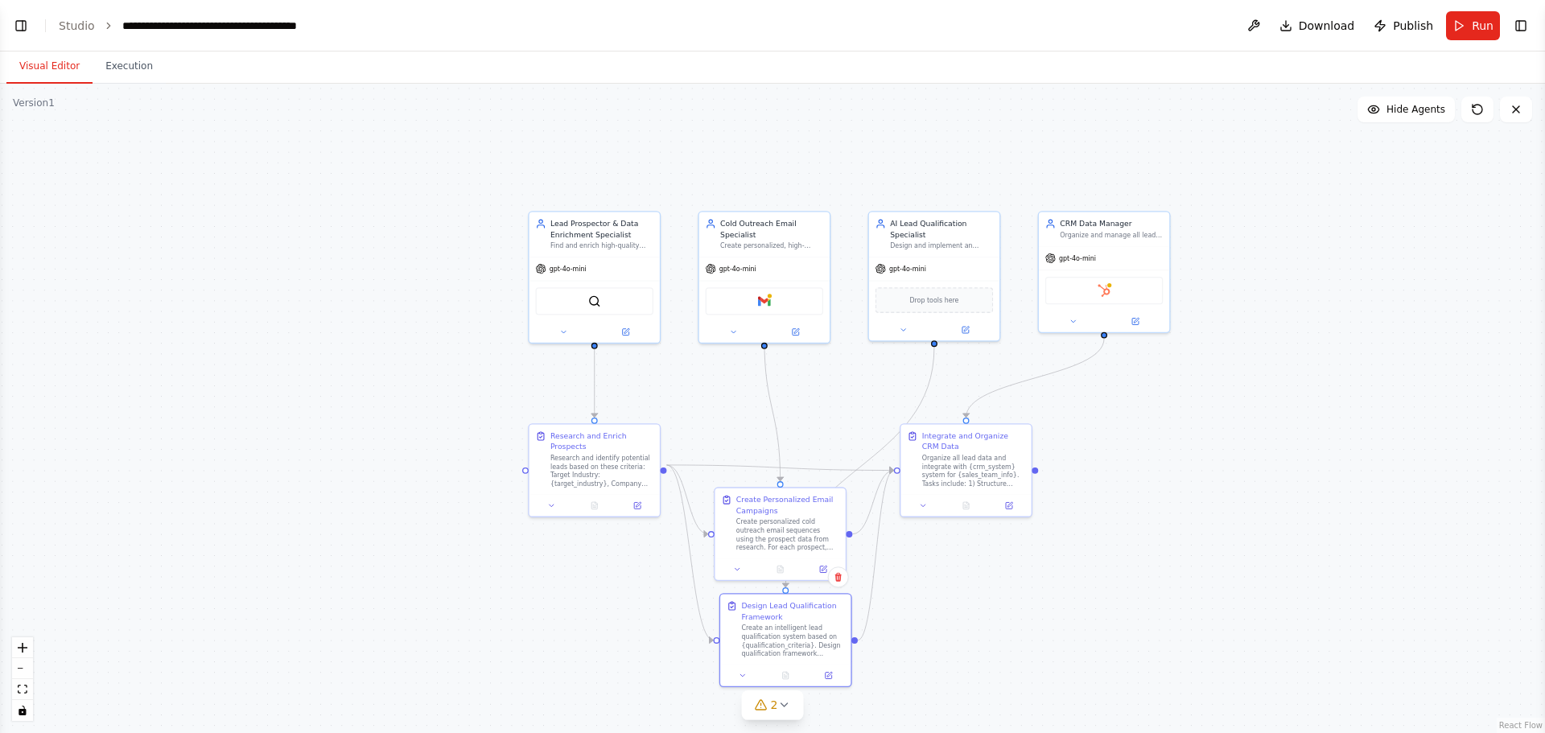
drag, startPoint x: 1058, startPoint y: 554, endPoint x: 1132, endPoint y: 642, distance: 115.4
click at [1132, 642] on div ".deletable-edge-delete-btn { width: 20px; height: 20px; border: 0px solid #ffff…" at bounding box center [772, 408] width 1545 height 649
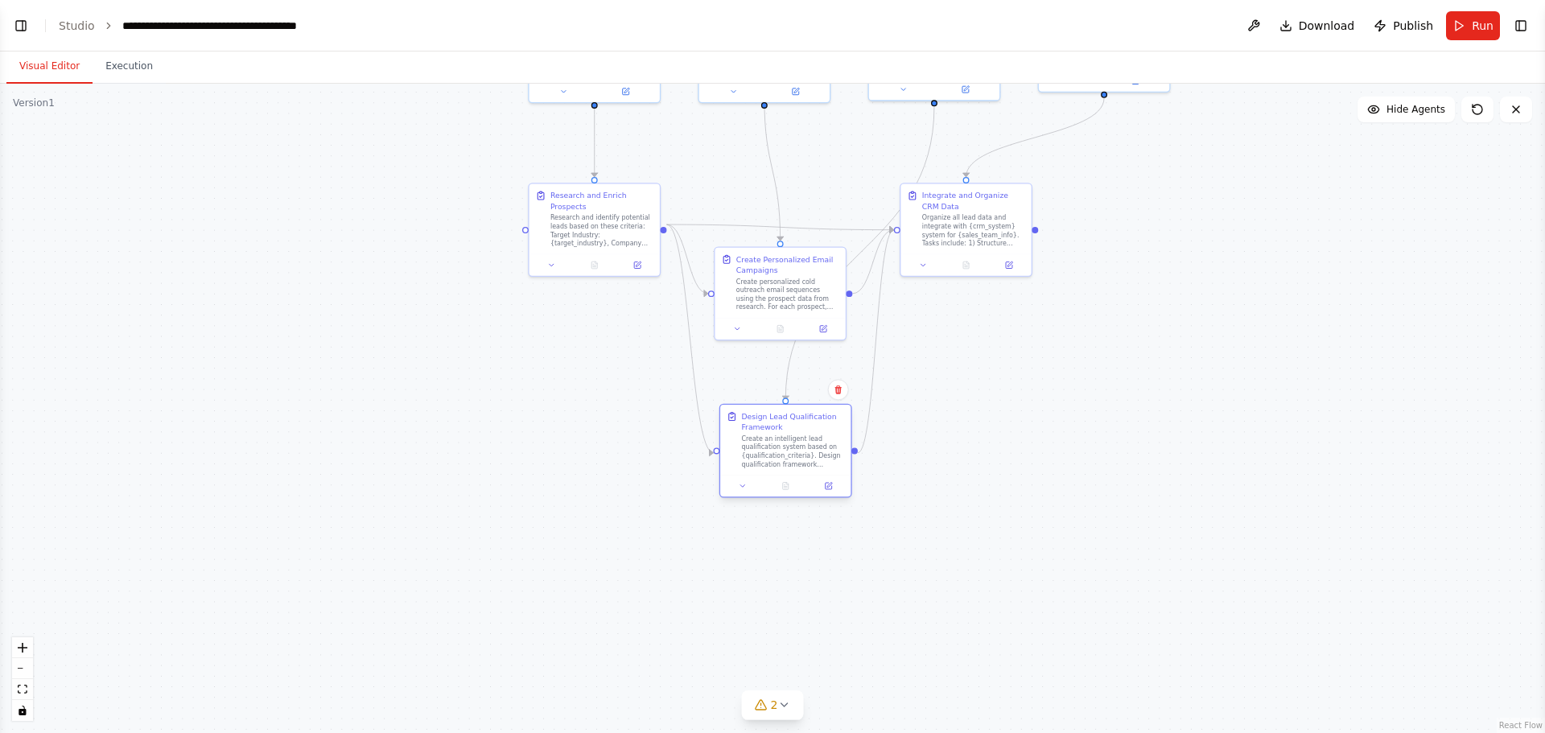
drag, startPoint x: 799, startPoint y: 640, endPoint x: 797, endPoint y: 464, distance: 176.3
click at [797, 464] on div "Create an intelligent lead qualification system based on {qualification_criteri…" at bounding box center [792, 452] width 103 height 34
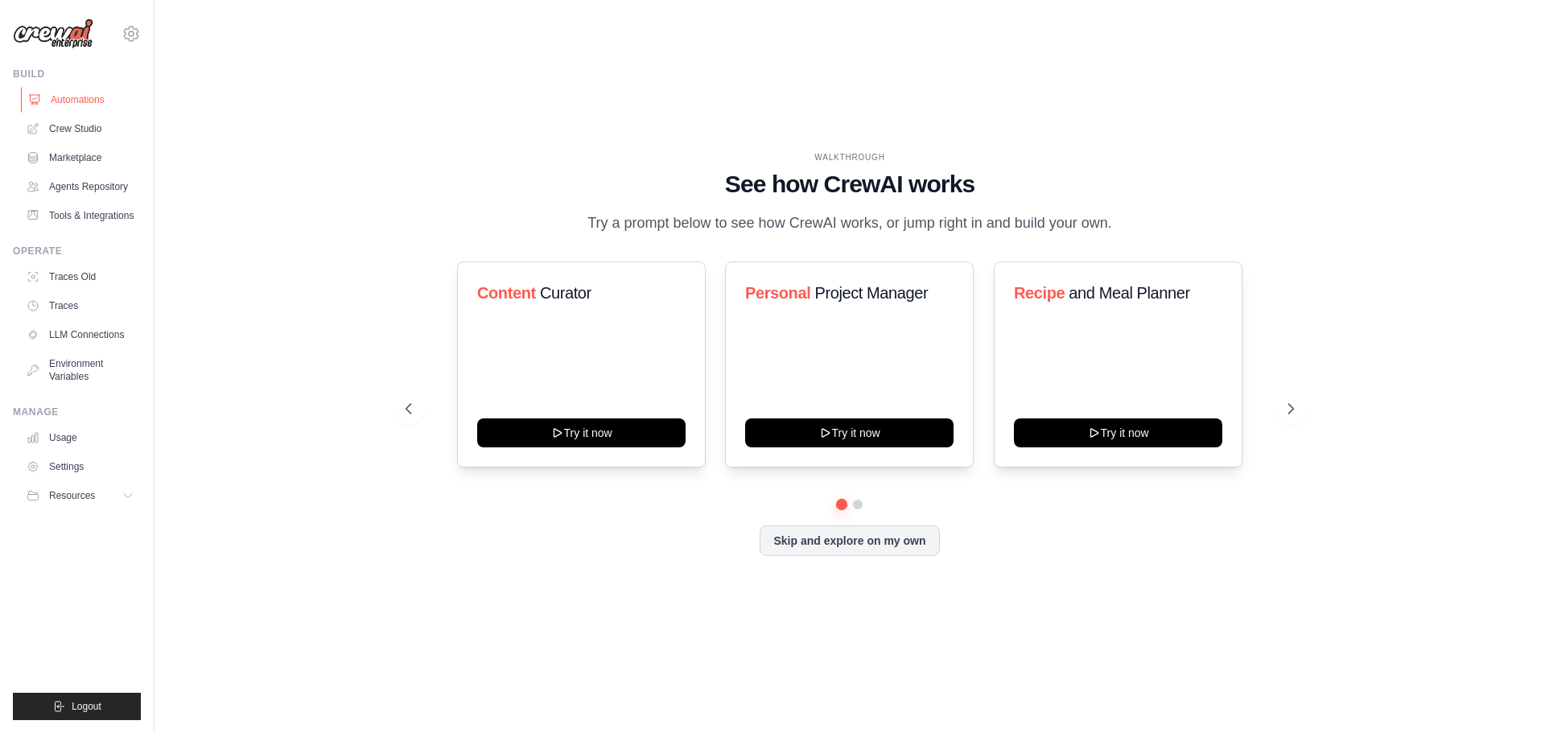
click at [89, 105] on link "Automations" at bounding box center [82, 100] width 122 height 26
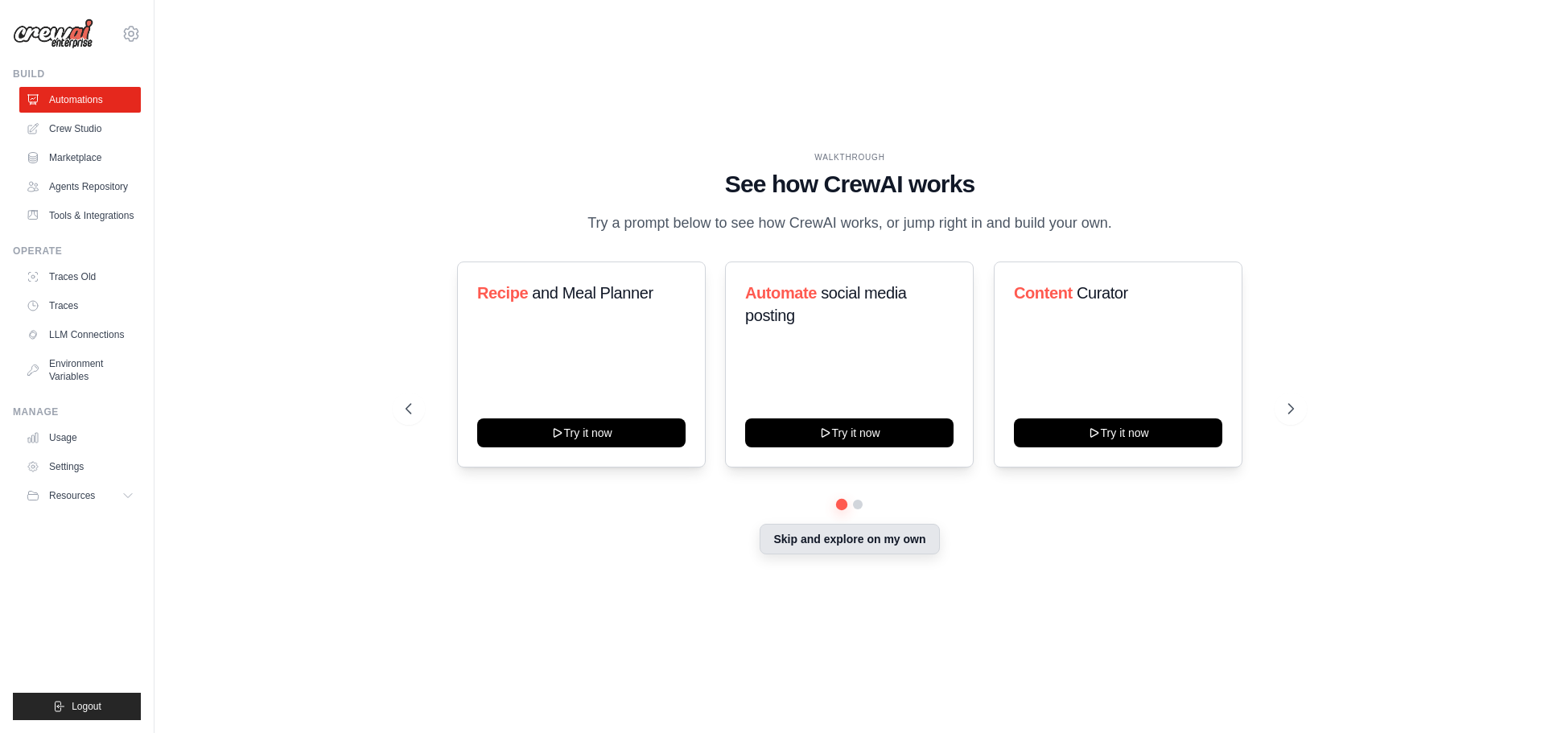
click at [780, 541] on button "Skip and explore on my own" at bounding box center [849, 539] width 179 height 31
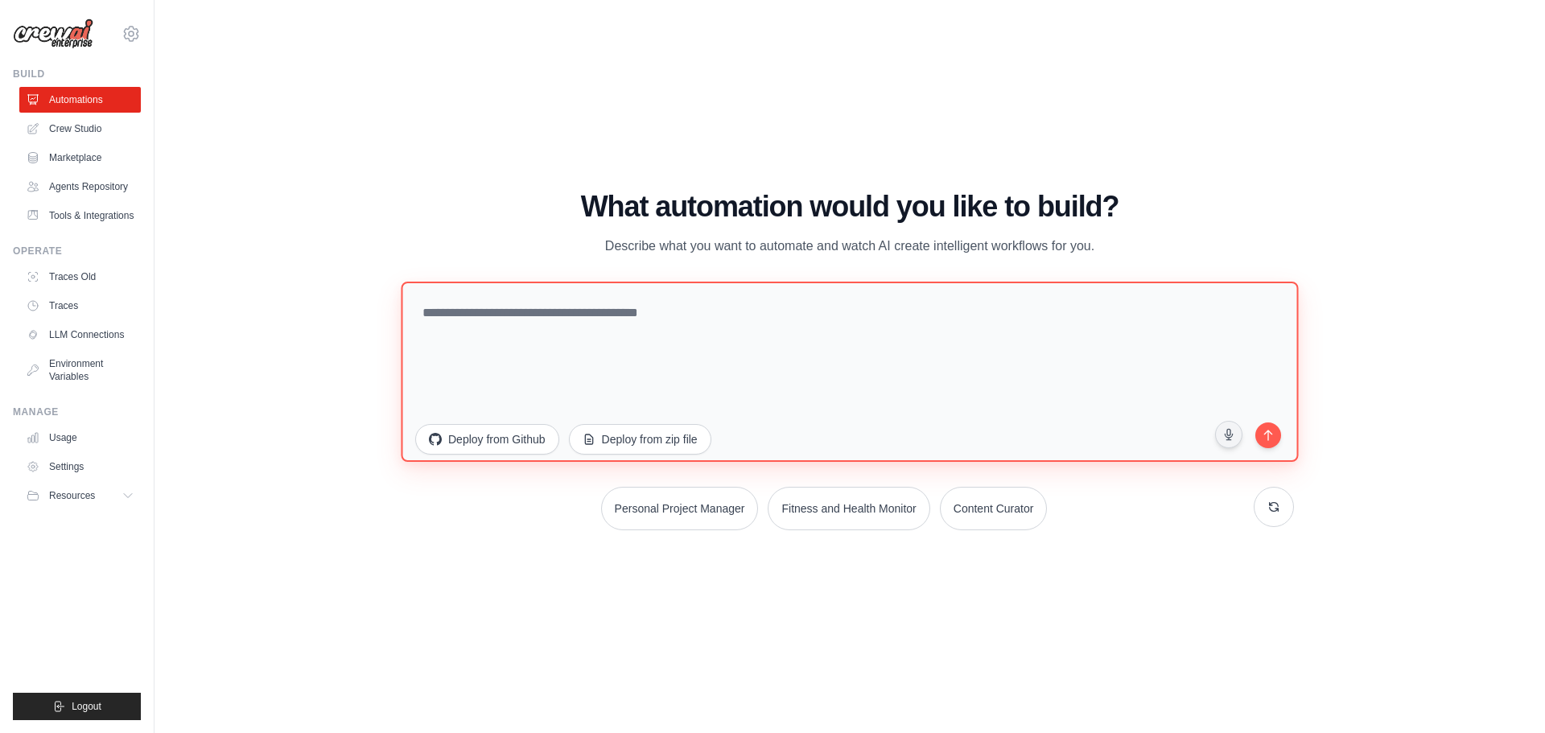
click at [700, 305] on textarea at bounding box center [849, 371] width 897 height 180
paste textarea "**********"
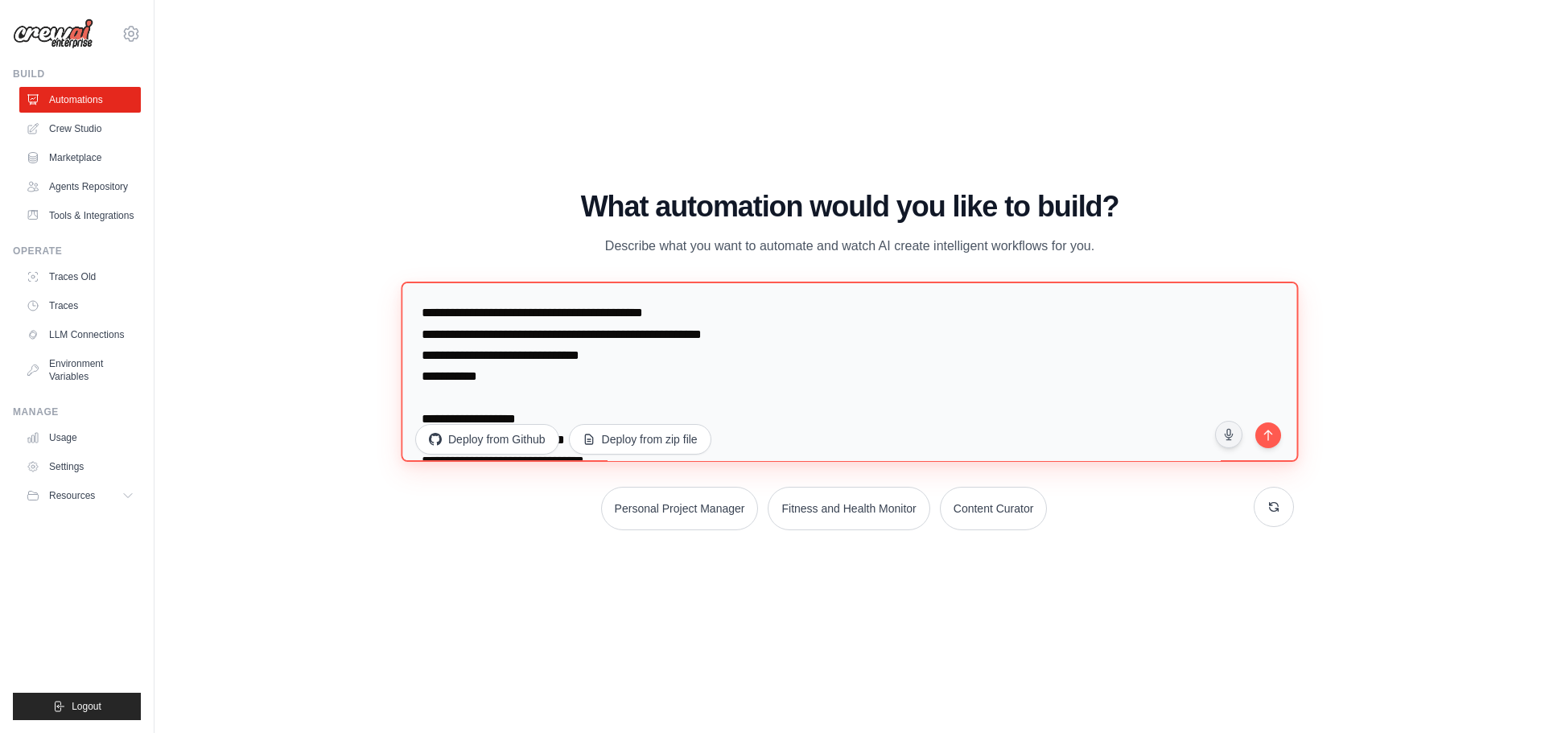
scroll to position [8670, 0]
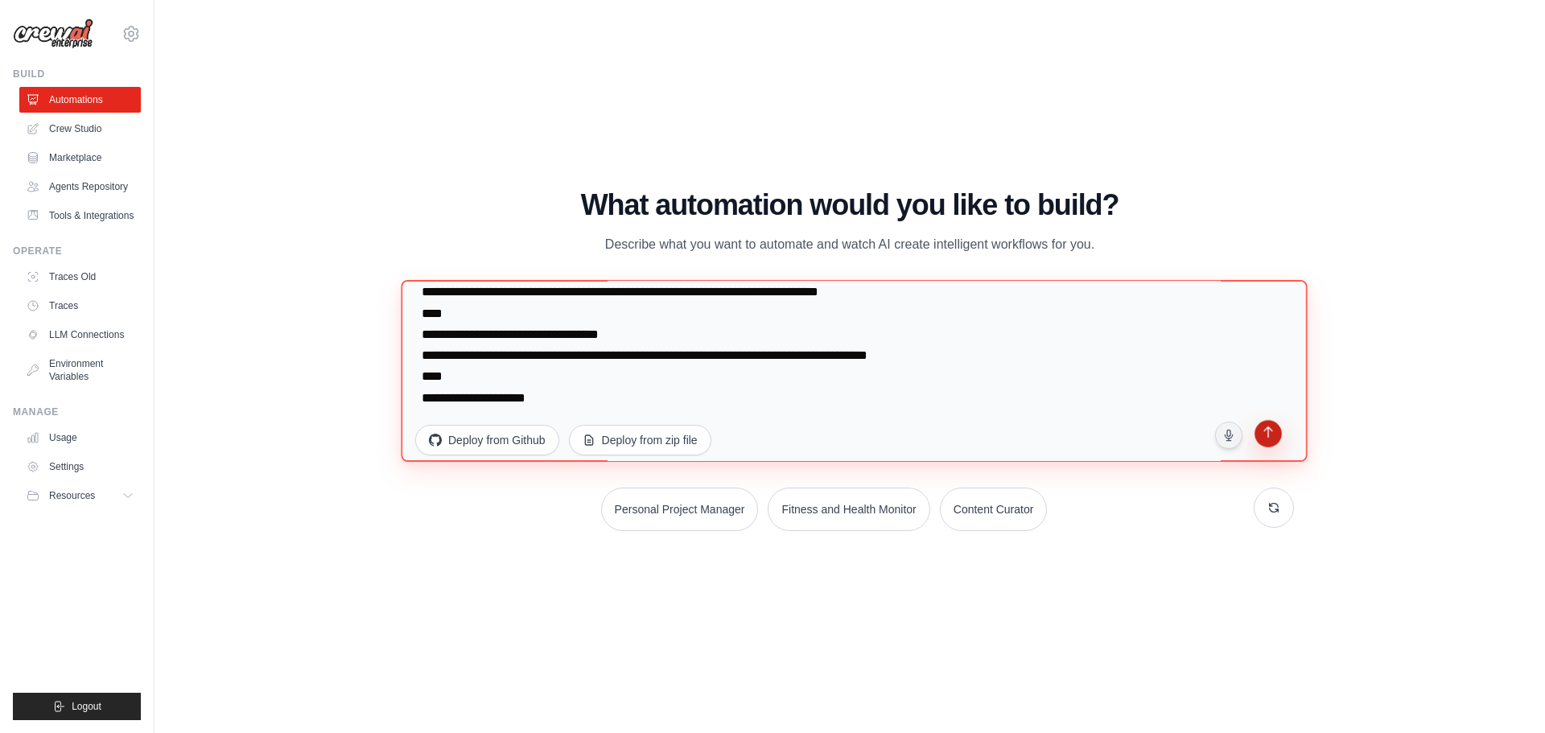
type textarea "**********"
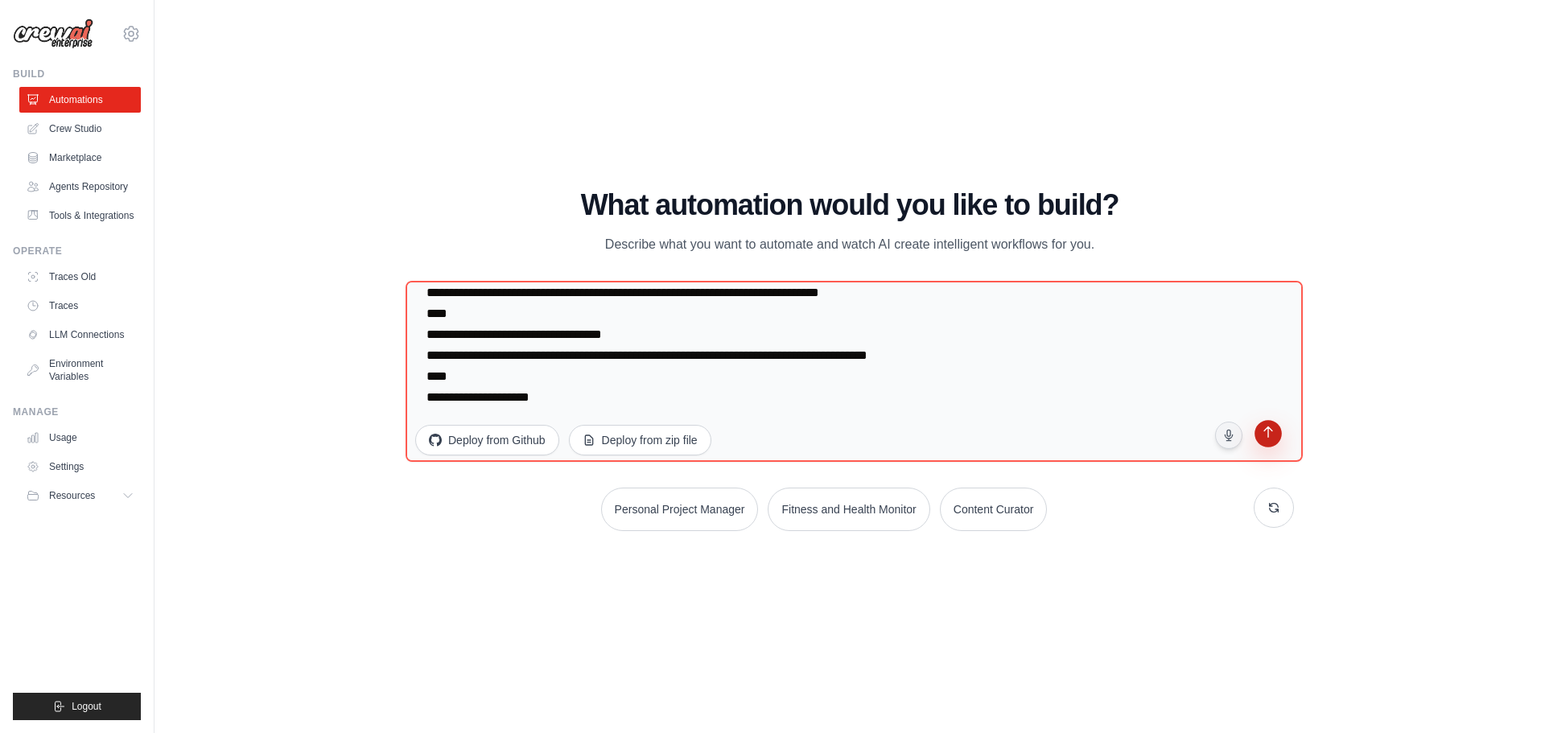
click at [1266, 444] on button "submit" at bounding box center [1268, 435] width 31 height 31
click at [1272, 434] on icon "submit" at bounding box center [1267, 433] width 15 height 15
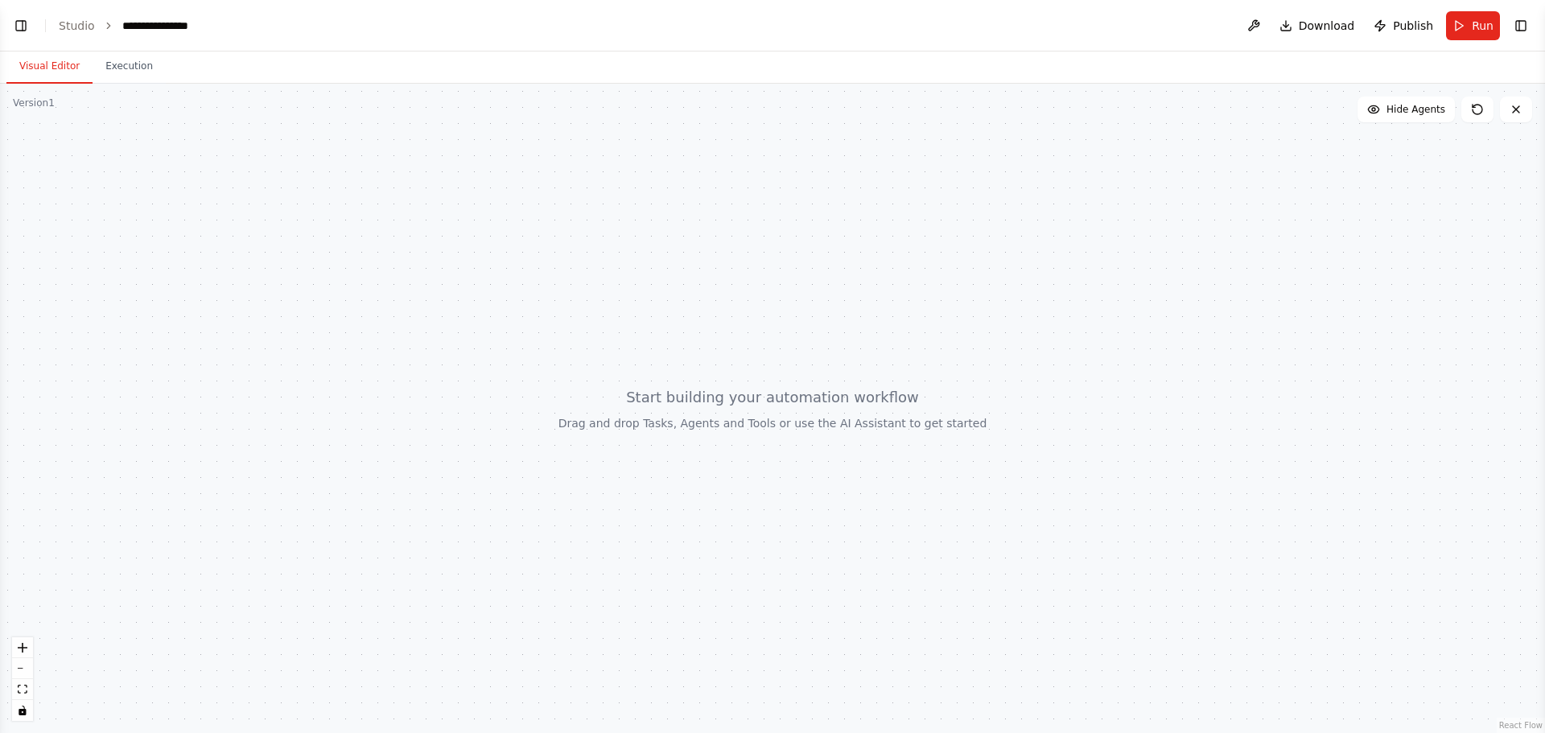
scroll to position [3831, 0]
click at [714, 417] on div at bounding box center [772, 408] width 1545 height 649
click at [720, 396] on div at bounding box center [772, 408] width 1545 height 649
drag, startPoint x: 736, startPoint y: 402, endPoint x: 544, endPoint y: 335, distance: 202.8
click at [544, 335] on div at bounding box center [772, 408] width 1545 height 649
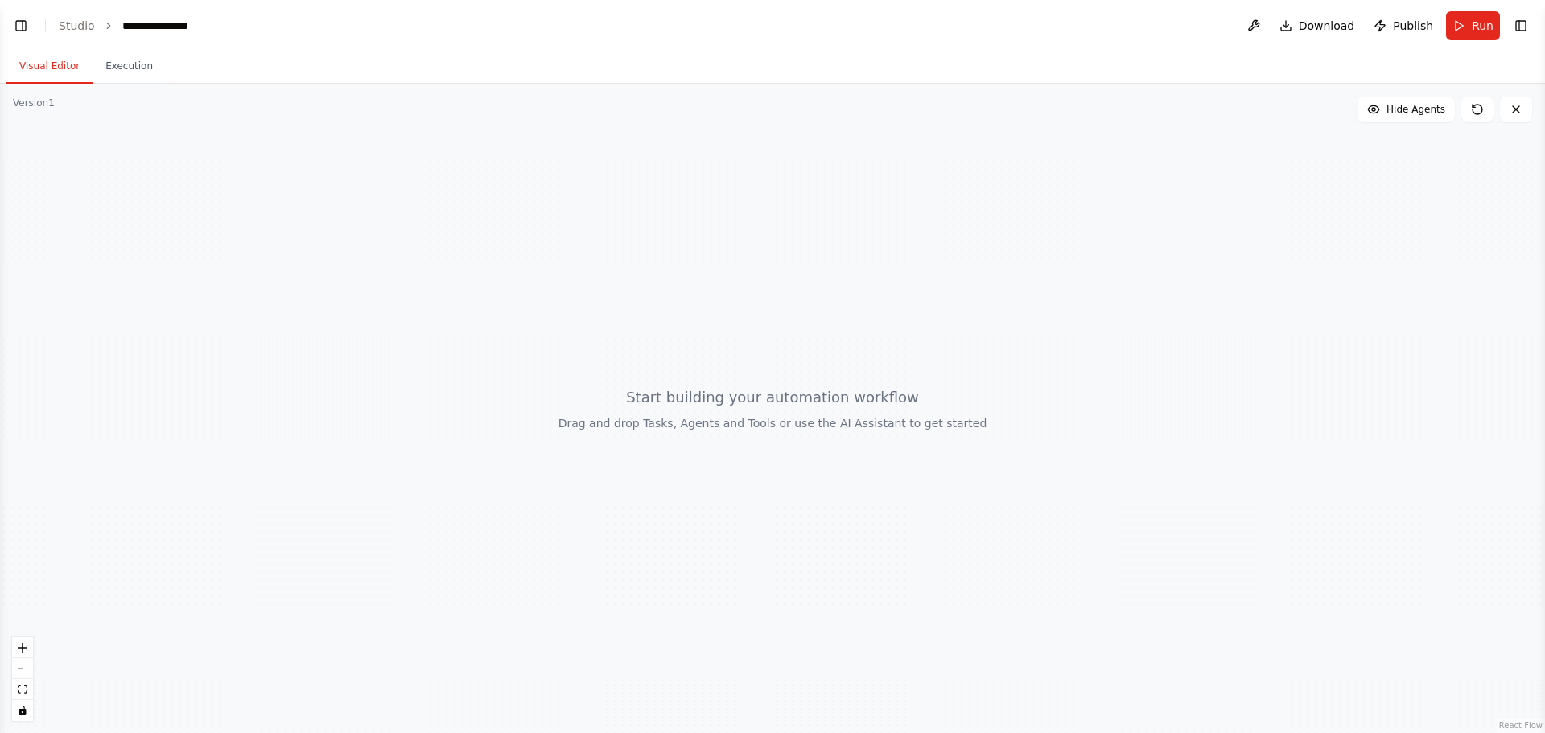
click at [759, 412] on div at bounding box center [772, 408] width 1545 height 649
click at [755, 409] on div at bounding box center [772, 408] width 1545 height 649
drag, startPoint x: 744, startPoint y: 406, endPoint x: 667, endPoint y: 435, distance: 82.0
click at [719, 402] on div at bounding box center [772, 408] width 1545 height 649
drag, startPoint x: 667, startPoint y: 435, endPoint x: 731, endPoint y: 449, distance: 65.8
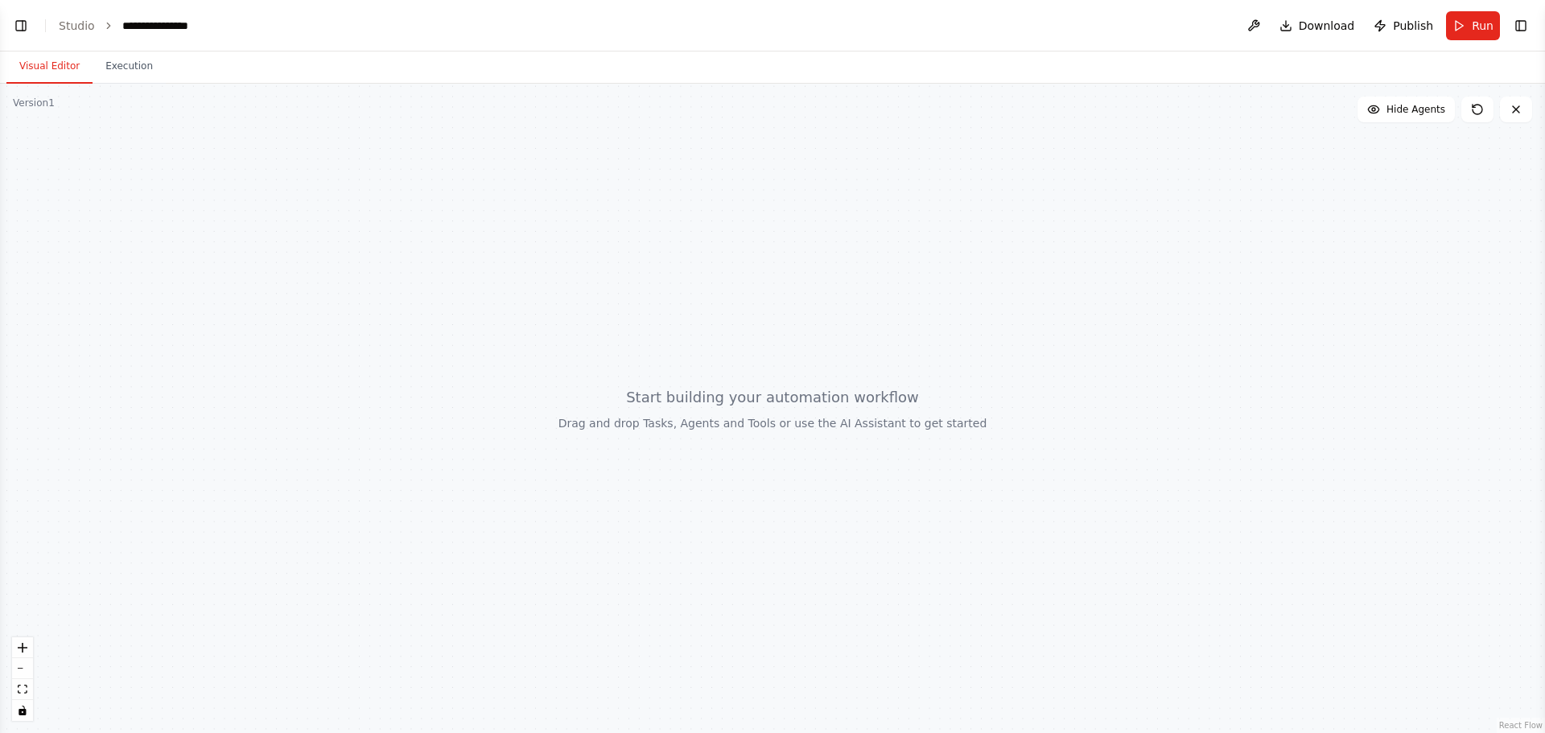
click at [728, 451] on div at bounding box center [772, 408] width 1545 height 649
click at [22, 653] on button "zoom in" at bounding box center [22, 647] width 21 height 21
click at [28, 701] on button "toggle interactivity" at bounding box center [22, 710] width 21 height 21
click at [19, 690] on icon "fit view" at bounding box center [23, 689] width 10 height 9
click at [19, 689] on icon "fit view" at bounding box center [23, 689] width 10 height 9
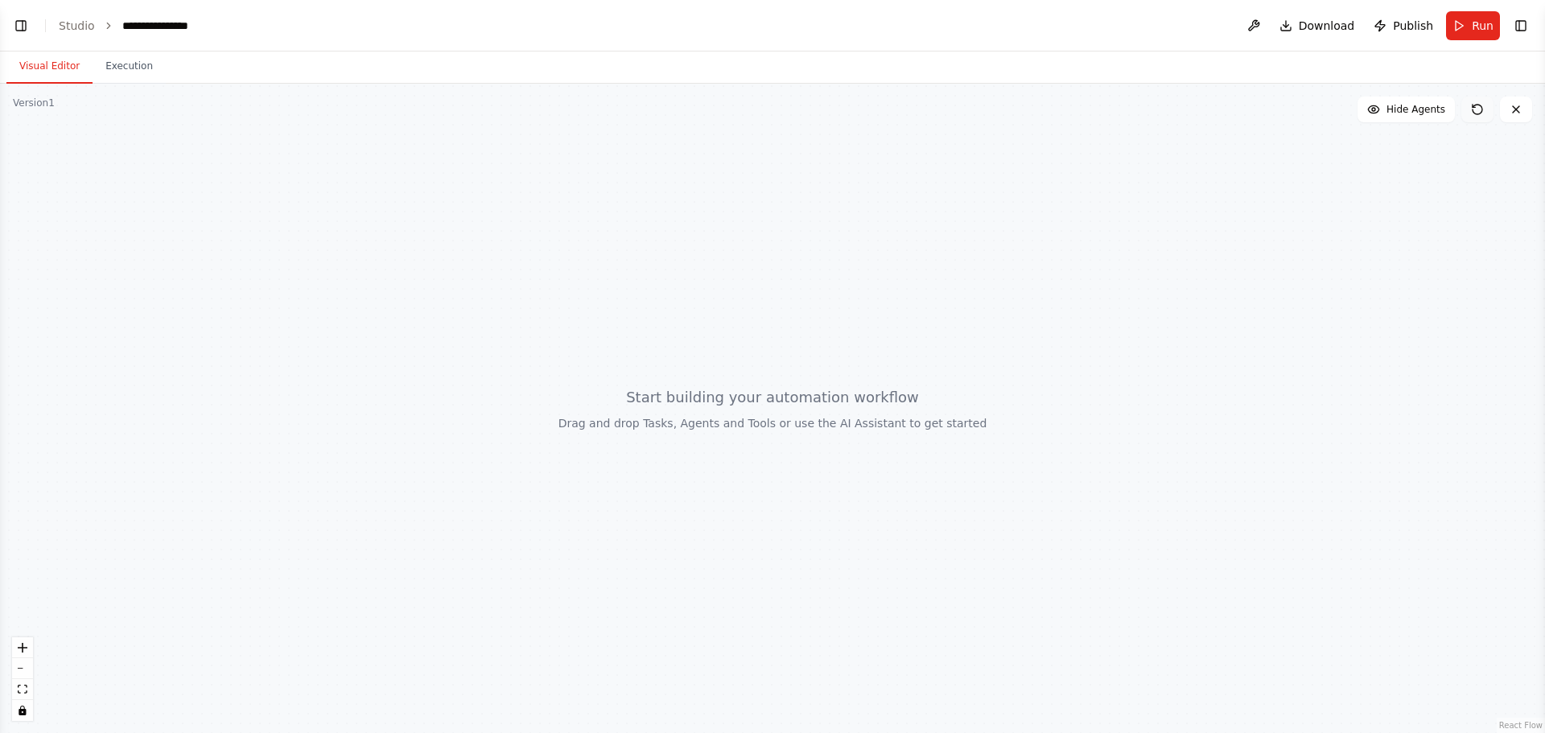
click at [1469, 109] on button at bounding box center [1477, 110] width 32 height 26
click at [122, 56] on button "Execution" at bounding box center [129, 67] width 73 height 34
click at [64, 62] on button "Visual Editor" at bounding box center [49, 67] width 86 height 34
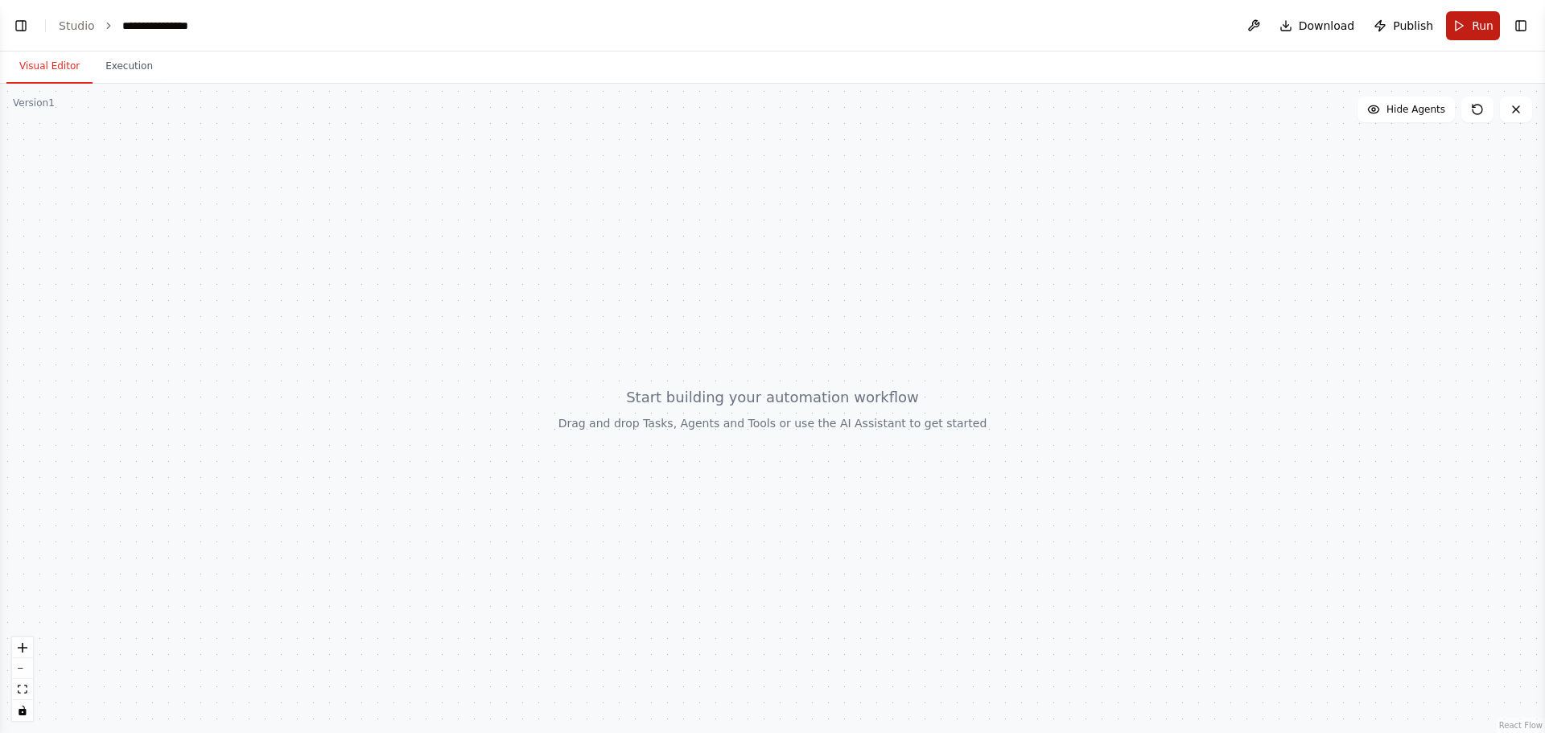
click at [1467, 20] on button "Run" at bounding box center [1473, 25] width 54 height 29
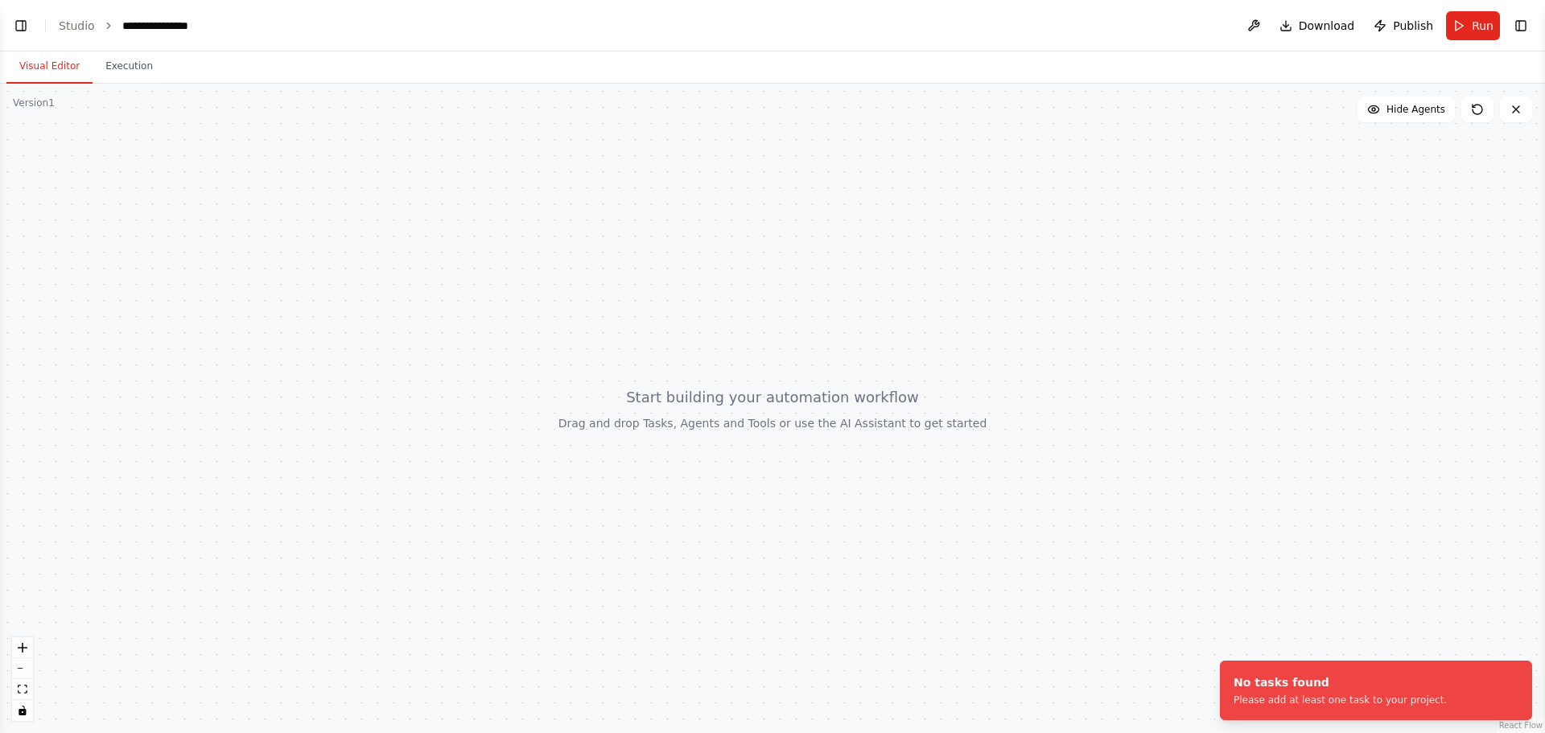
click at [841, 411] on div at bounding box center [772, 408] width 1545 height 649
drag, startPoint x: 841, startPoint y: 411, endPoint x: 826, endPoint y: 414, distance: 14.7
click at [829, 414] on div at bounding box center [772, 408] width 1545 height 649
drag, startPoint x: 826, startPoint y: 414, endPoint x: 762, endPoint y: 472, distance: 87.2
click at [762, 472] on div at bounding box center [772, 408] width 1545 height 649
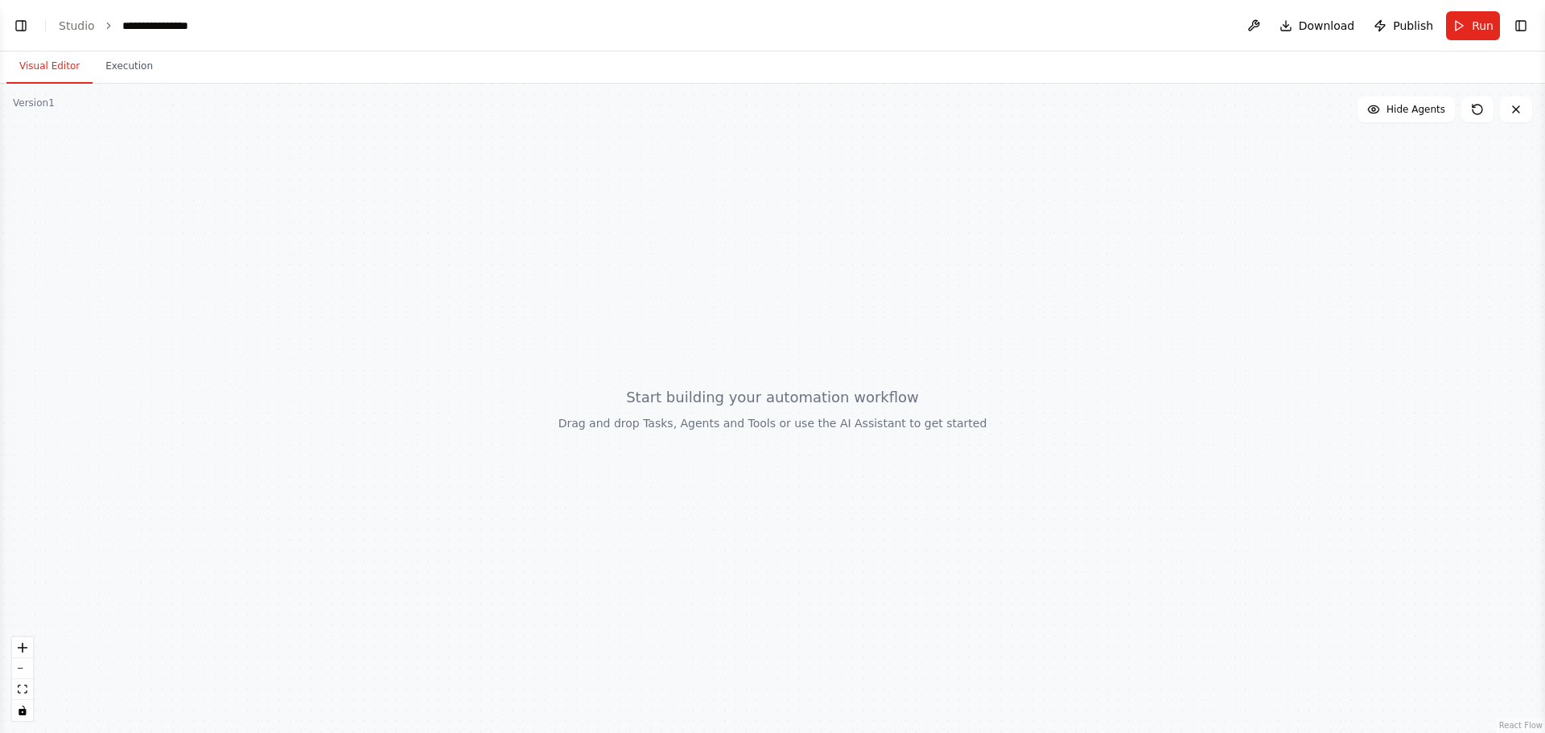
drag, startPoint x: 777, startPoint y: 427, endPoint x: 929, endPoint y: 433, distance: 153.0
click at [909, 431] on div at bounding box center [772, 408] width 1545 height 649
click at [892, 429] on div at bounding box center [772, 408] width 1545 height 649
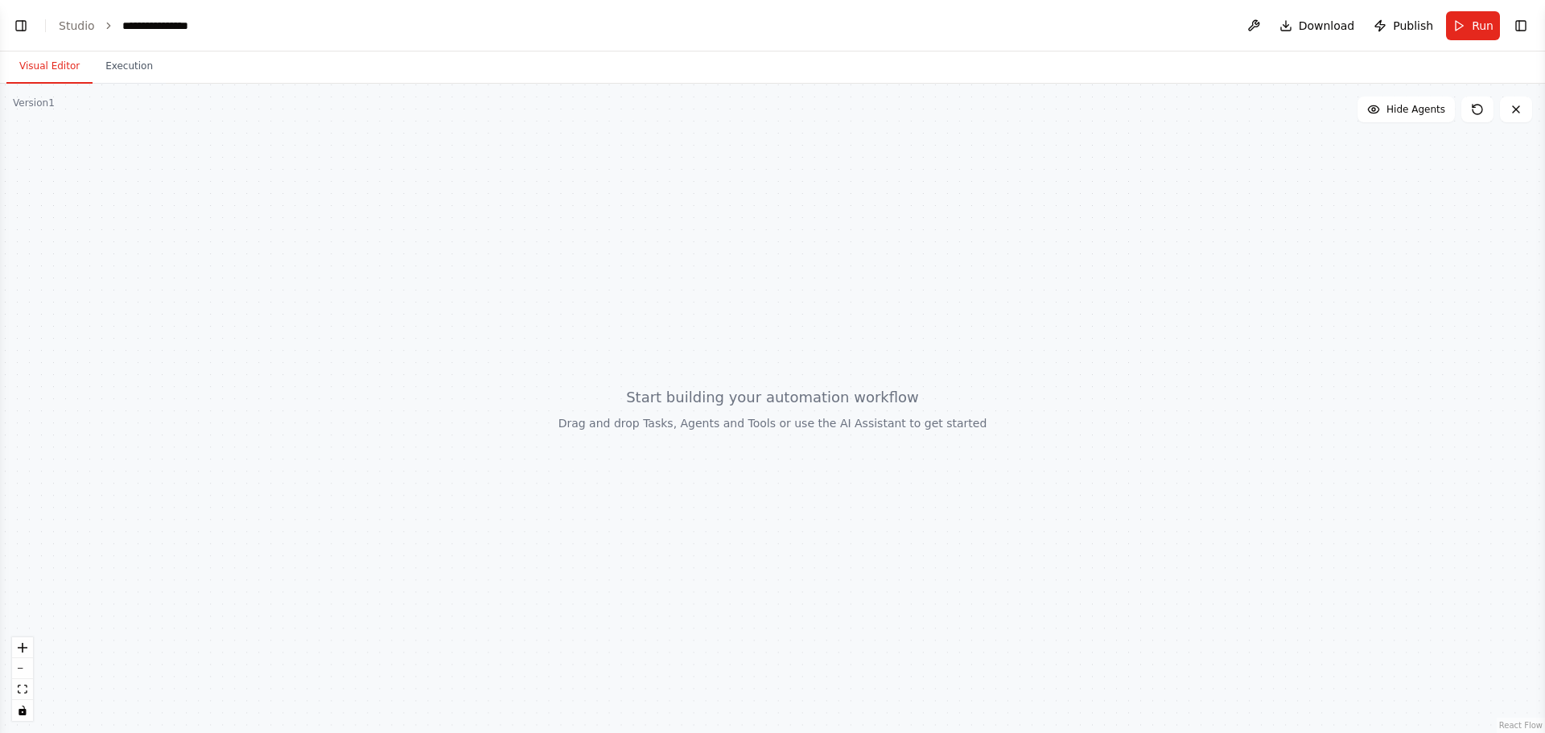
click at [7, 17] on header "**********" at bounding box center [772, 26] width 1545 height 52
click at [19, 23] on button "Toggle Left Sidebar" at bounding box center [21, 25] width 23 height 23
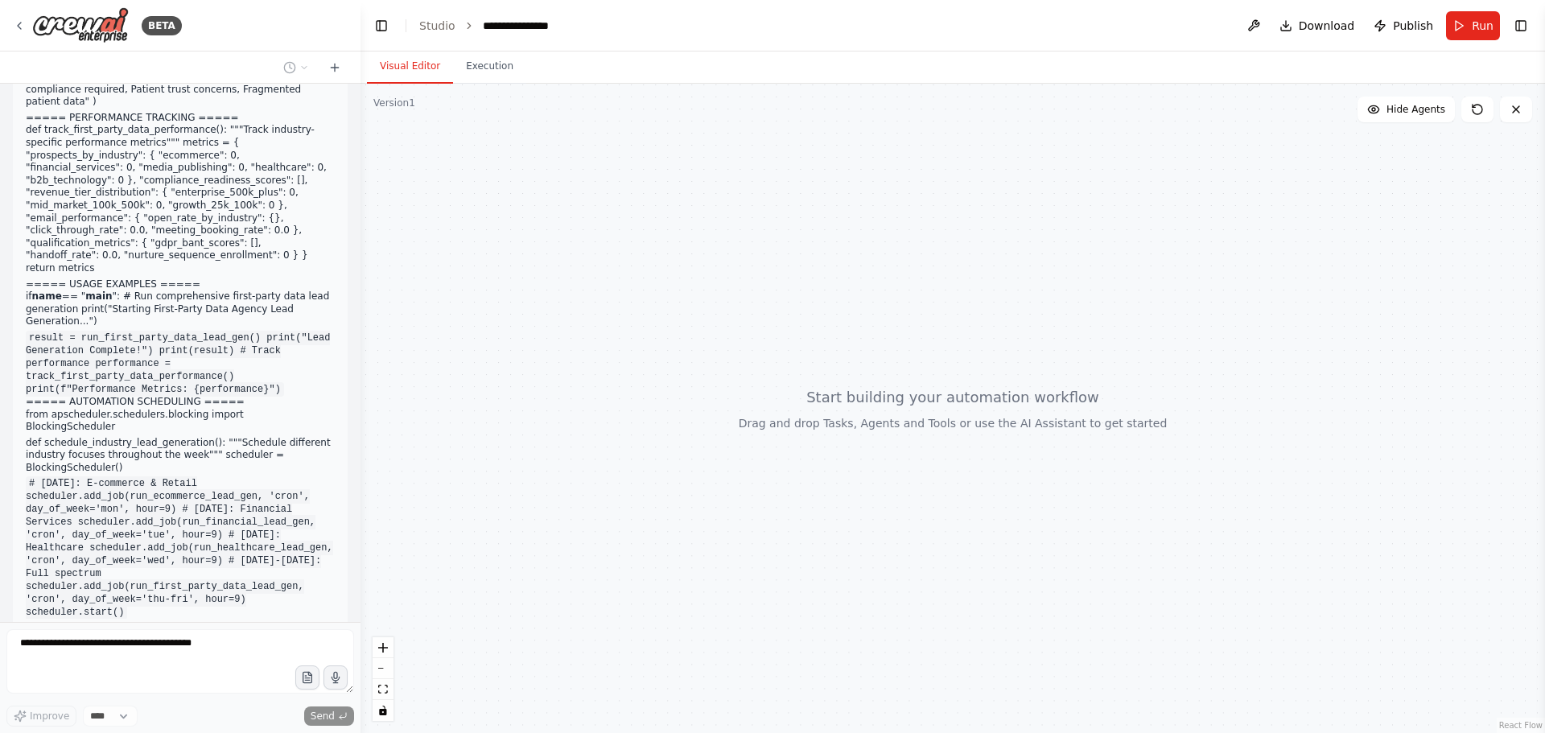
scroll to position [4021, 0]
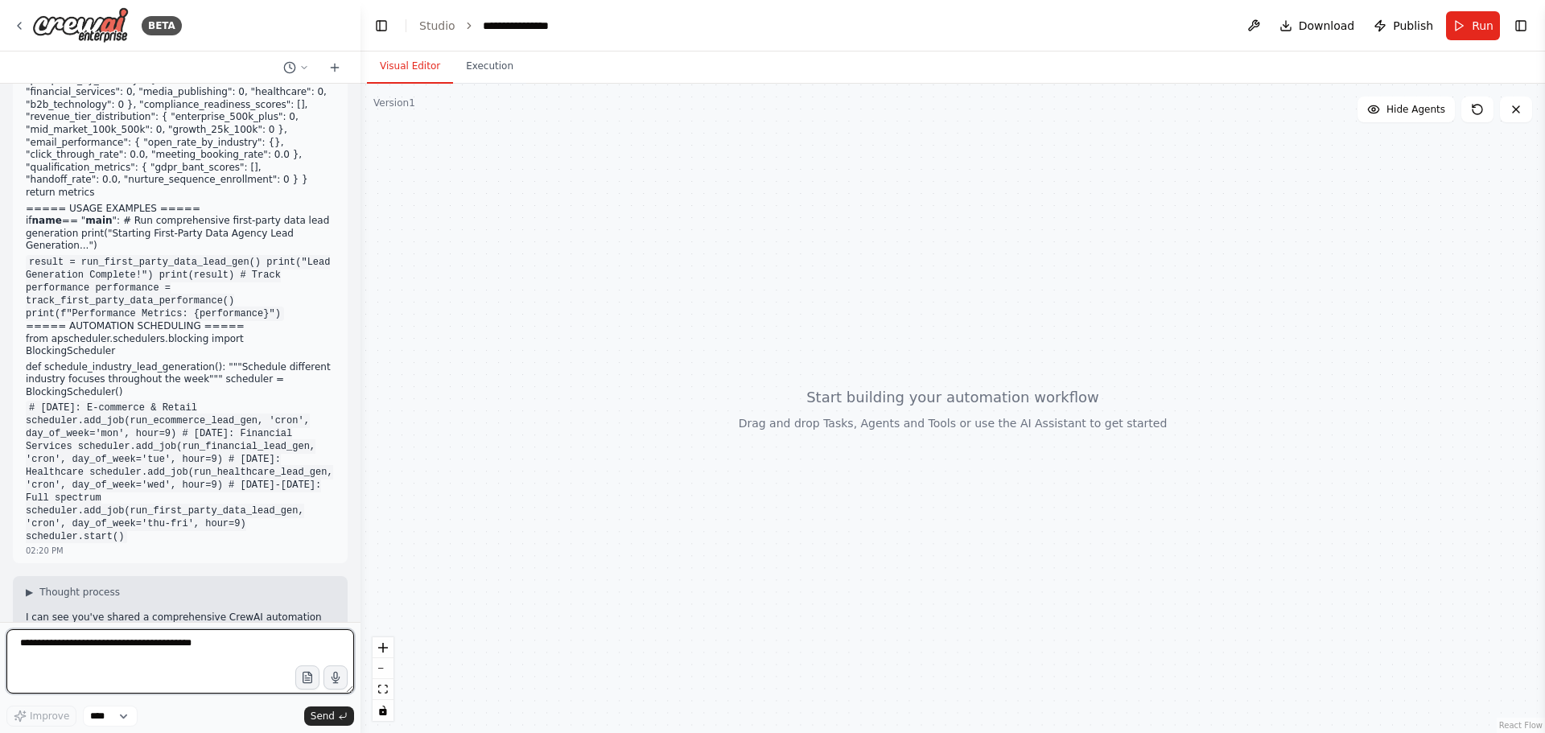
drag, startPoint x: 72, startPoint y: 438, endPoint x: 200, endPoint y: 454, distance: 129.0
click at [200, 576] on div "▶ Thought process I can see you've shared a comprehensive CrewAI automation scr…" at bounding box center [180, 645] width 335 height 138
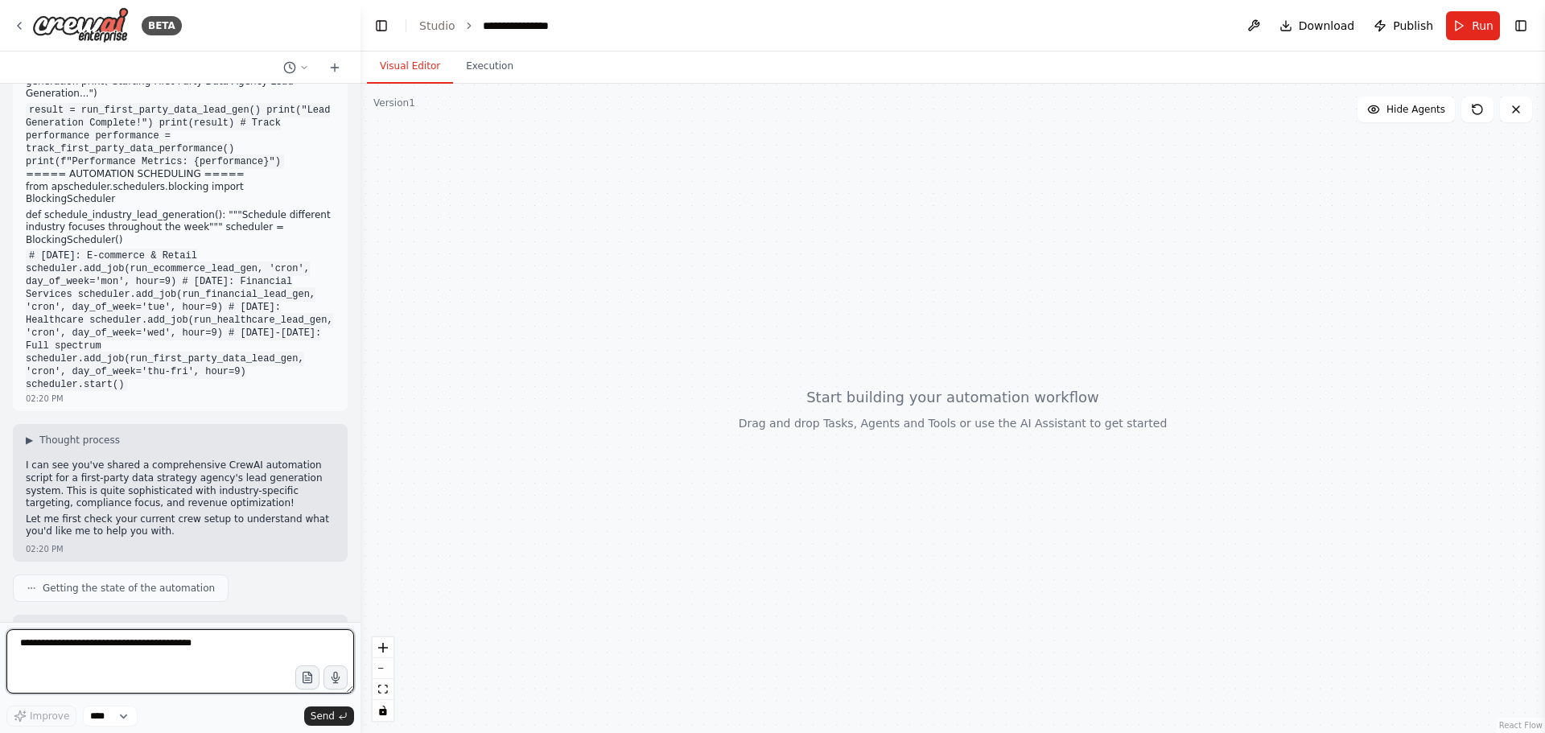
scroll to position [4256, 0]
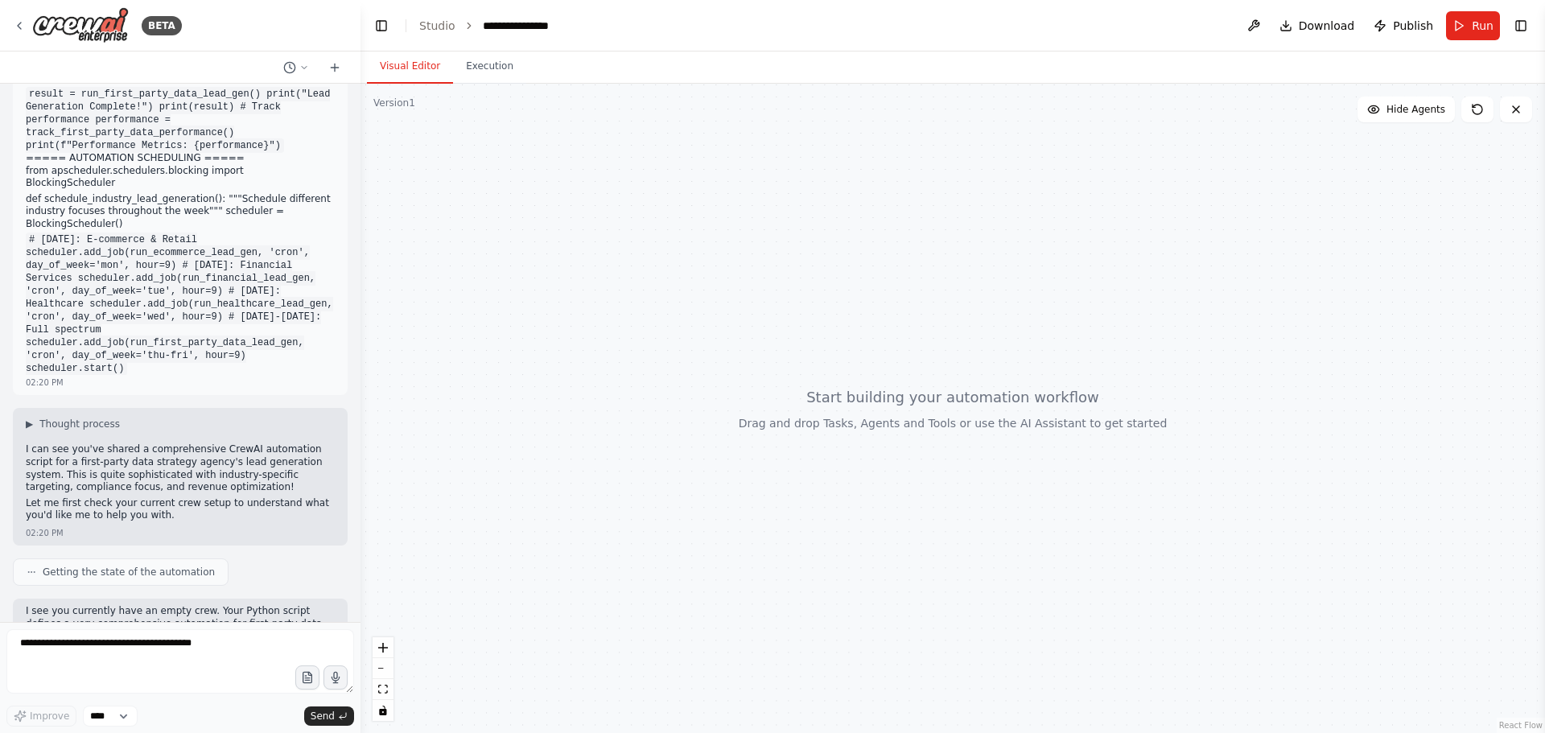
drag, startPoint x: 31, startPoint y: 410, endPoint x: 126, endPoint y: 428, distance: 95.8
click at [126, 674] on li "Convert your Python script into a CrewAI Studio automation - Build out the agen…" at bounding box center [180, 693] width 309 height 38
drag, startPoint x: 35, startPoint y: 368, endPoint x: 243, endPoint y: 389, distance: 208.7
click at [242, 605] on p "I see you currently have an empty crew. Your Python script defines a very compr…" at bounding box center [180, 630] width 309 height 50
click at [167, 674] on strong "Convert your Python script into a CrewAI Studio automation" at bounding box center [157, 686] width 262 height 24
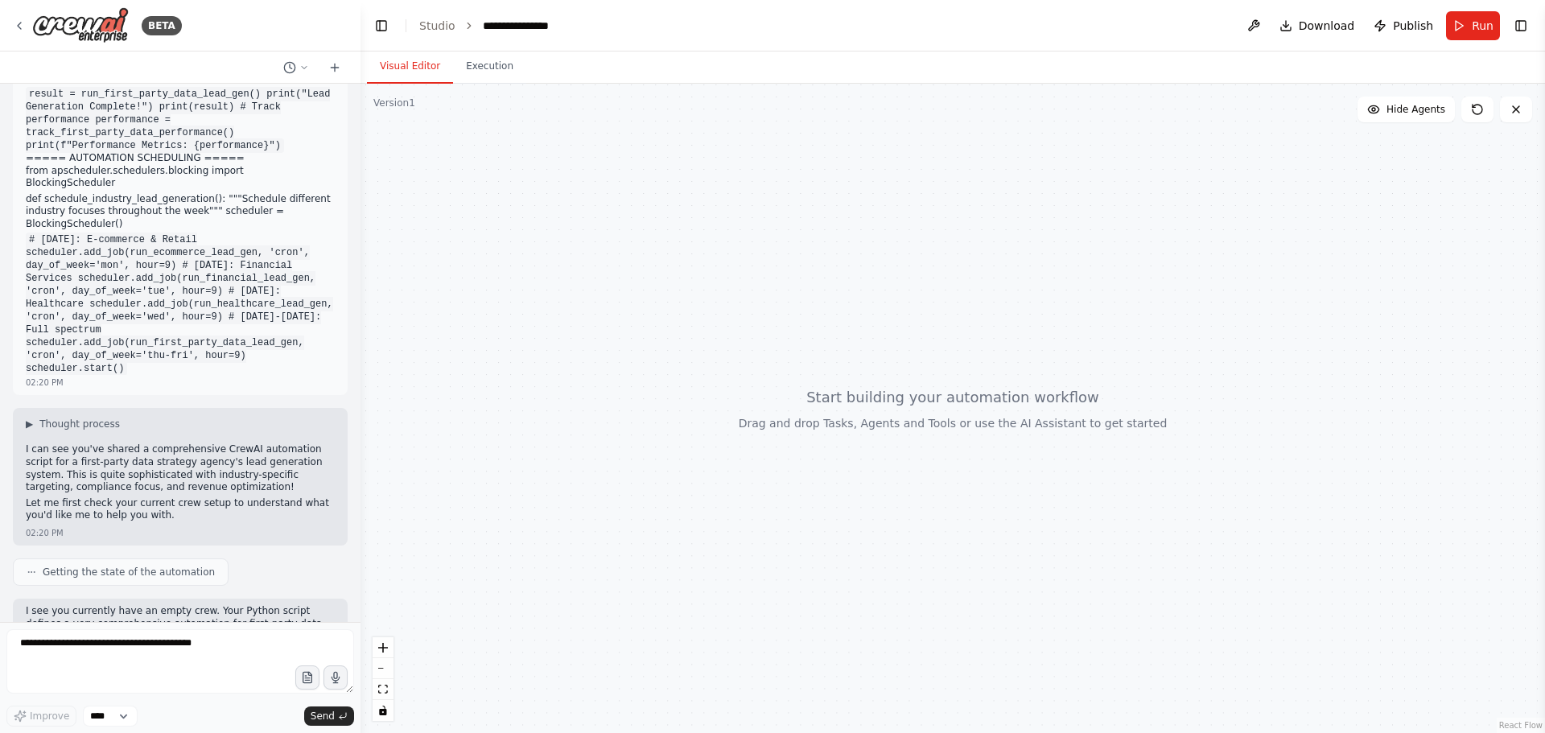
drag, startPoint x: 33, startPoint y: 443, endPoint x: 261, endPoint y: 510, distance: 237.3
click at [261, 605] on div "I see you currently have an empty crew. Your Python script defines a very compr…" at bounding box center [180, 742] width 309 height 275
click at [189, 657] on textarea at bounding box center [180, 661] width 348 height 64
type textarea "**********"
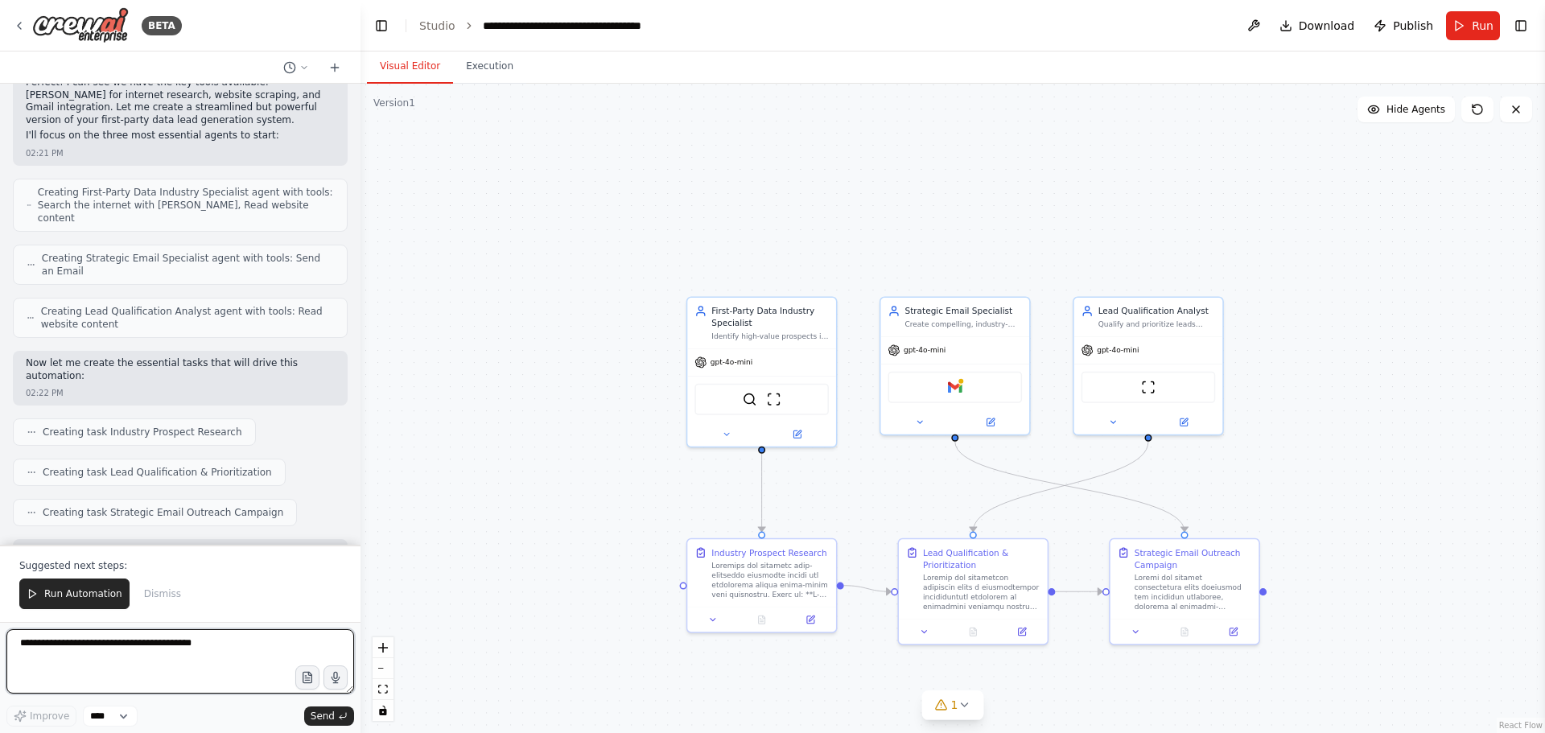
scroll to position [5490, 0]
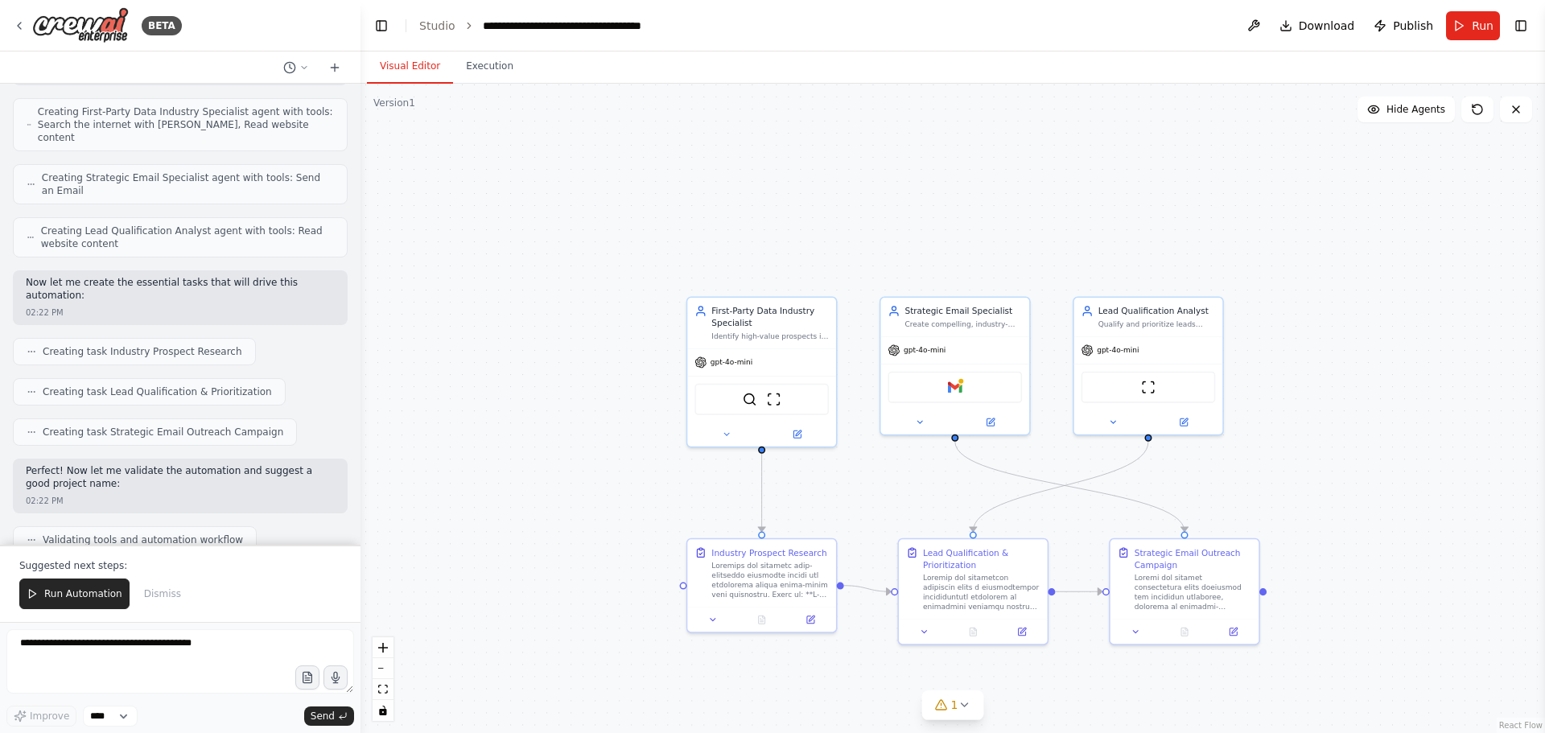
drag, startPoint x: 27, startPoint y: 305, endPoint x: 208, endPoint y: 336, distance: 183.0
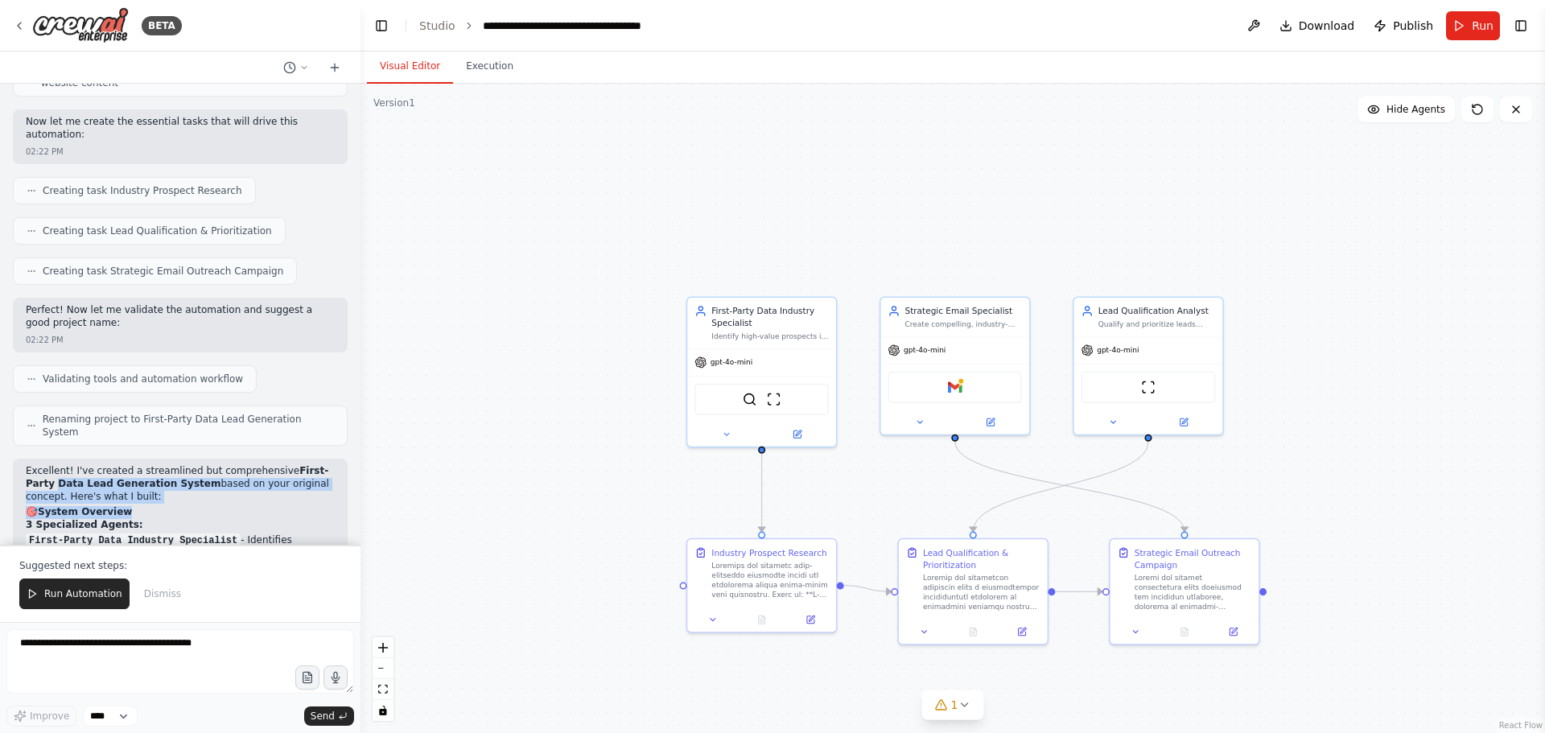
scroll to position [5731, 0]
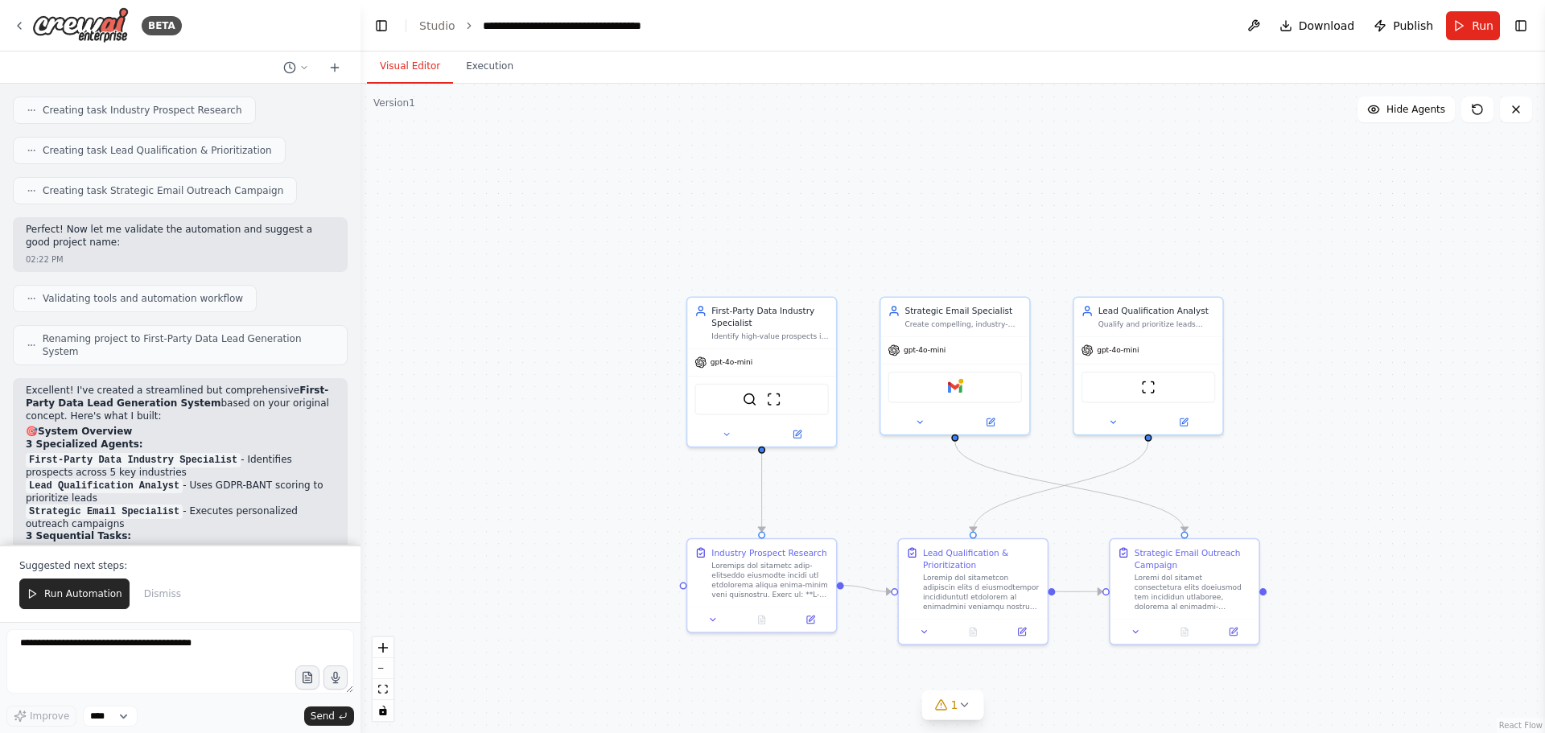
drag, startPoint x: 30, startPoint y: 412, endPoint x: 255, endPoint y: 441, distance: 227.2
click at [208, 654] on textarea at bounding box center [180, 661] width 348 height 64
type textarea "***"
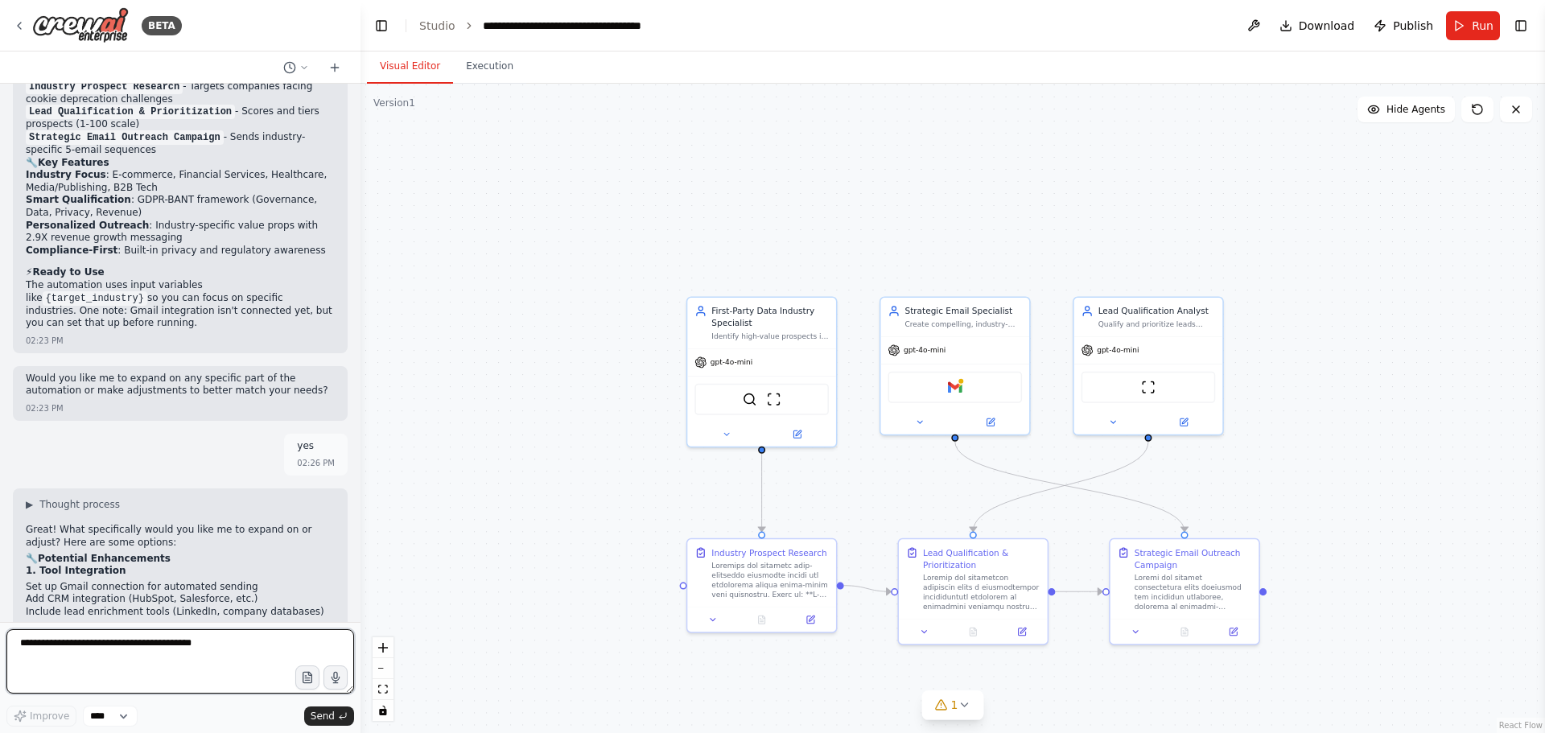
scroll to position [6225, 0]
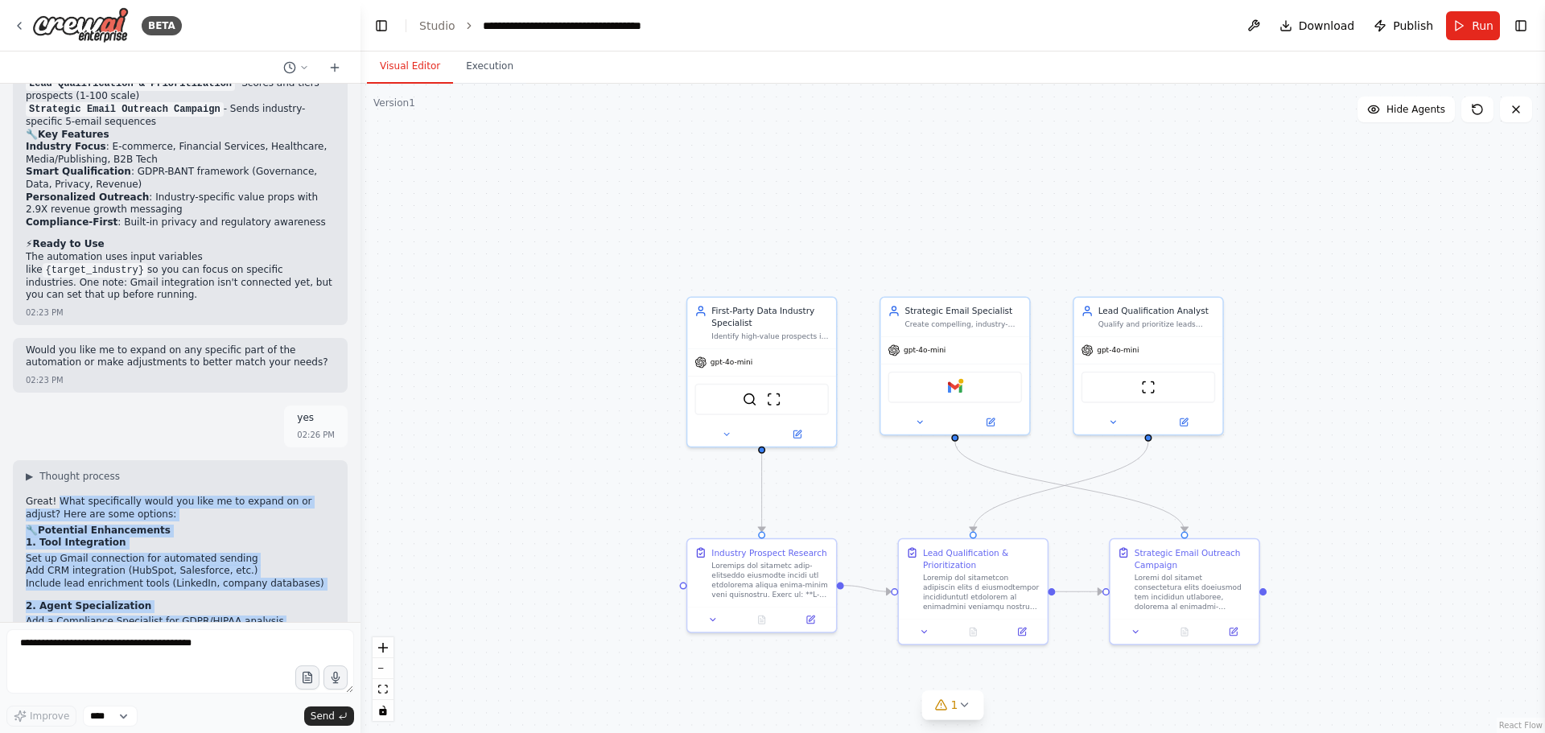
drag, startPoint x: 56, startPoint y: 138, endPoint x: 249, endPoint y: 581, distance: 483.6
click at [249, 581] on div "▶ Thought process Great! What specifically would you like me to expand on or ad…" at bounding box center [180, 706] width 309 height 473
copy div "What specifically would you like me to expand on or adjust? Here are some optio…"
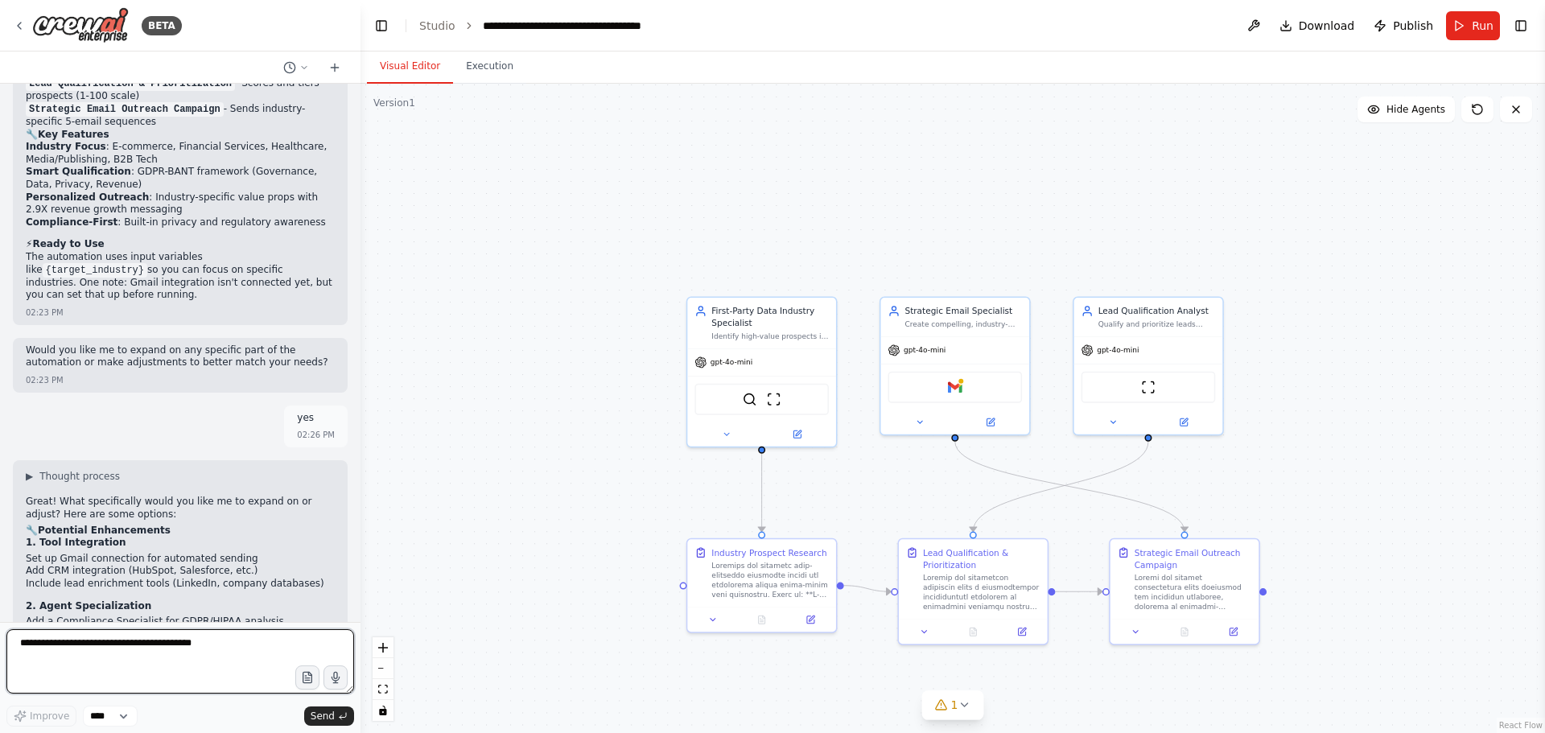
click at [97, 661] on textarea at bounding box center [180, 661] width 348 height 64
paste textarea "**********"
type textarea "**********"
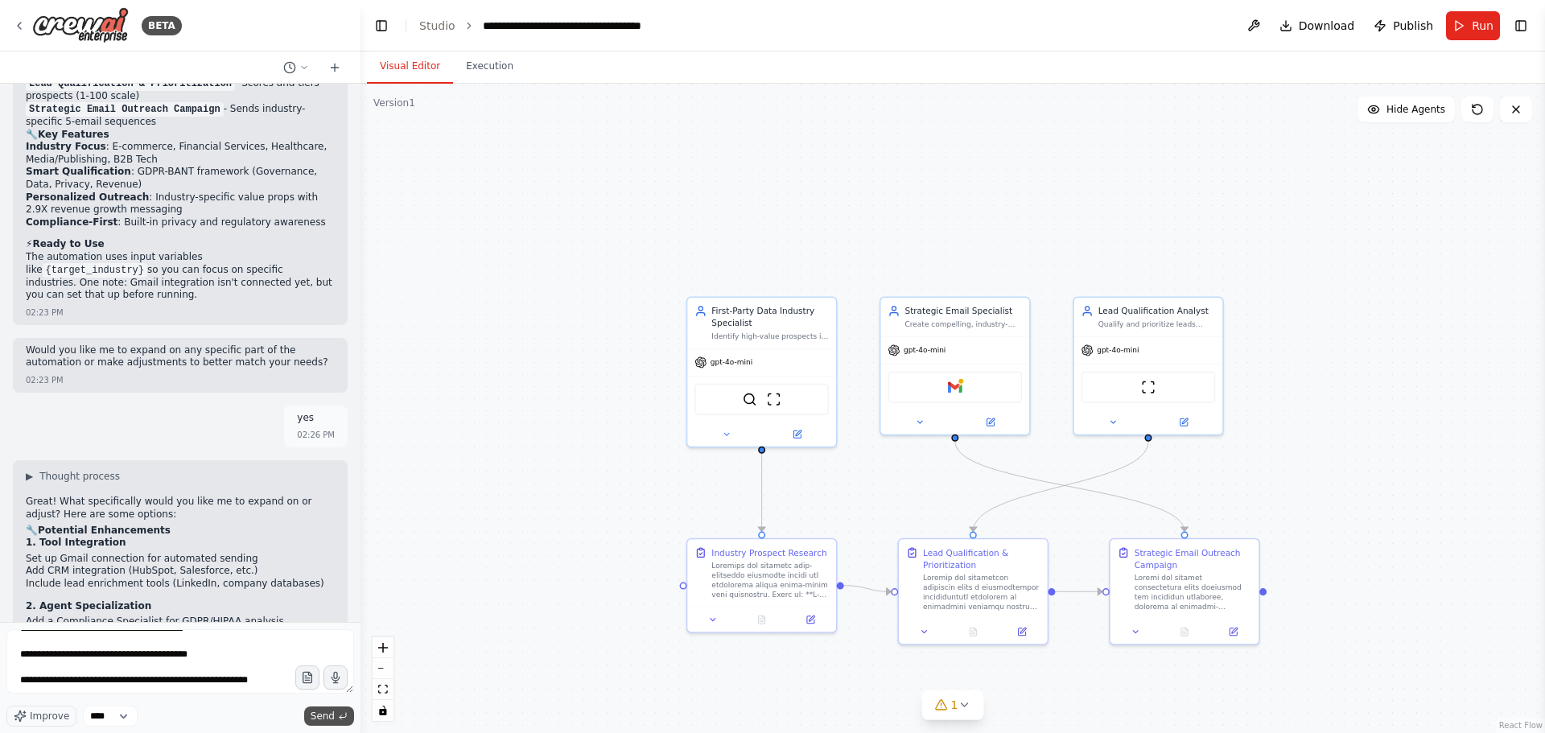
click at [322, 714] on span "Send" at bounding box center [323, 716] width 24 height 13
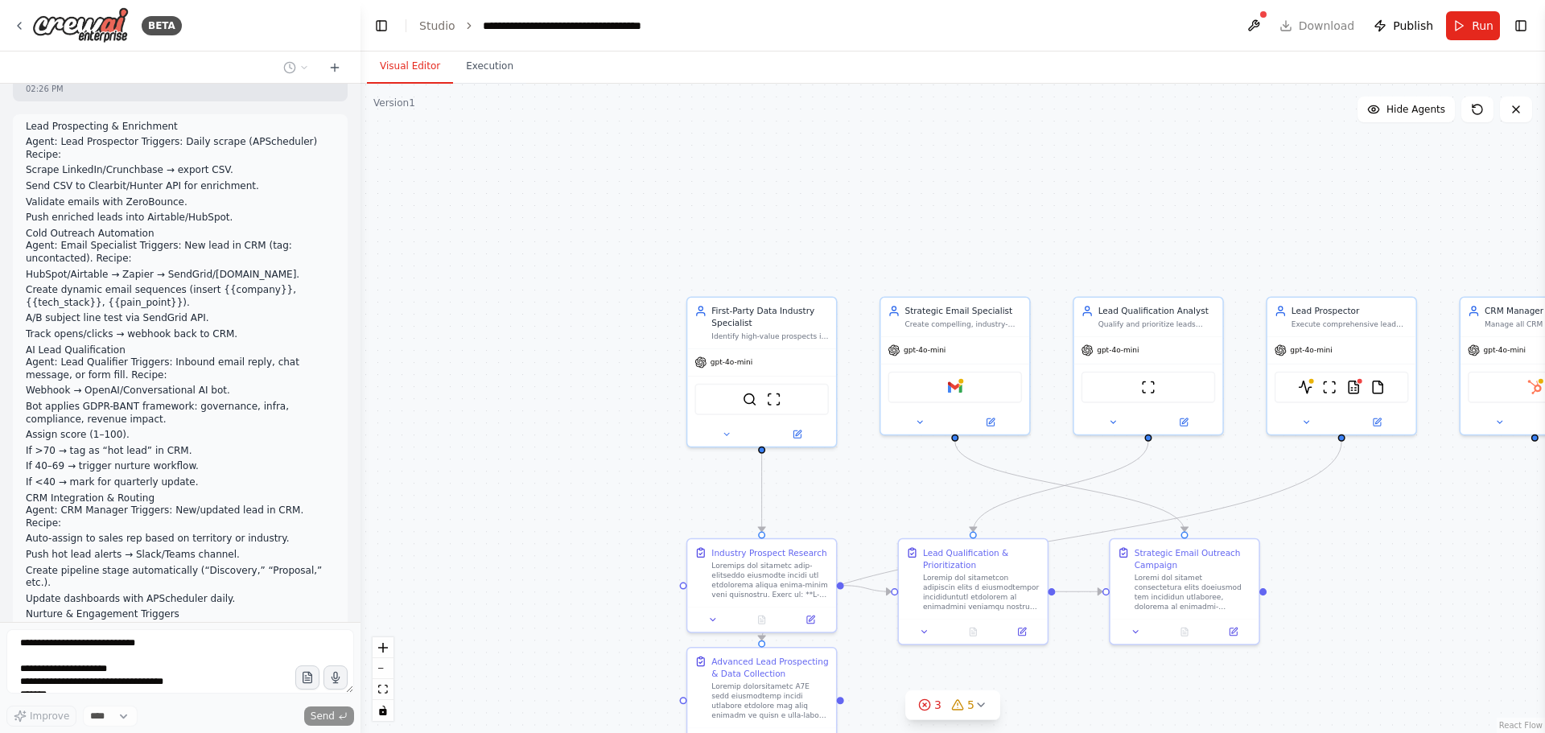
scroll to position [7666, 0]
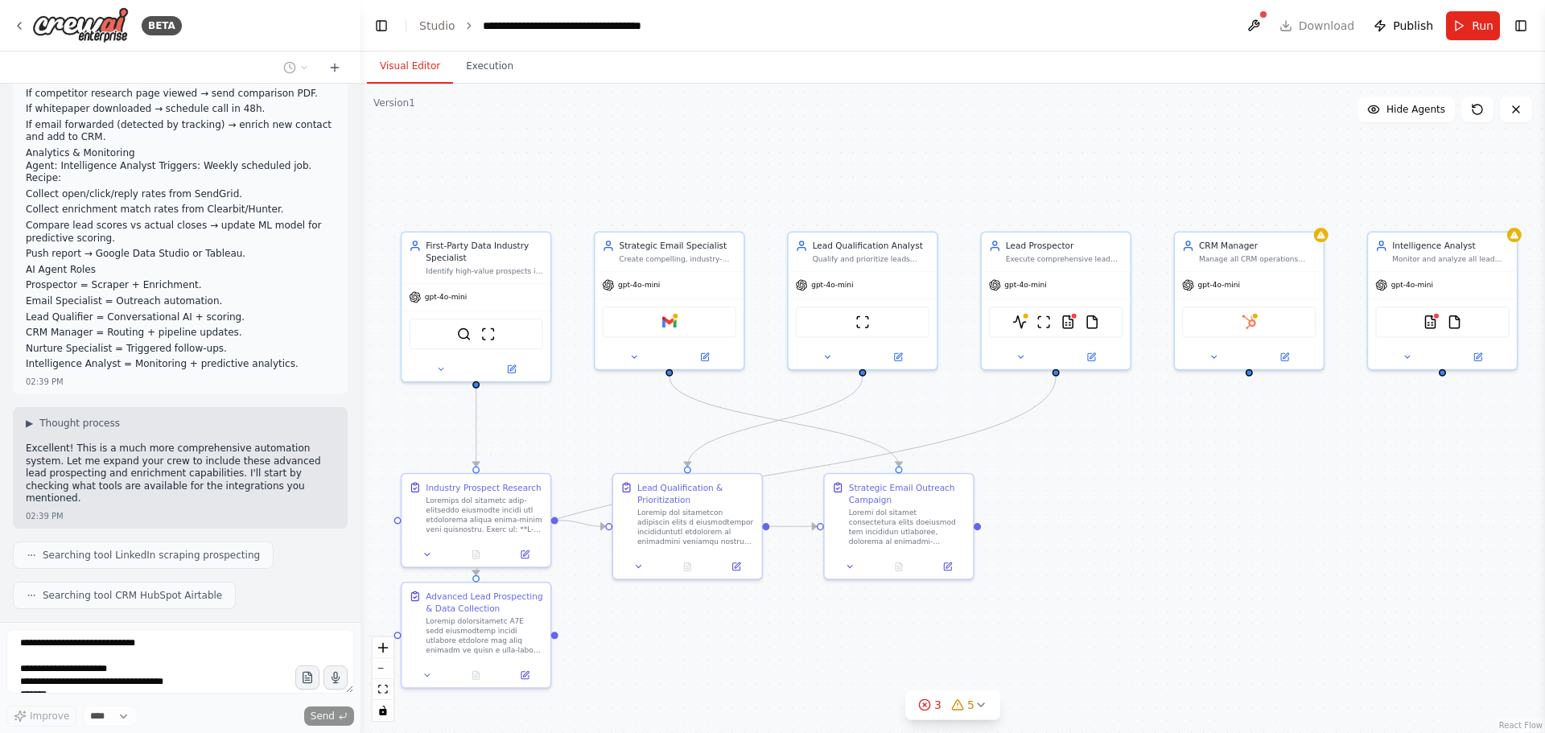
drag, startPoint x: 1192, startPoint y: 163, endPoint x: 903, endPoint y: 97, distance: 296.3
click at [903, 97] on div ".deletable-edge-delete-btn { width: 20px; height: 20px; border: 0px solid #ffff…" at bounding box center [953, 408] width 1185 height 649
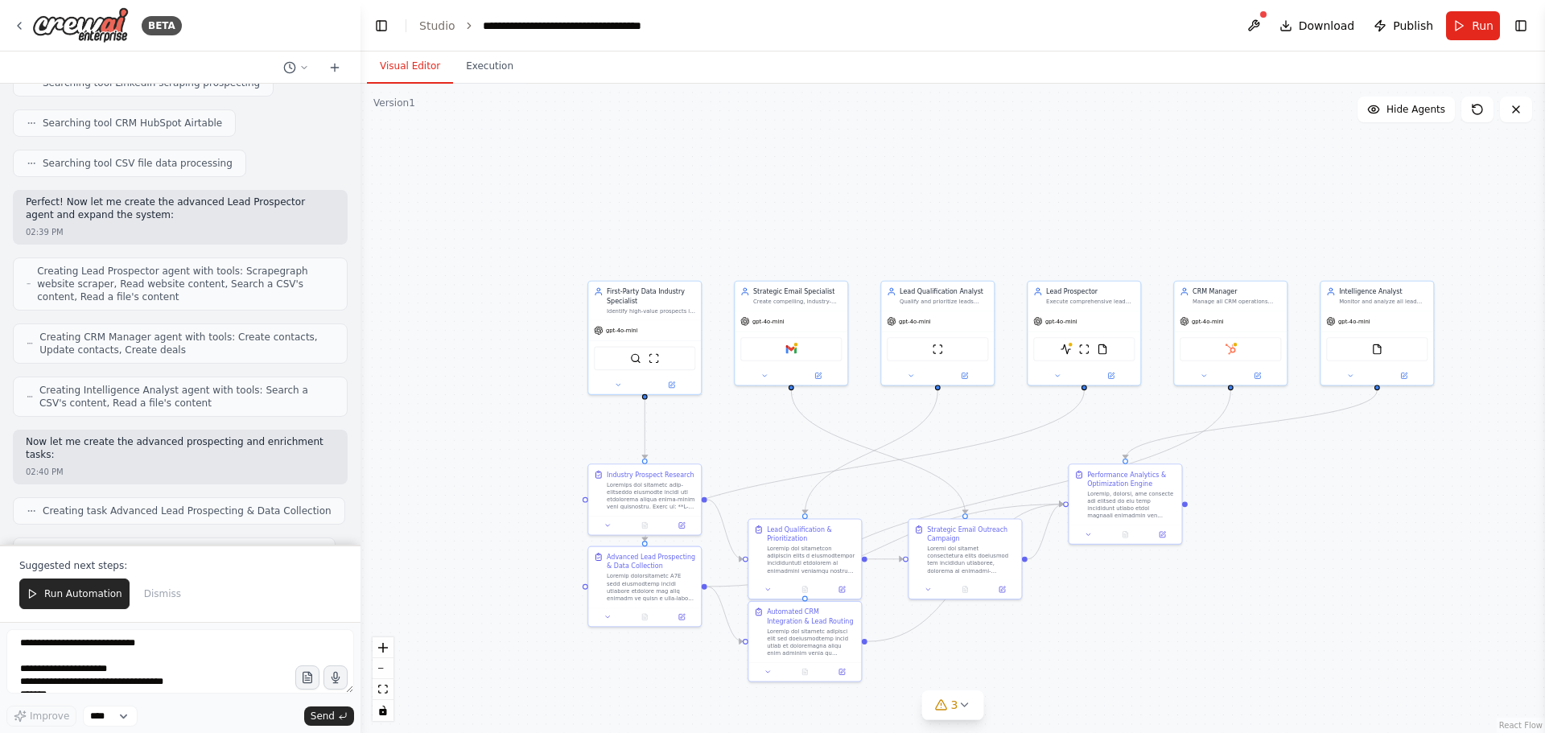
scroll to position [8229, 0]
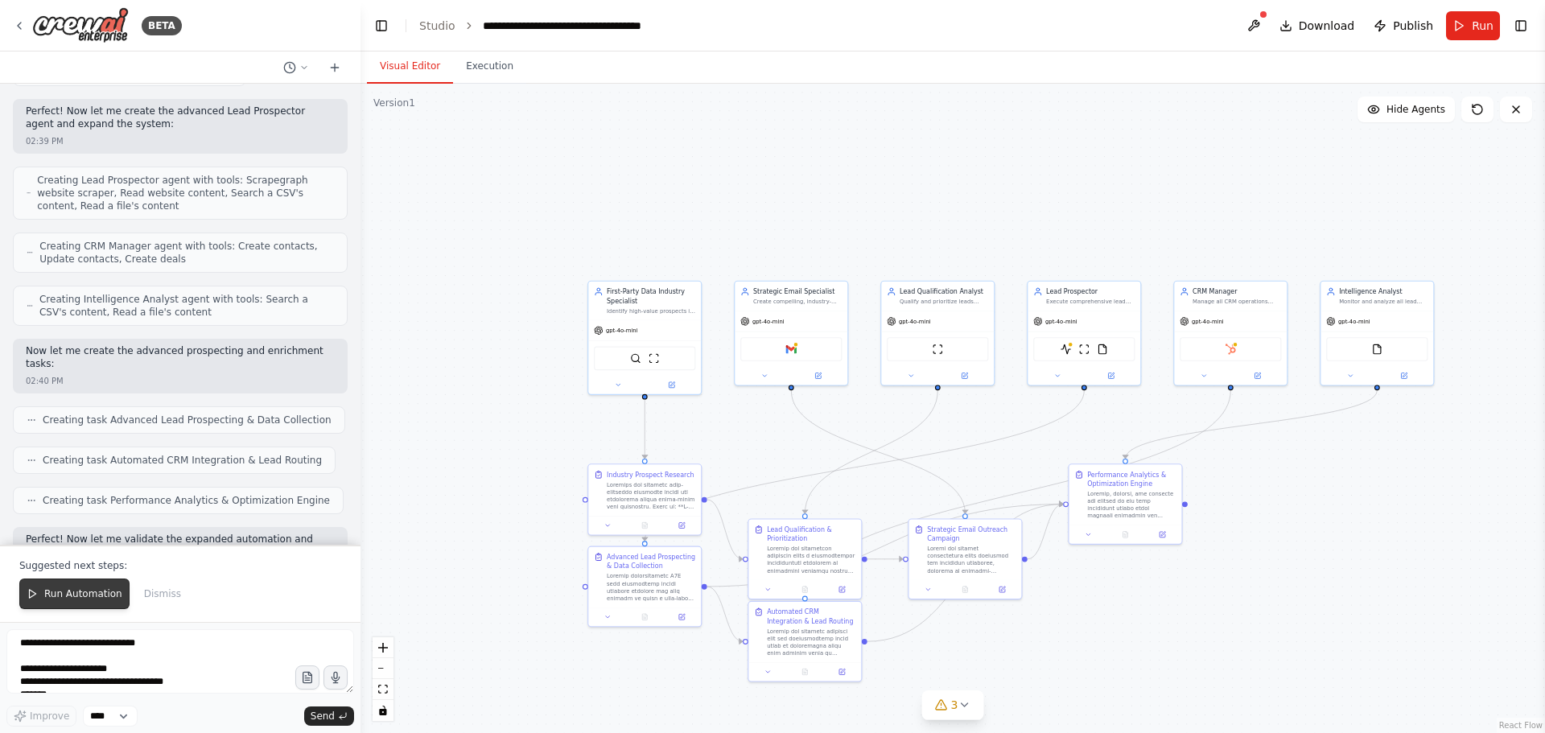
click at [64, 597] on span "Run Automation" at bounding box center [83, 593] width 78 height 13
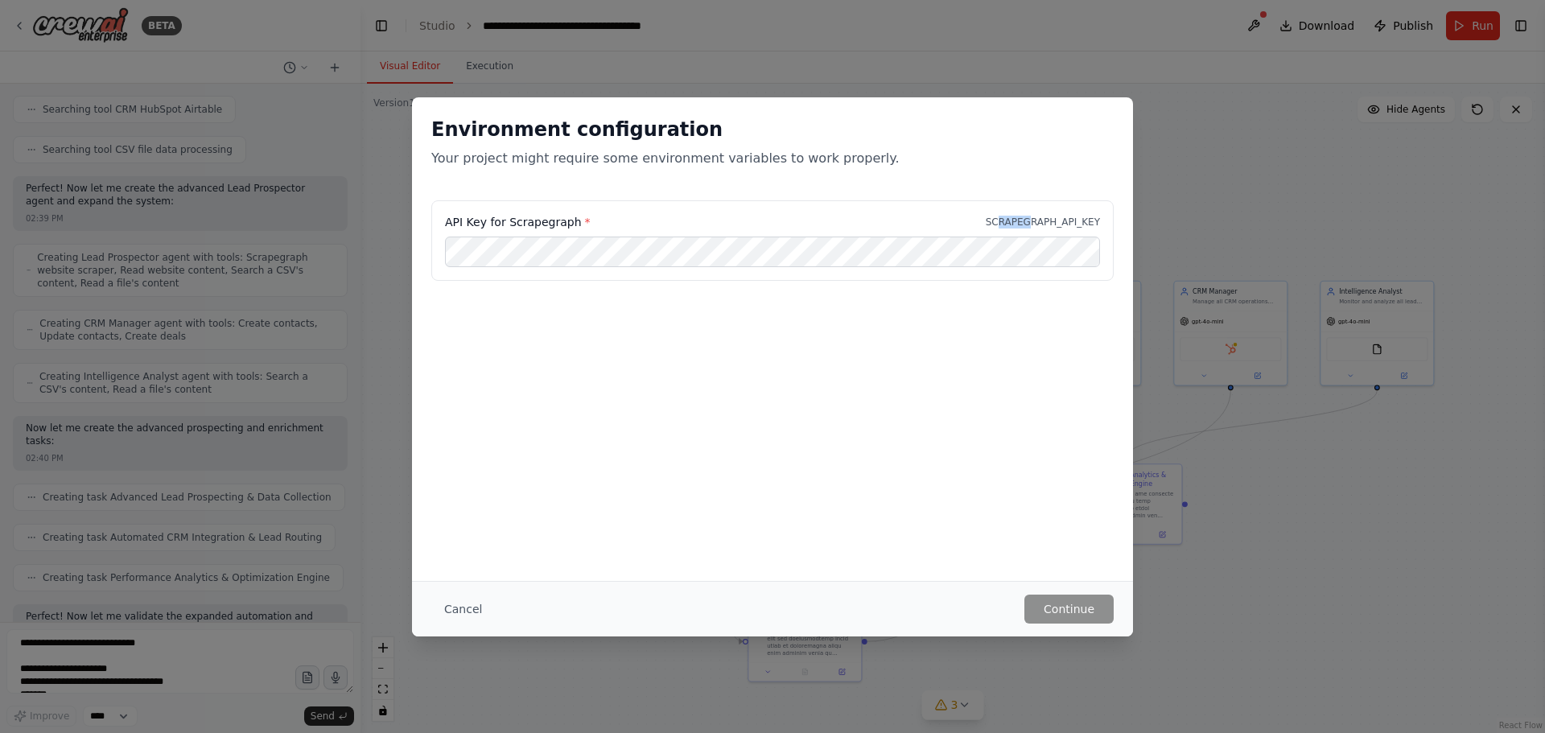
drag, startPoint x: 1012, startPoint y: 219, endPoint x: 1036, endPoint y: 219, distance: 23.3
click at [1036, 219] on p "SCRAPEGRAPH_API_KEY" at bounding box center [1043, 222] width 114 height 13
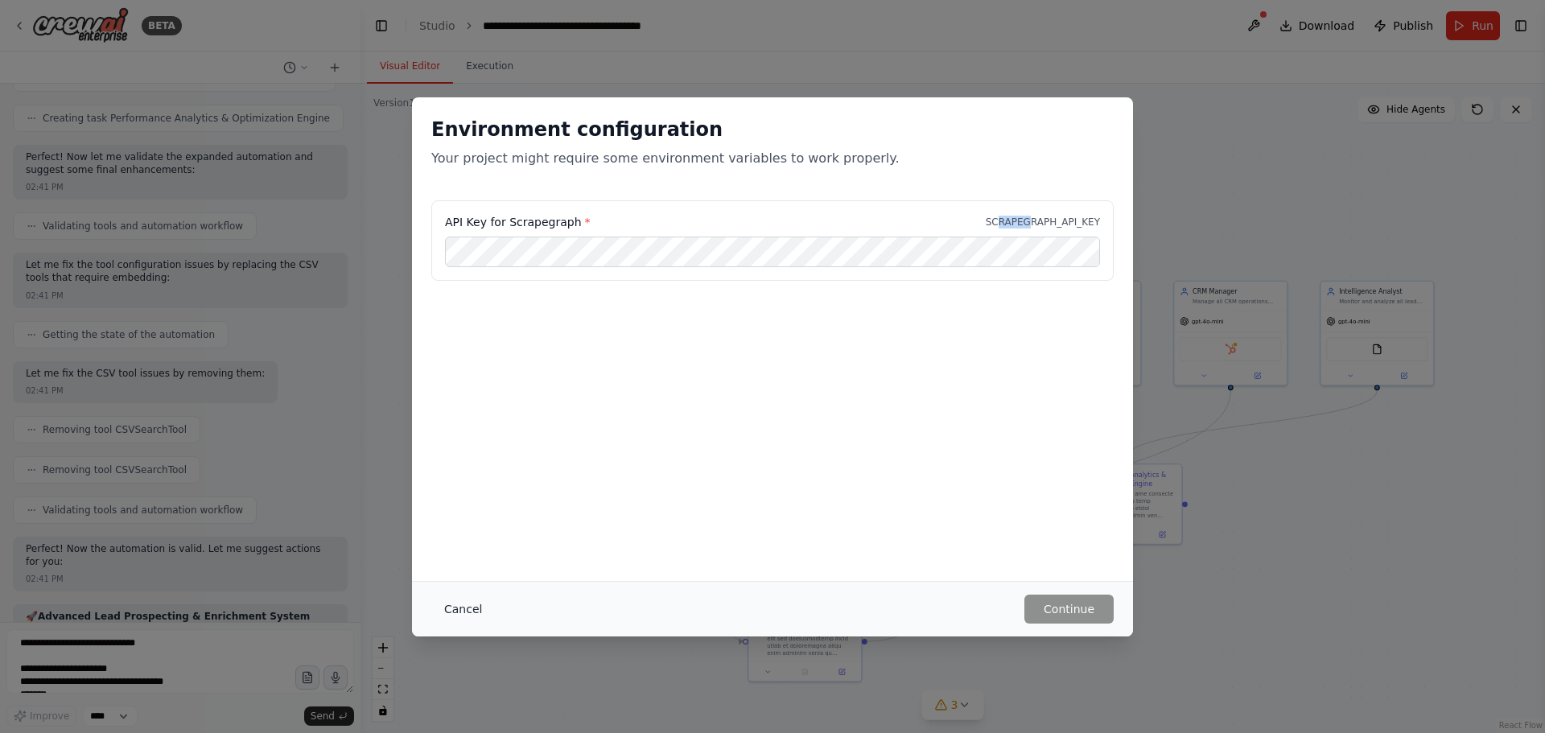
click at [460, 613] on button "Cancel" at bounding box center [463, 609] width 64 height 29
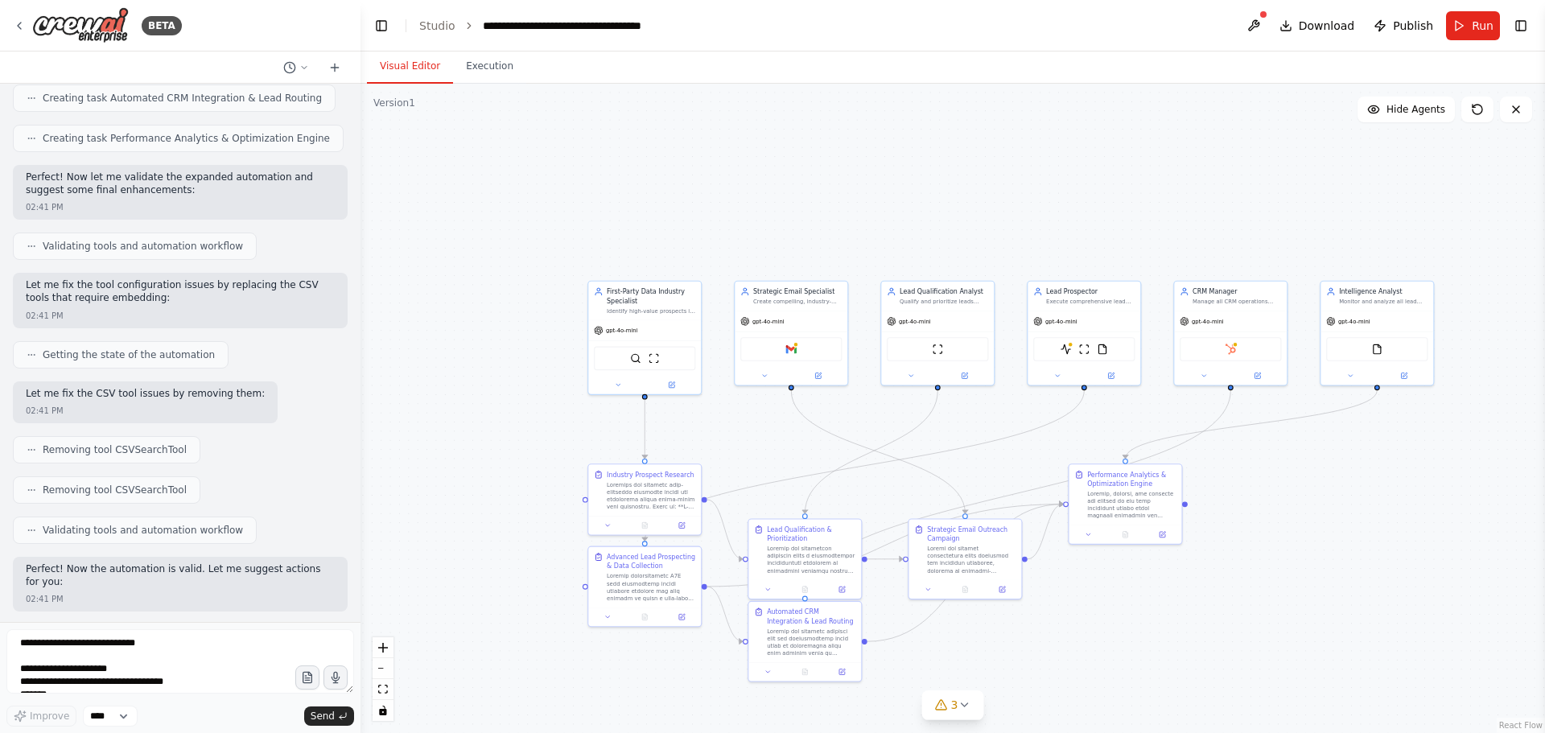
scroll to position [8467, 0]
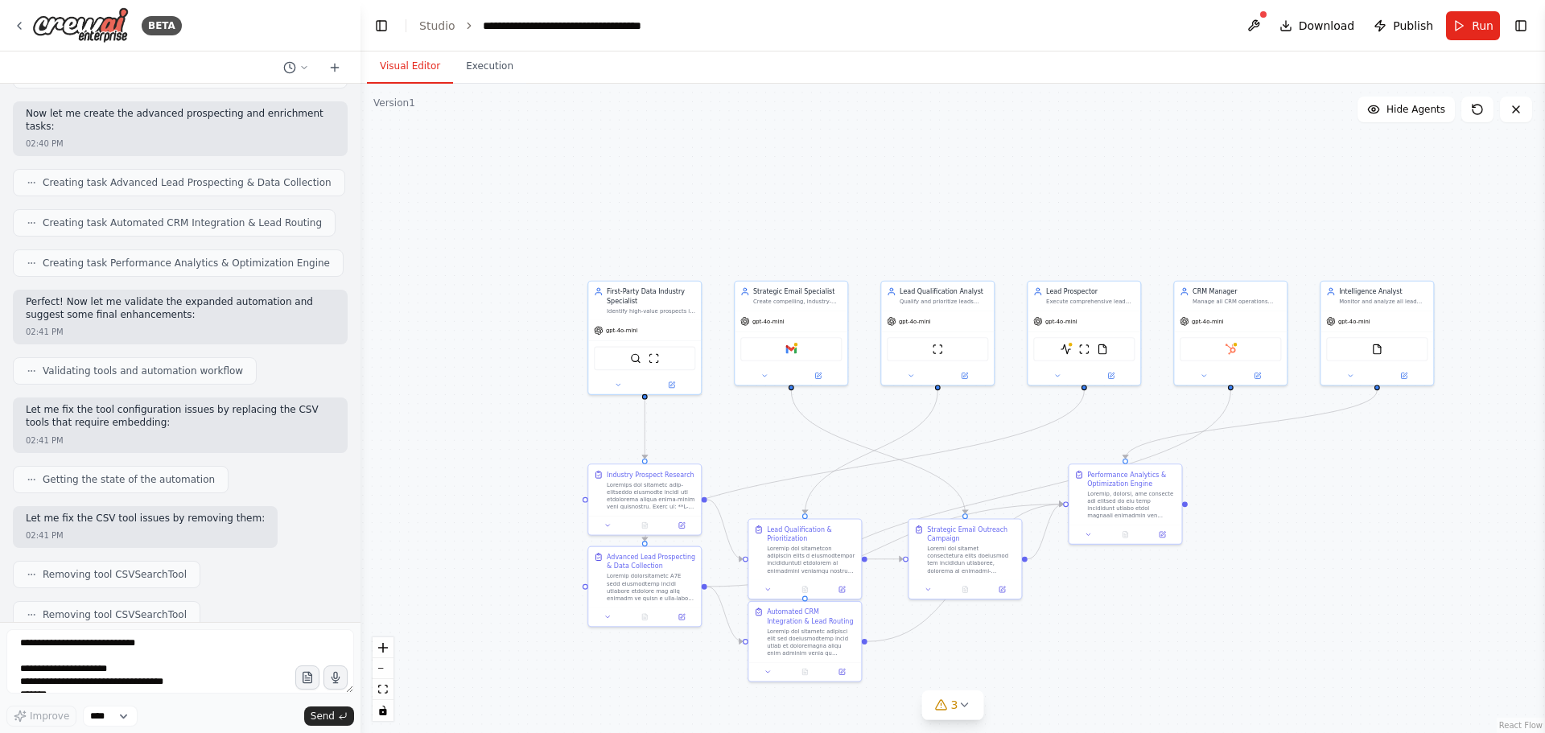
drag, startPoint x: 72, startPoint y: 333, endPoint x: 270, endPoint y: 389, distance: 205.6
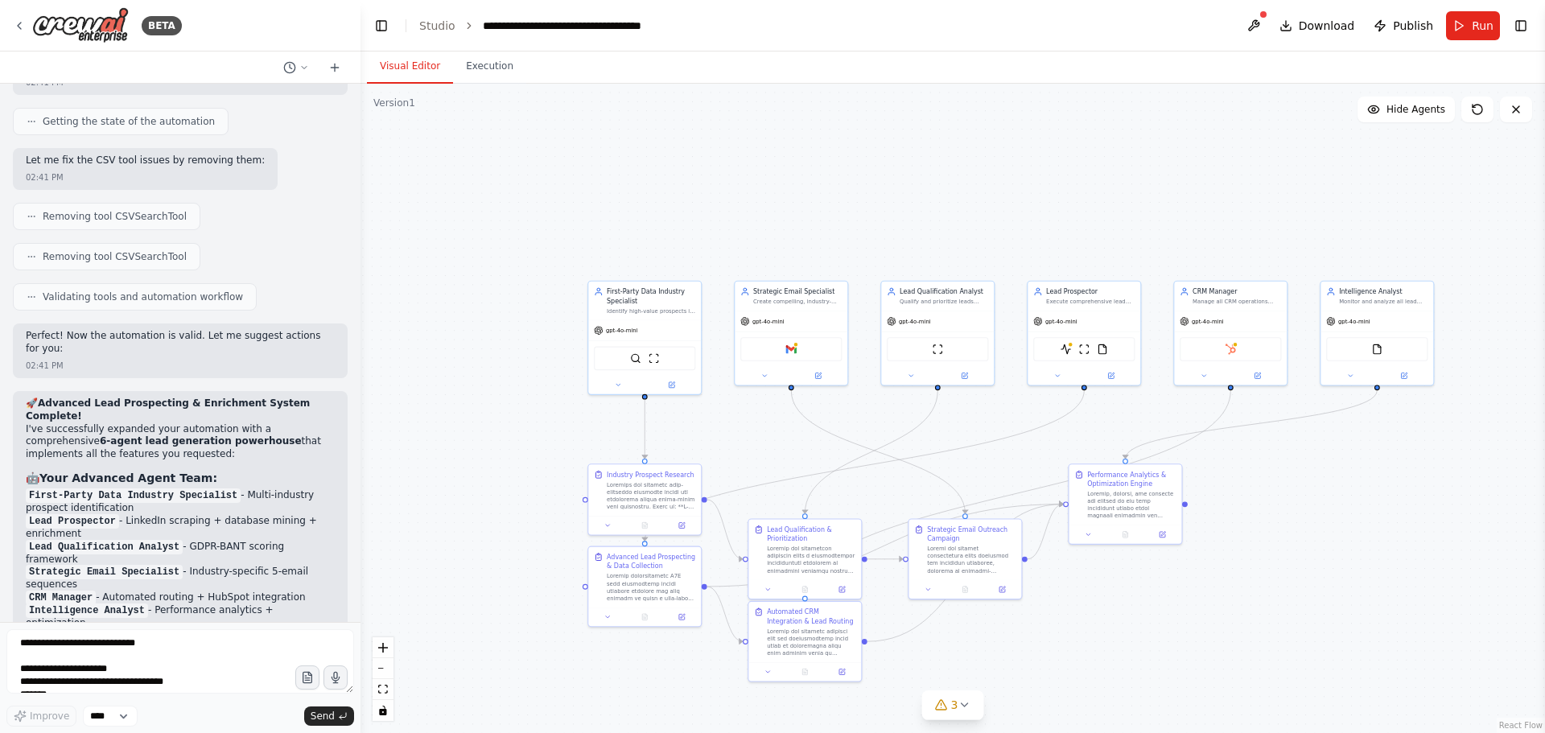
scroll to position [8826, 0]
drag, startPoint x: 29, startPoint y: 521, endPoint x: 245, endPoint y: 550, distance: 218.5
click at [948, 709] on icon at bounding box center [941, 705] width 13 height 13
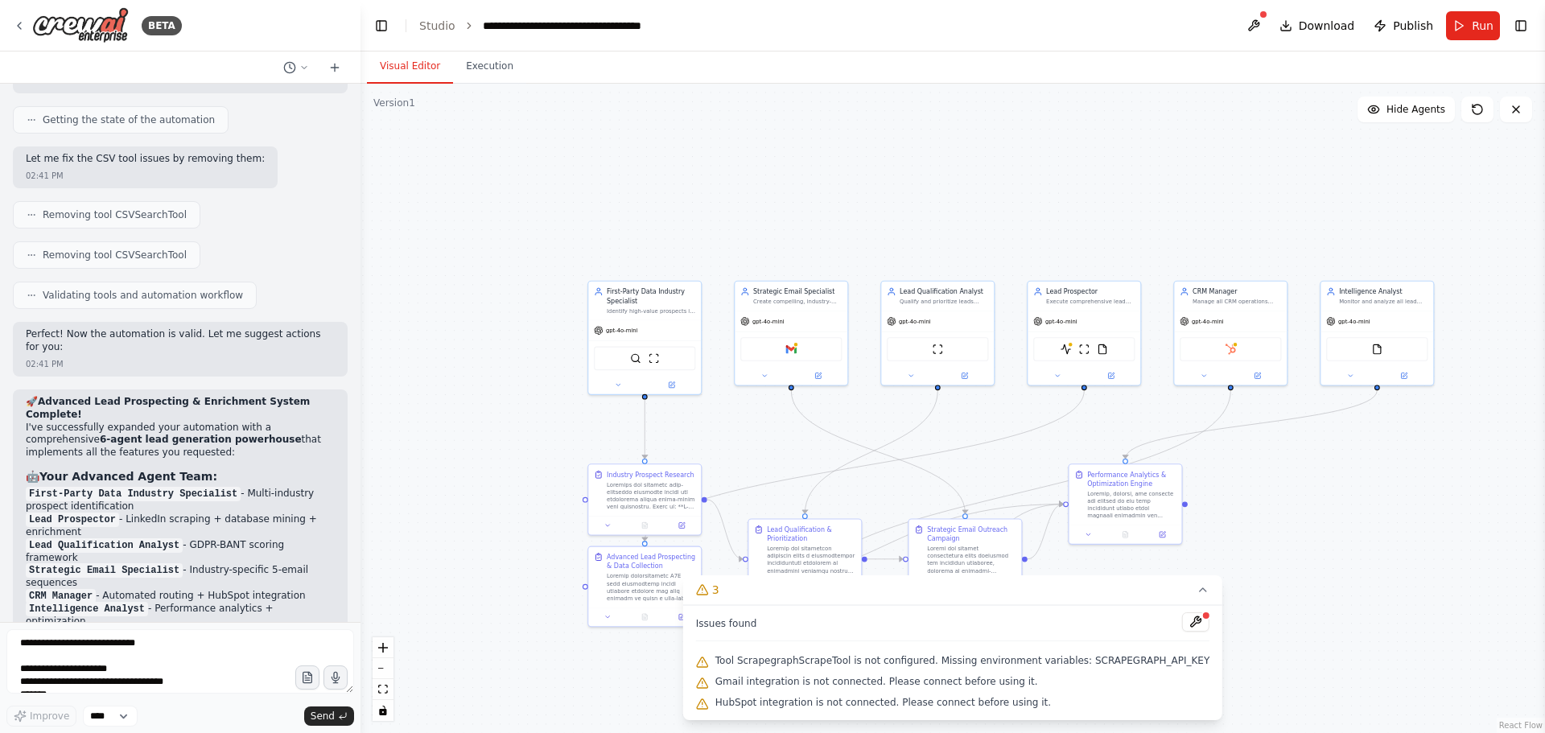
click at [805, 659] on span "Tool ScrapegraphScrapeTool is not configured. Missing environment variables: SC…" at bounding box center [962, 660] width 494 height 13
click at [806, 660] on span "Tool ScrapegraphScrapeTool is not configured. Missing environment variables: SC…" at bounding box center [962, 660] width 494 height 13
click at [1182, 617] on button at bounding box center [1195, 621] width 27 height 19
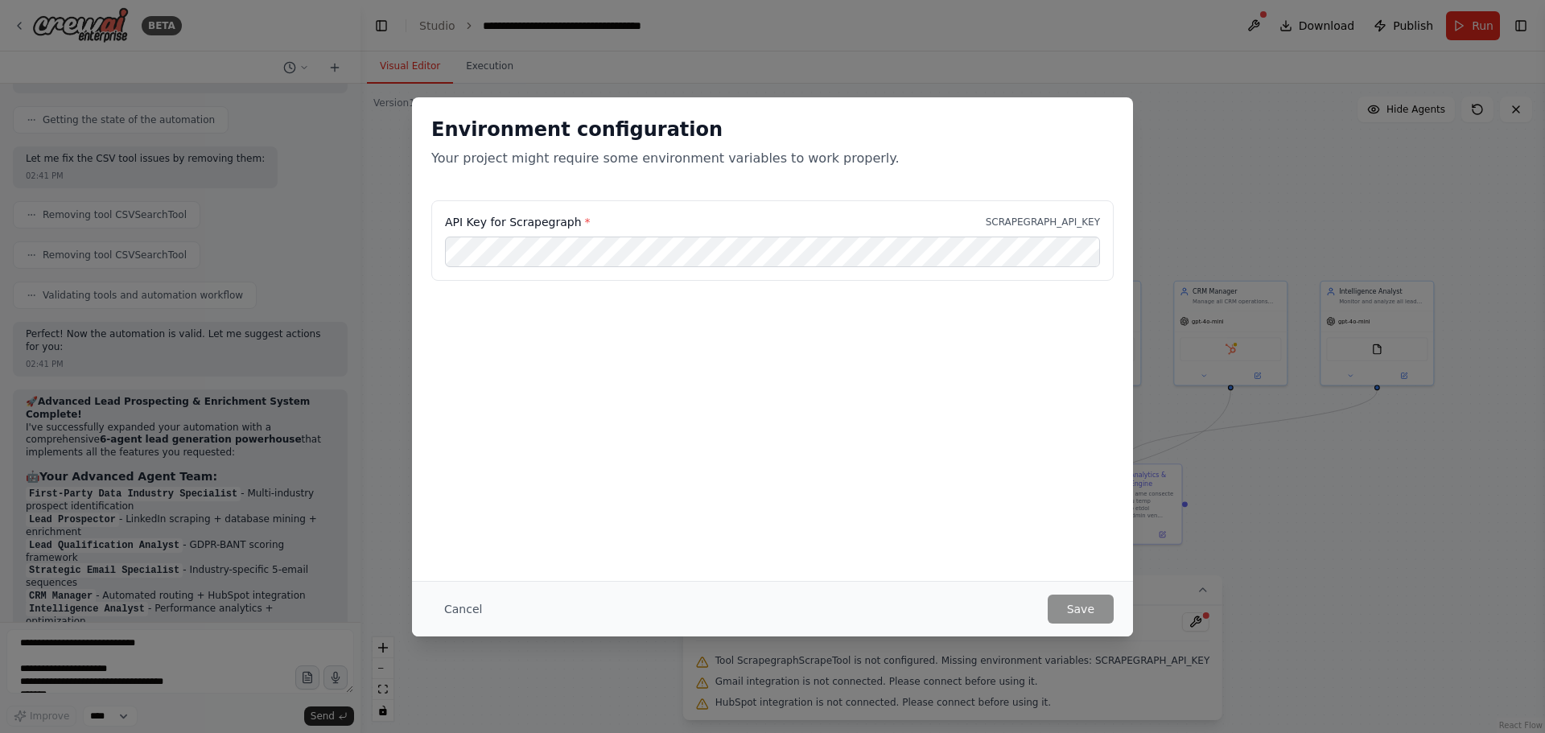
click at [276, 389] on div "Environment configuration Your project might require some environment variables…" at bounding box center [772, 366] width 1545 height 733
click at [447, 609] on button "Cancel" at bounding box center [463, 609] width 64 height 29
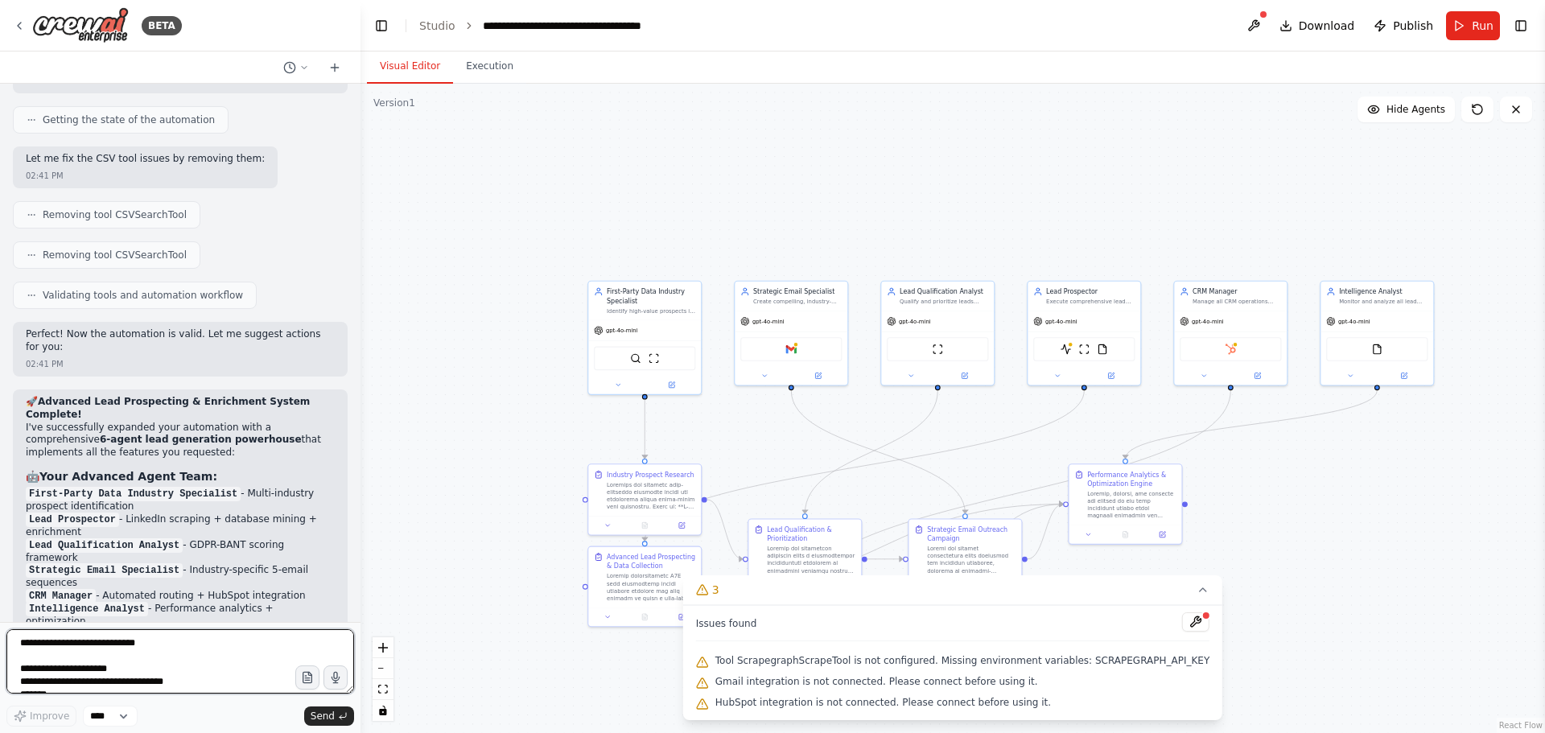
click at [208, 651] on textarea at bounding box center [180, 661] width 348 height 64
type textarea "**********"
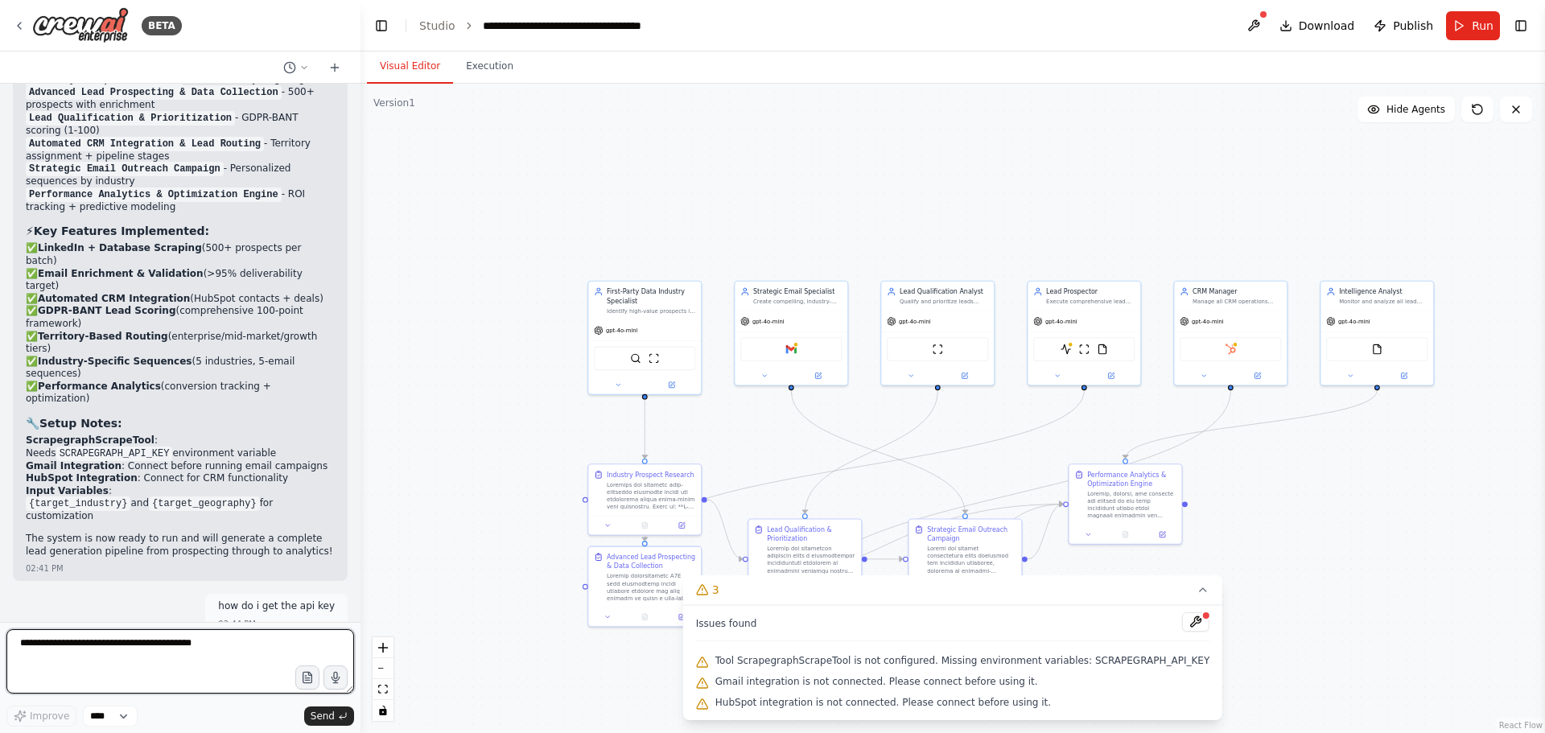
scroll to position [9422, 0]
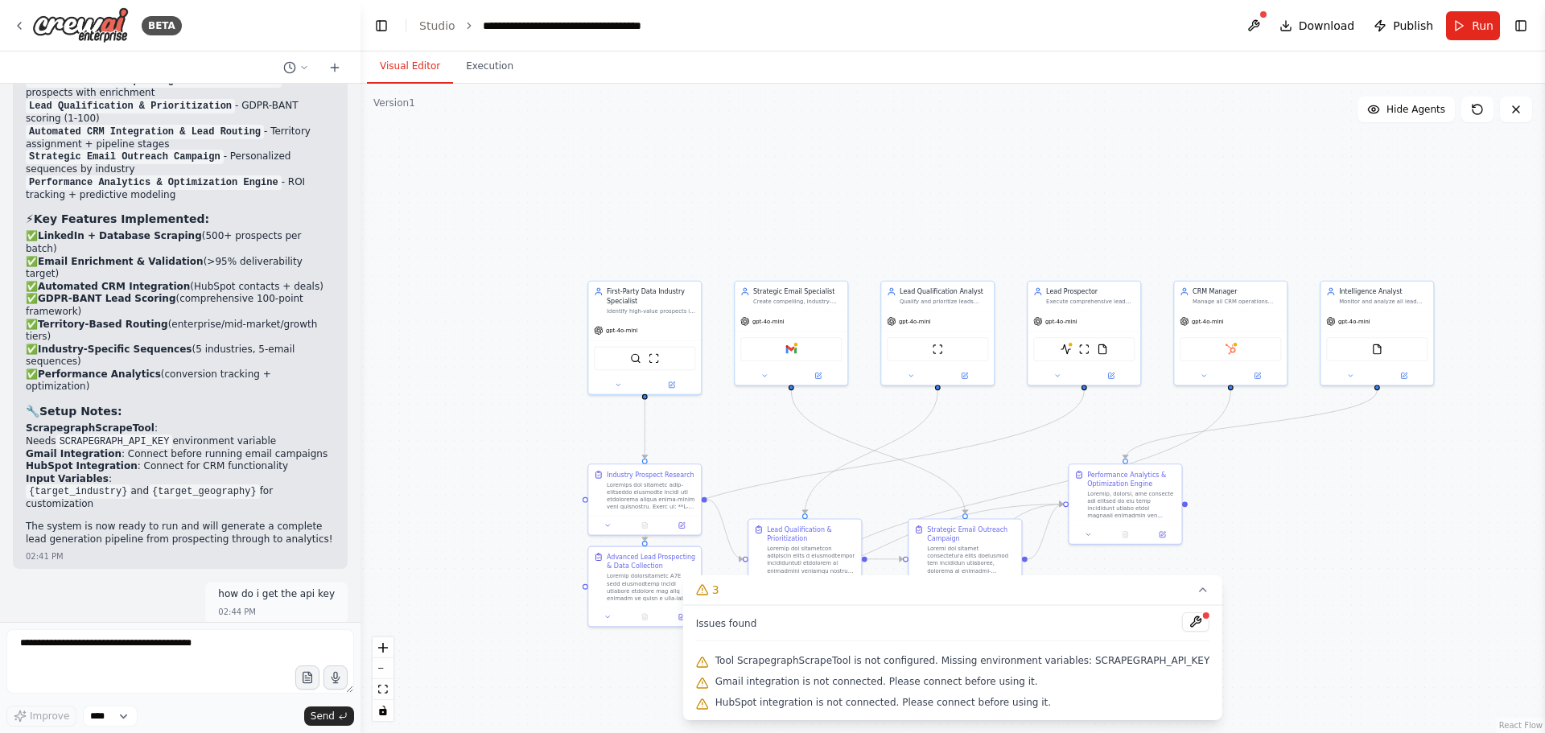
click at [957, 237] on div ".deletable-edge-delete-btn { width: 20px; height: 20px; border: 0px solid #ffff…" at bounding box center [953, 408] width 1185 height 649
click at [183, 666] on textarea at bounding box center [180, 661] width 348 height 64
type textarea "***"
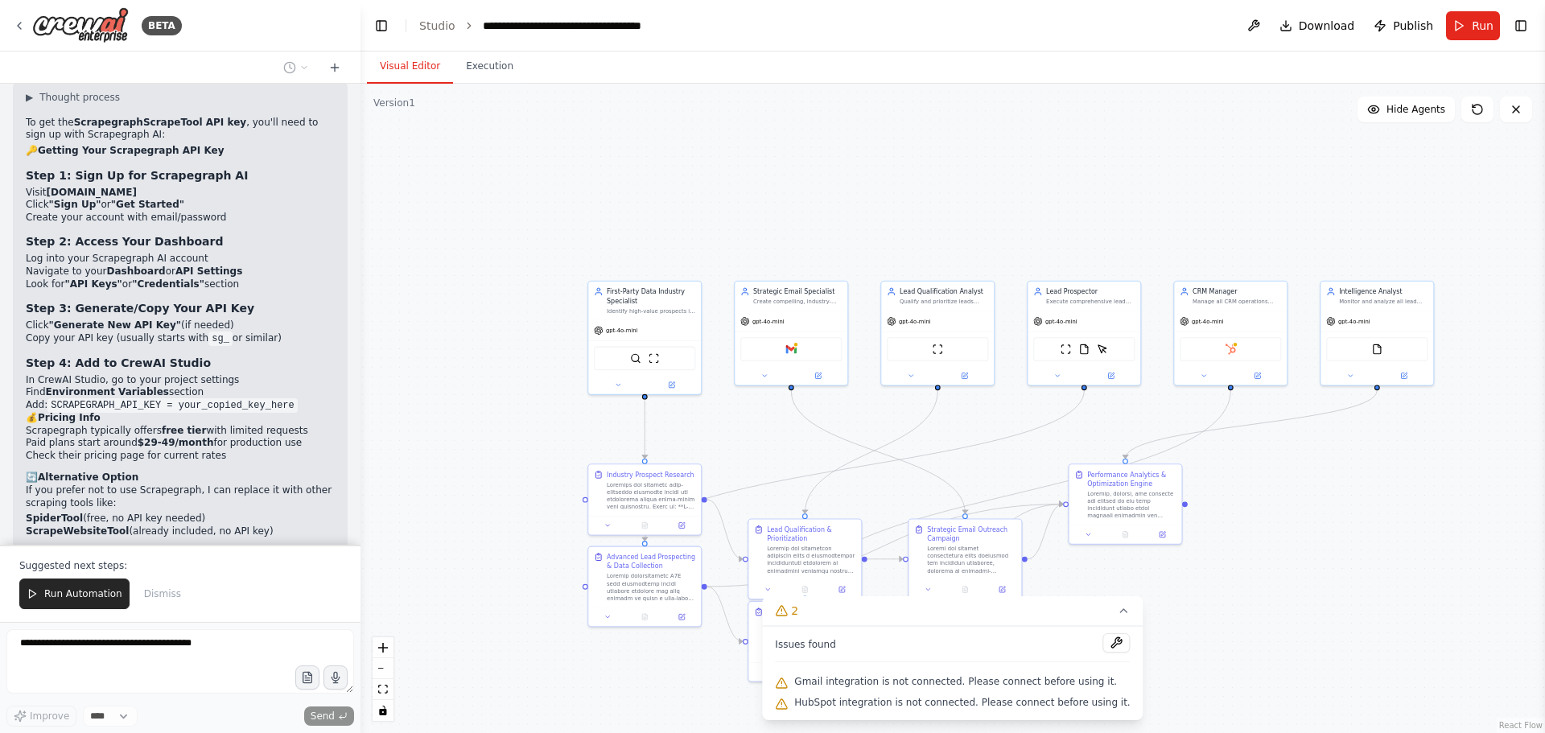
scroll to position [10055, 0]
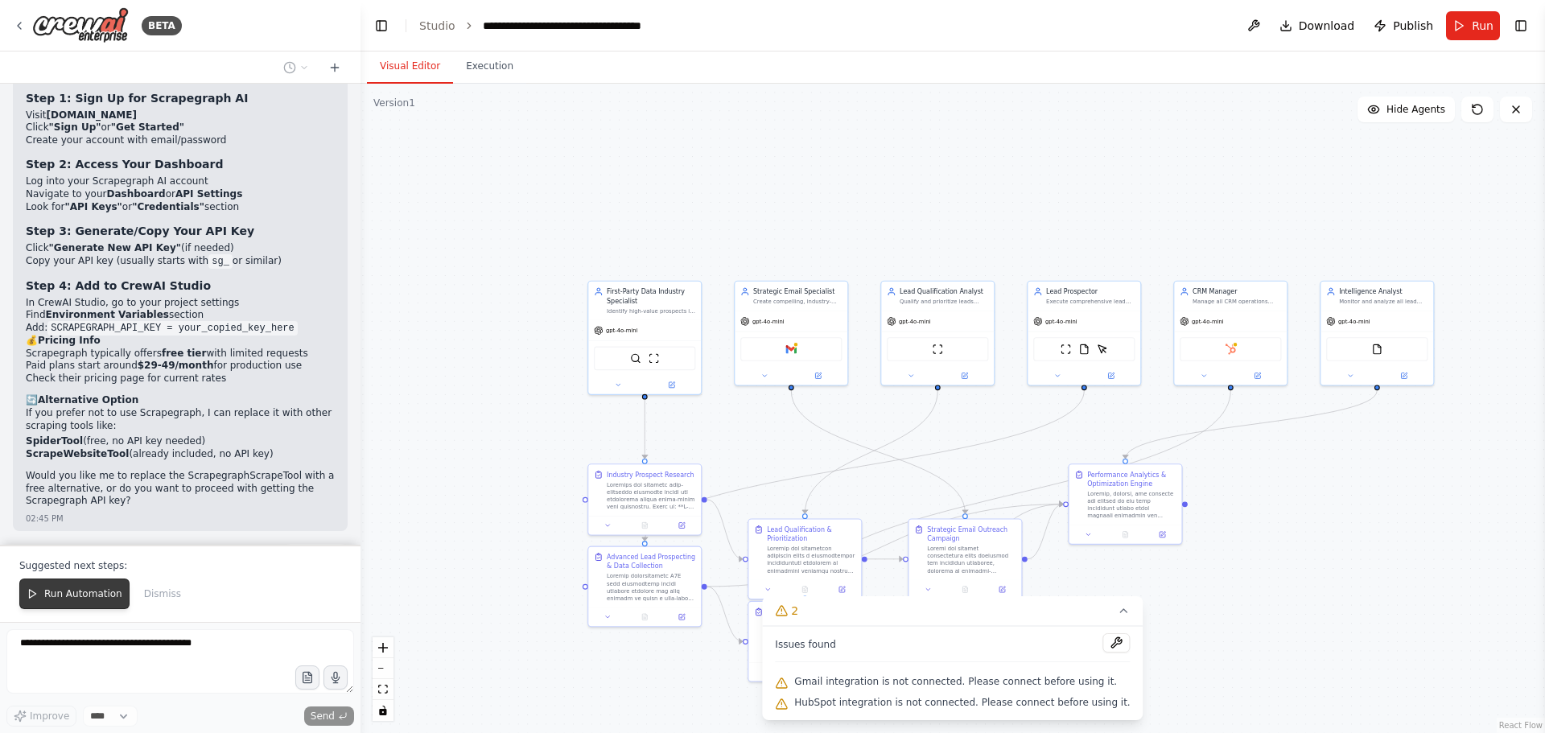
click at [84, 591] on span "Run Automation" at bounding box center [83, 593] width 78 height 13
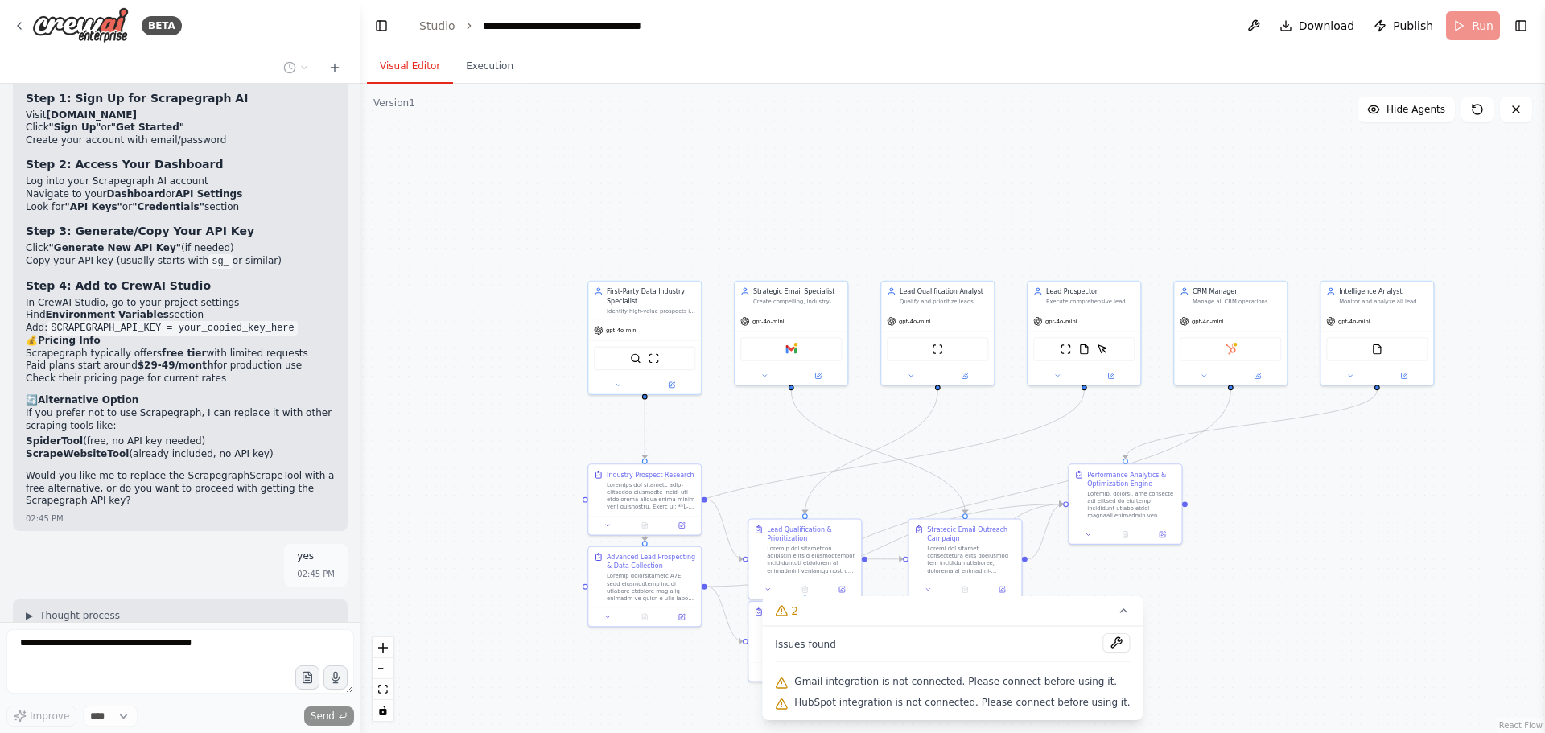
scroll to position [9978, 0]
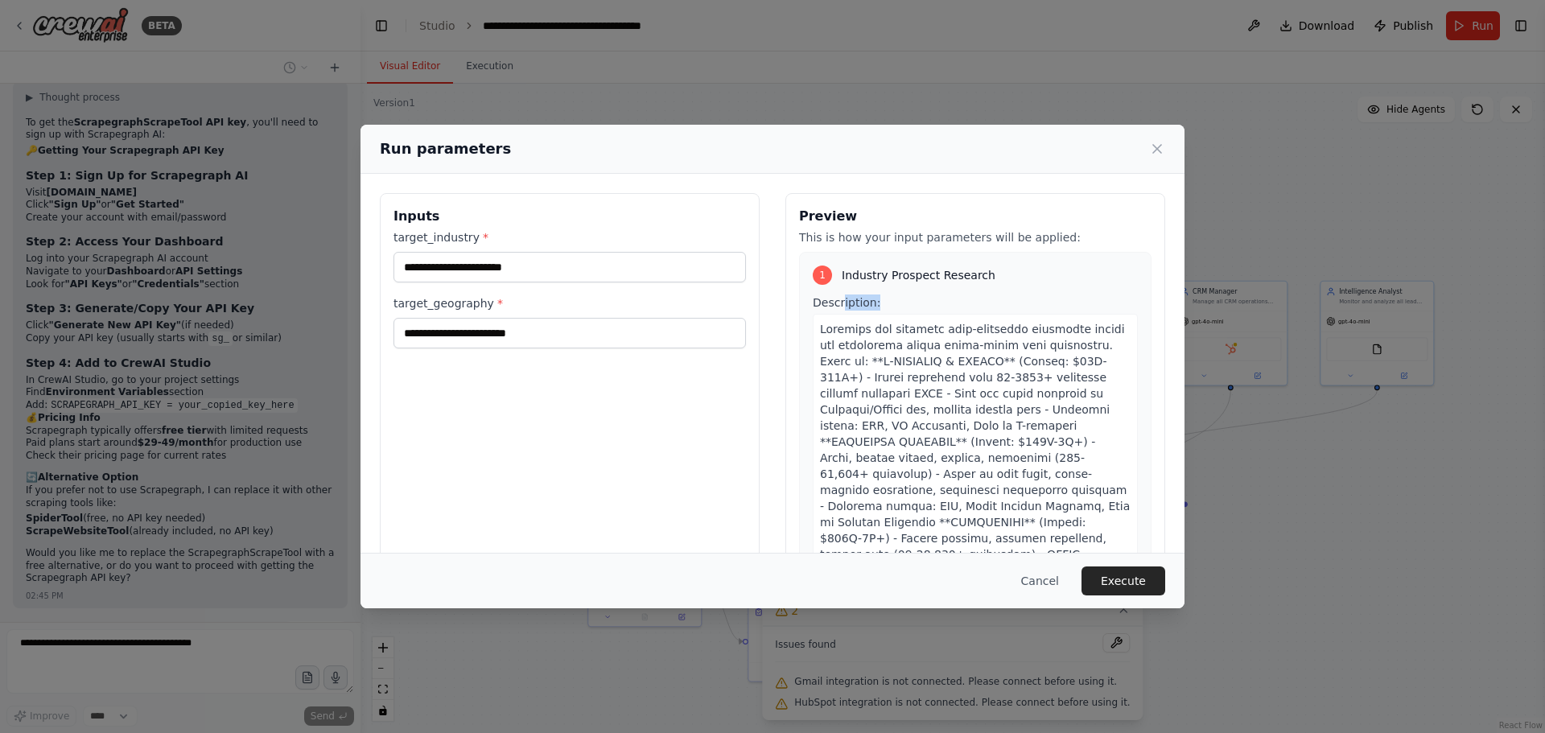
drag, startPoint x: 835, startPoint y: 288, endPoint x: 902, endPoint y: 290, distance: 67.6
click at [892, 289] on div "1 Industry Prospect Research Description: target_industry companies specificall…" at bounding box center [975, 608] width 352 height 713
click at [908, 277] on span "Industry Prospect Research" at bounding box center [919, 275] width 154 height 16
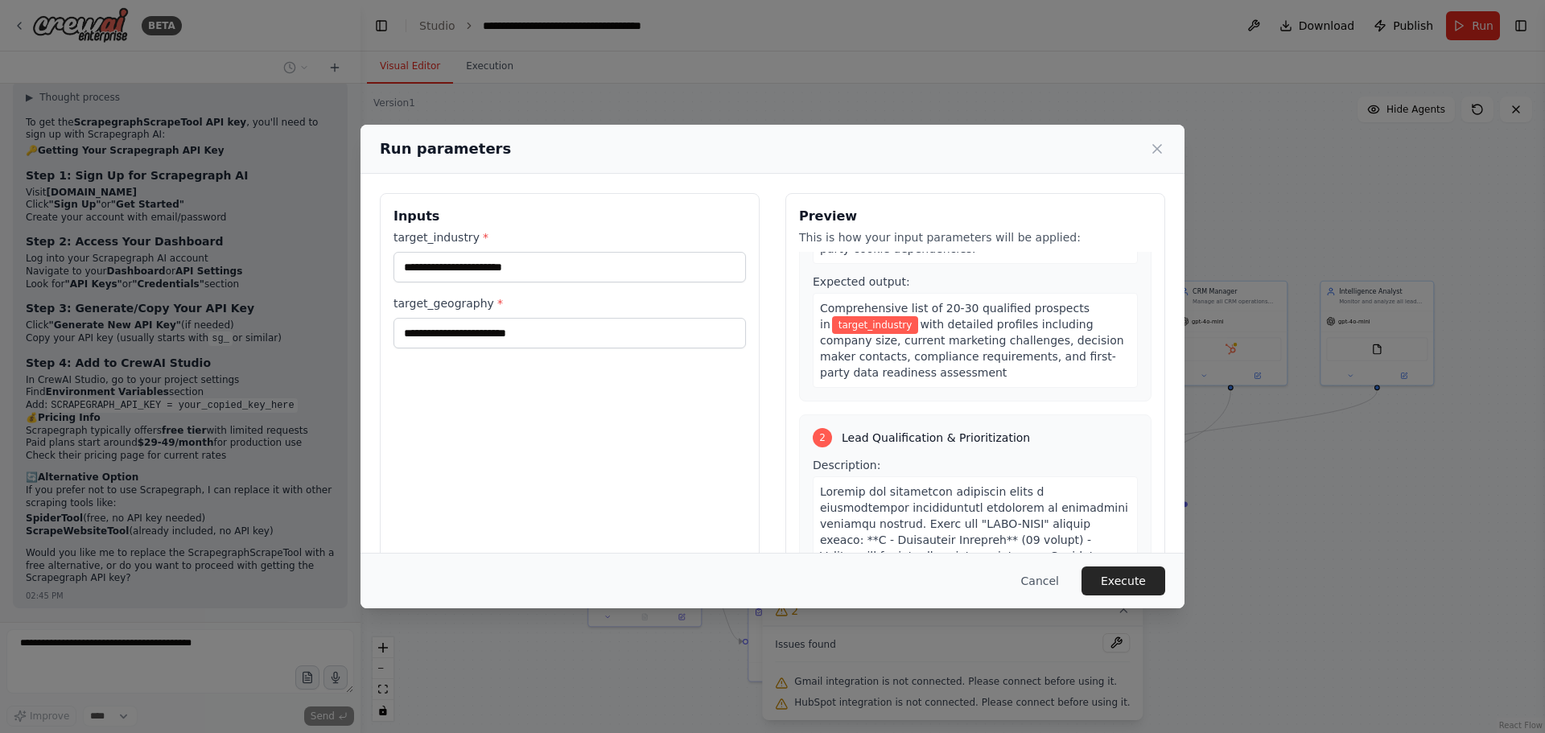
scroll to position [1046, 0]
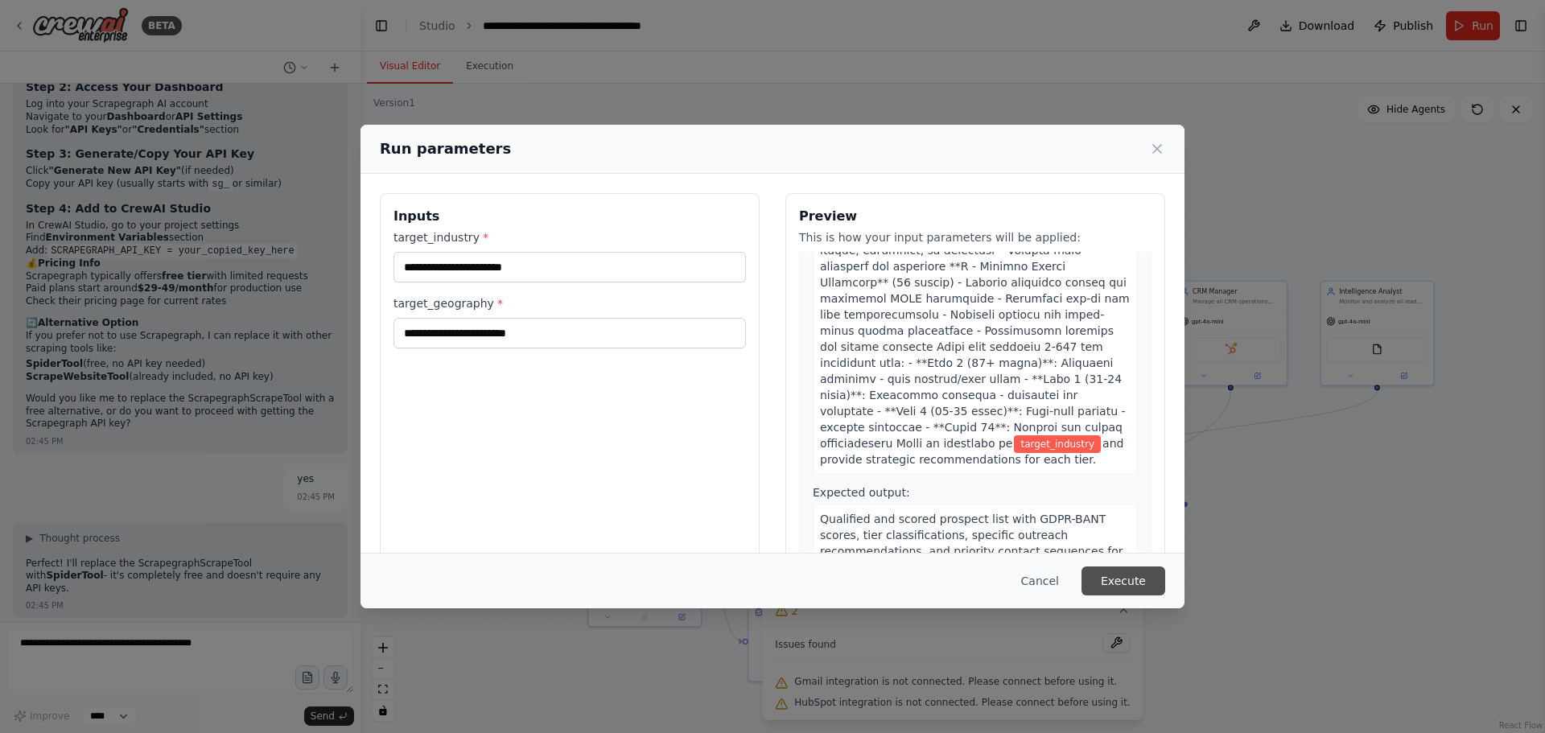
click at [1120, 571] on button "Execute" at bounding box center [1124, 581] width 84 height 29
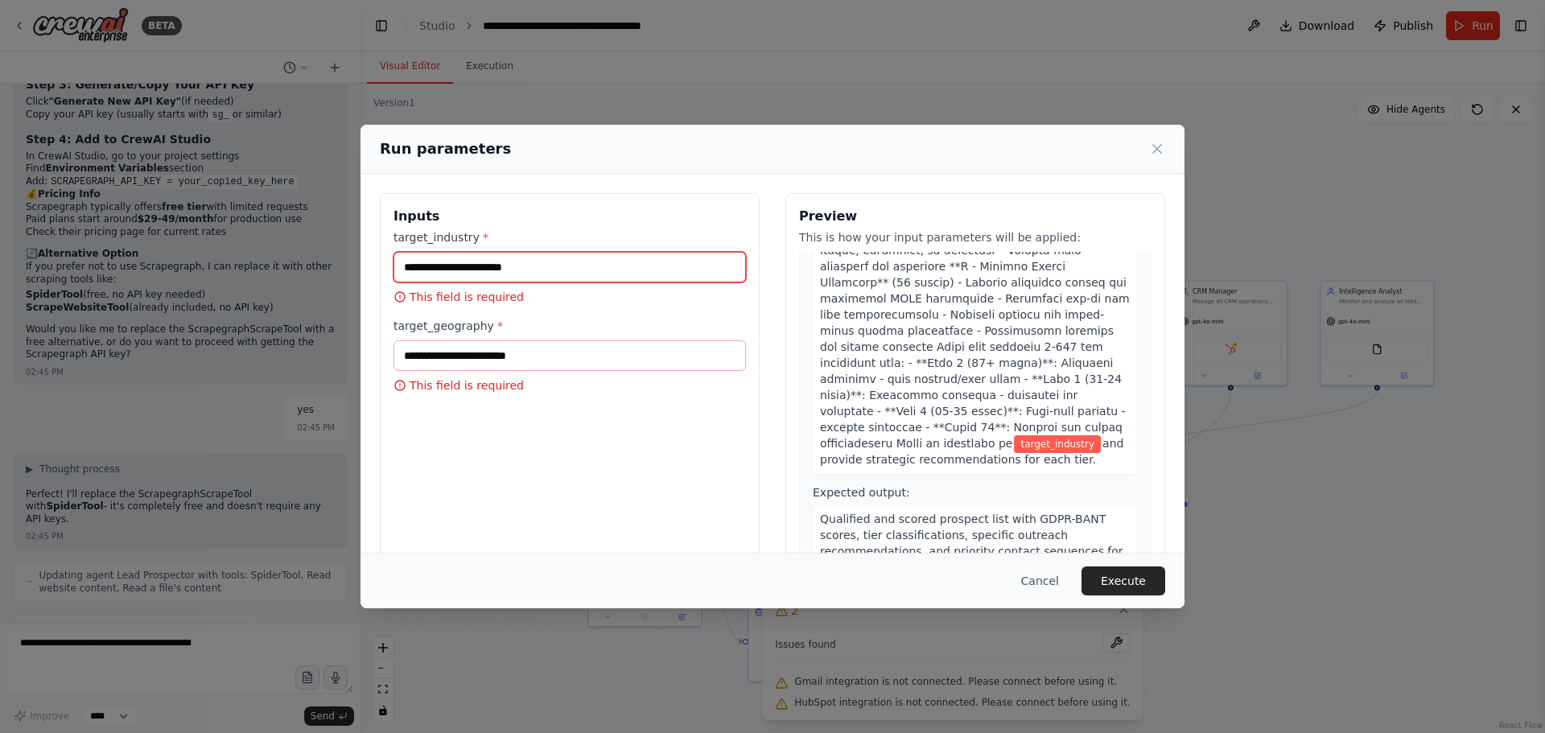
click at [587, 269] on input "target_industry *" at bounding box center [570, 267] width 352 height 31
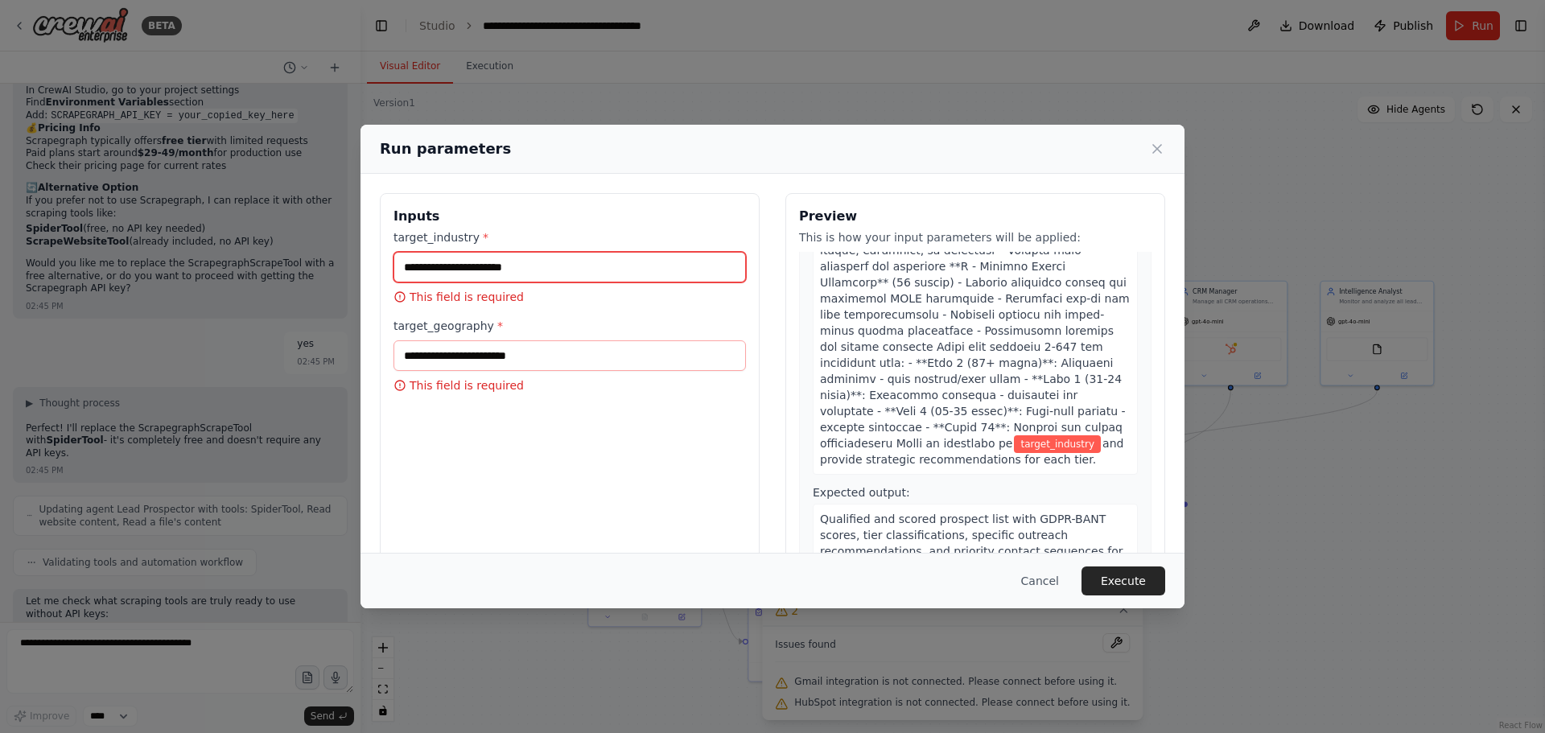
scroll to position [10284, 0]
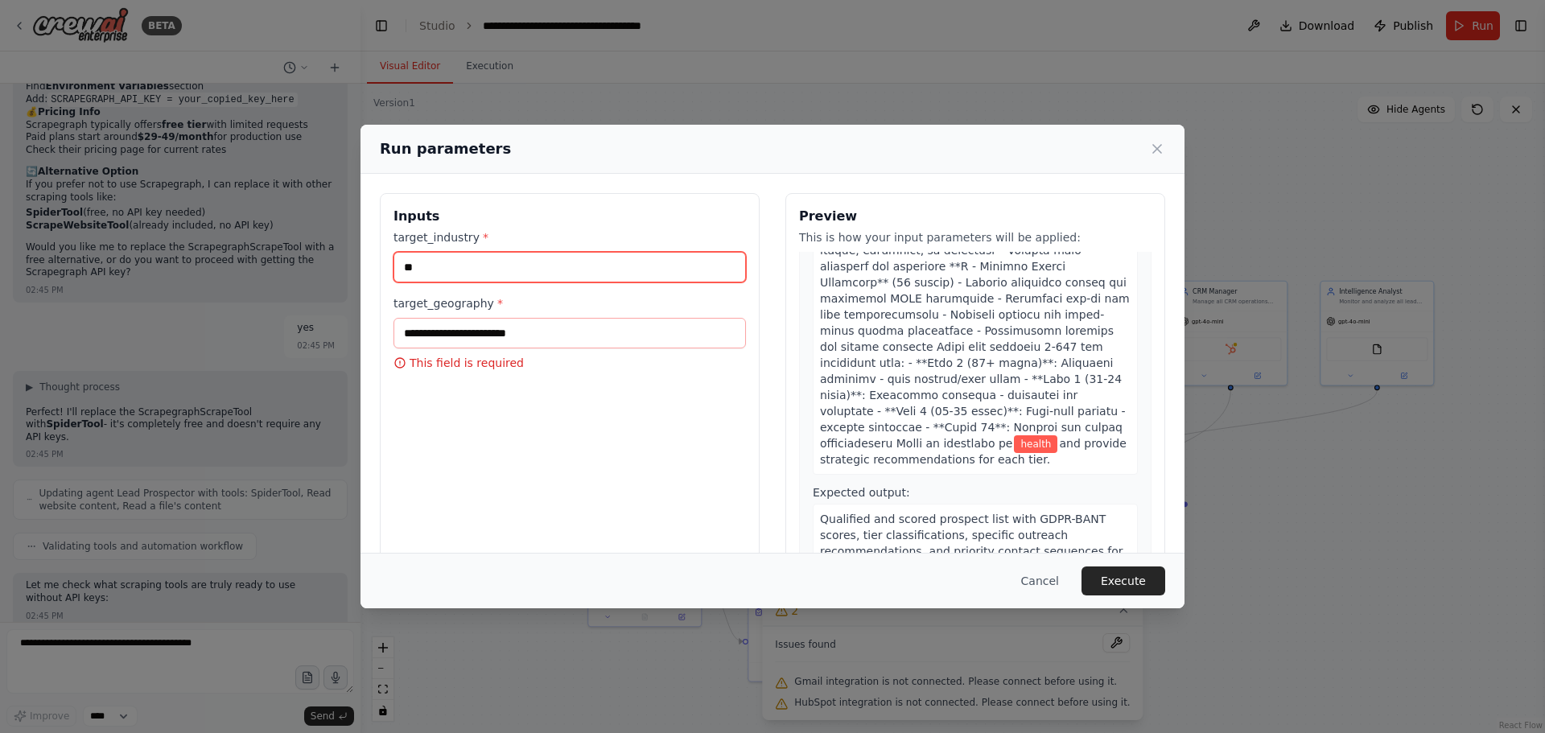
type input "*"
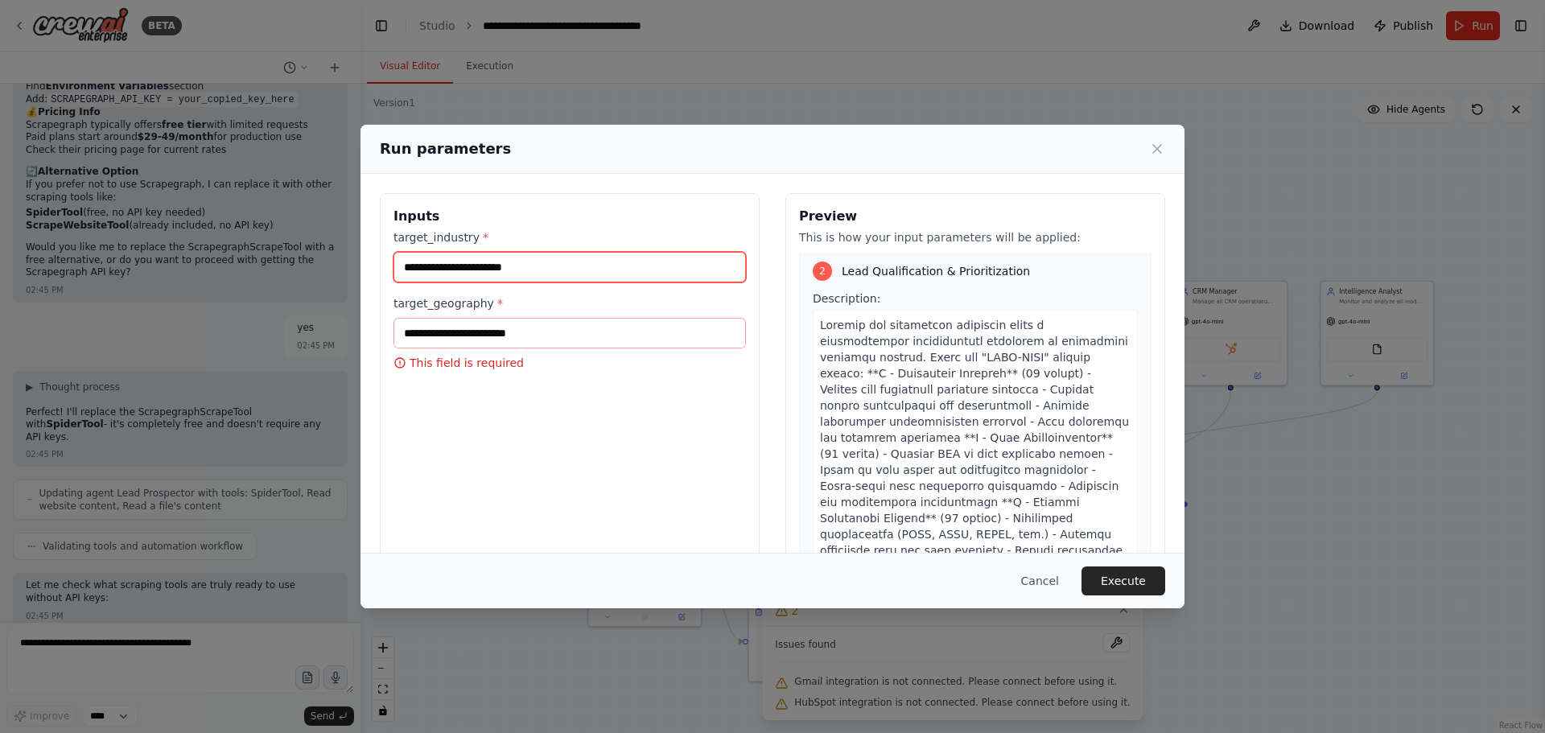
scroll to position [885, 0]
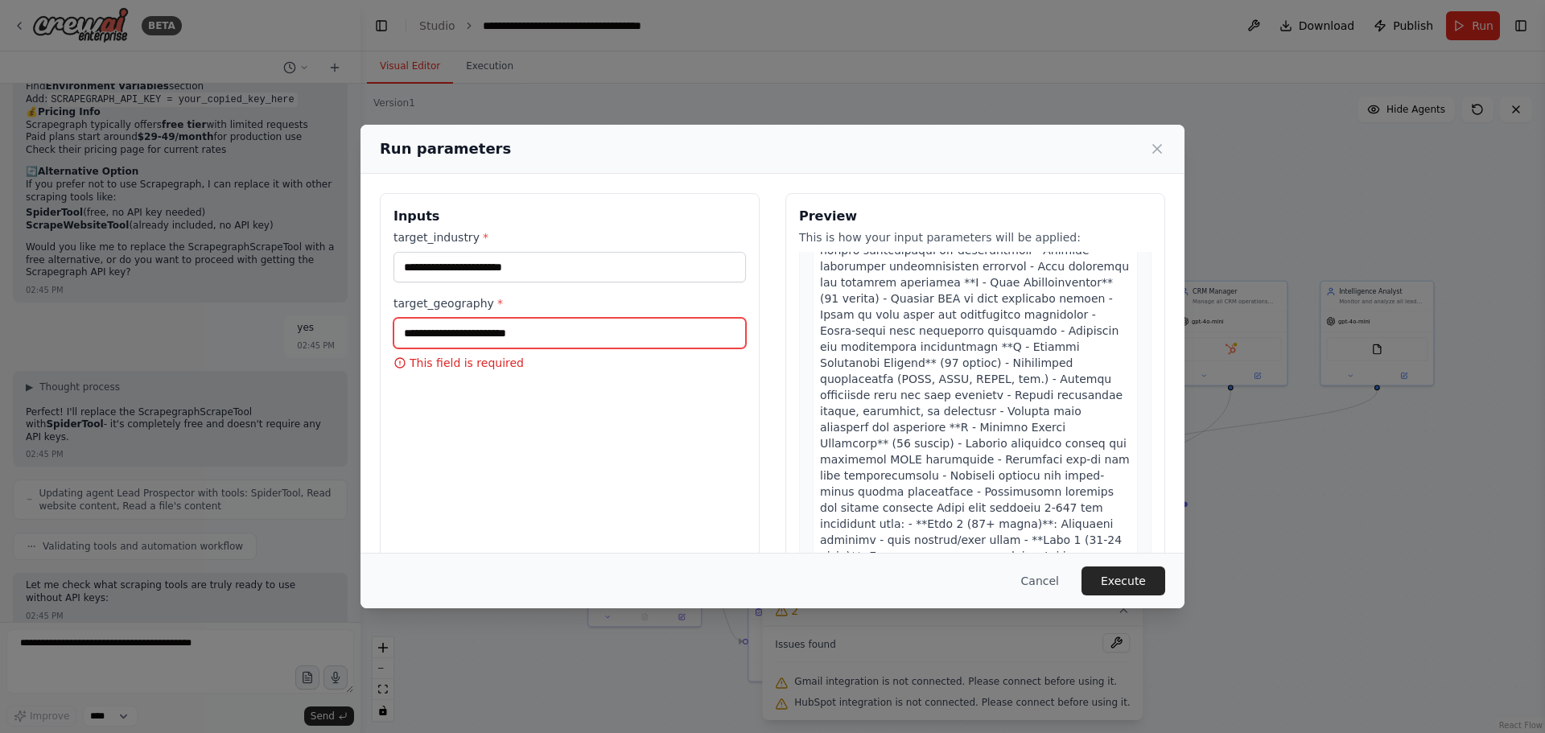
click at [601, 327] on input "target_geography *" at bounding box center [570, 333] width 352 height 31
drag, startPoint x: 395, startPoint y: 240, endPoint x: 480, endPoint y: 302, distance: 104.8
click at [480, 302] on div "target_industry * target_geography * This field is required" at bounding box center [570, 300] width 352 height 142
copy div "target_industry * target_geograph"
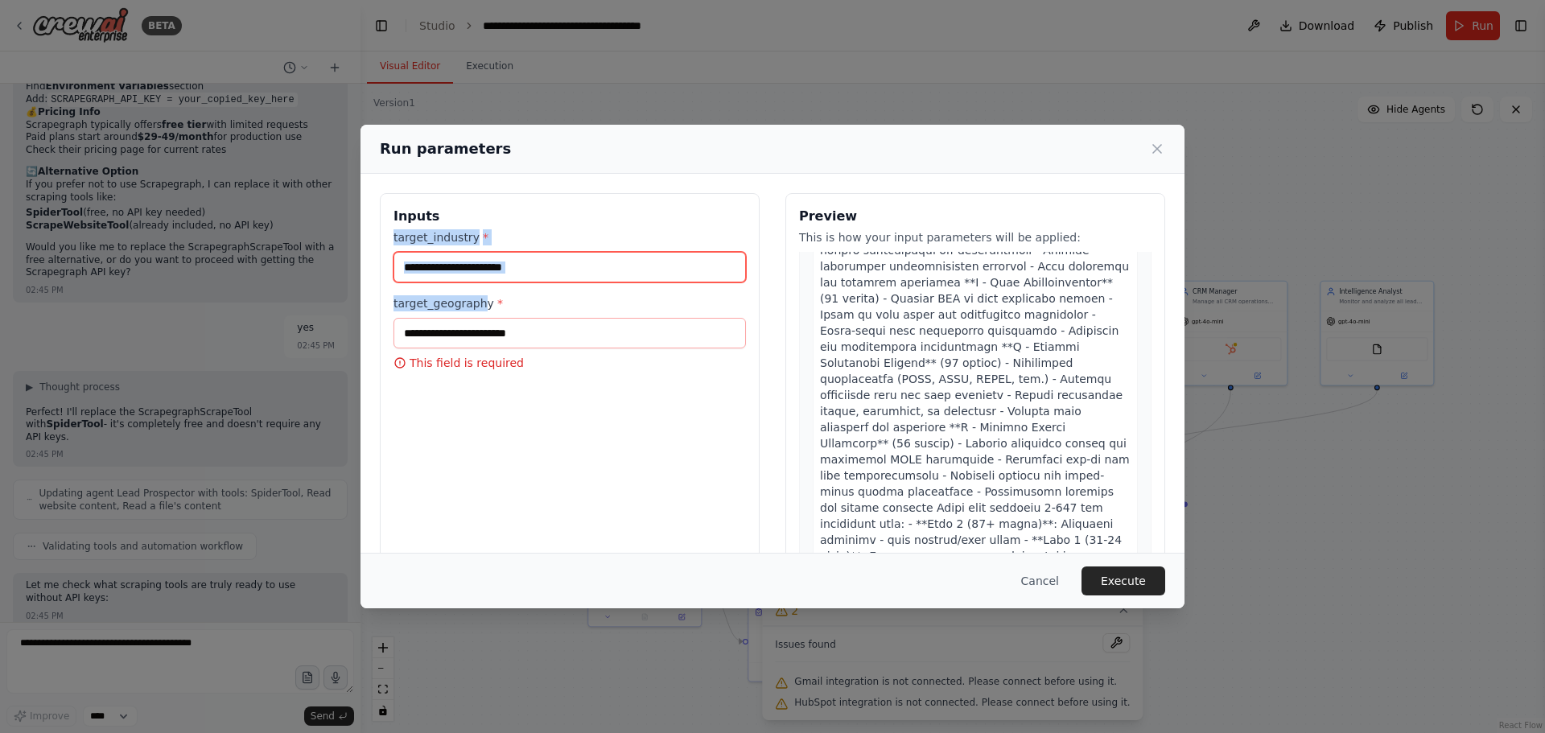
click at [543, 269] on input "target_industry *" at bounding box center [570, 267] width 352 height 31
click at [538, 270] on input "target_industry *" at bounding box center [570, 267] width 352 height 31
paste input "**********"
type input "**********"
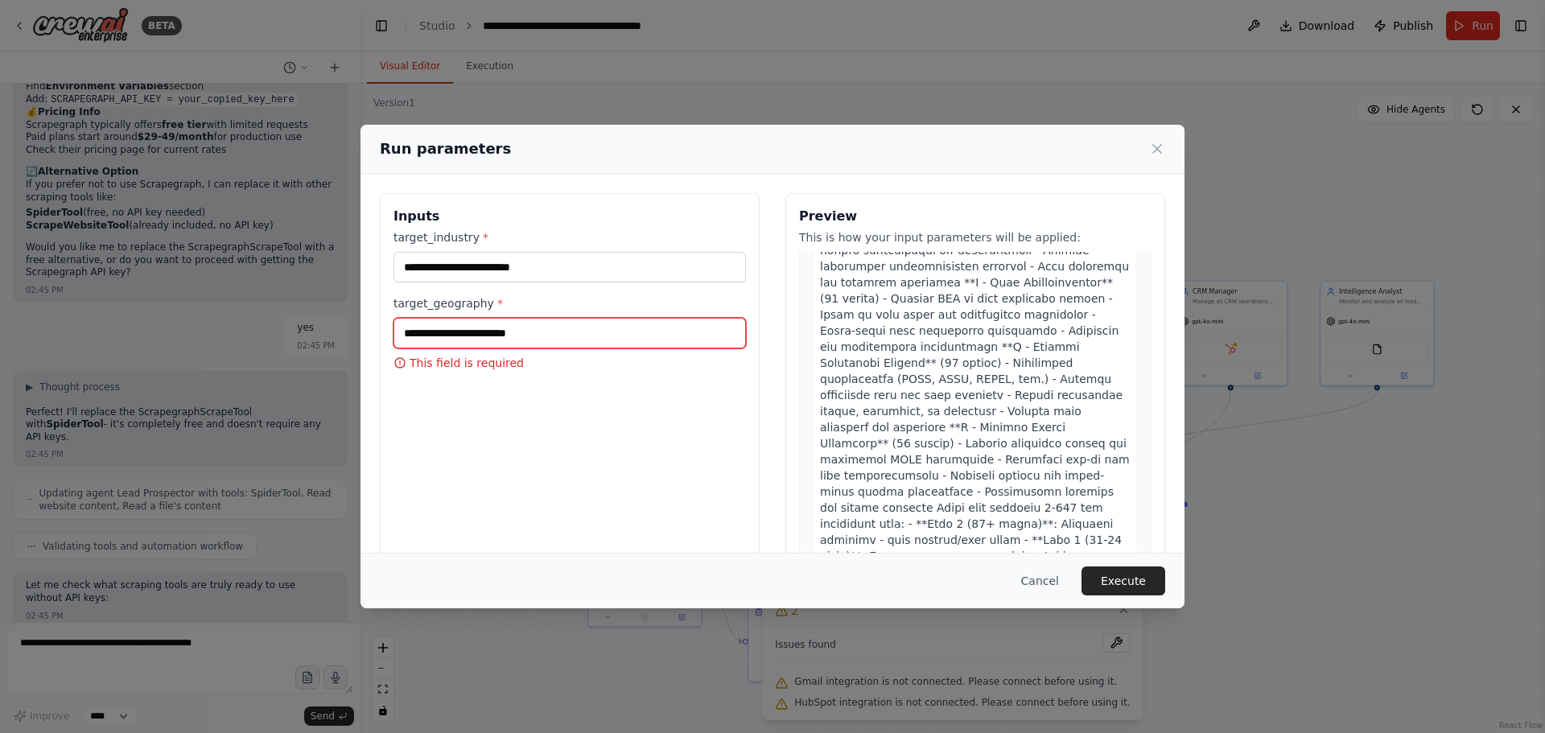
click at [545, 338] on input "target_geography *" at bounding box center [570, 333] width 352 height 31
paste input "**********"
type input "**********"
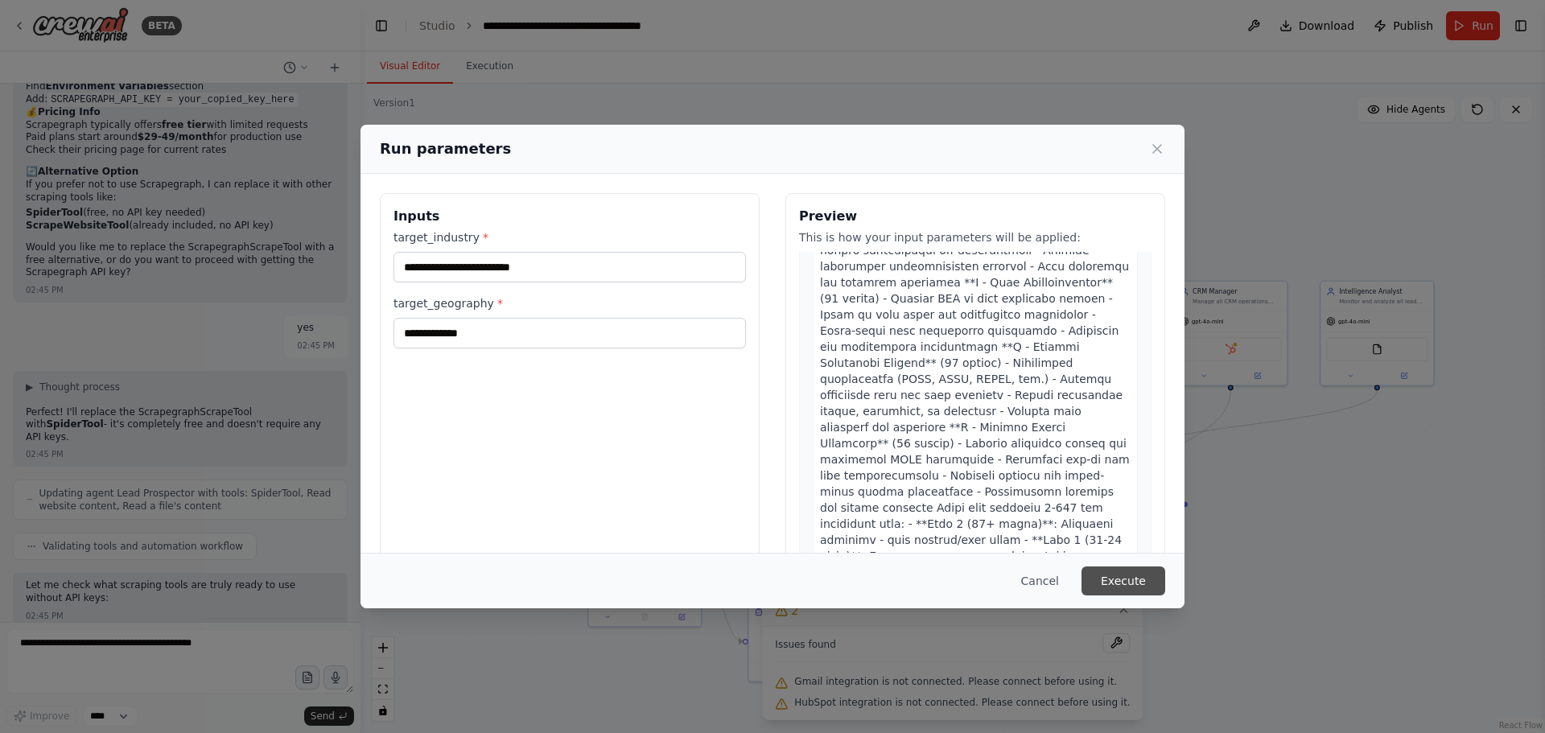
click at [1146, 578] on button "Execute" at bounding box center [1124, 581] width 84 height 29
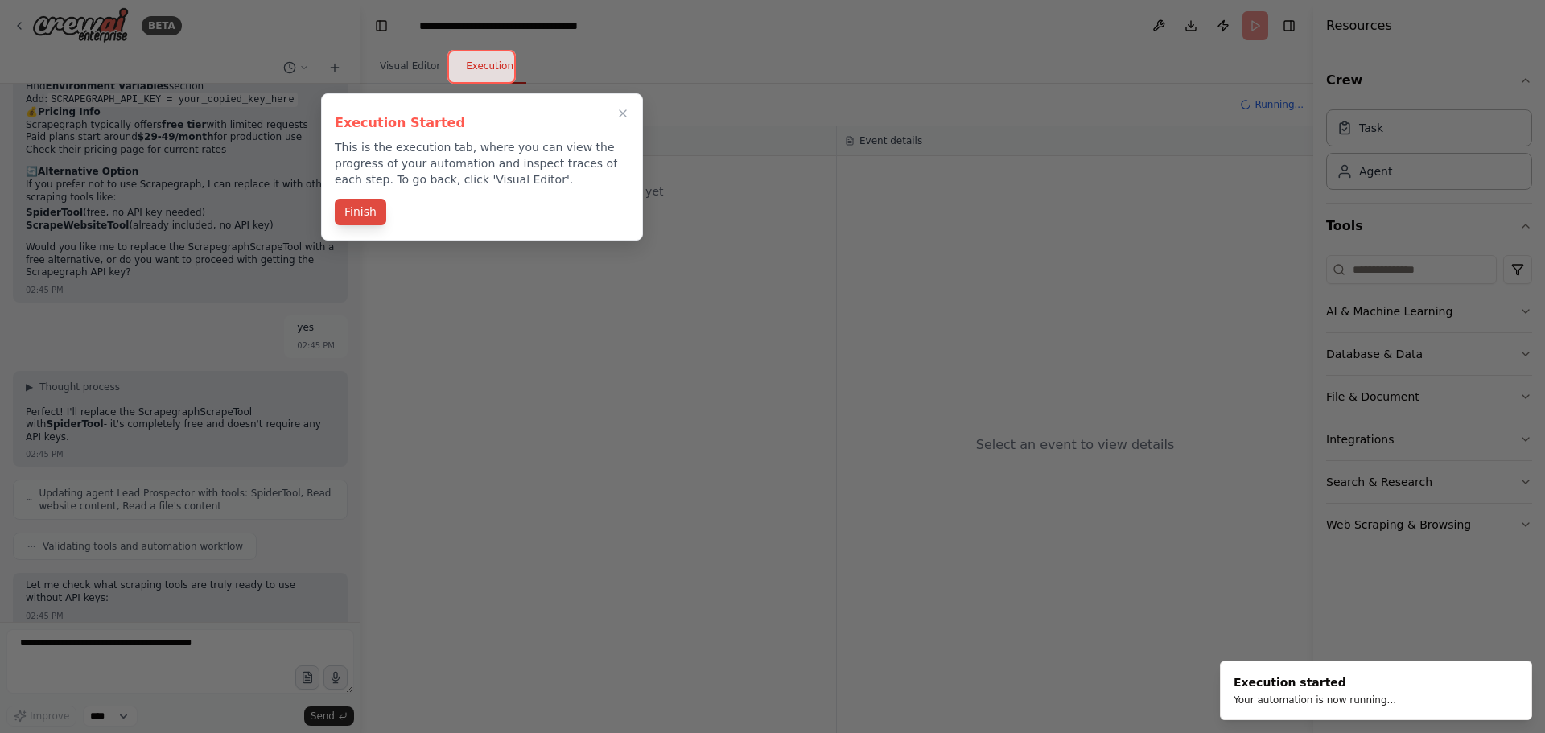
click at [366, 218] on button "Finish" at bounding box center [361, 212] width 52 height 27
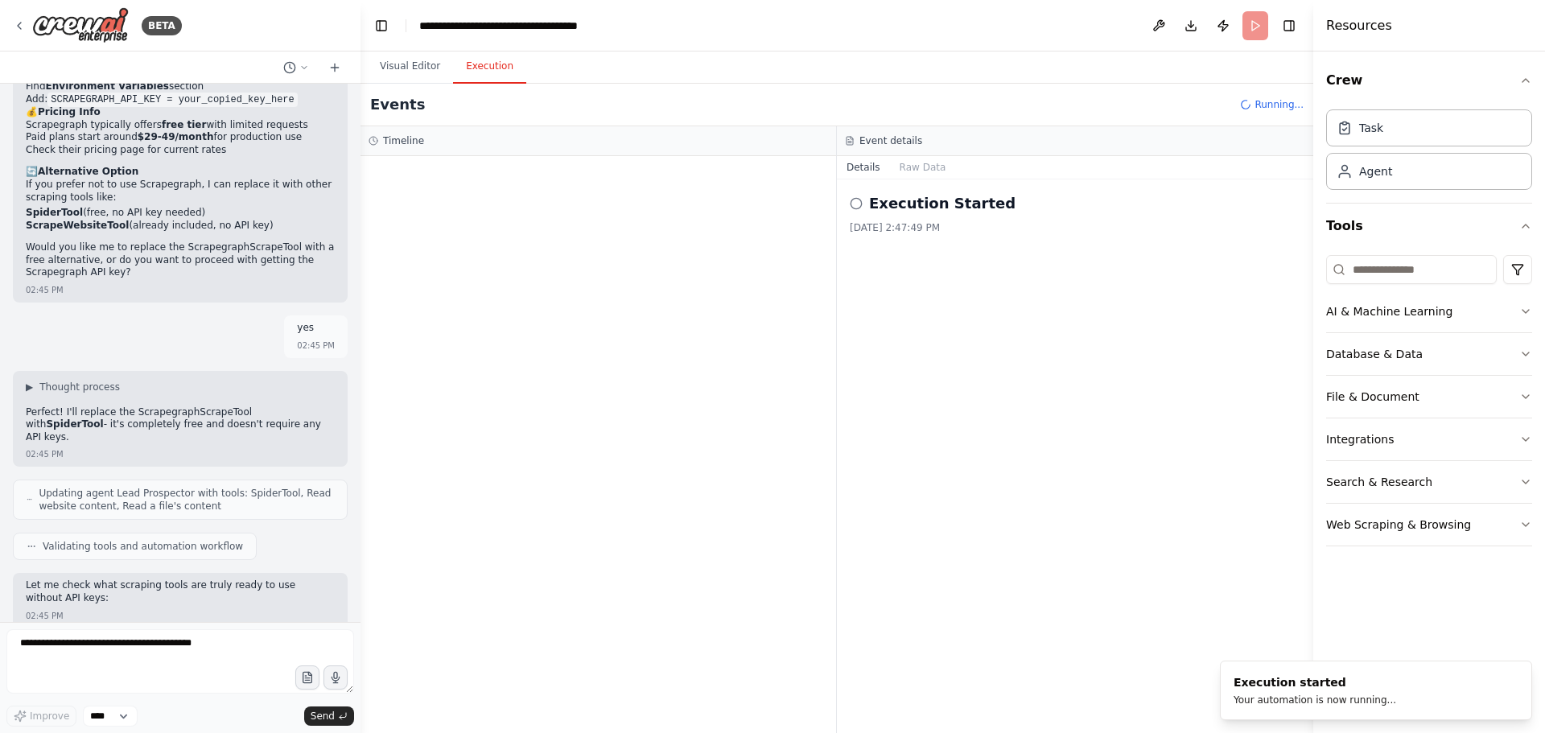
click at [853, 204] on icon at bounding box center [856, 203] width 13 height 13
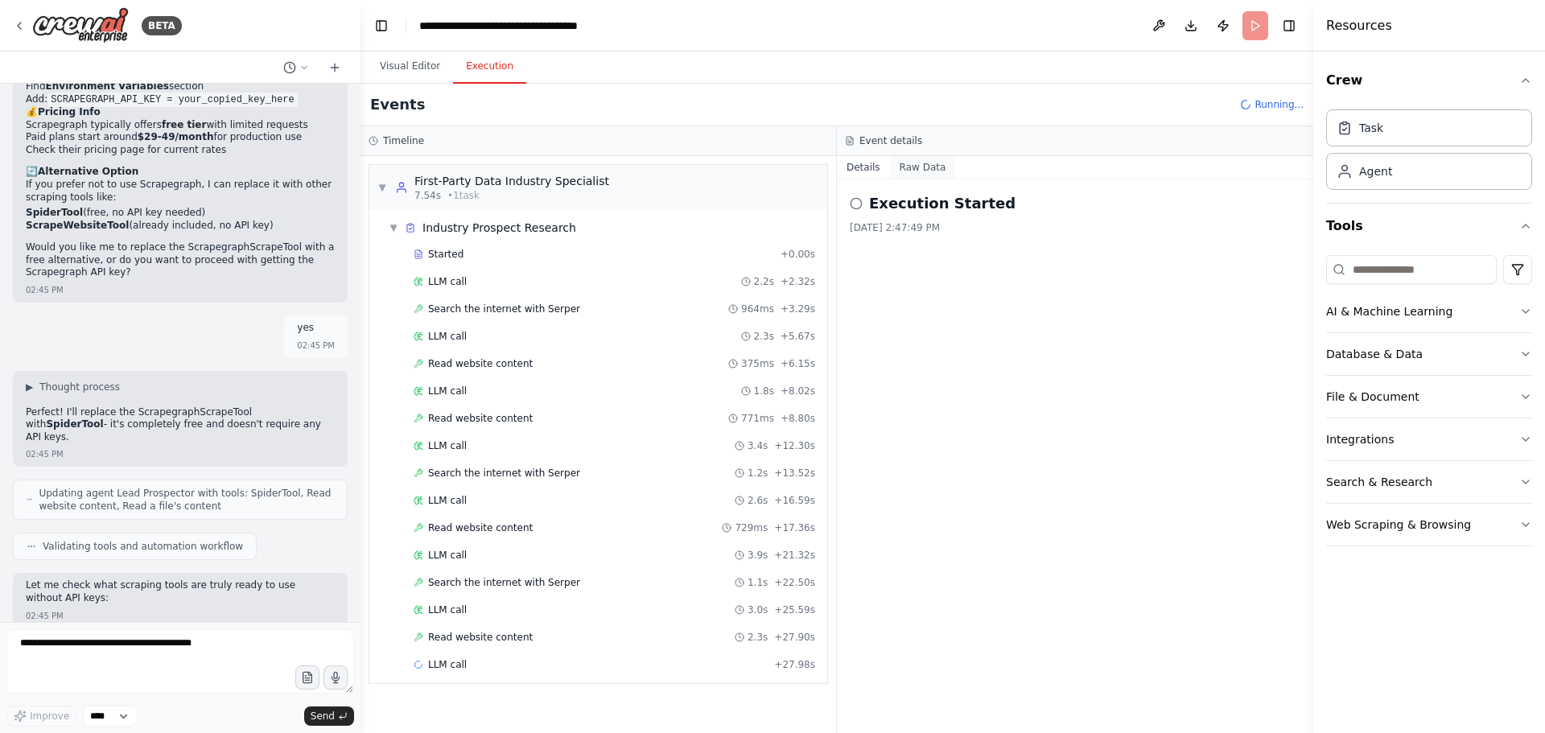
click at [899, 171] on button "Raw Data" at bounding box center [923, 167] width 66 height 23
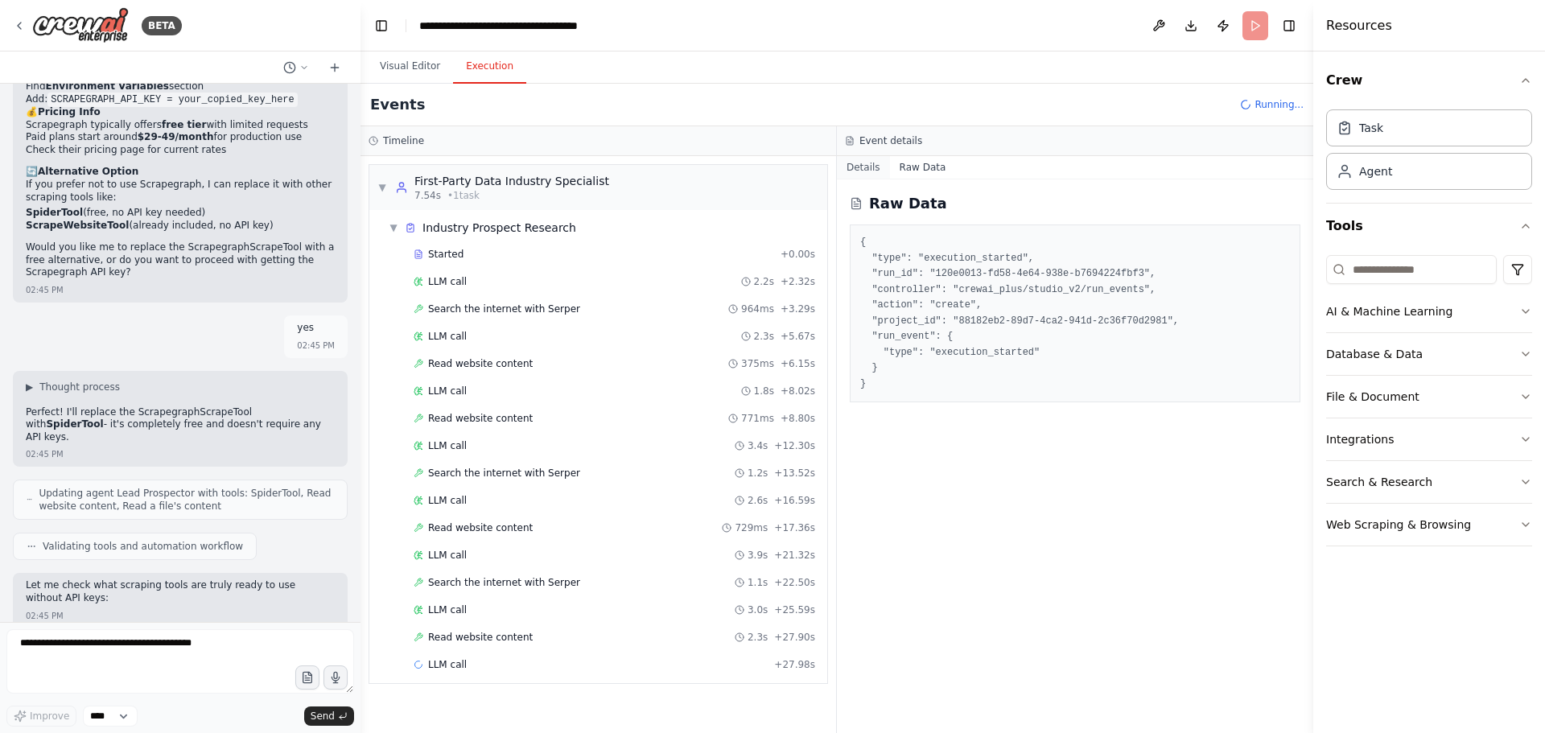
click at [865, 163] on button "Details" at bounding box center [863, 167] width 53 height 23
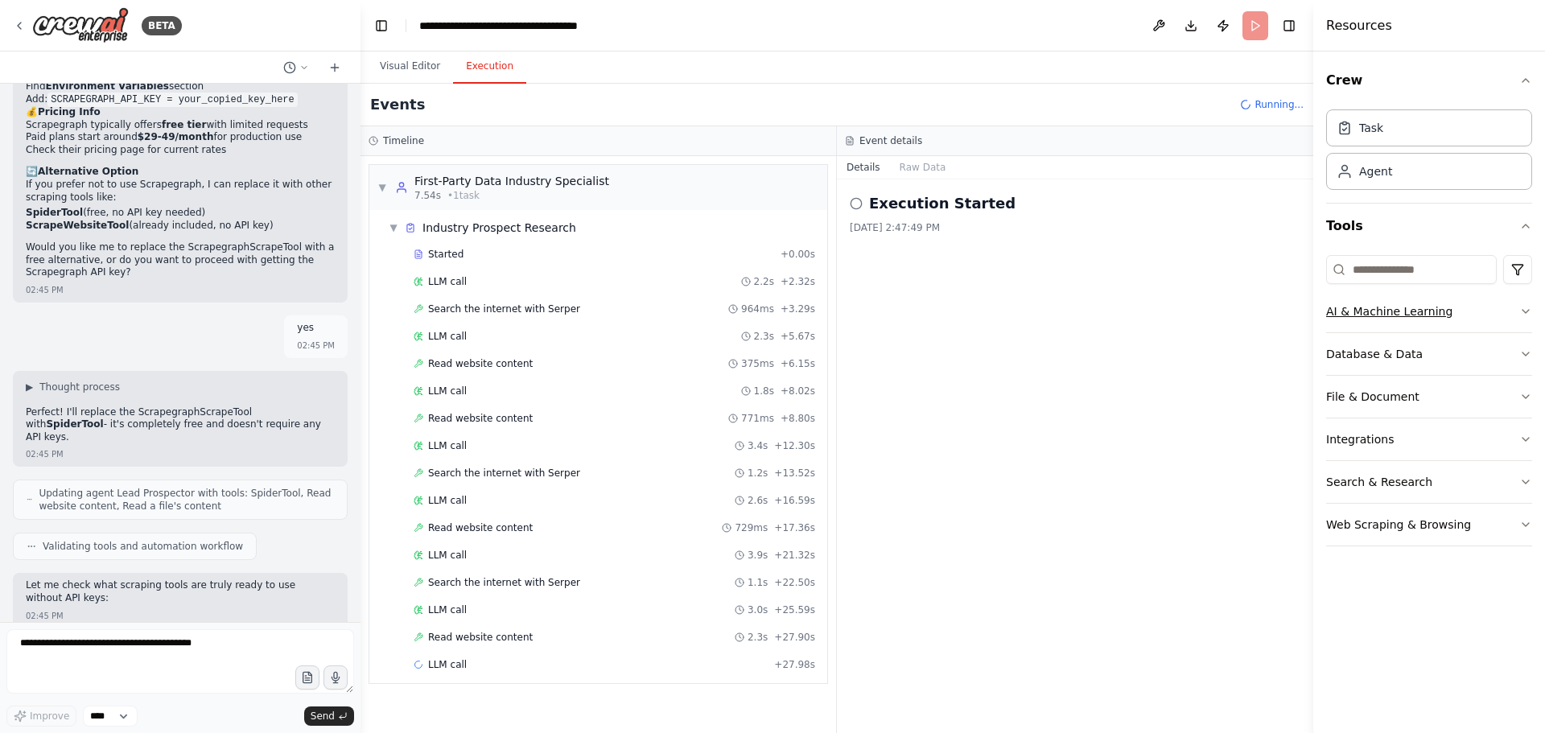
click at [1421, 321] on button "AI & Machine Learning" at bounding box center [1429, 312] width 206 height 42
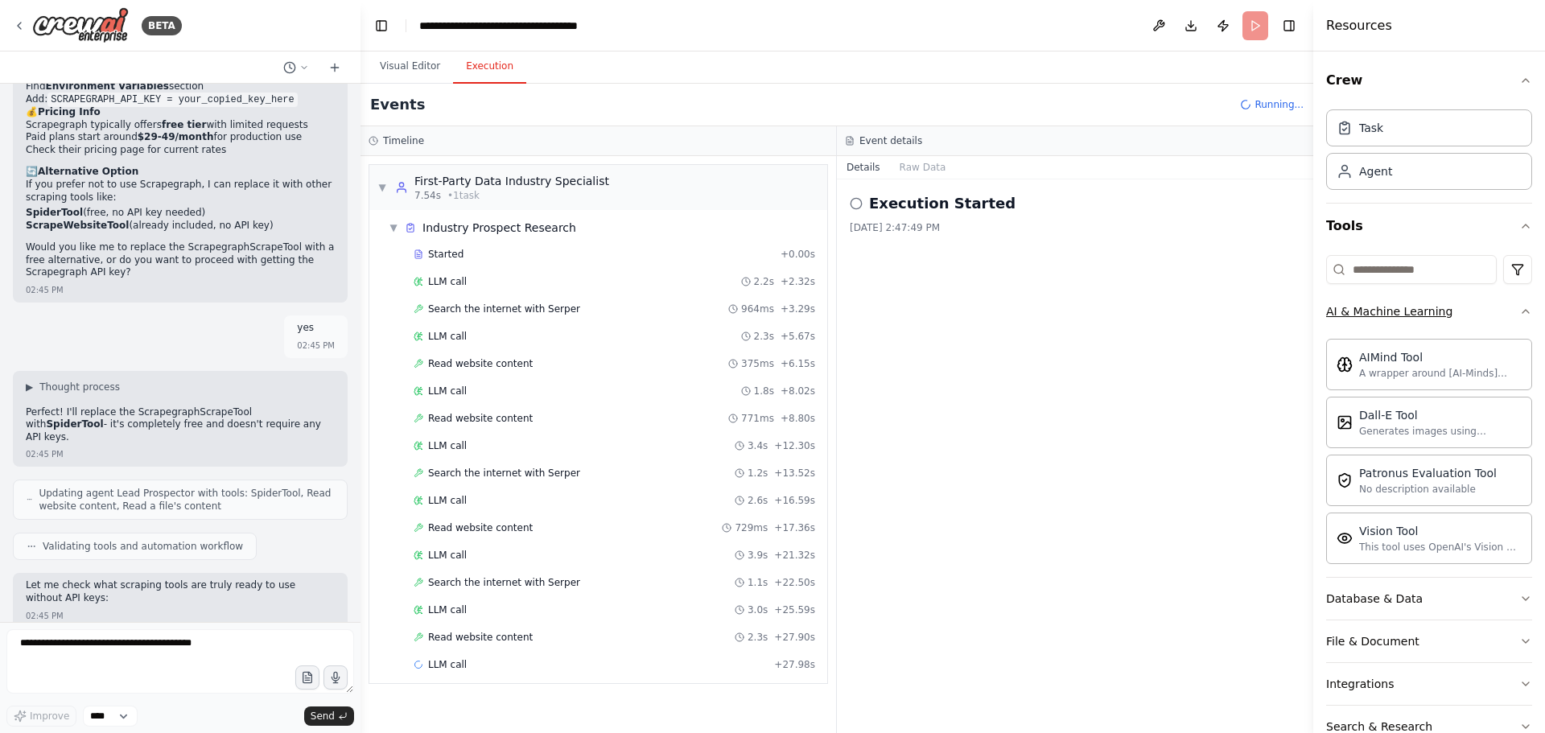
click at [1361, 303] on div "AI & Machine Learning" at bounding box center [1389, 311] width 126 height 16
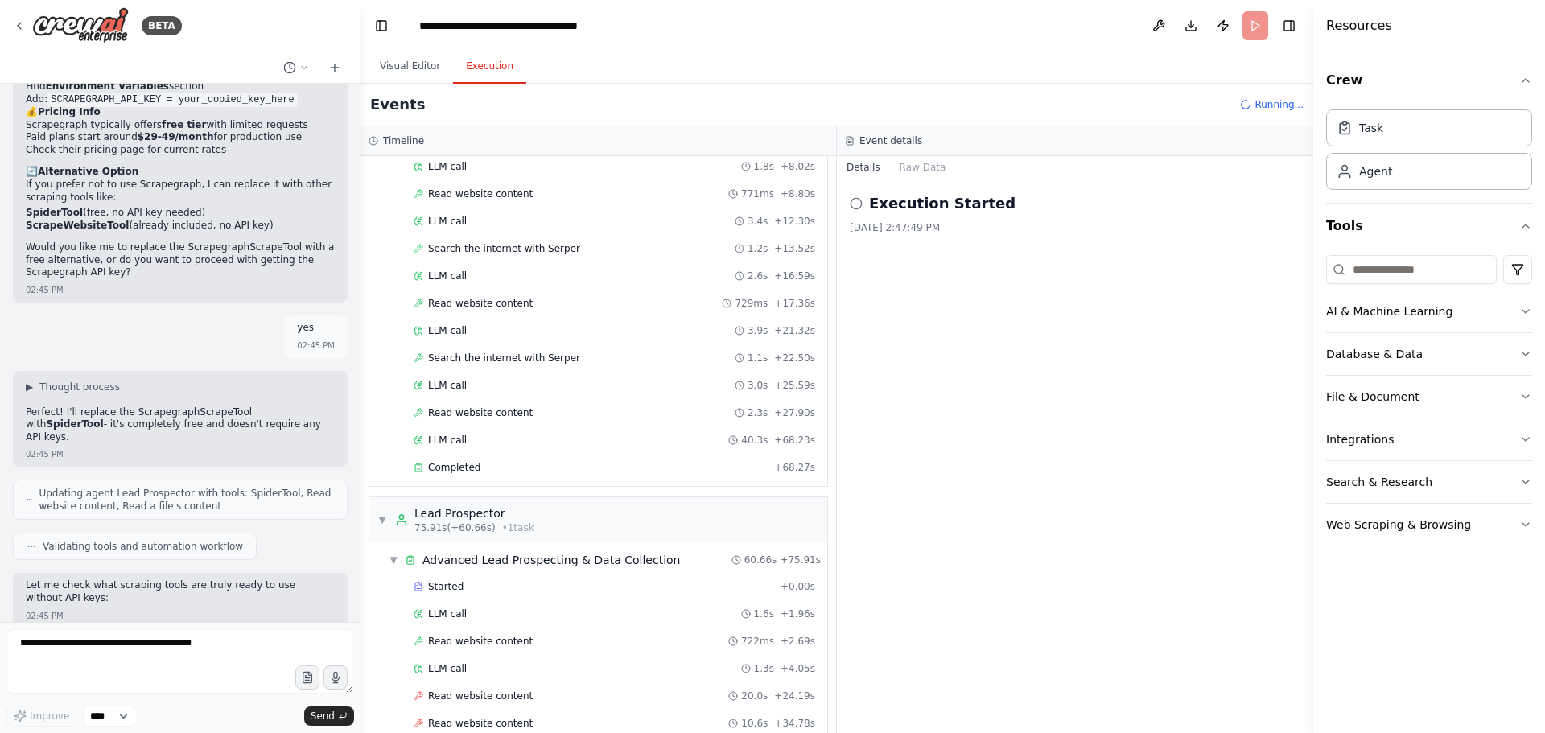
scroll to position [1037, 0]
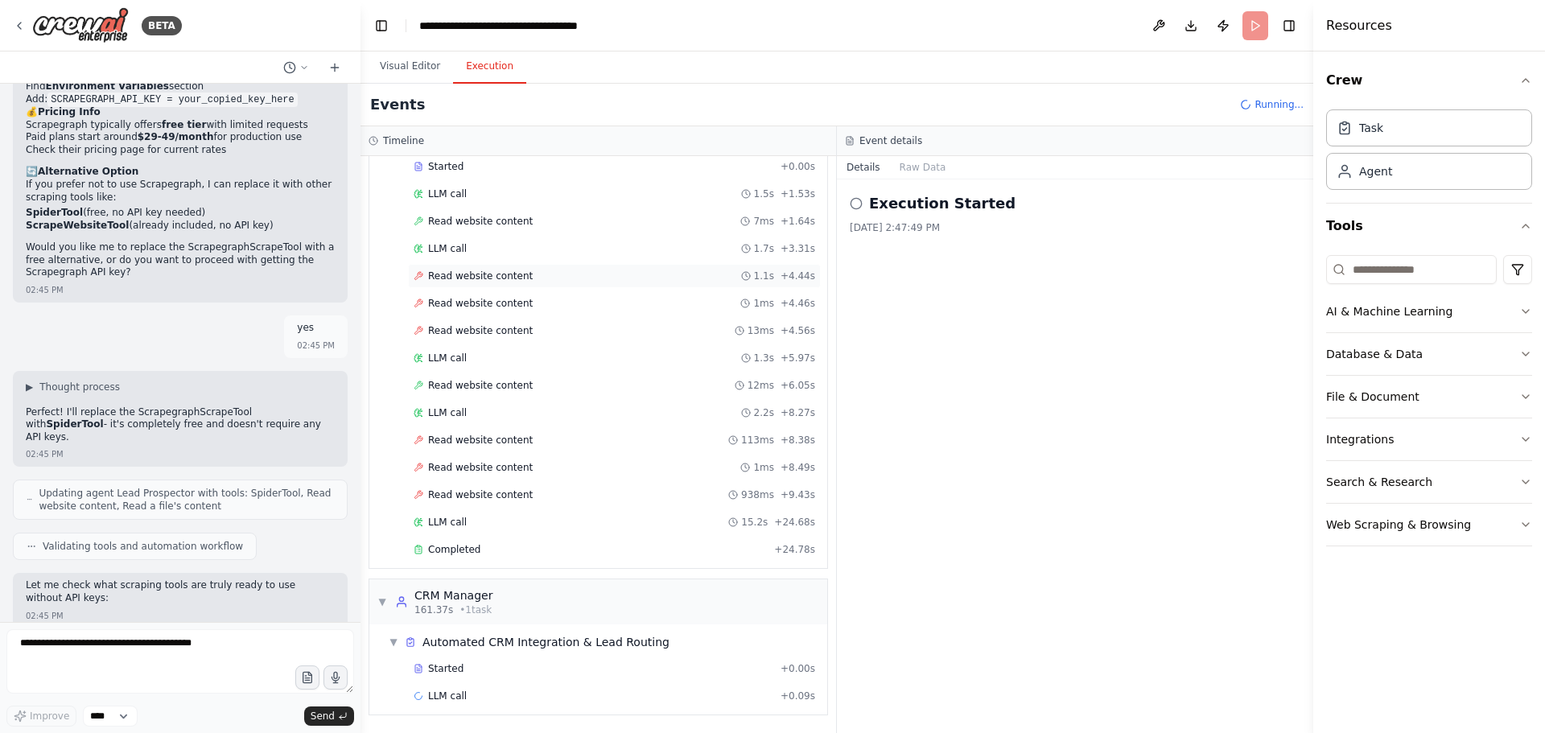
click at [479, 277] on span "Read website content" at bounding box center [480, 276] width 105 height 13
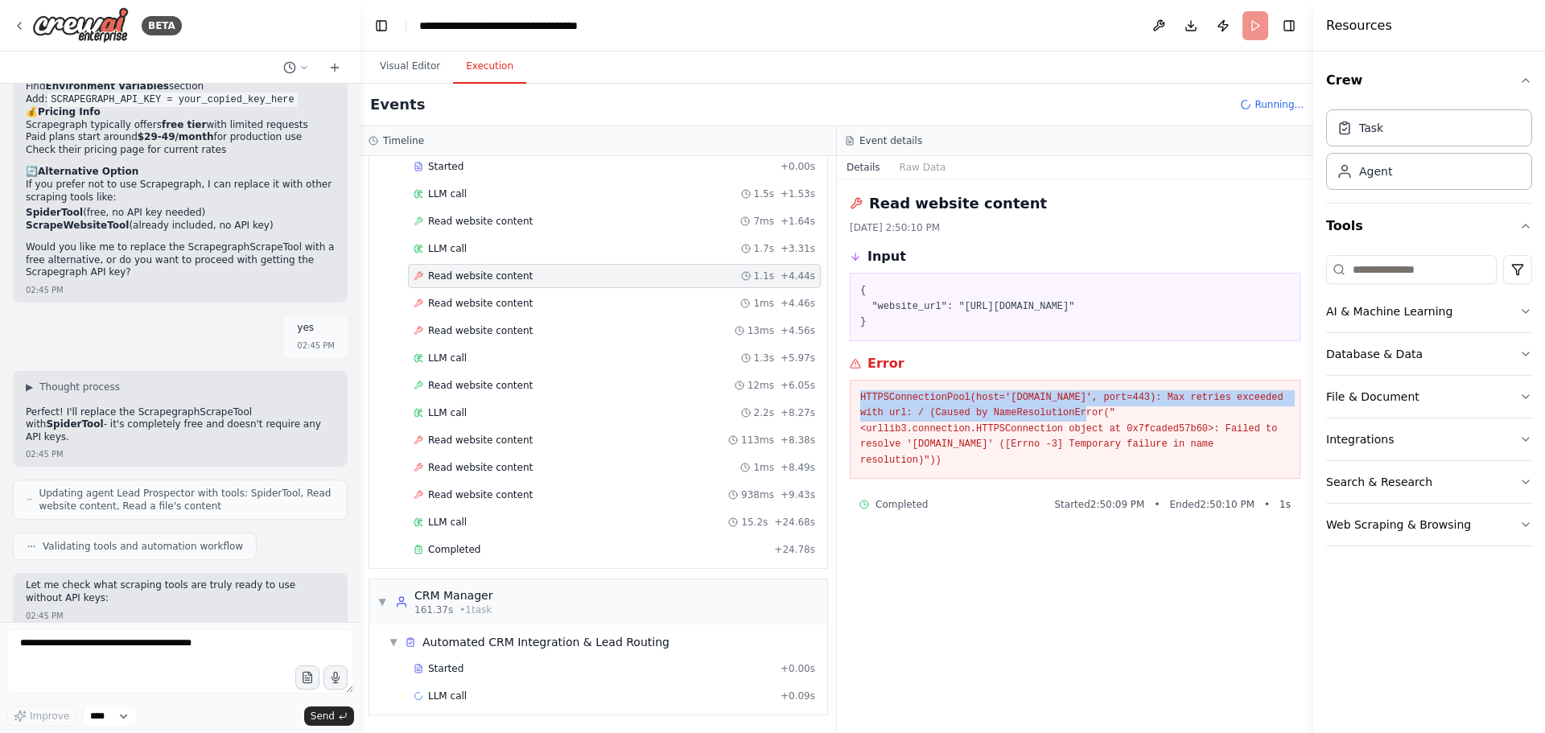
drag, startPoint x: 861, startPoint y: 403, endPoint x: 1041, endPoint y: 359, distance: 184.8
click at [1066, 410] on pre "HTTPSConnectionPool(host='www.newperspective.com', port=443): Max retries excee…" at bounding box center [1075, 429] width 430 height 79
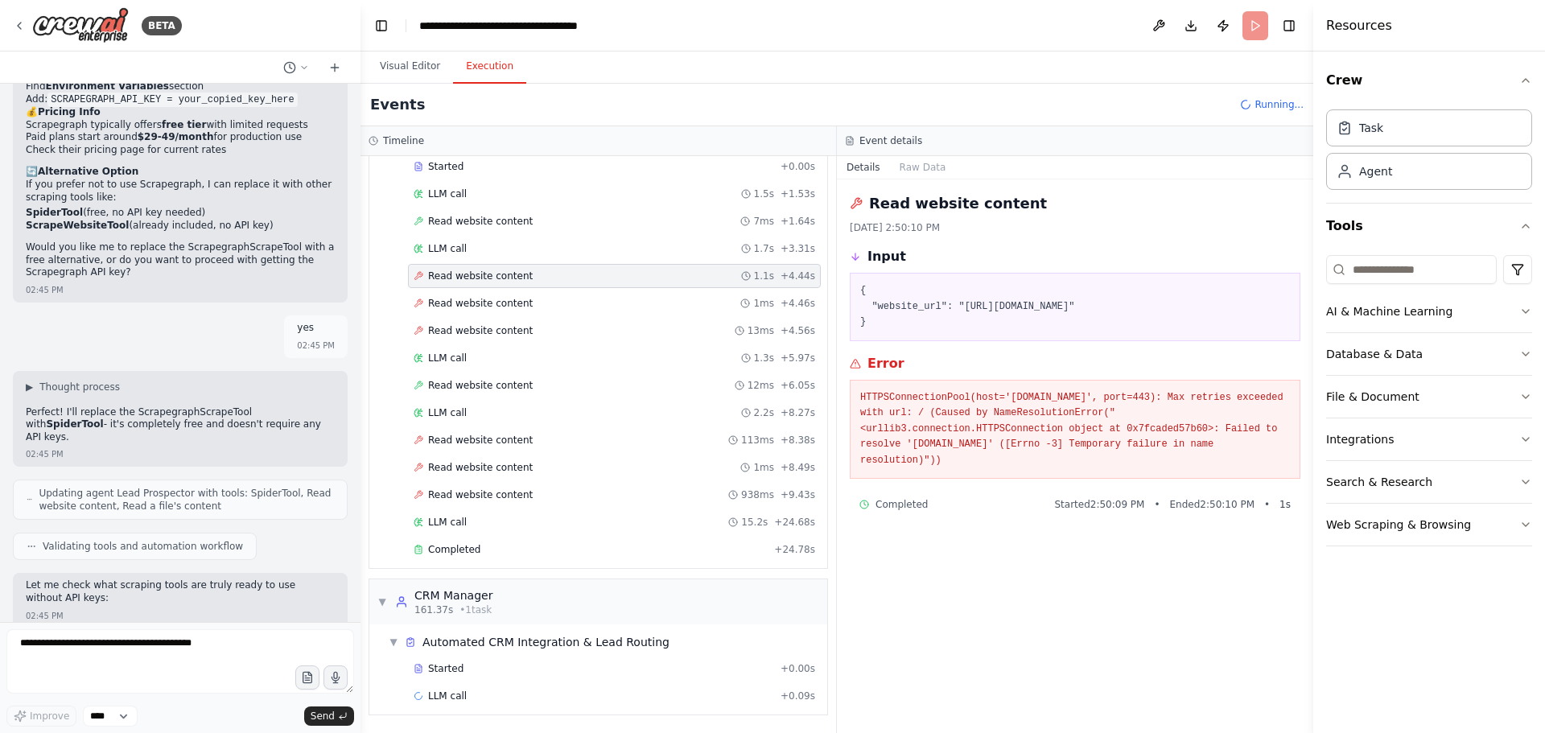
click at [942, 288] on pre "{ "website_url": "https://www.newperspective.com" }" at bounding box center [1075, 306] width 430 height 47
click at [909, 299] on pre "{ "website_url": "https://www.newperspective.com" }" at bounding box center [1075, 306] width 430 height 47
drag, startPoint x: 864, startPoint y: 311, endPoint x: 975, endPoint y: 308, distance: 111.1
click at [981, 315] on pre "{ "website_url": "https://www.newperspective.com" }" at bounding box center [1075, 306] width 430 height 47
click at [857, 259] on icon at bounding box center [855, 256] width 11 height 11
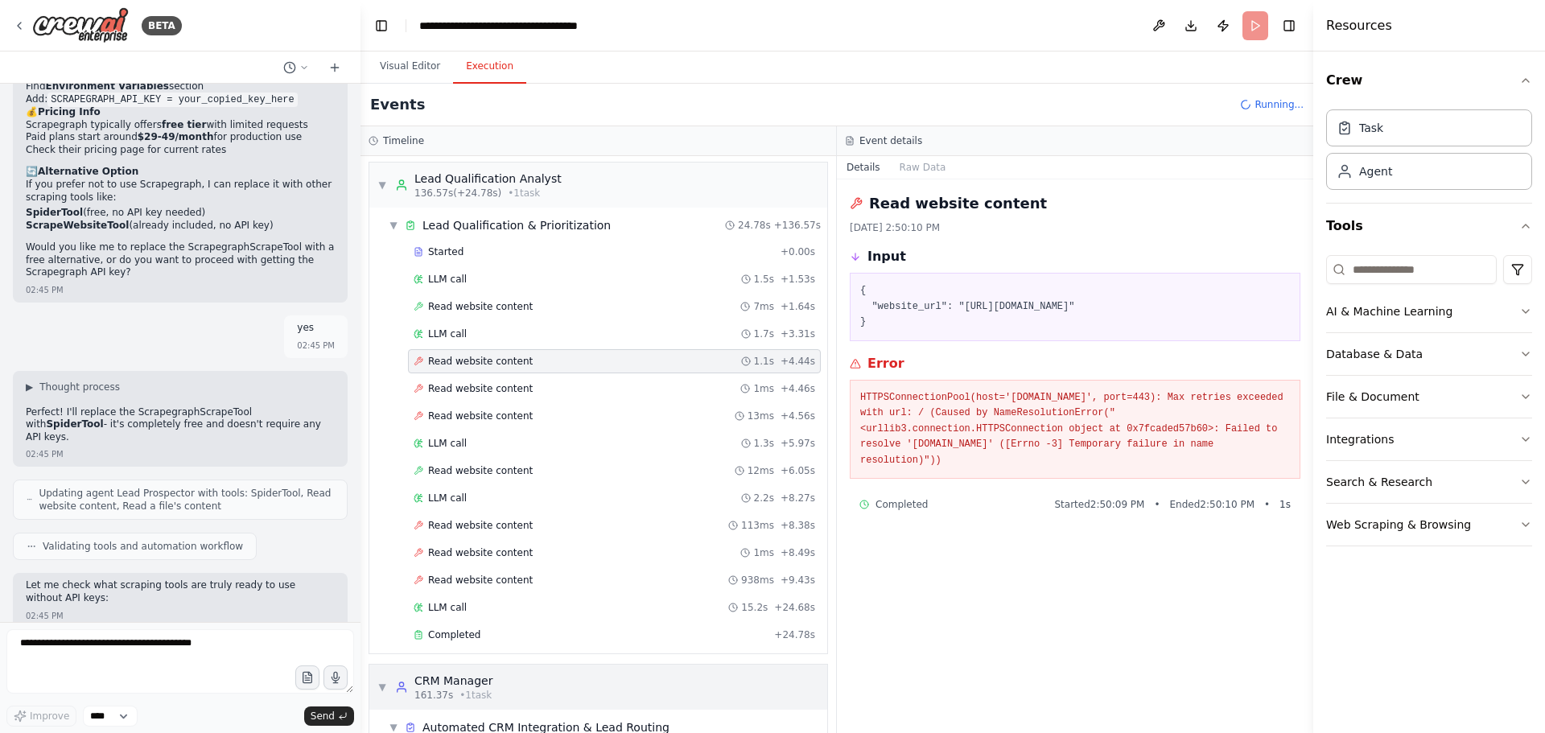
scroll to position [796, 0]
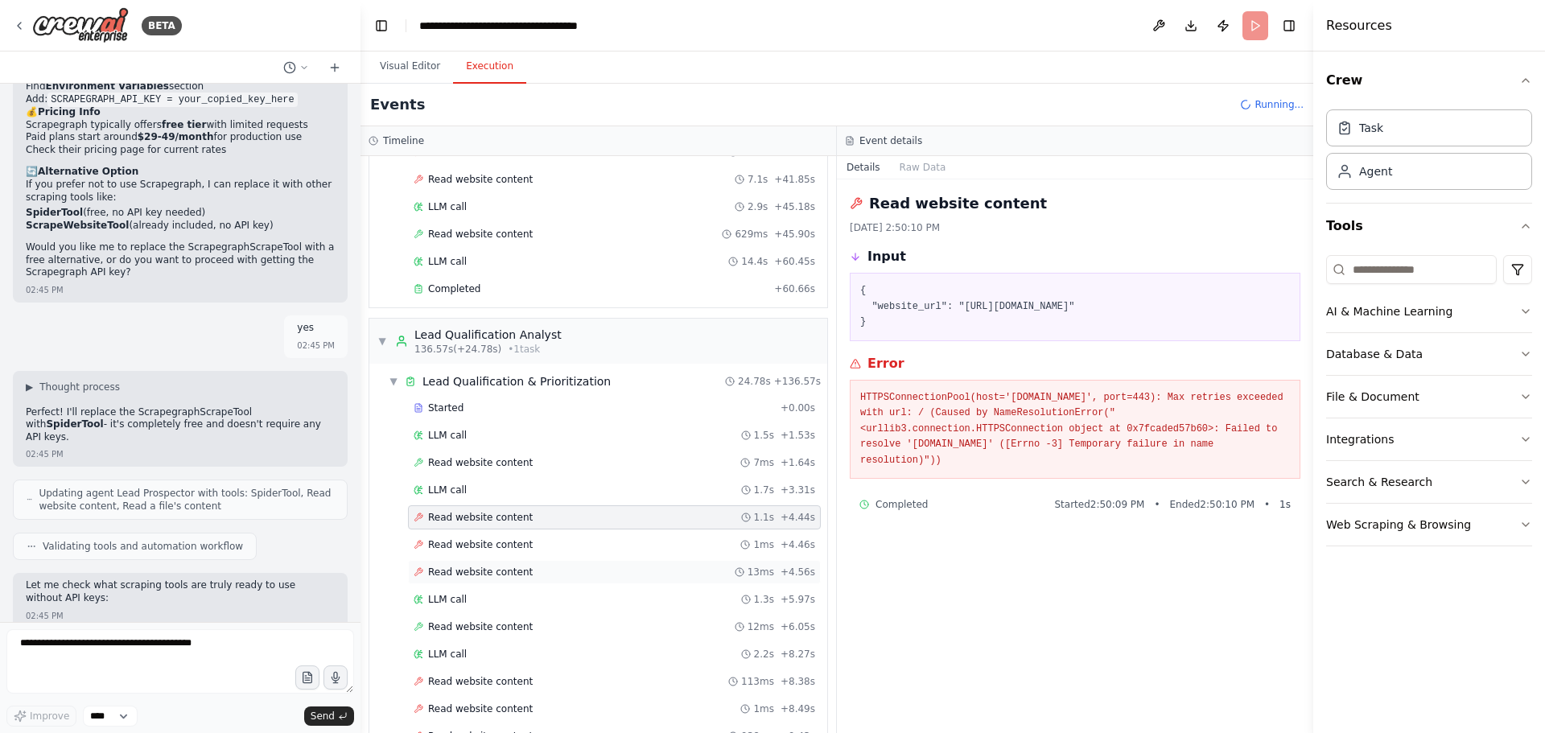
click at [534, 571] on div "Read website content 13ms + 4.56s" at bounding box center [615, 572] width 402 height 13
click at [525, 542] on div "Read website content 1ms + 4.46s" at bounding box center [615, 544] width 402 height 13
click at [526, 542] on div "Read website content 1ms + 4.46s" at bounding box center [615, 544] width 402 height 13
click at [535, 562] on div "Read website content 13ms + 4.56s" at bounding box center [614, 572] width 413 height 24
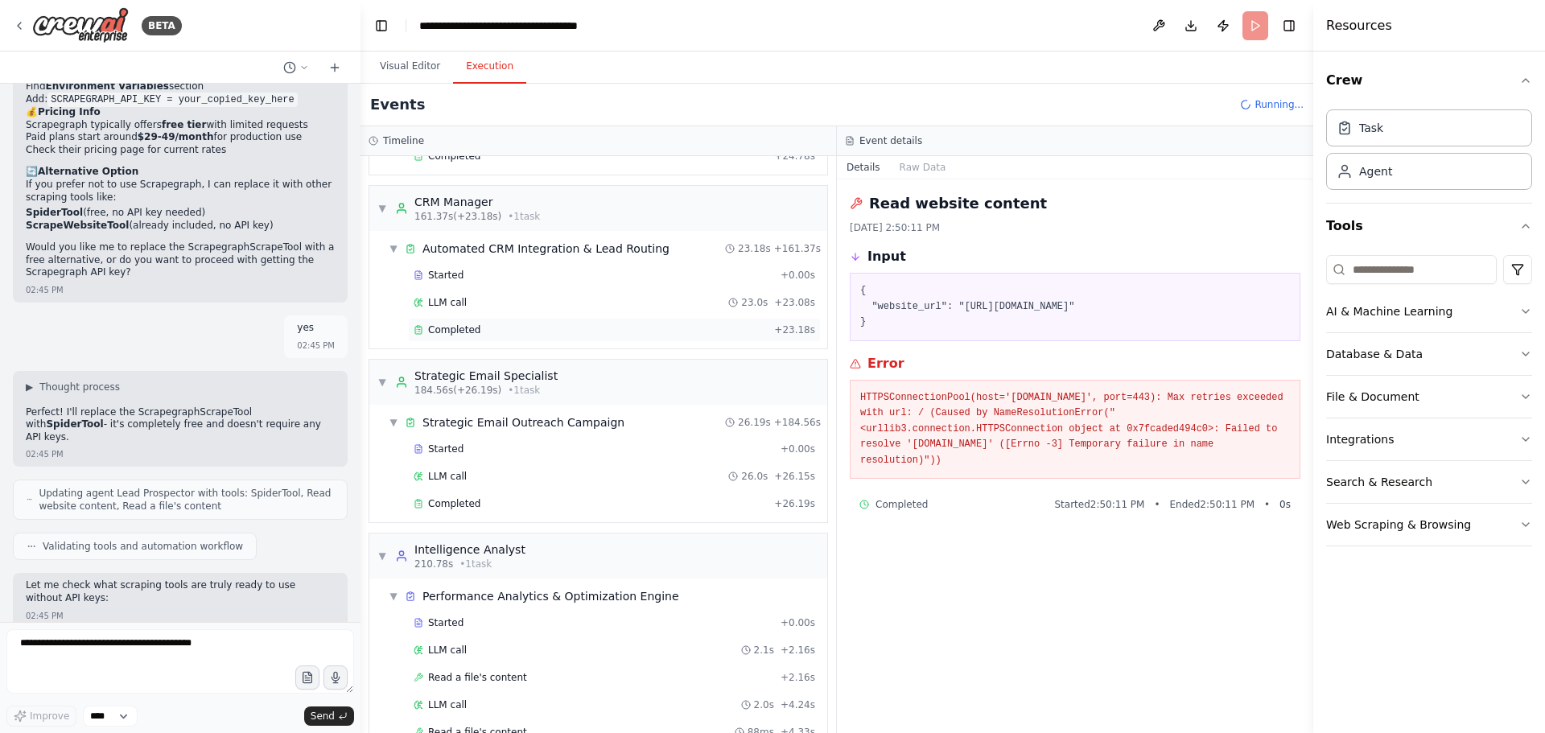
scroll to position [1494, 0]
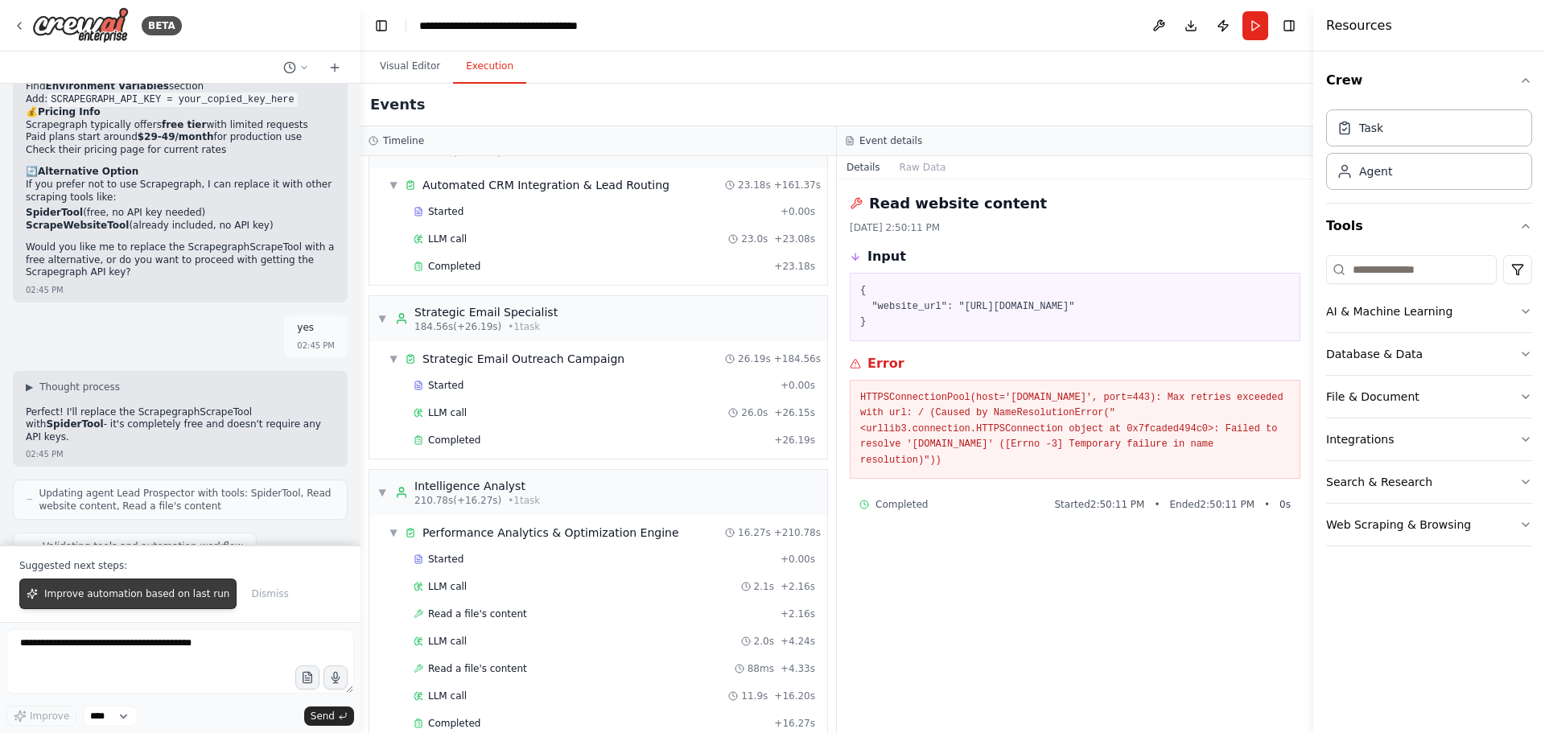
click at [140, 589] on span "Improve automation based on last run" at bounding box center [136, 593] width 185 height 13
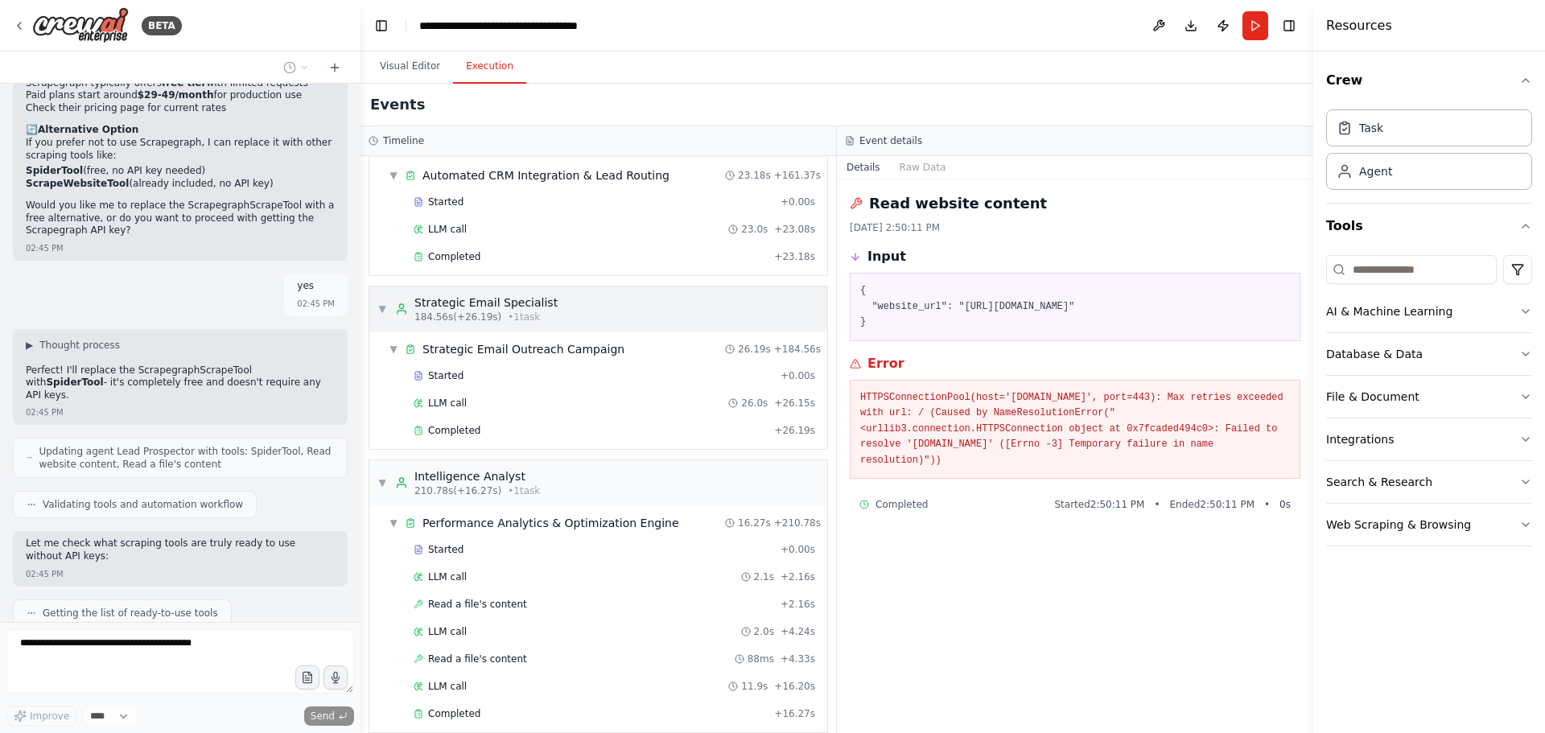
scroll to position [1522, 0]
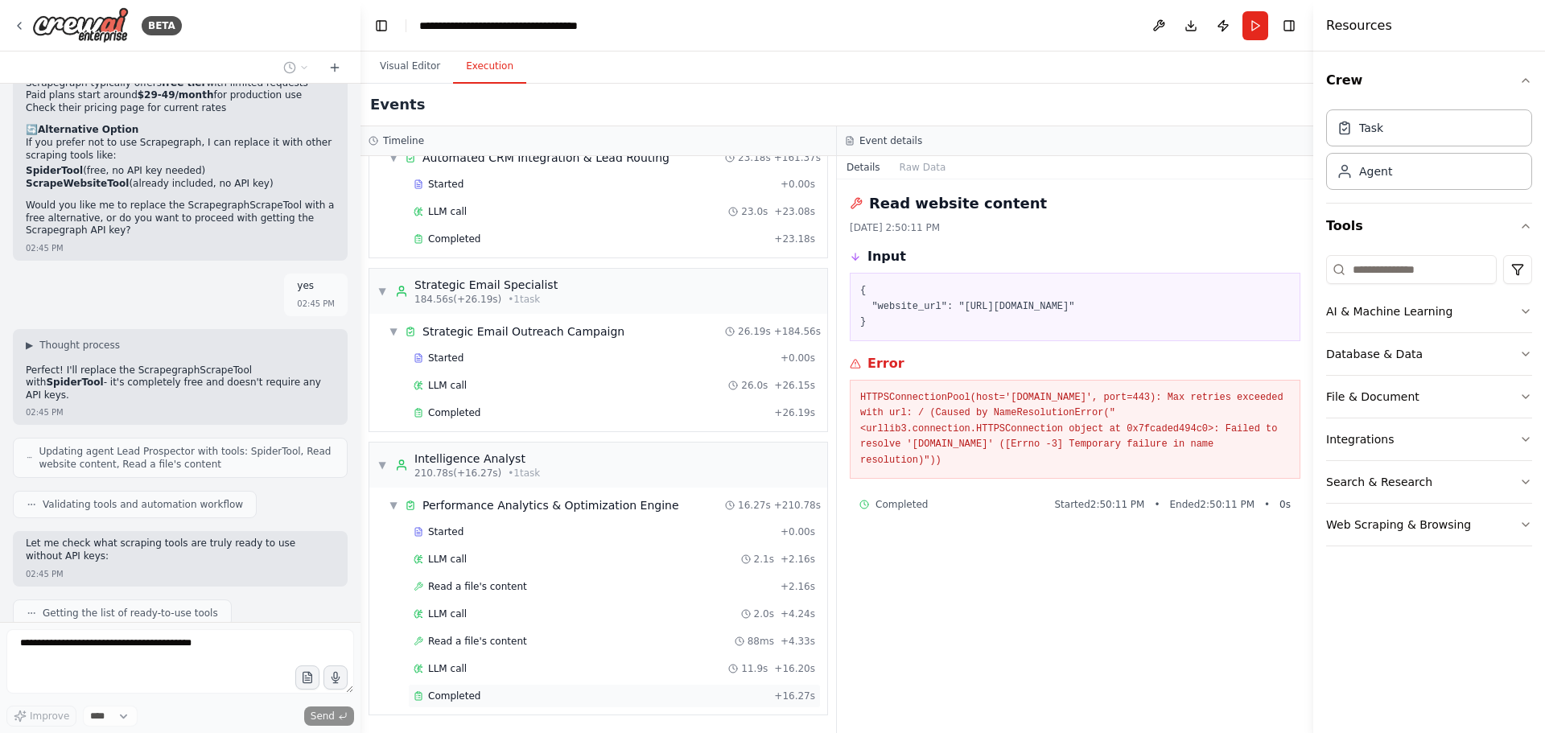
click at [557, 703] on div "Completed + 16.27s" at bounding box center [614, 696] width 413 height 24
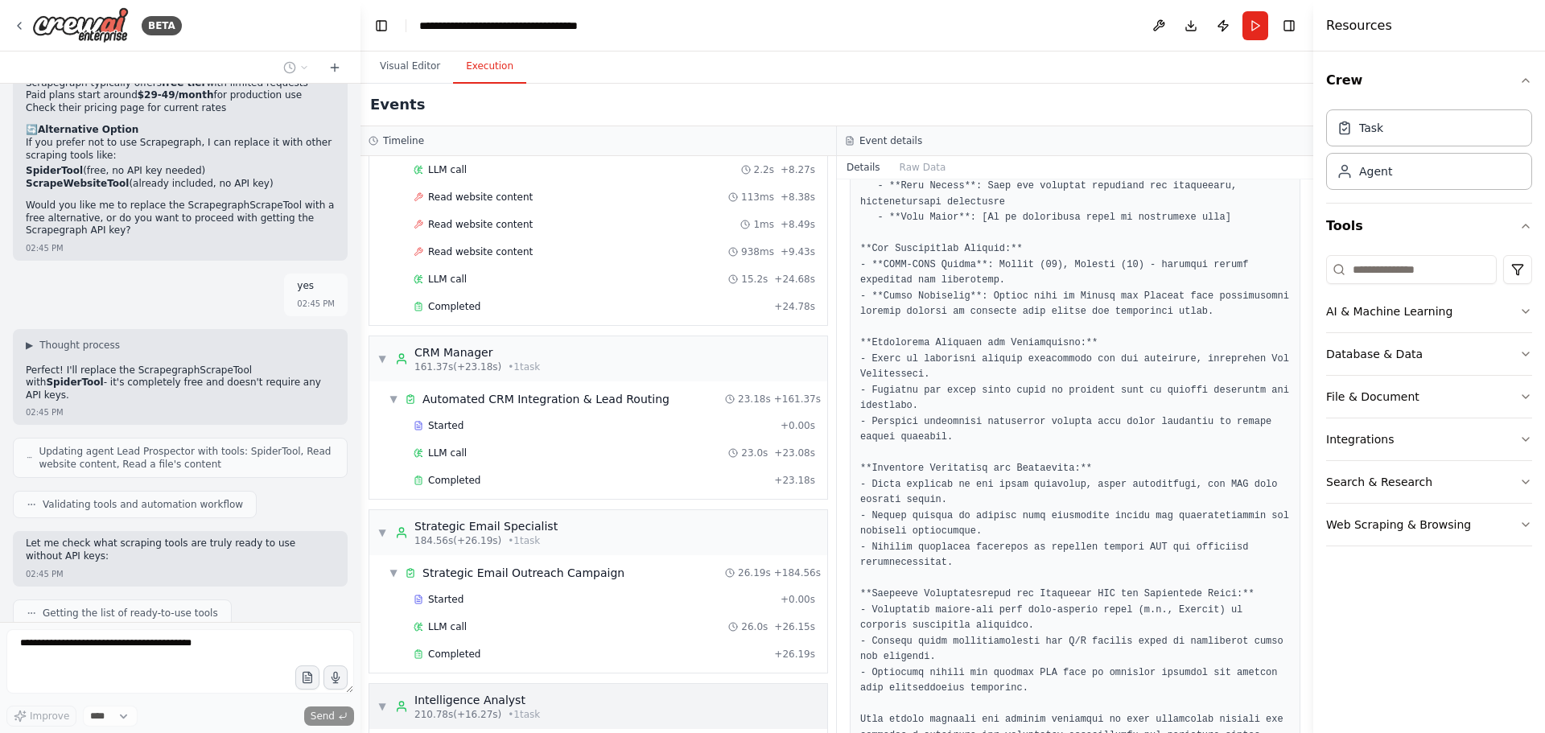
scroll to position [878, 0]
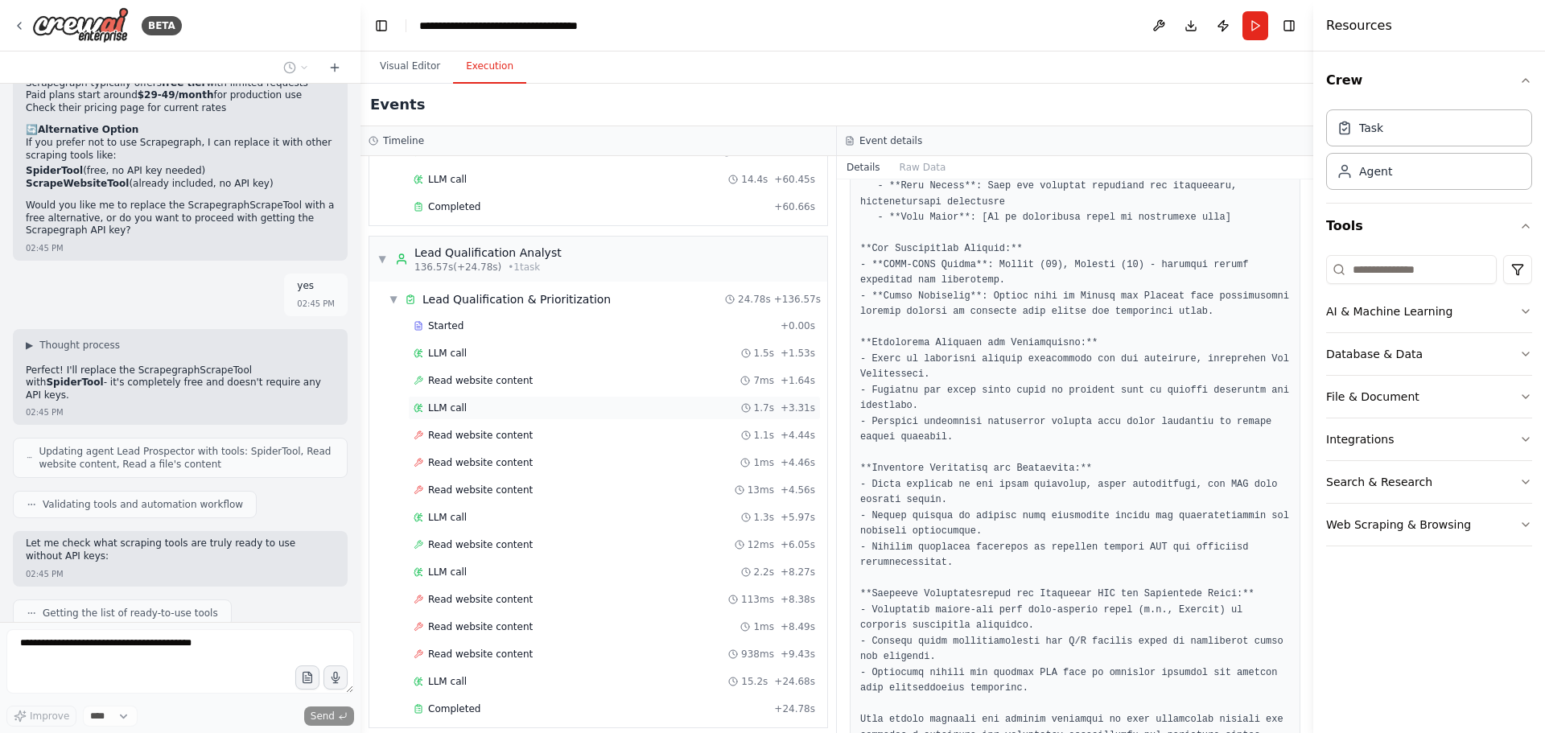
click at [635, 404] on div "LLM call 1.7s + 3.31s" at bounding box center [615, 408] width 402 height 13
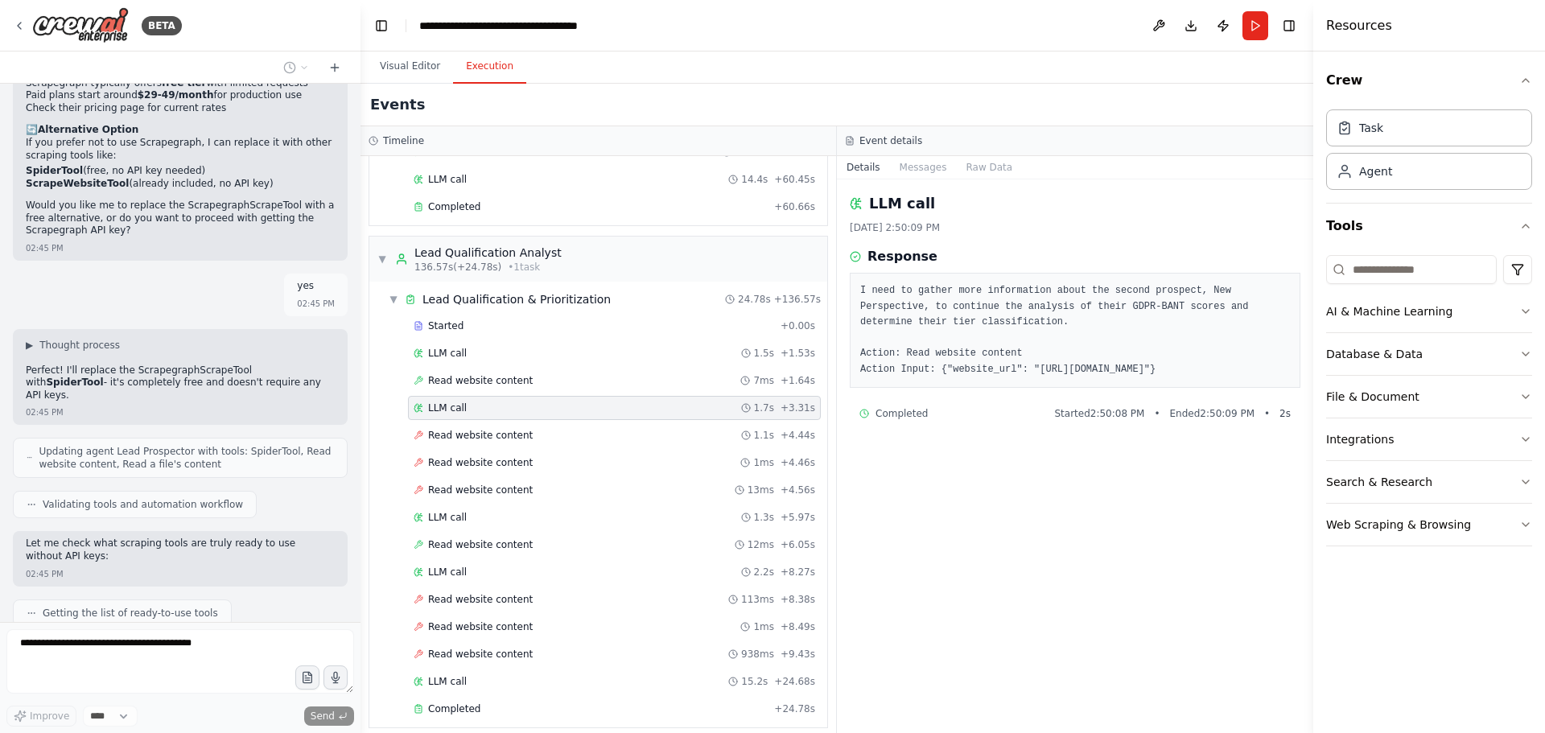
click at [628, 450] on div "Started + 0.00s LLM call 1.5s + 1.53s Read website content 7ms + 1.64s LLM call…" at bounding box center [604, 519] width 445 height 410
click at [587, 446] on div "Read website content 1.1s + 4.44s" at bounding box center [614, 435] width 413 height 24
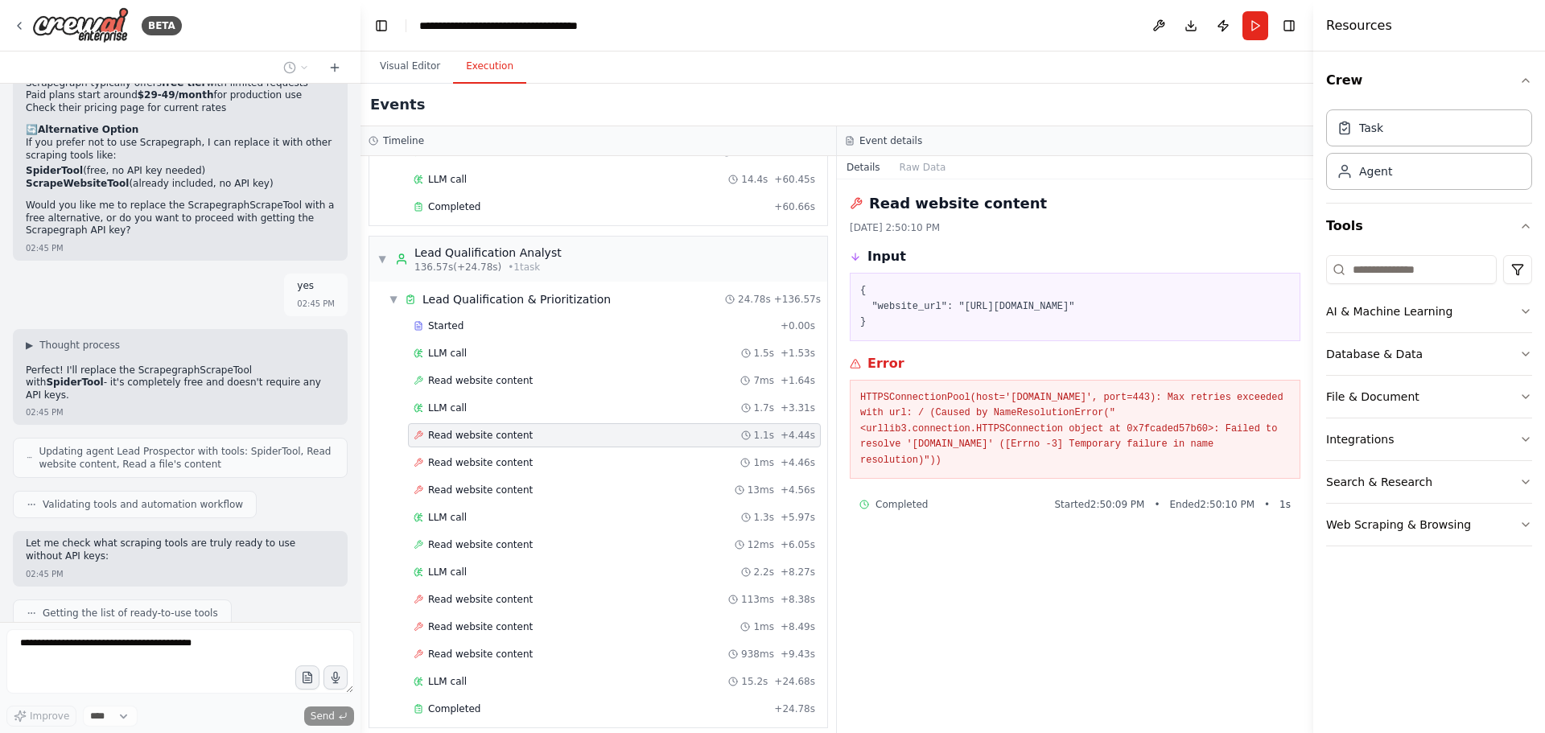
drag, startPoint x: 1018, startPoint y: 311, endPoint x: 1114, endPoint y: 311, distance: 95.8
click at [1114, 311] on pre "{ "website_url": "https://www.newperspective.com" }" at bounding box center [1075, 306] width 430 height 47
copy pre "newperspective.com"
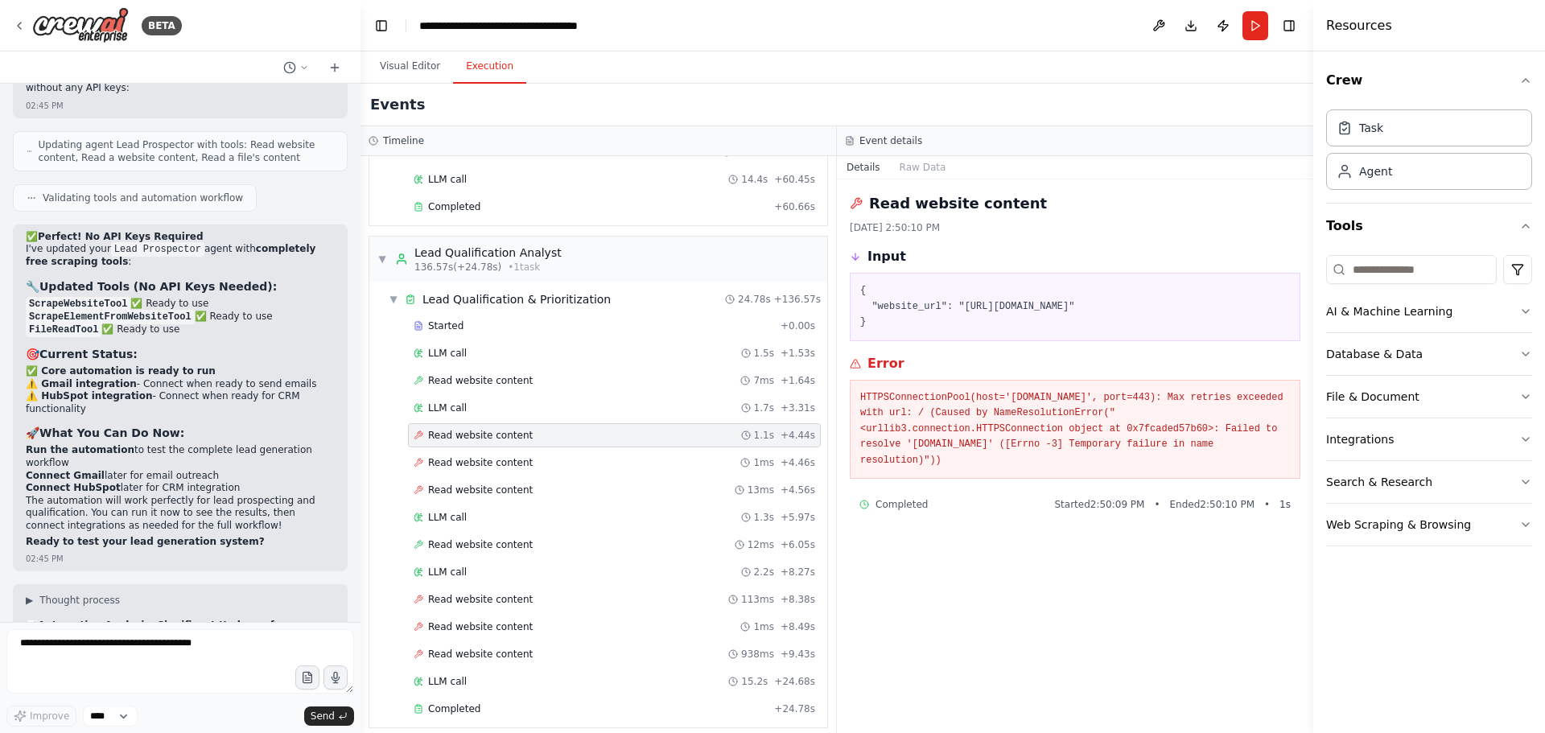
scroll to position [10974, 0]
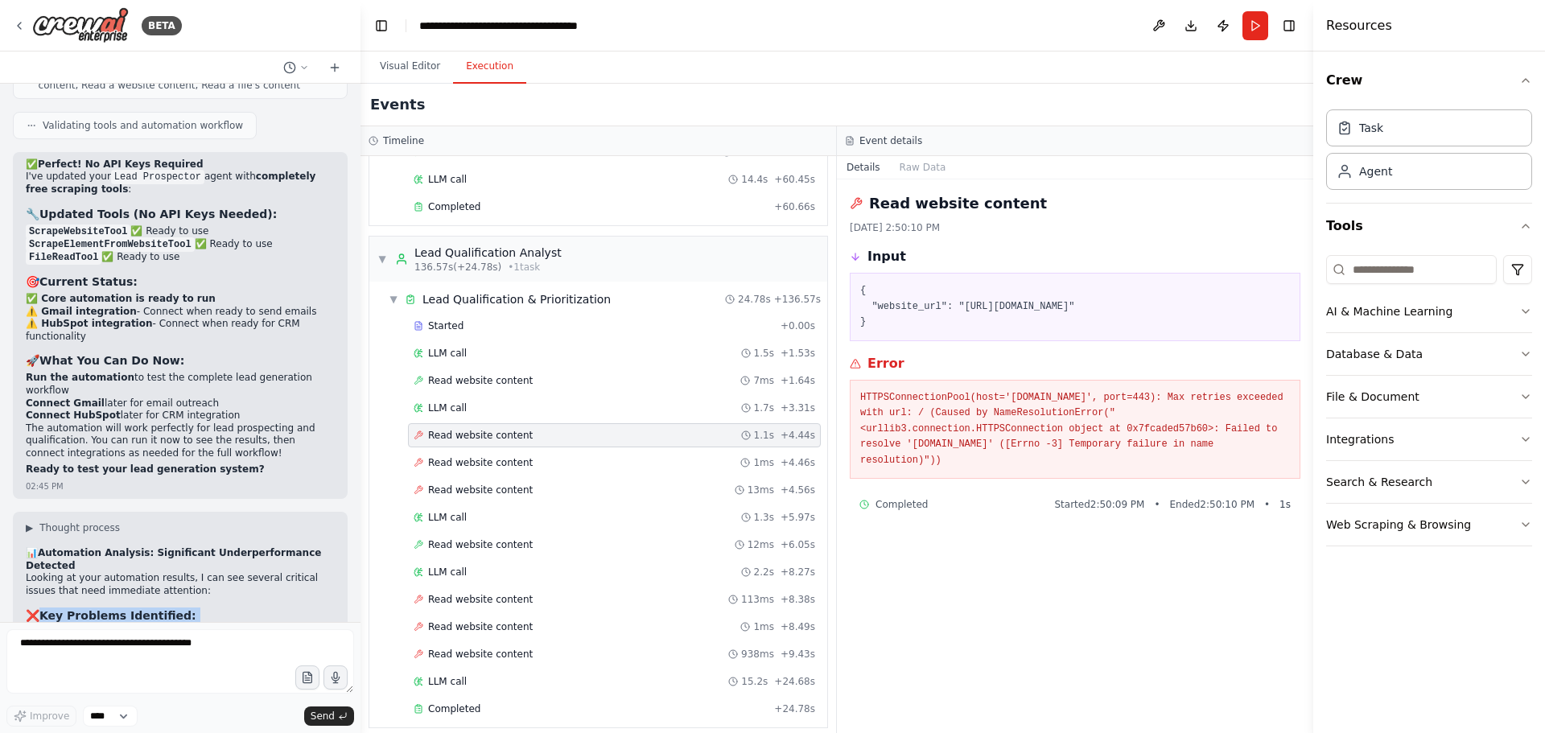
drag, startPoint x: 45, startPoint y: 263, endPoint x: 243, endPoint y: 581, distance: 374.5
copy div "Key Problems Identified: Severely Low Prospect Volume : Only 3 prospects vs tar…"
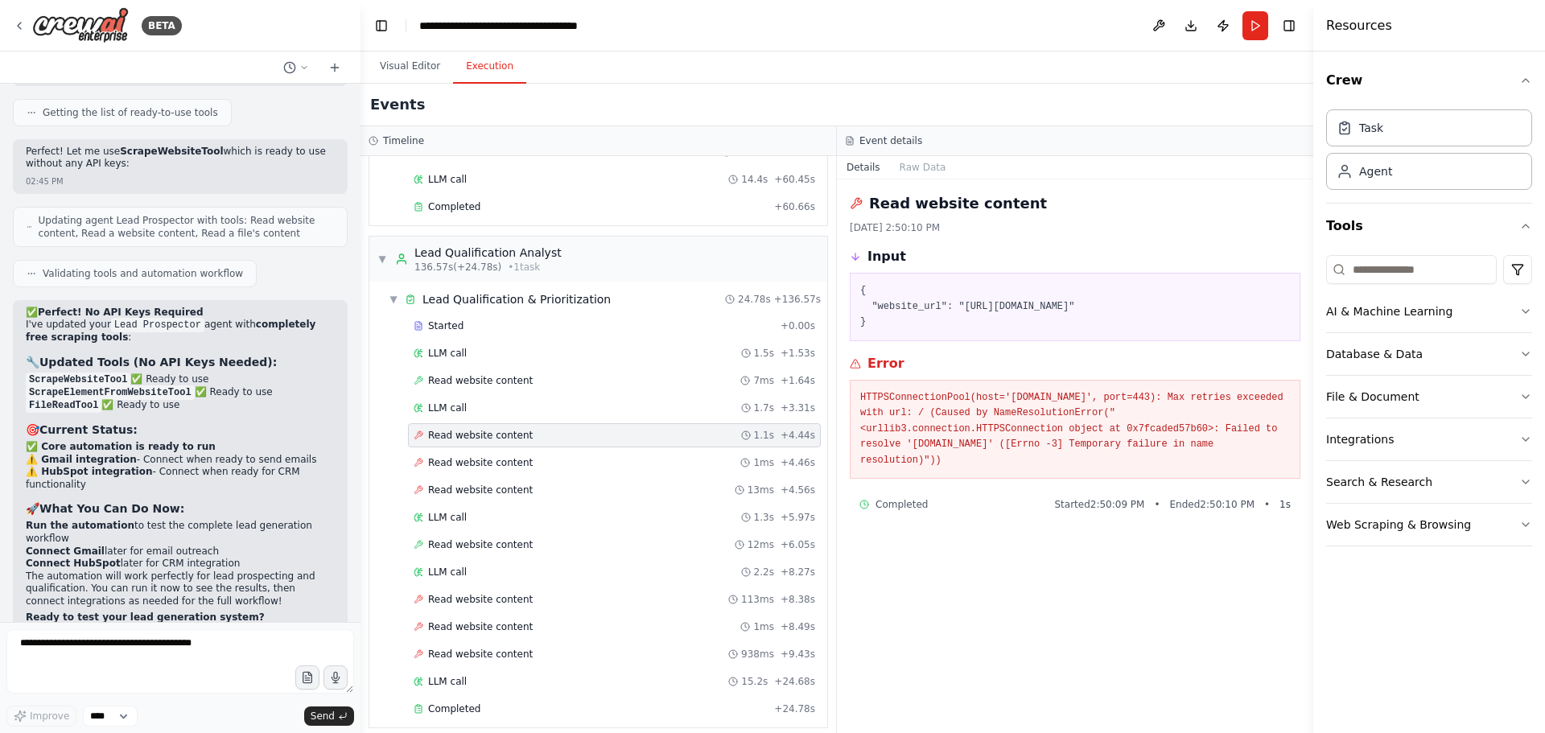
scroll to position [10813, 0]
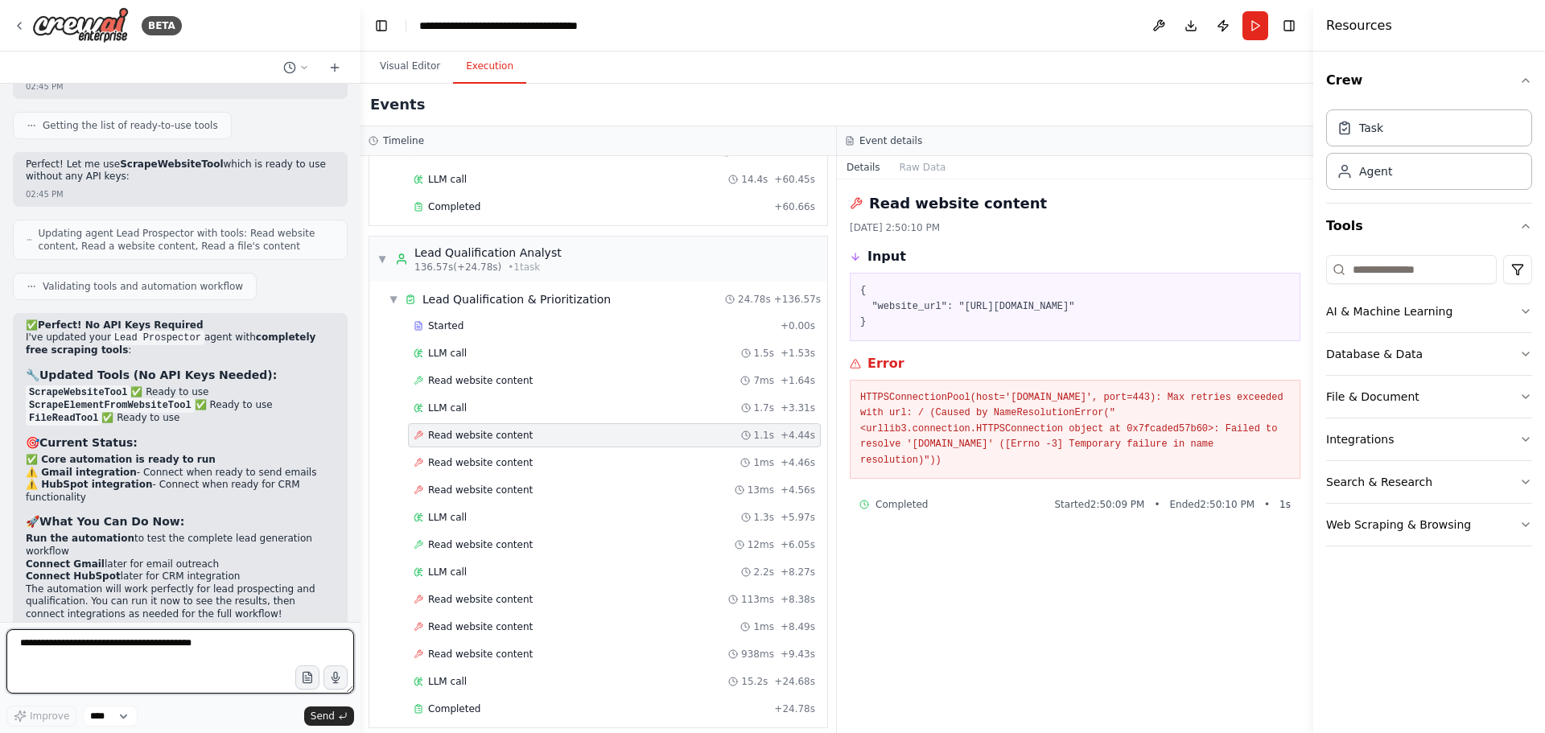
click at [163, 642] on textarea at bounding box center [180, 661] width 348 height 64
paste textarea "**********"
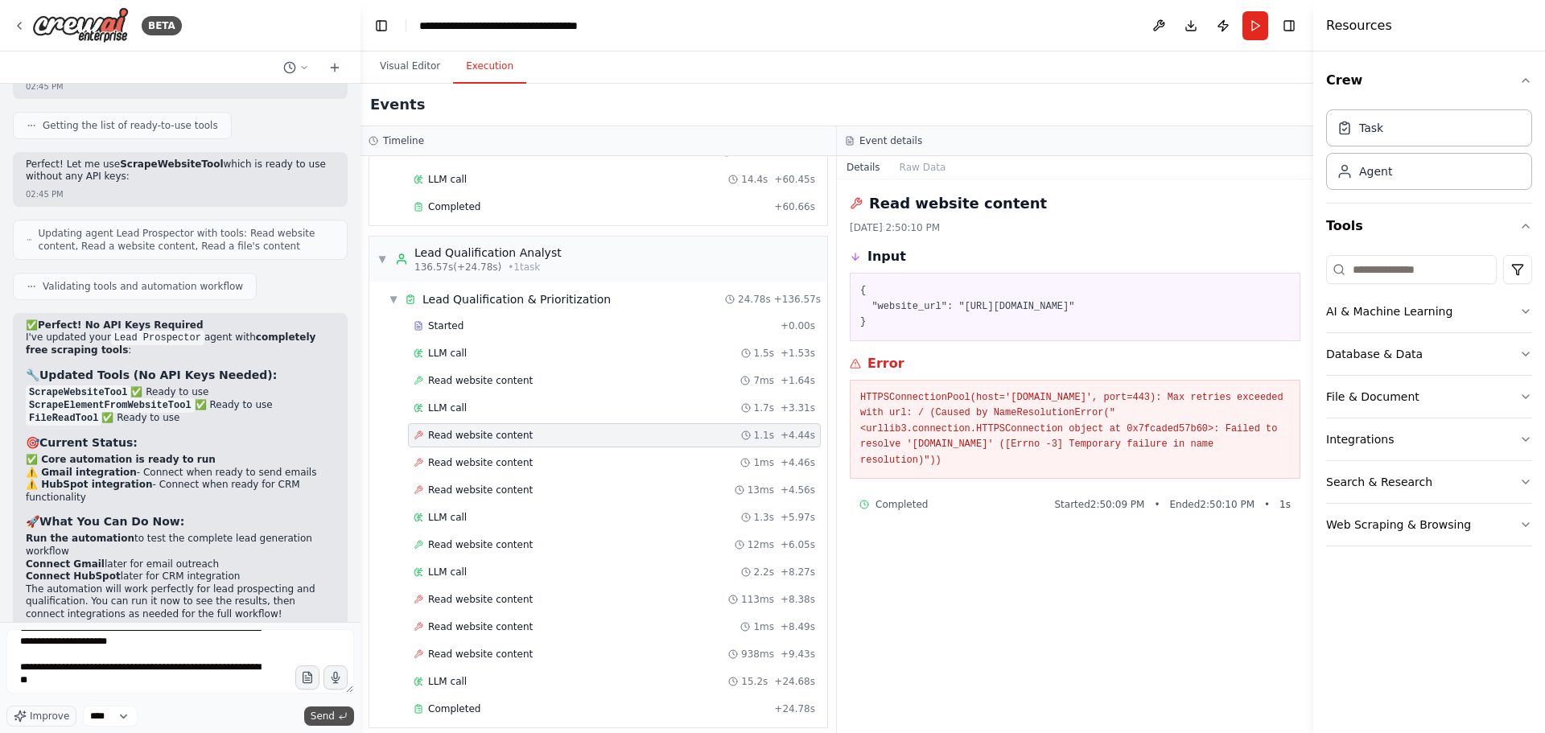
click at [327, 715] on span "Send" at bounding box center [323, 716] width 24 height 13
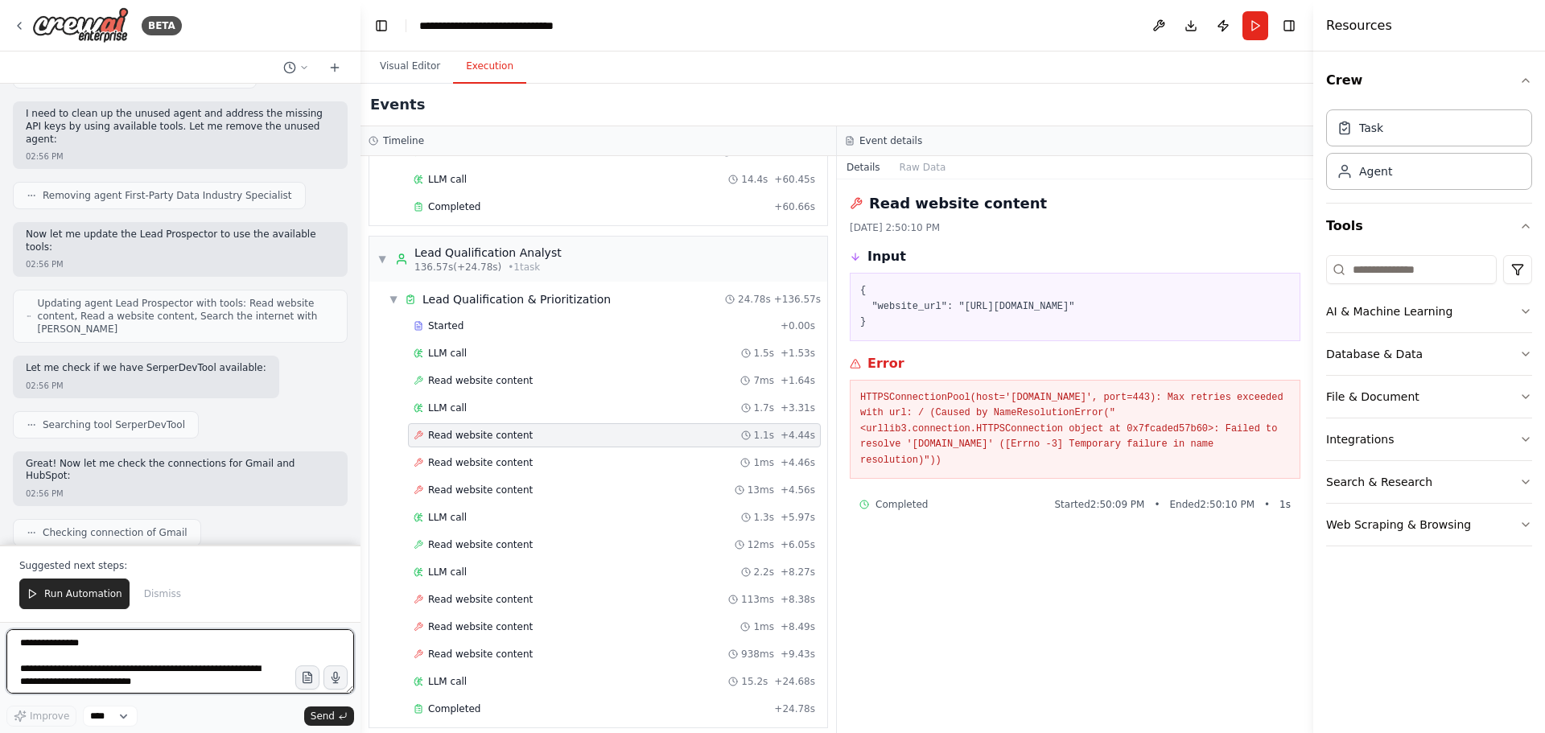
scroll to position [14100, 0]
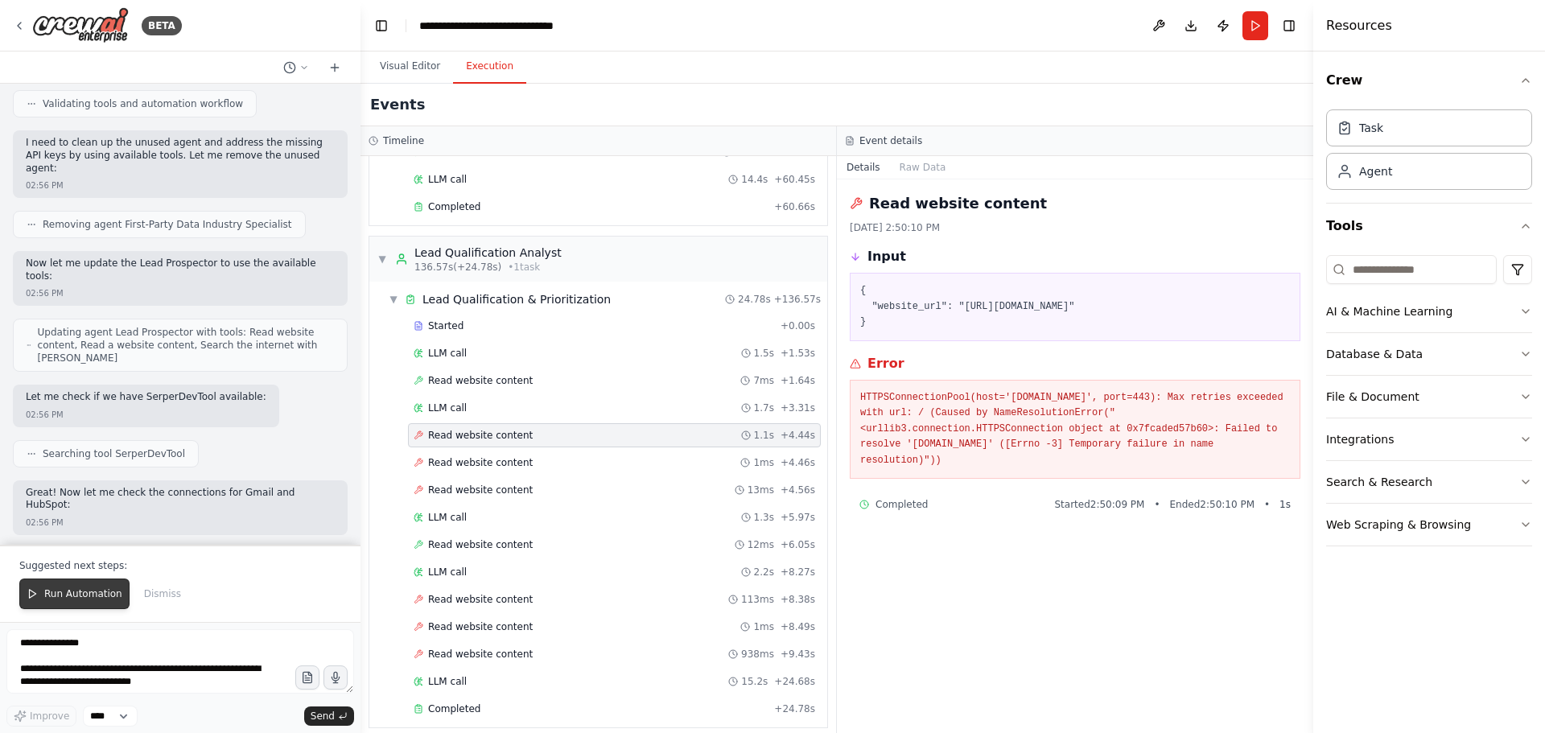
click at [85, 586] on button "Run Automation" at bounding box center [74, 594] width 110 height 31
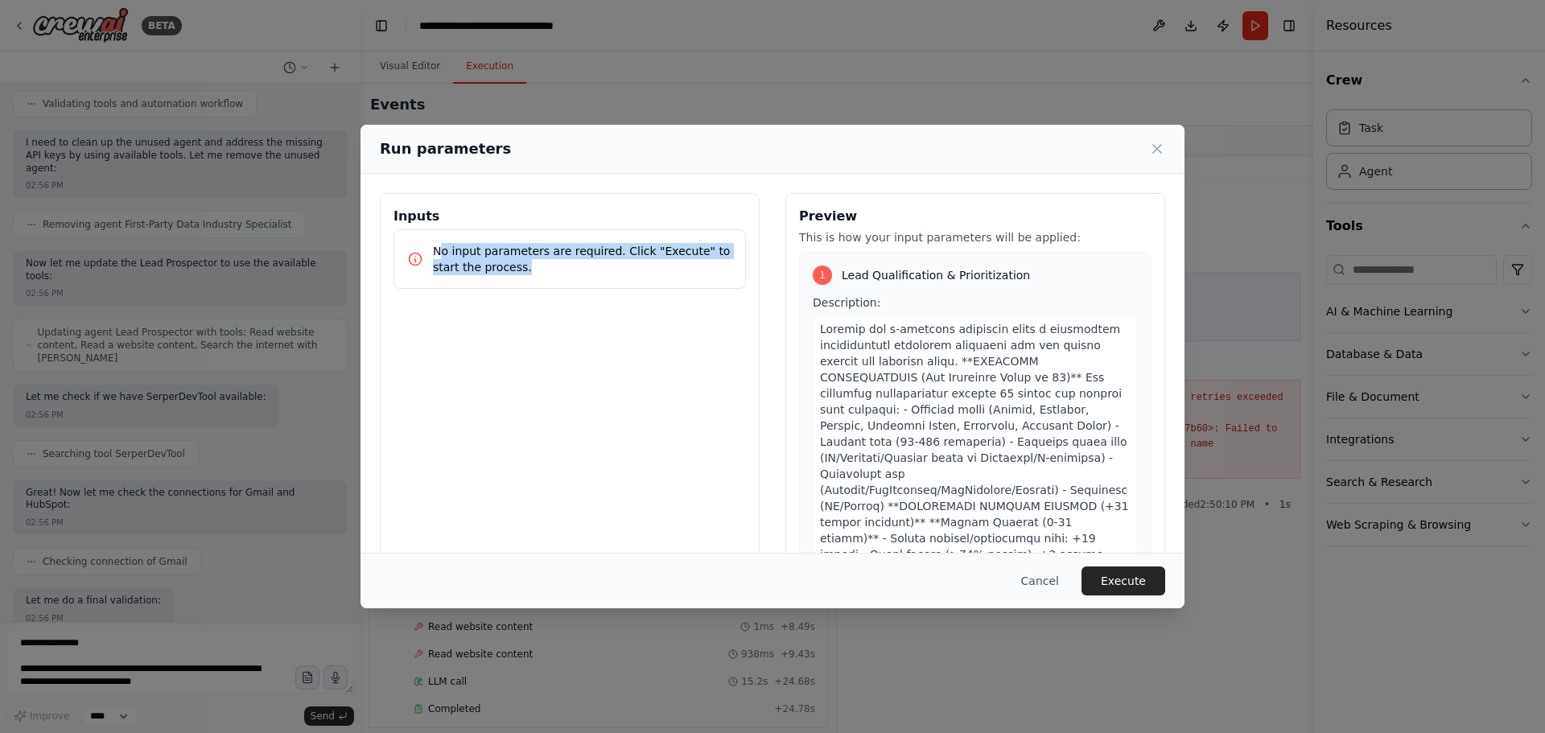
drag, startPoint x: 440, startPoint y: 248, endPoint x: 537, endPoint y: 266, distance: 98.3
click at [535, 266] on p "No input parameters are required. Click "Execute" to start the process." at bounding box center [582, 259] width 299 height 32
click at [546, 270] on p "No input parameters are required. Click "Execute" to start the process." at bounding box center [582, 259] width 299 height 32
click at [1139, 580] on button "Execute" at bounding box center [1124, 581] width 84 height 29
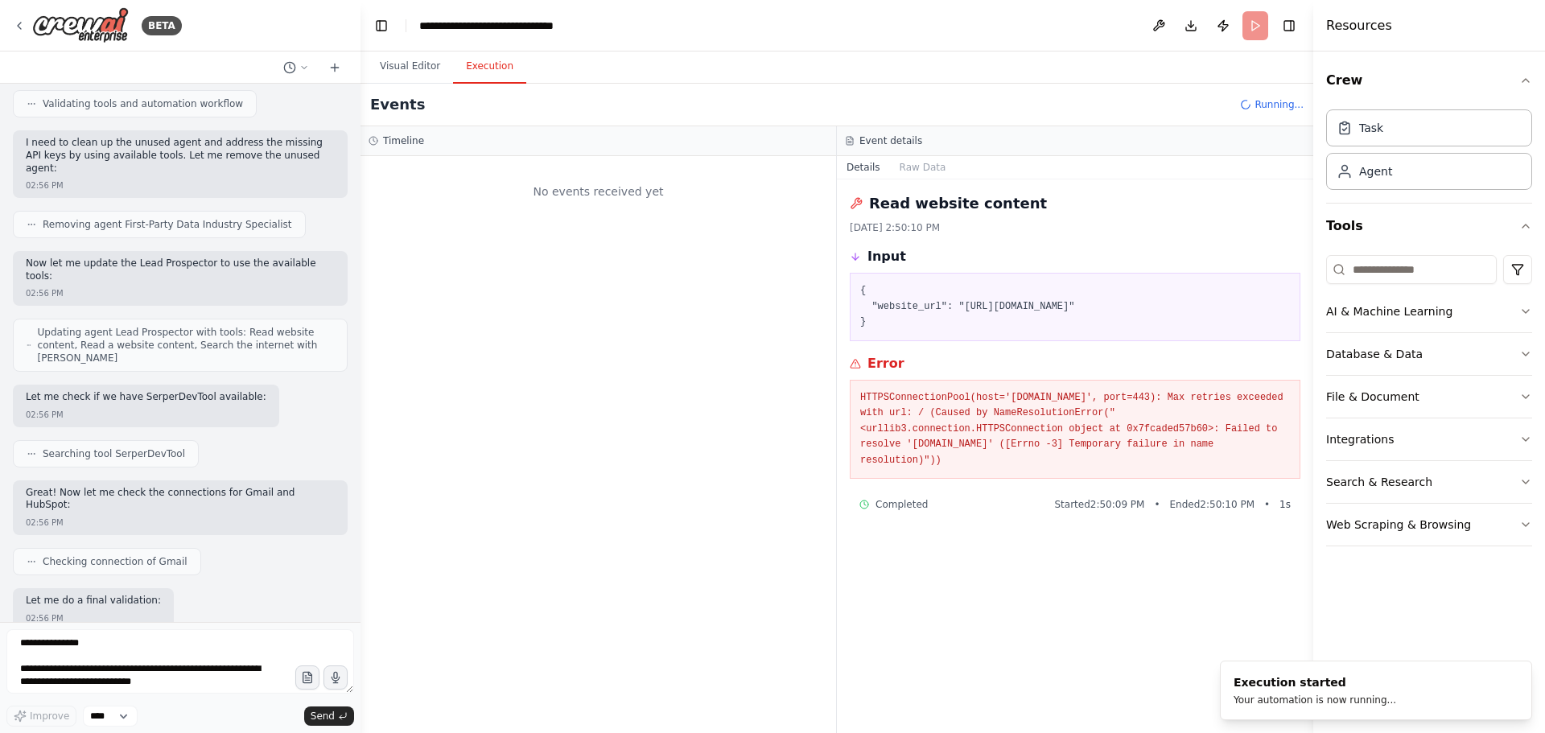
scroll to position [0, 0]
click at [1411, 530] on div "Web Scraping & Browsing" at bounding box center [1398, 525] width 145 height 16
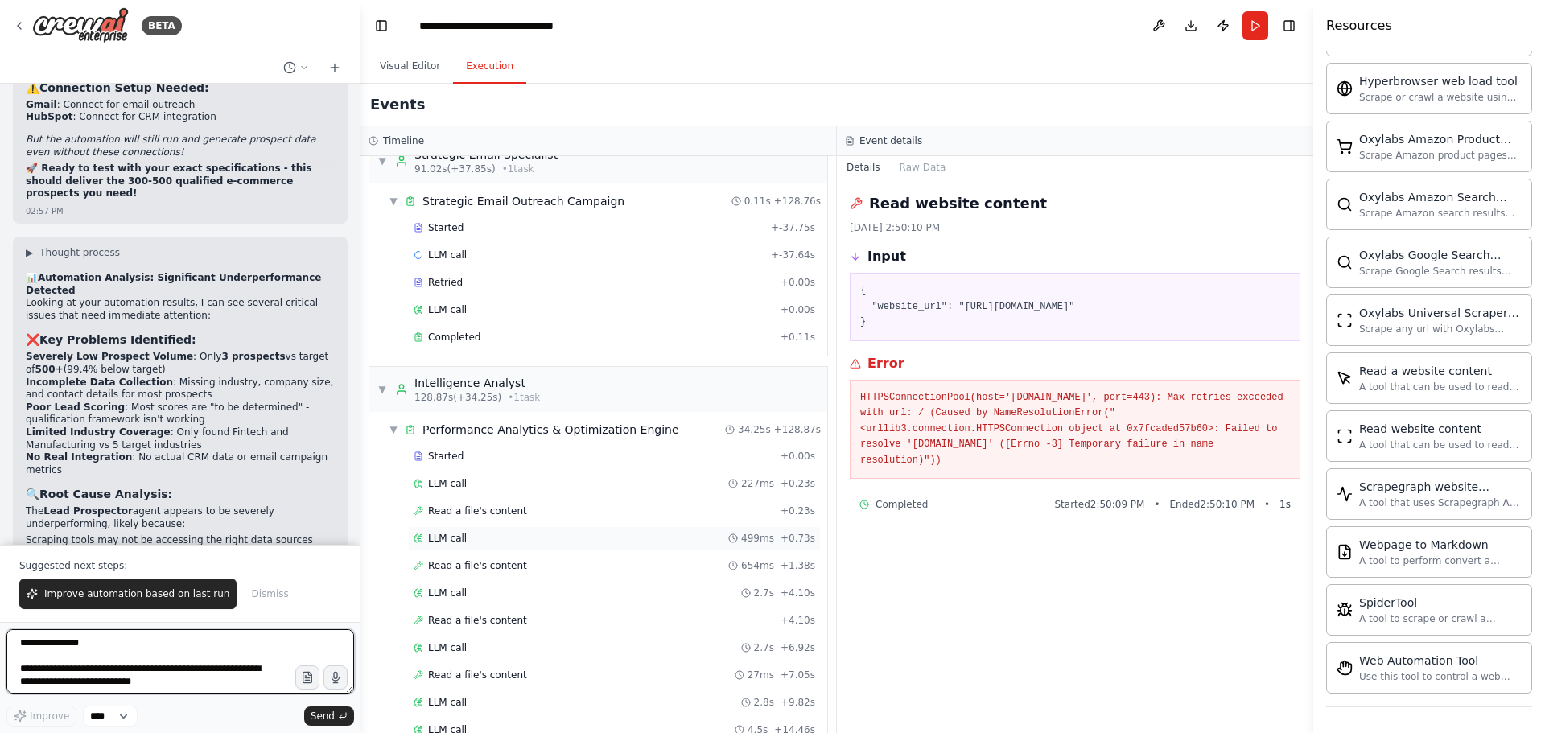
scroll to position [2254, 0]
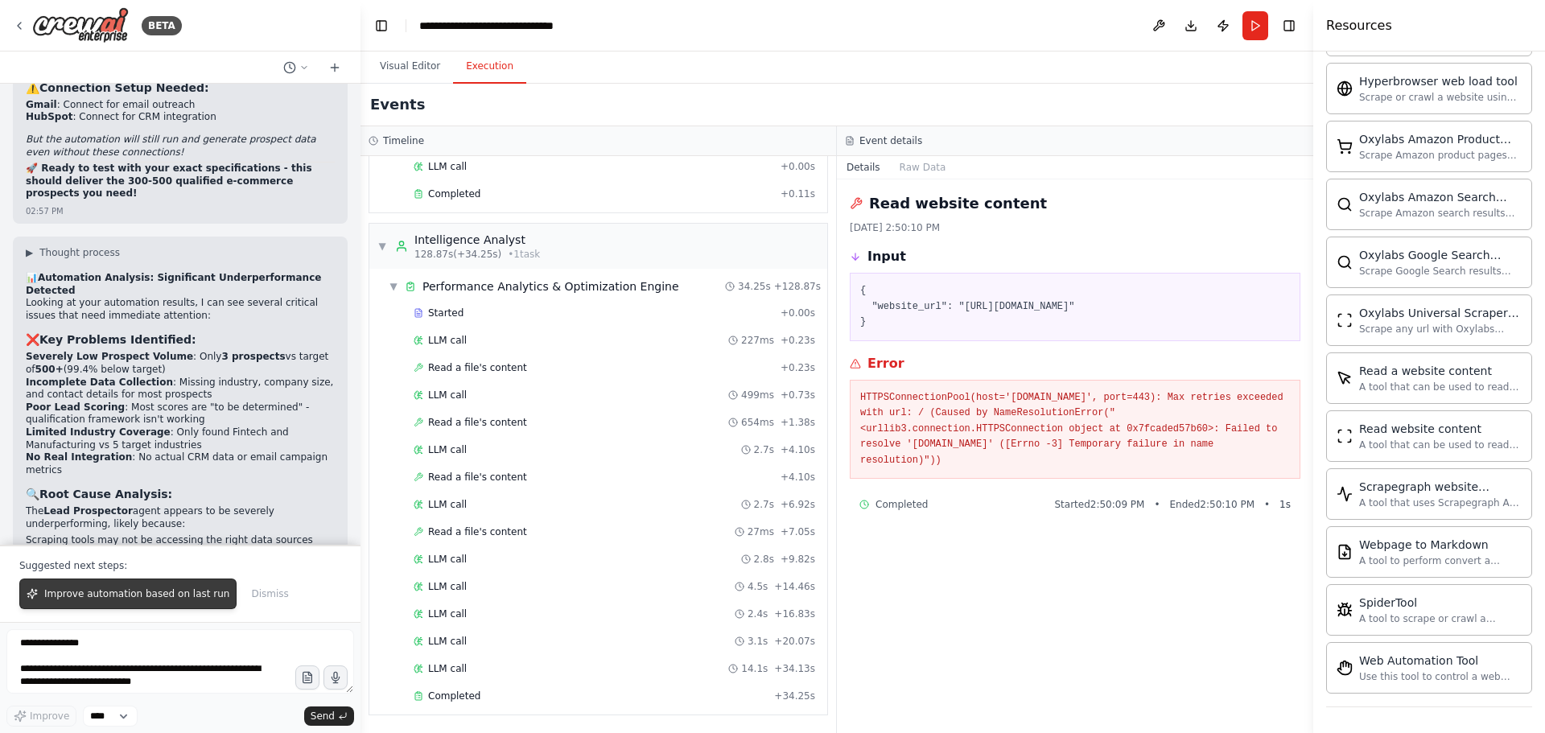
click at [130, 598] on span "Improve automation based on last run" at bounding box center [136, 593] width 185 height 13
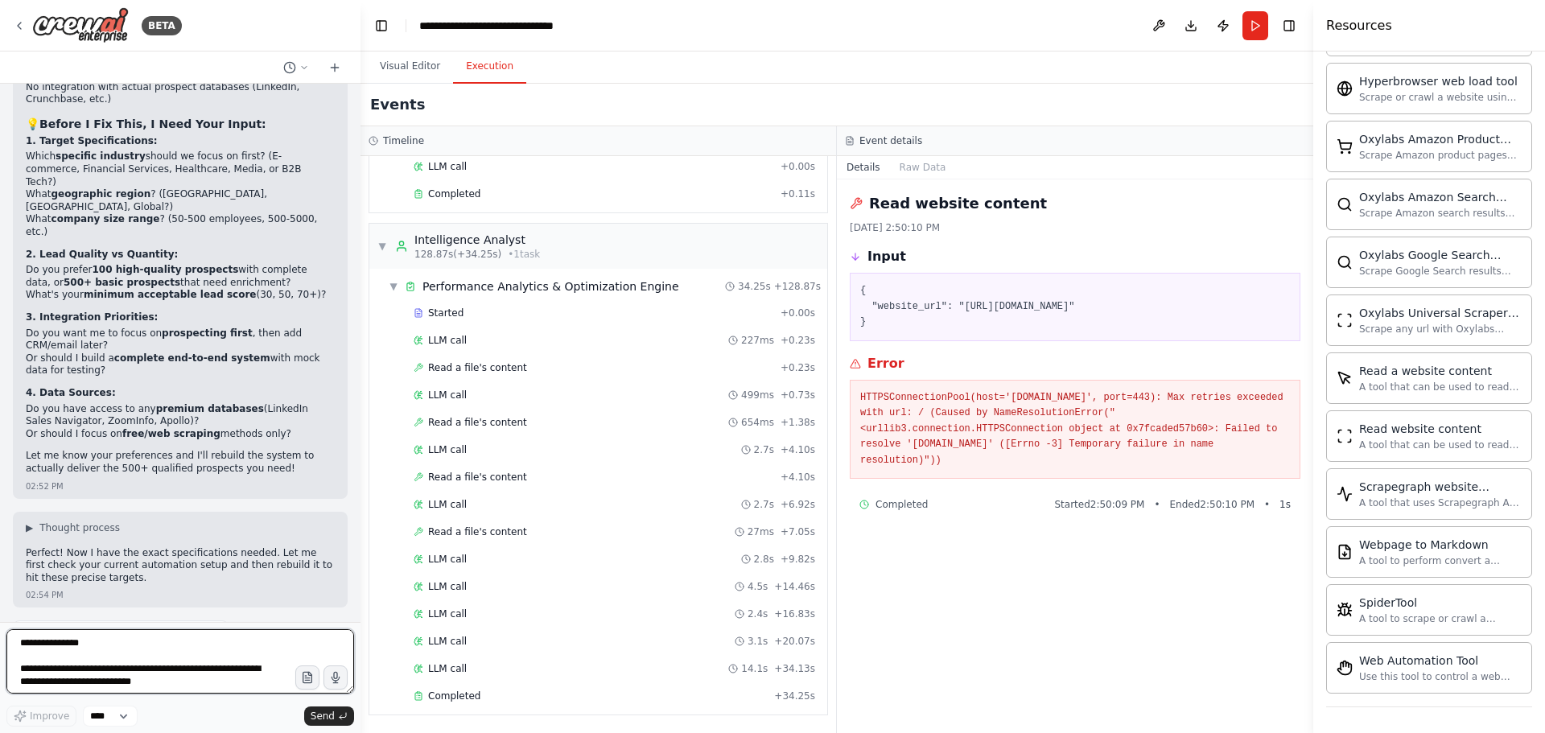
scroll to position [17945, 0]
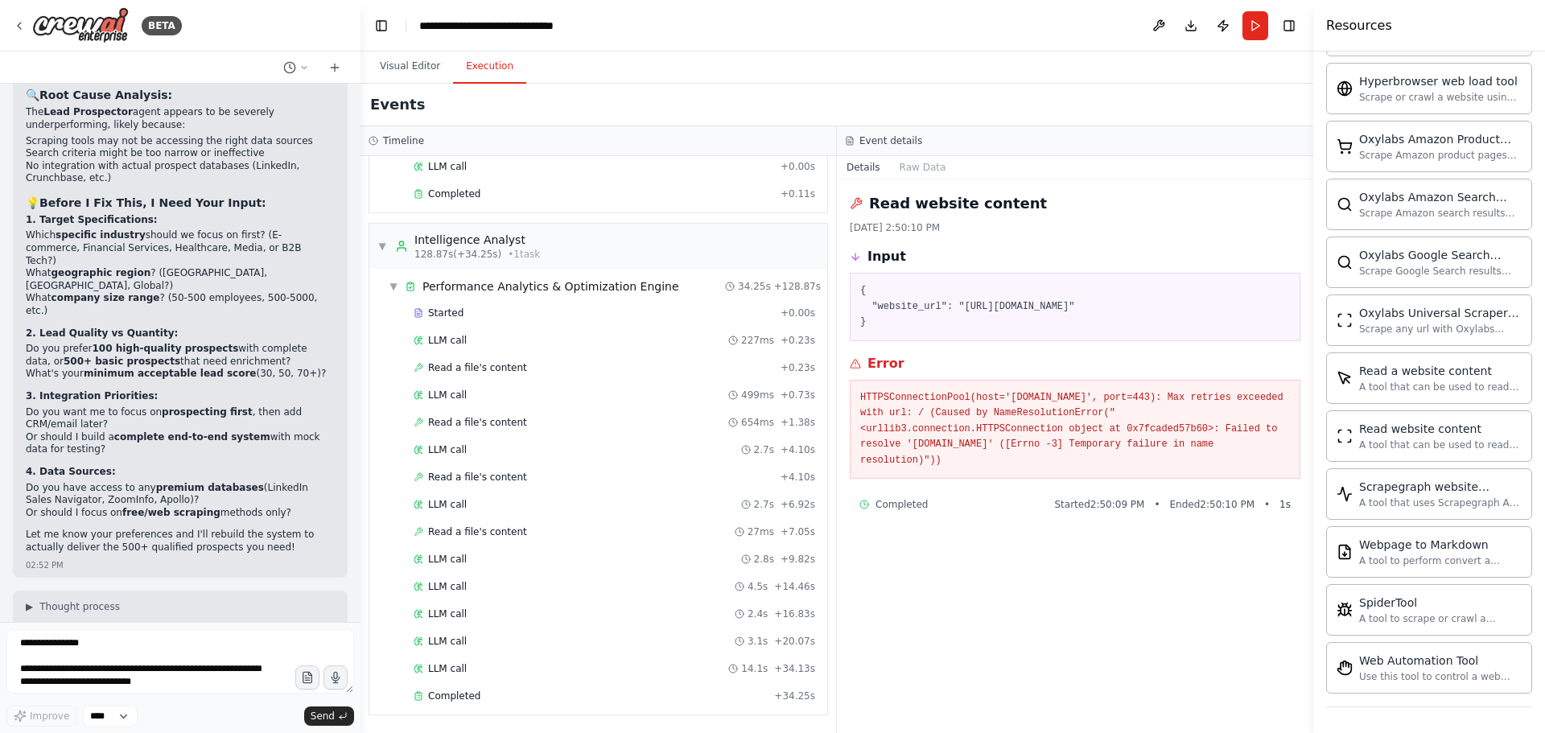
drag, startPoint x: 42, startPoint y: 352, endPoint x: 216, endPoint y: 393, distance: 178.6
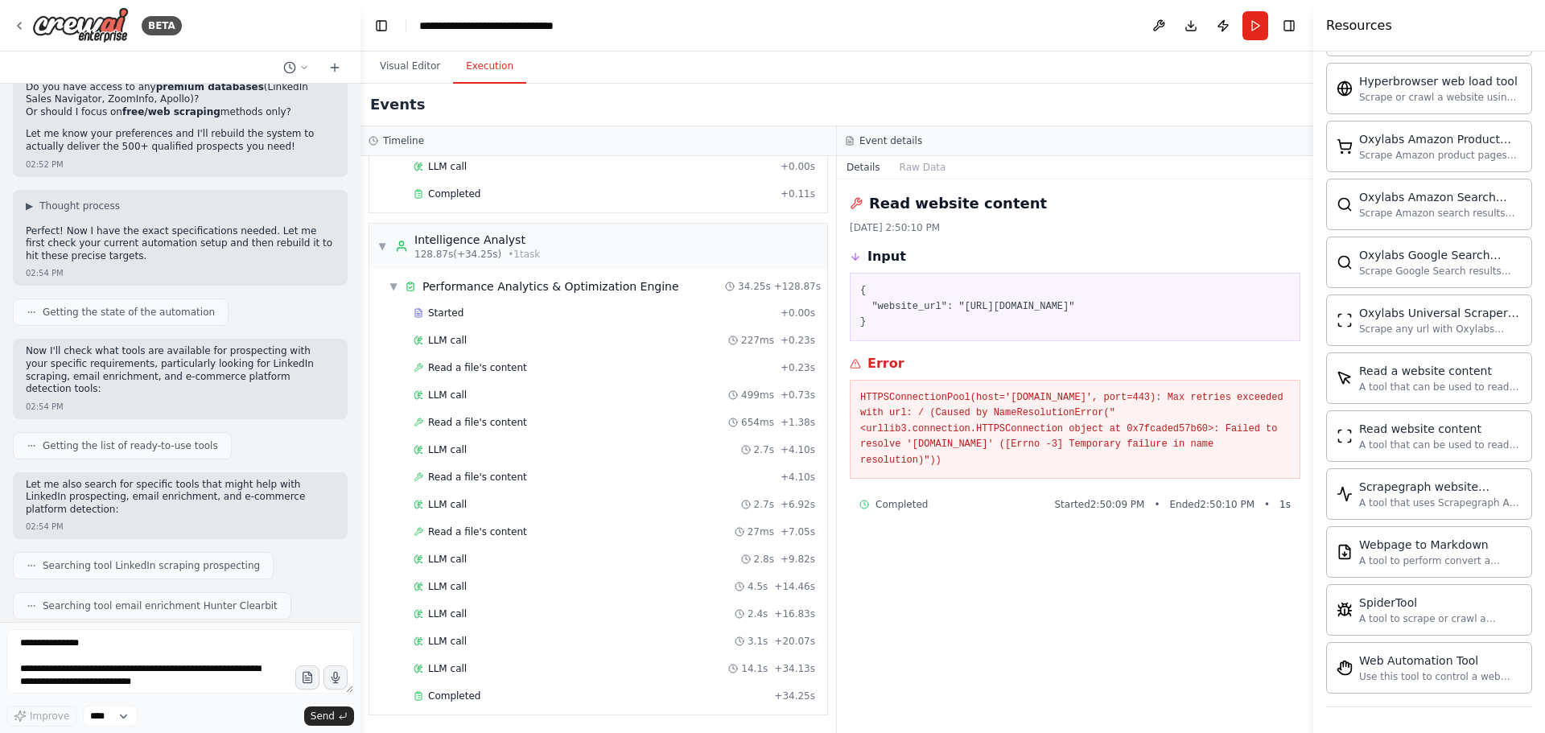
scroll to position [18347, 0]
click at [1223, 23] on button "Publish" at bounding box center [1223, 25] width 26 height 29
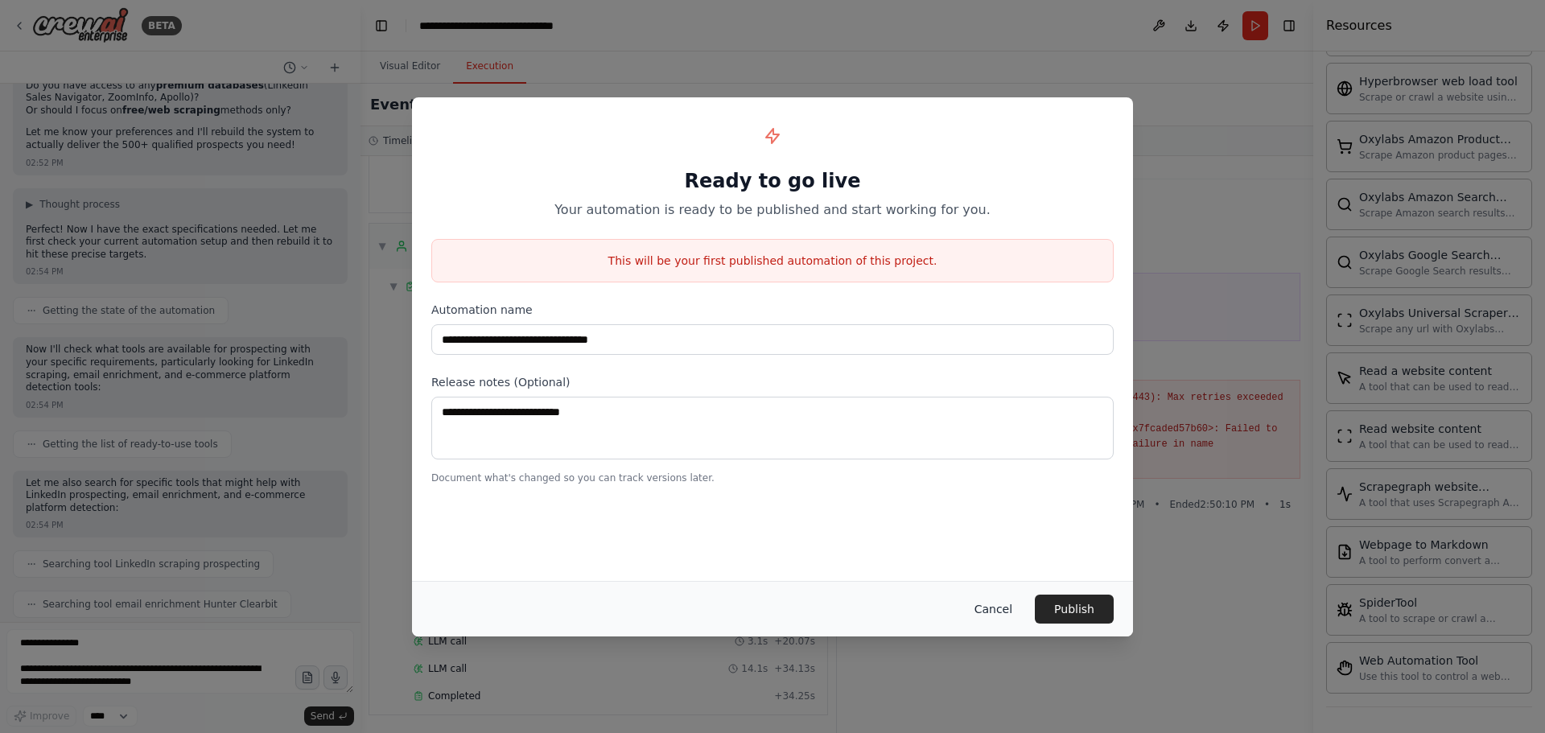
click at [1008, 613] on button "Cancel" at bounding box center [994, 609] width 64 height 29
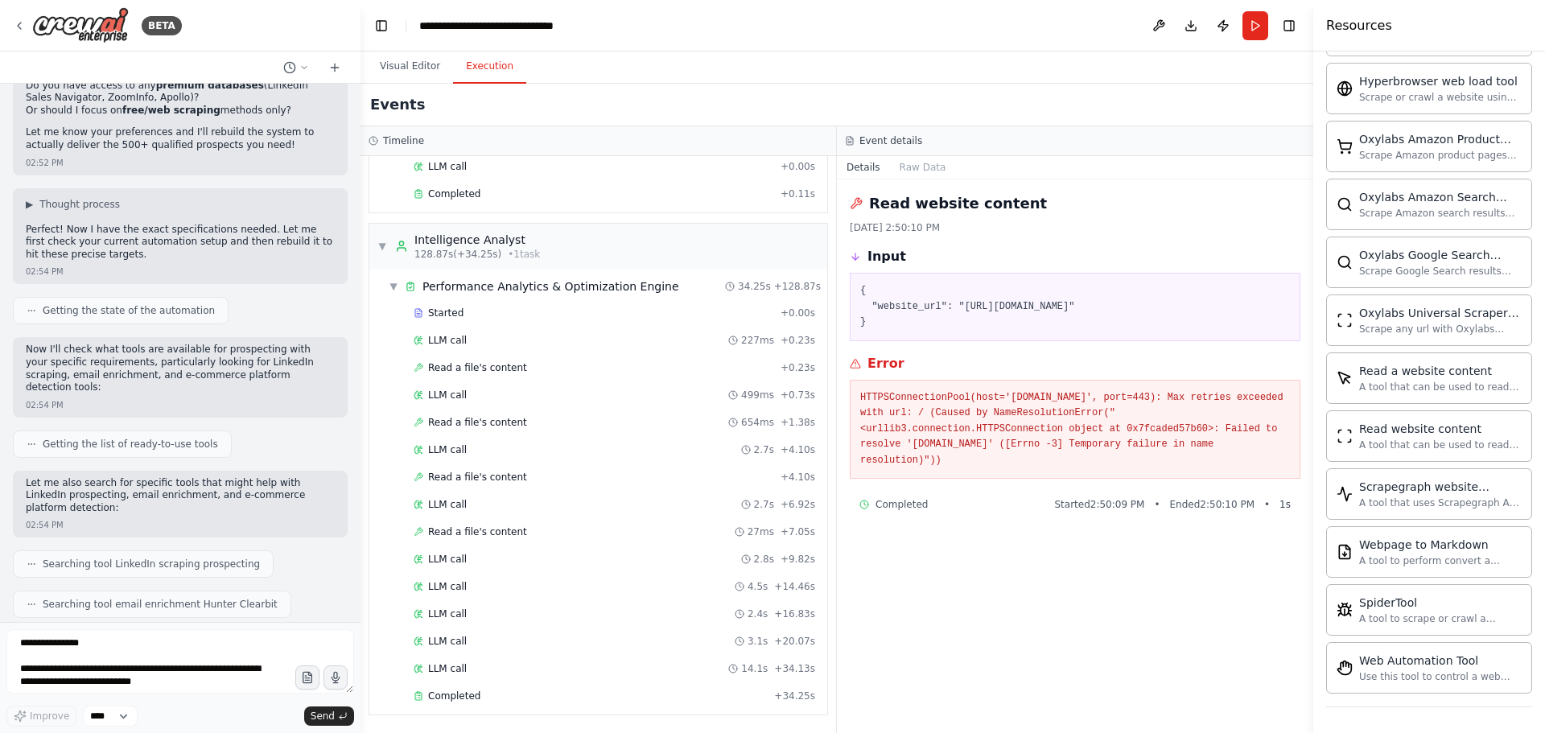
drag, startPoint x: 1199, startPoint y: 30, endPoint x: 165, endPoint y: 368, distance: 1087.9
click at [179, 365] on div "BETA from crewai import Agent, Task, Crew, Process from crewai_tools import Ser…" at bounding box center [772, 366] width 1545 height 733
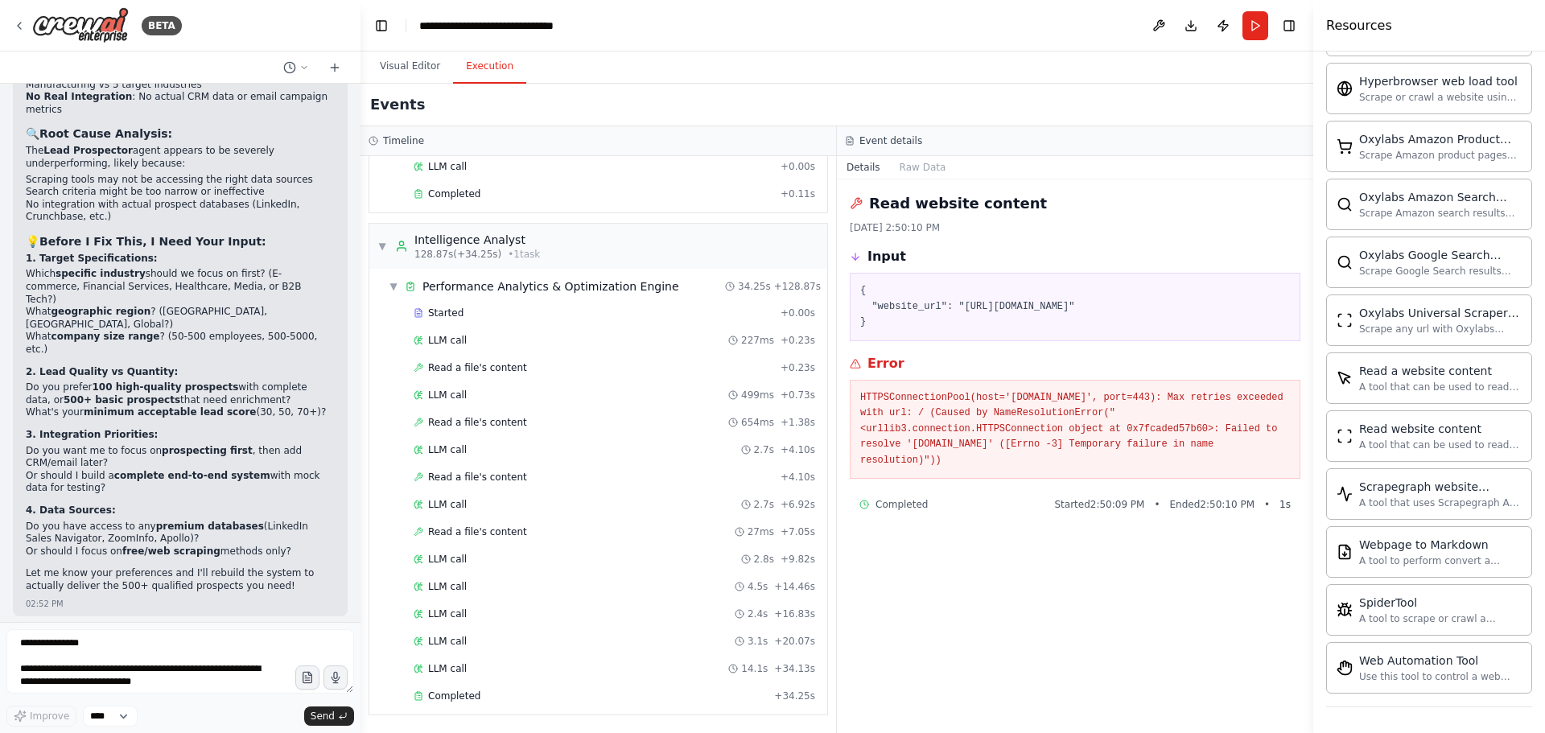
scroll to position [17864, 0]
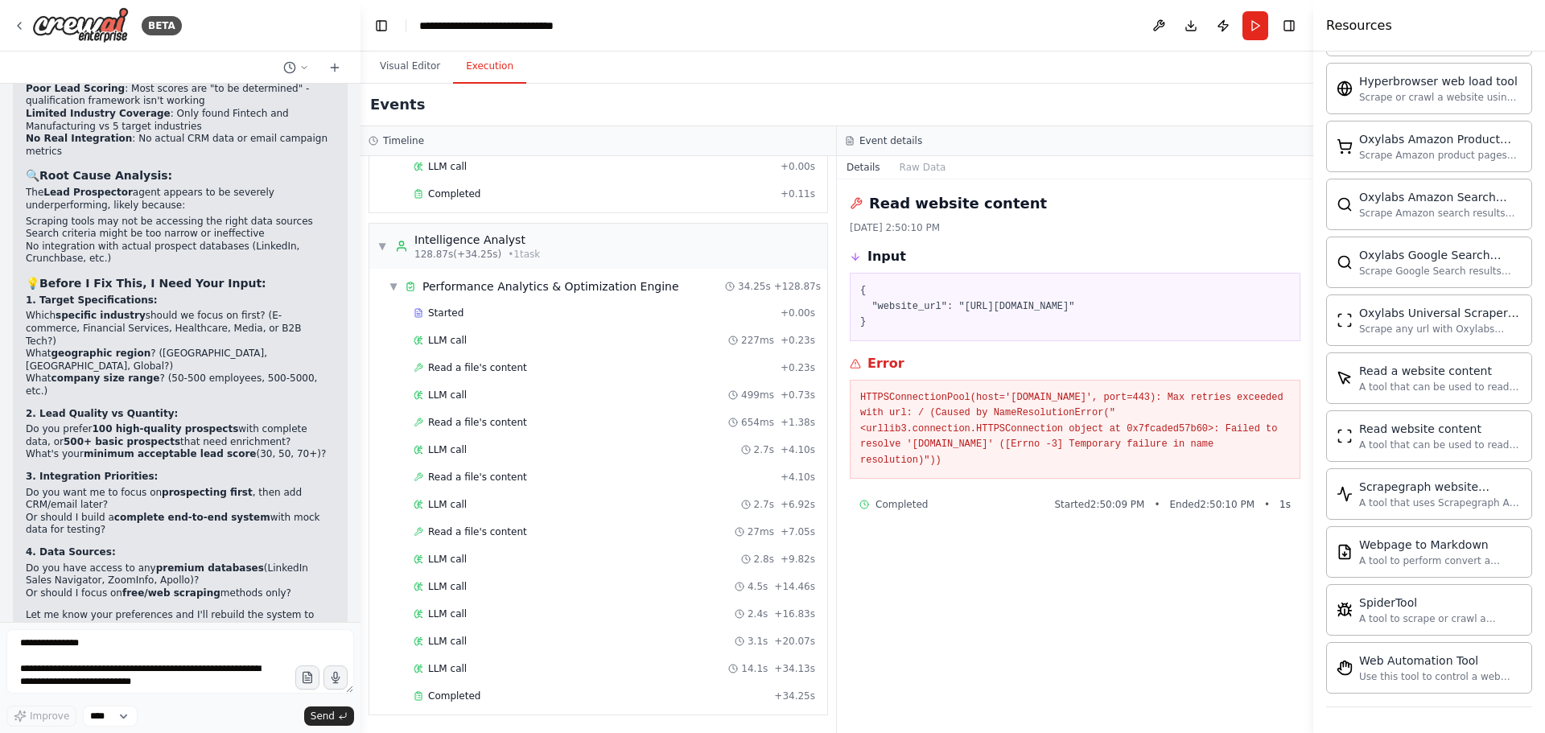
drag, startPoint x: 26, startPoint y: 498, endPoint x: 137, endPoint y: 540, distance: 118.7
drag, startPoint x: 28, startPoint y: 440, endPoint x: 81, endPoint y: 473, distance: 62.5
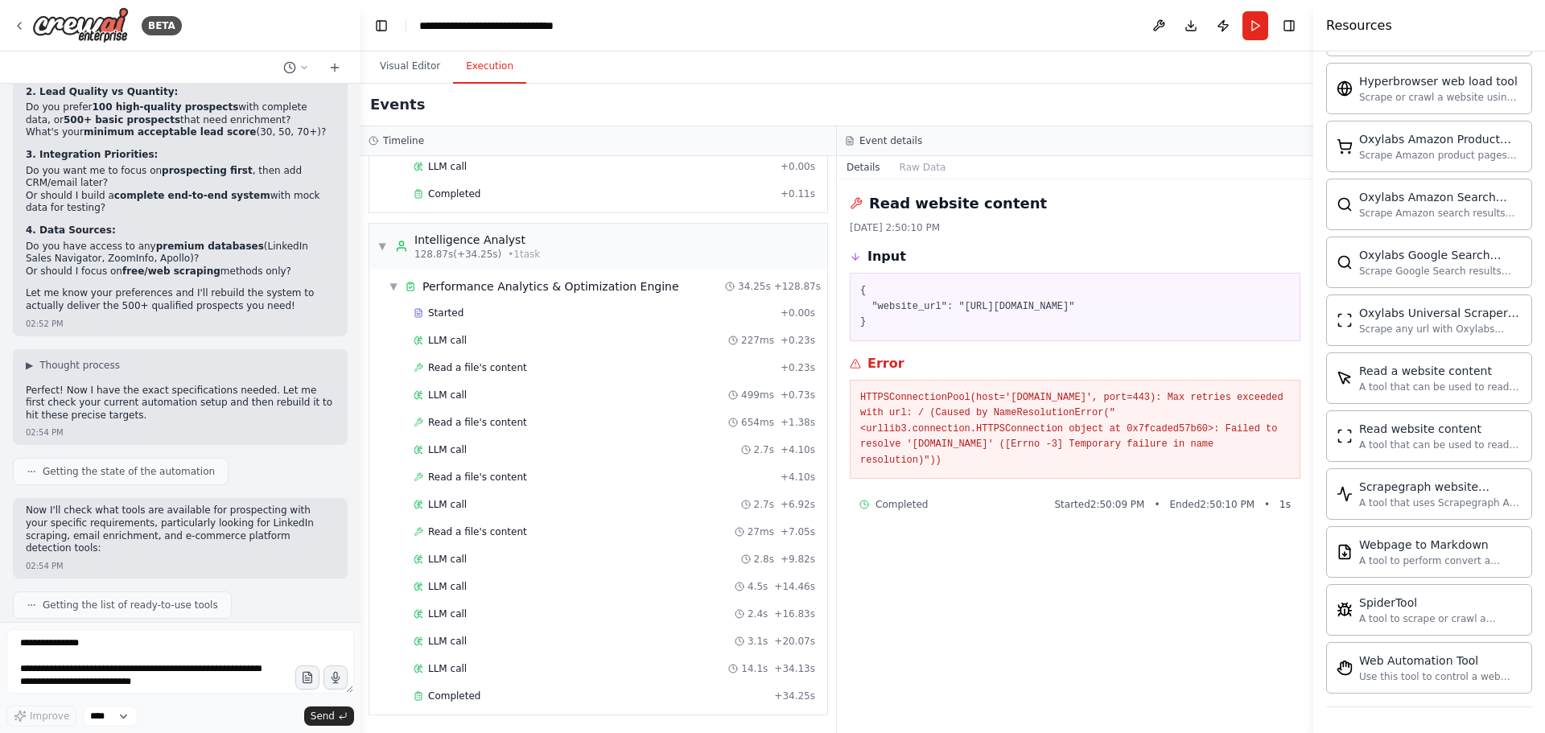
scroll to position [18347, 0]
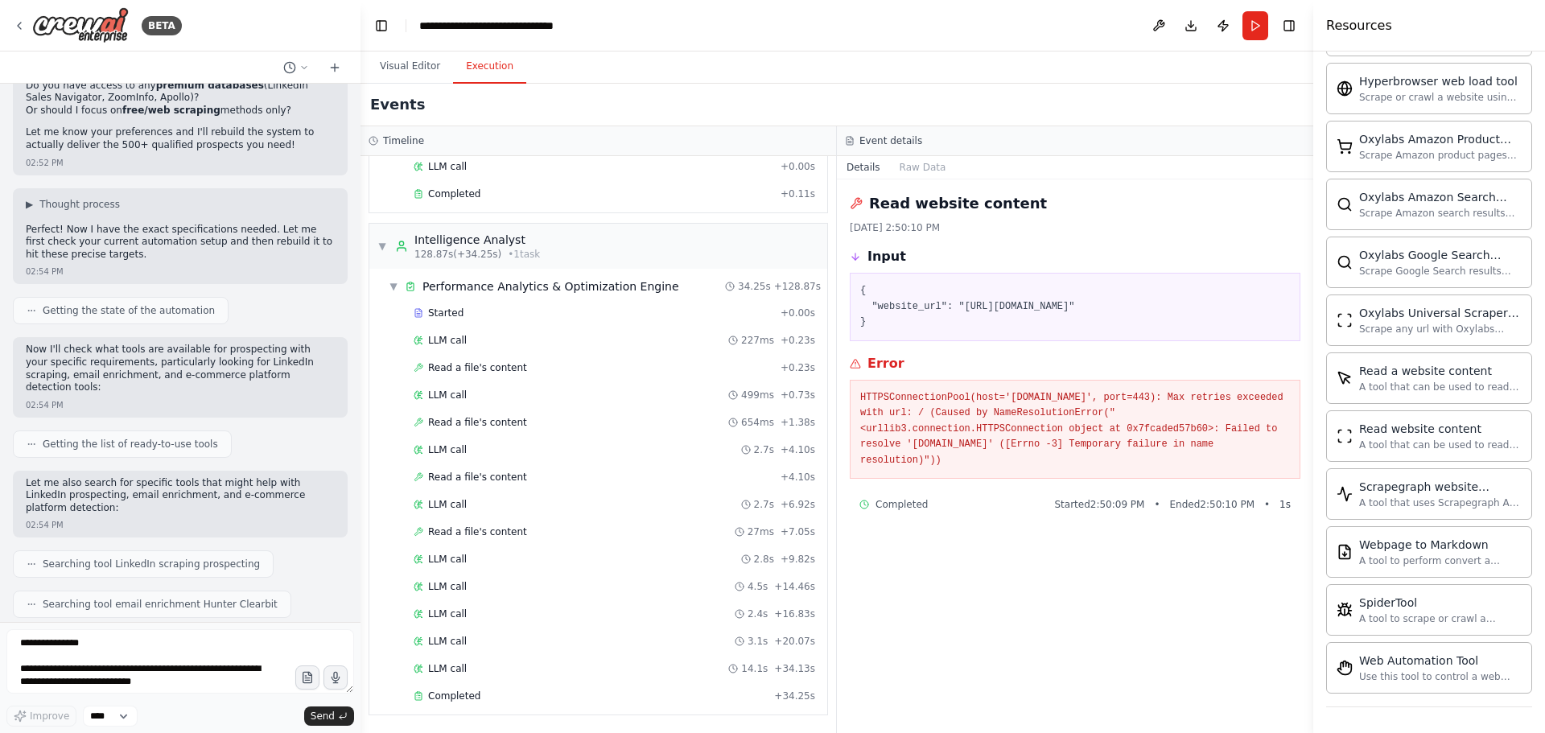
drag, startPoint x: 146, startPoint y: 431, endPoint x: 339, endPoint y: 580, distance: 243.9
click at [339, 580] on div "from crewai import Agent, Task, Crew, Process from crewai_tools import SerperDe…" at bounding box center [180, 353] width 361 height 538
copy div "The automation only ran the Performance Analytics task (the final one) without …"
click at [105, 662] on textarea at bounding box center [180, 661] width 348 height 64
paste textarea "**********"
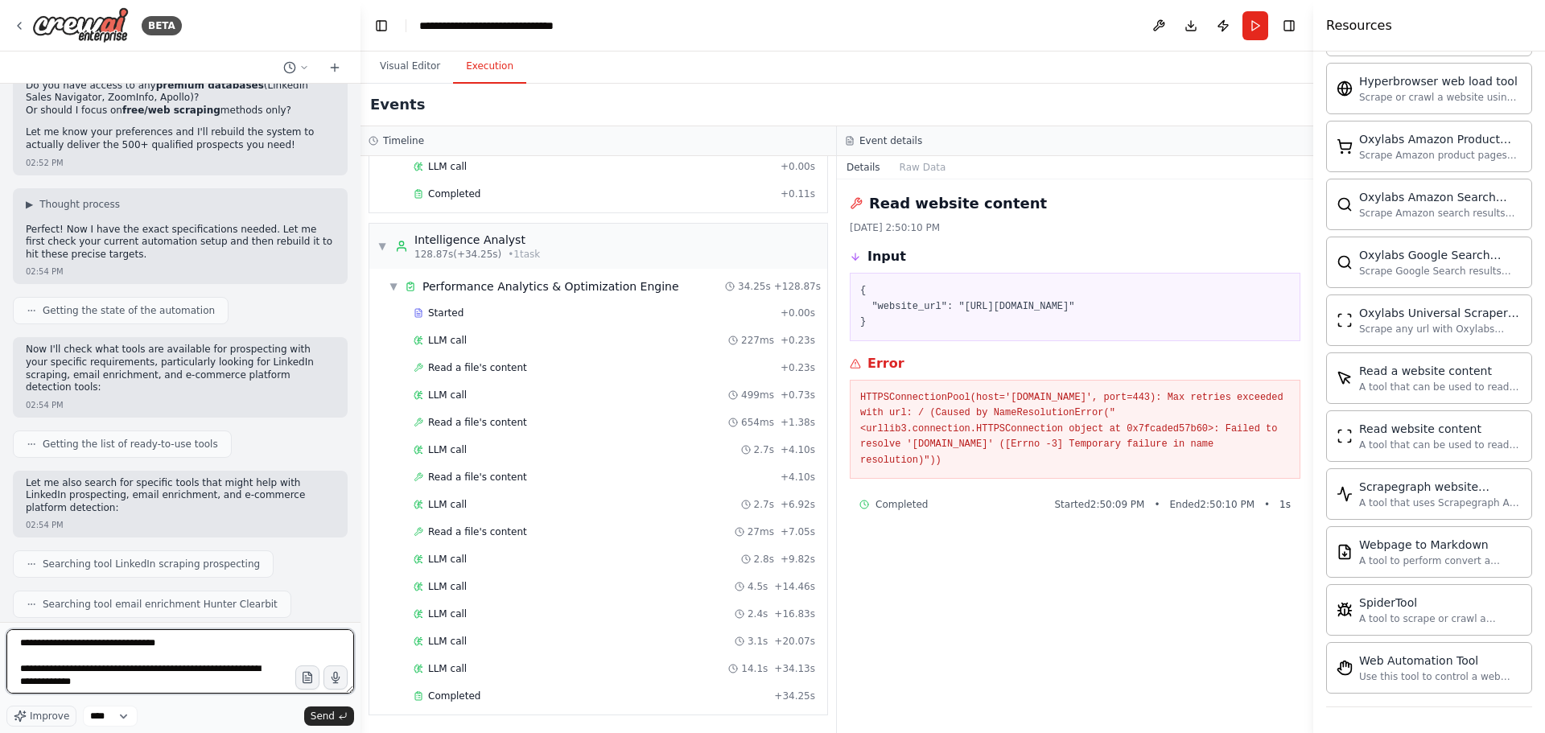
scroll to position [420, 0]
type textarea "**********"
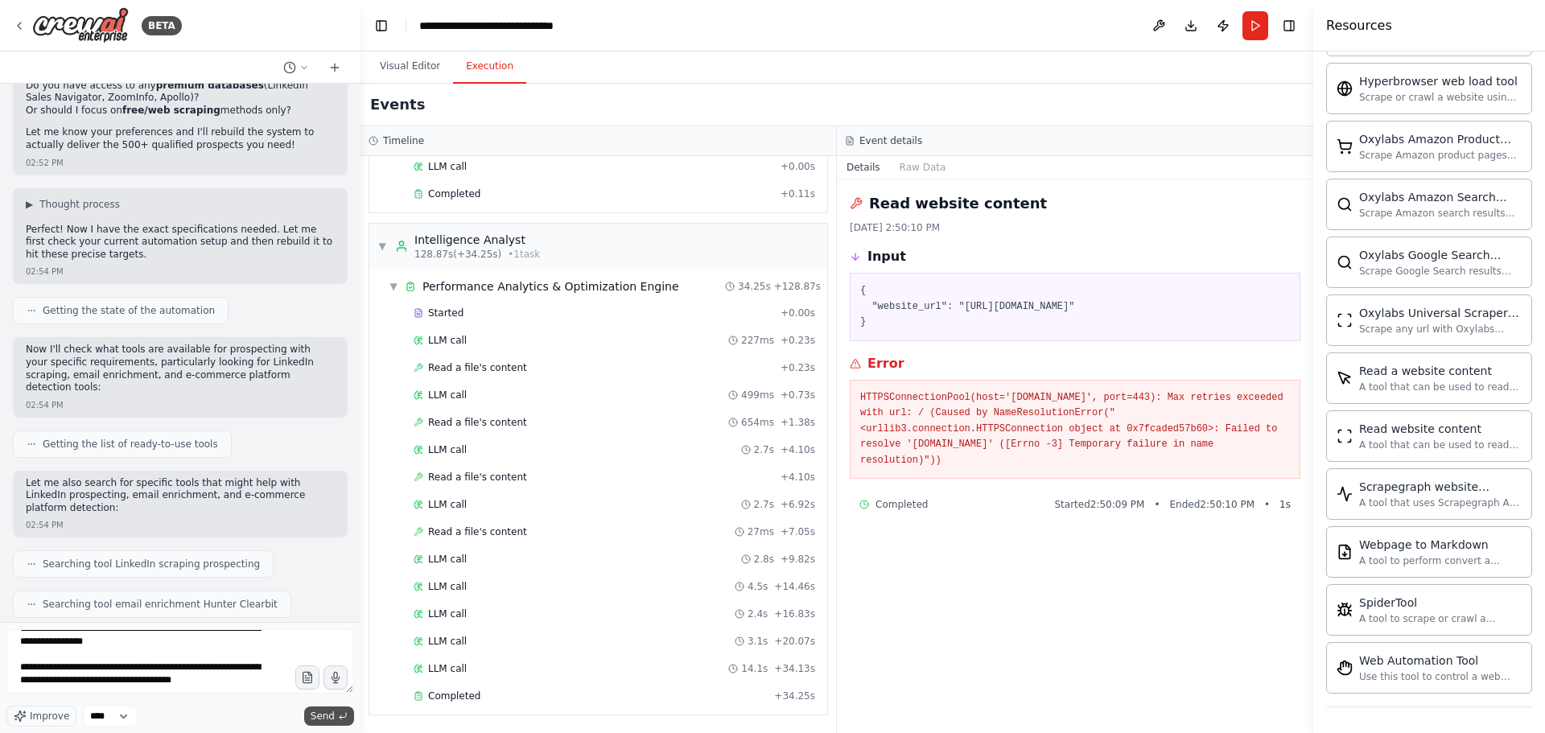
click at [335, 714] on button "Send" at bounding box center [329, 716] width 50 height 19
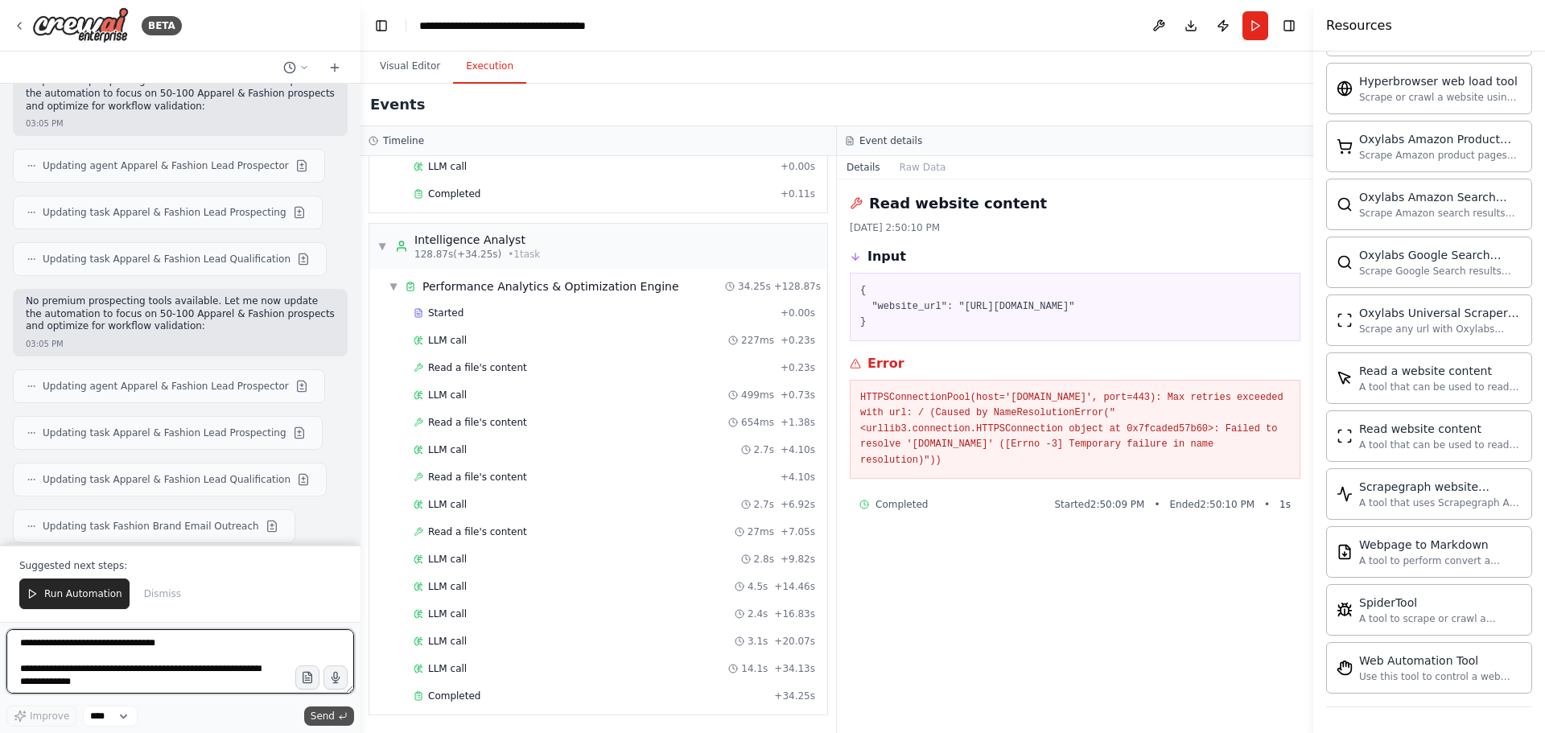
scroll to position [19218, 0]
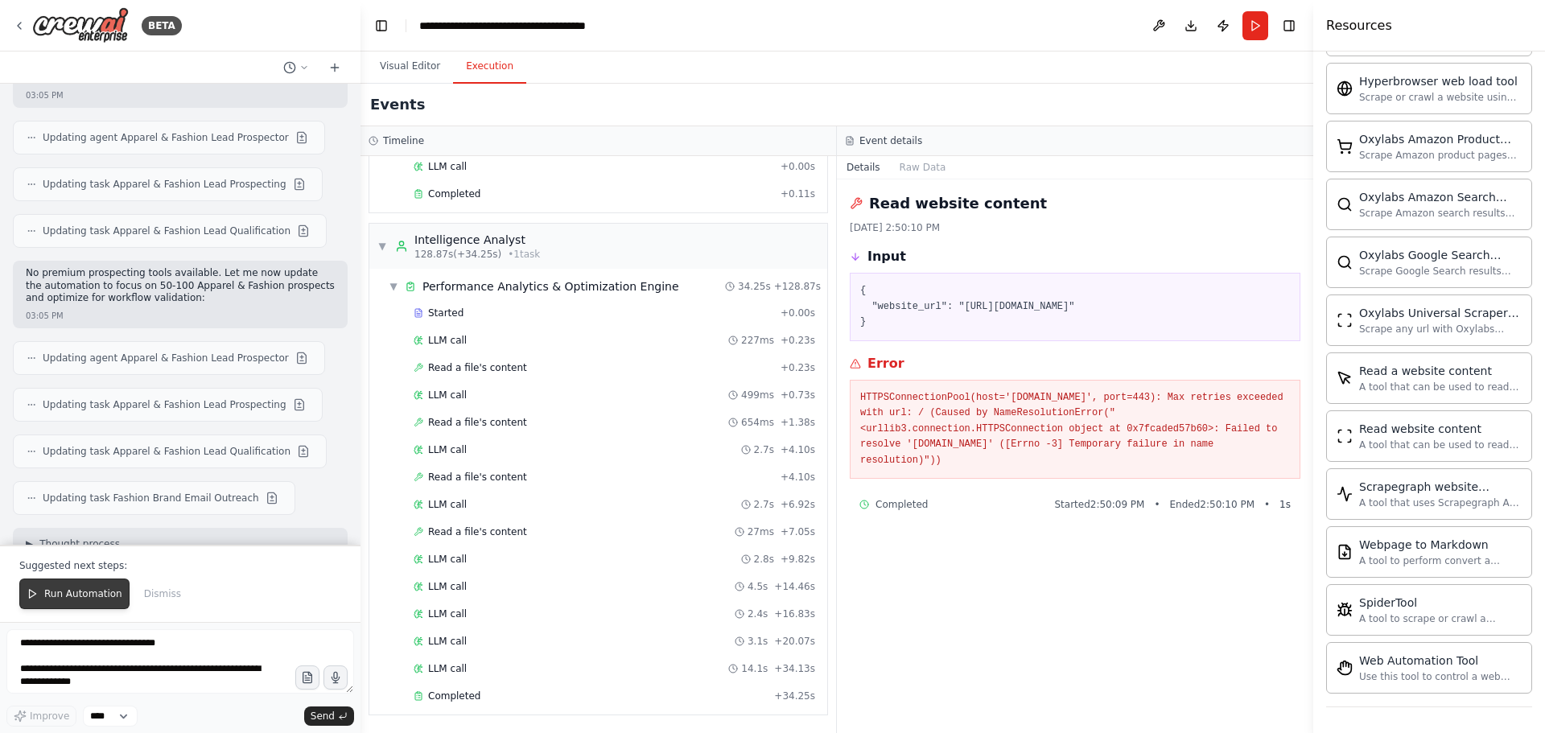
click at [122, 587] on button "Run Automation" at bounding box center [74, 594] width 110 height 31
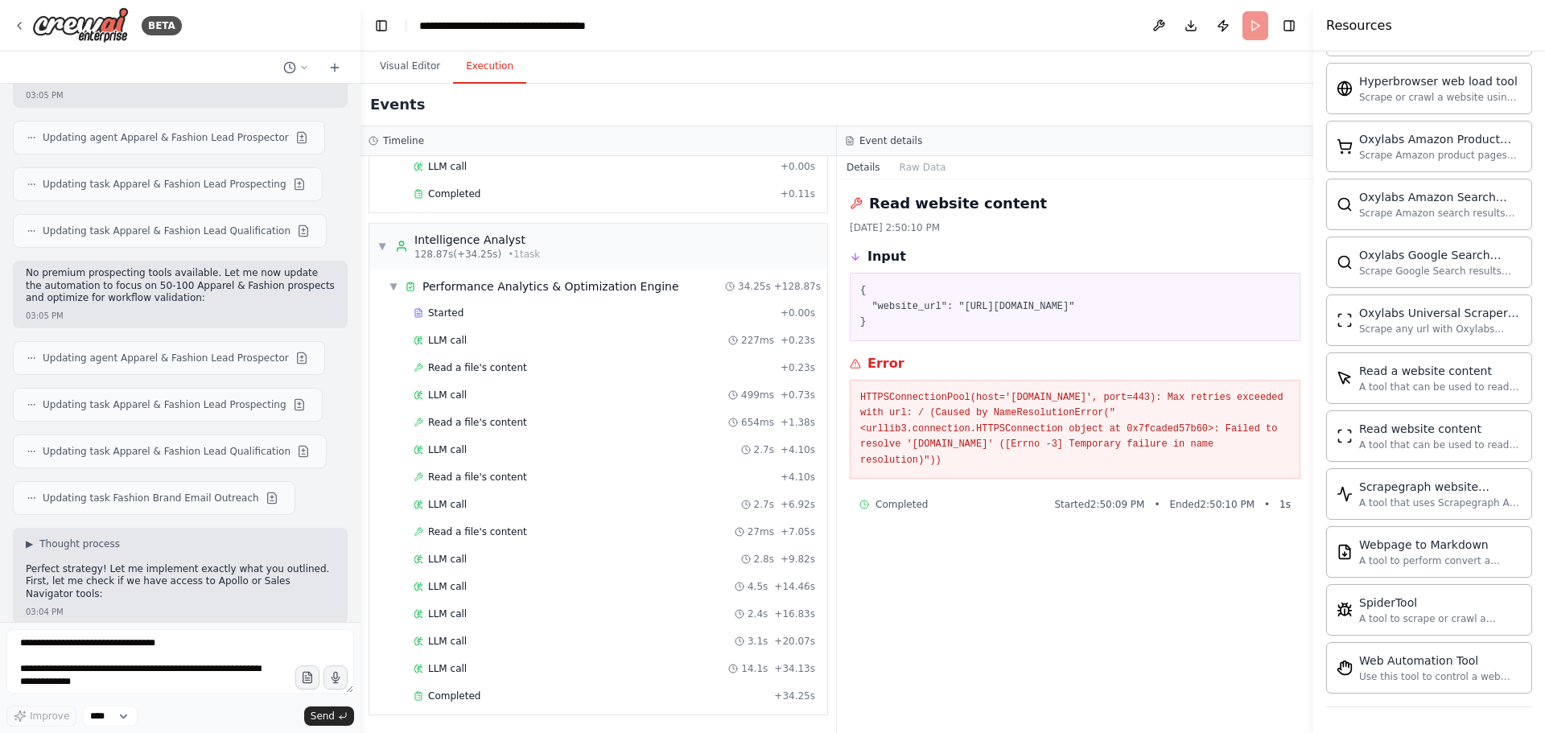
scroll to position [19141, 0]
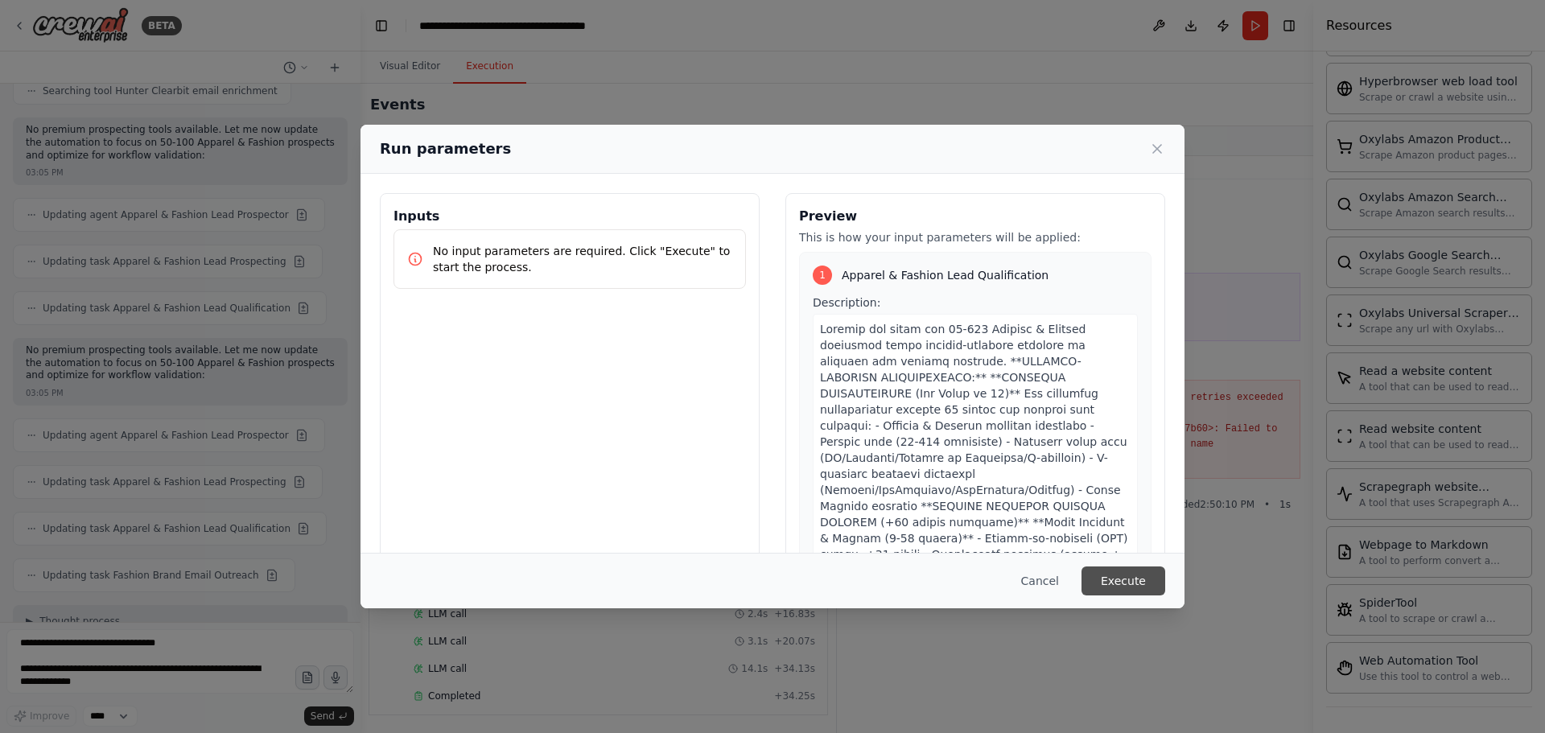
click at [1122, 577] on button "Execute" at bounding box center [1124, 581] width 84 height 29
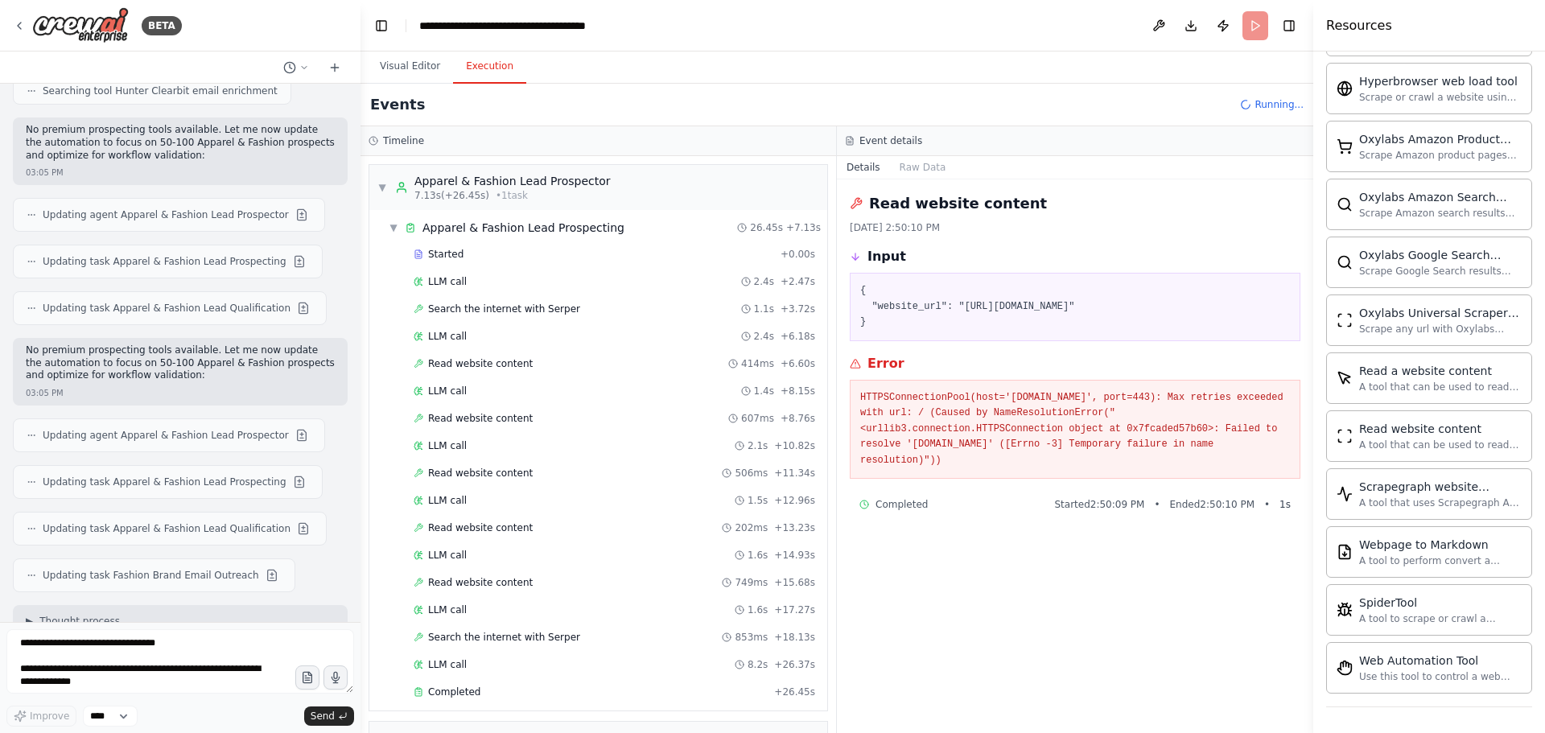
drag, startPoint x: 44, startPoint y: 396, endPoint x: 109, endPoint y: 435, distance: 75.8
drag, startPoint x: 41, startPoint y: 535, endPoint x: 253, endPoint y: 597, distance: 221.3
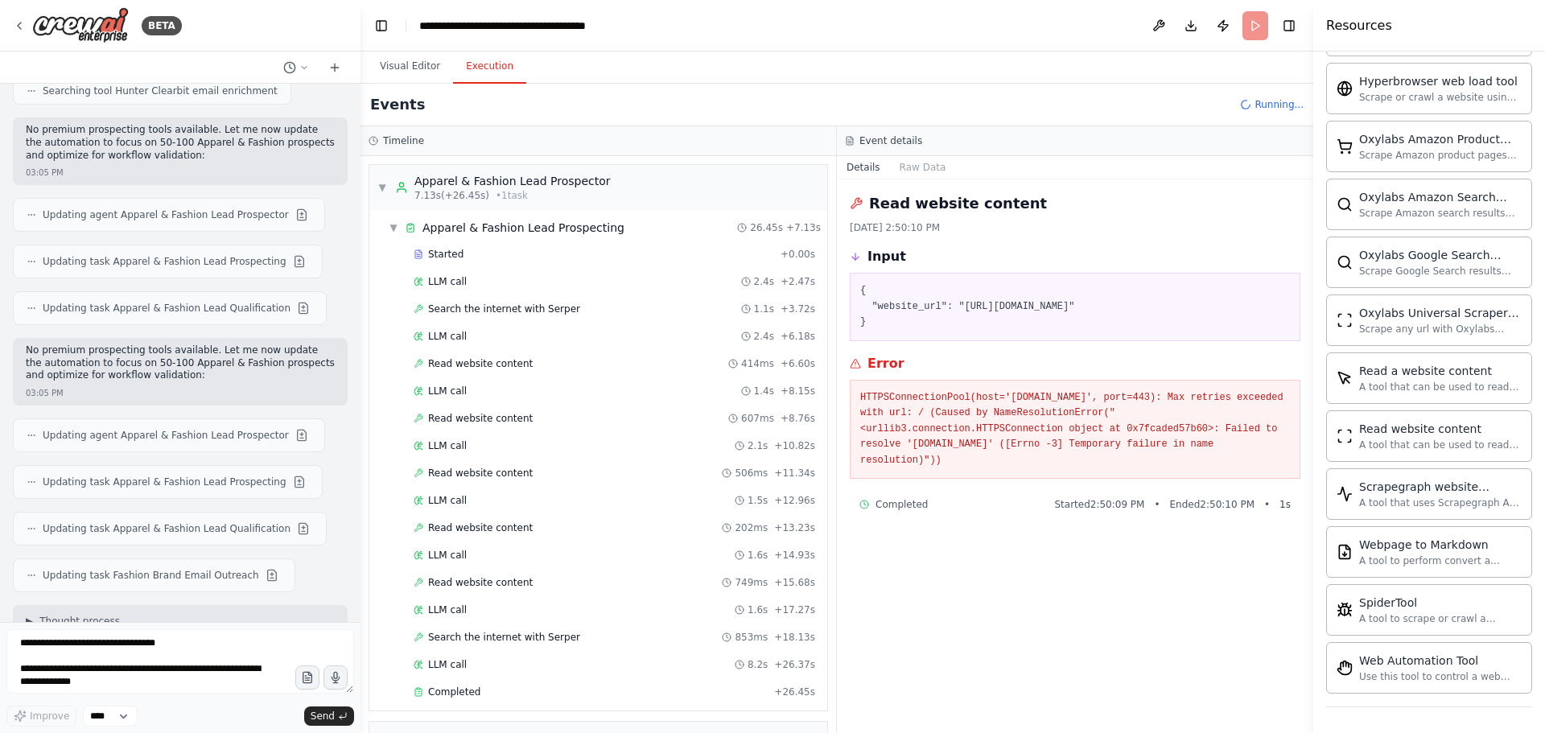
click at [1192, 20] on button "Download" at bounding box center [1191, 25] width 26 height 29
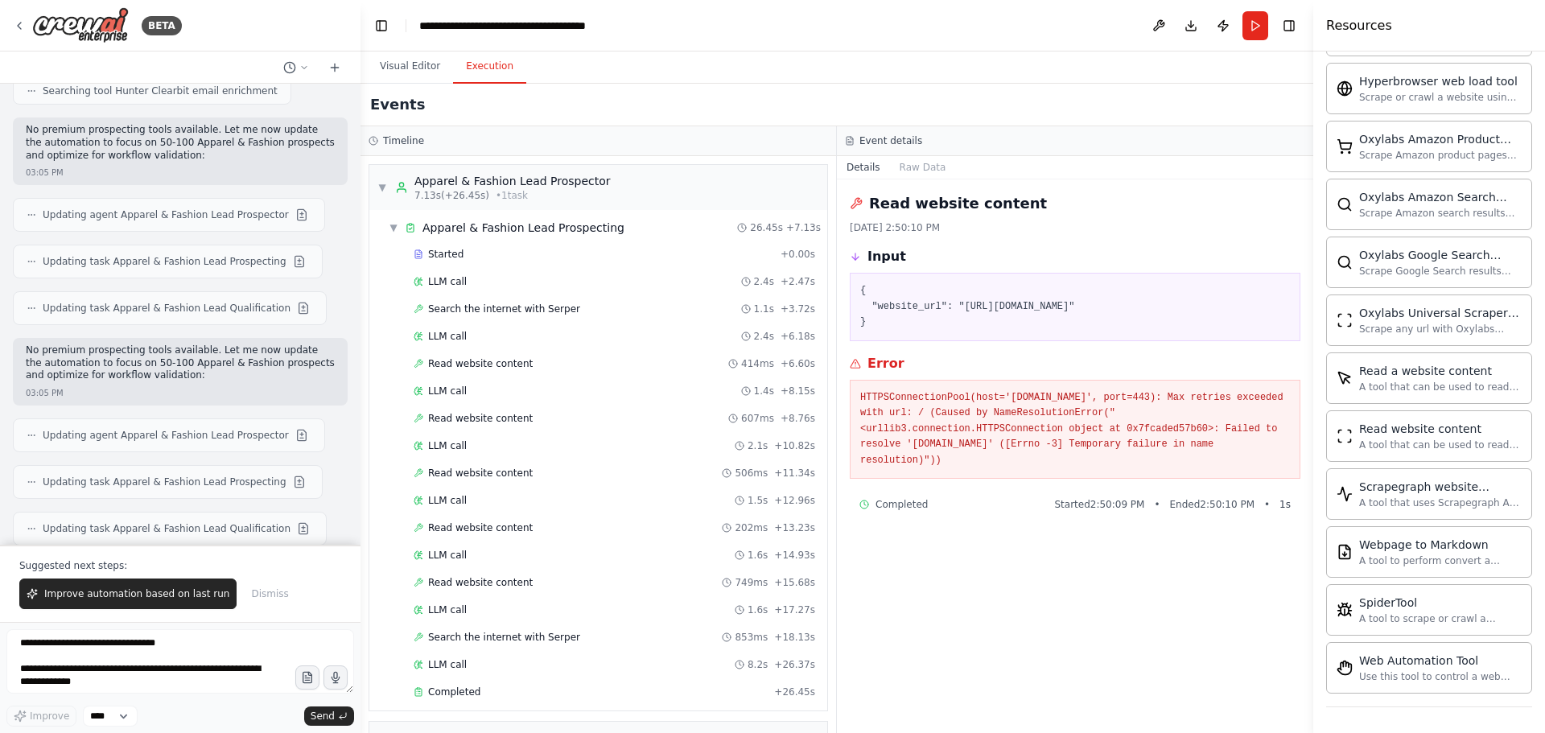
click at [1255, 142] on div "Event details" at bounding box center [1075, 140] width 460 height 13
click at [1284, 20] on button "Toggle Right Sidebar" at bounding box center [1289, 25] width 23 height 23
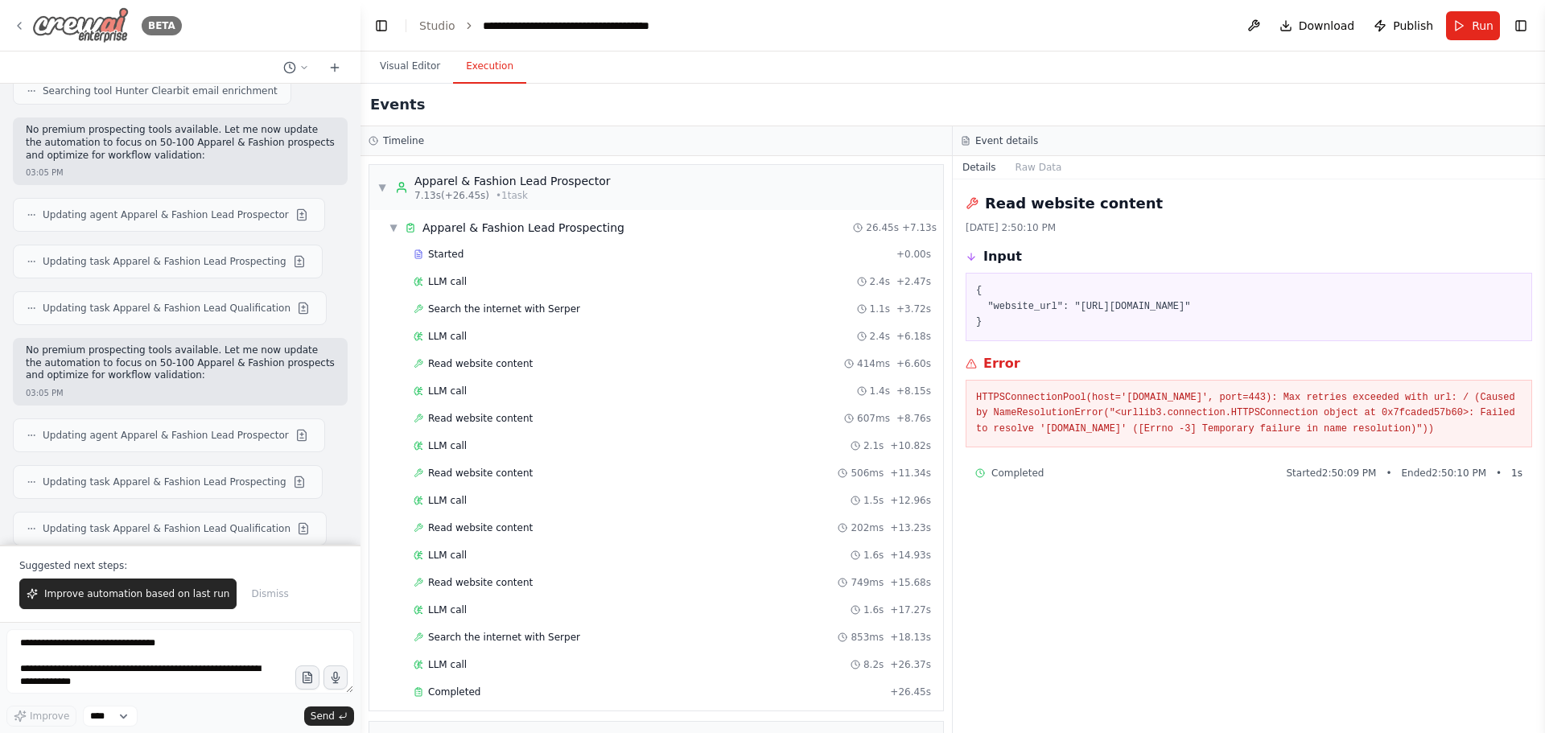
click at [23, 27] on icon at bounding box center [19, 25] width 13 height 13
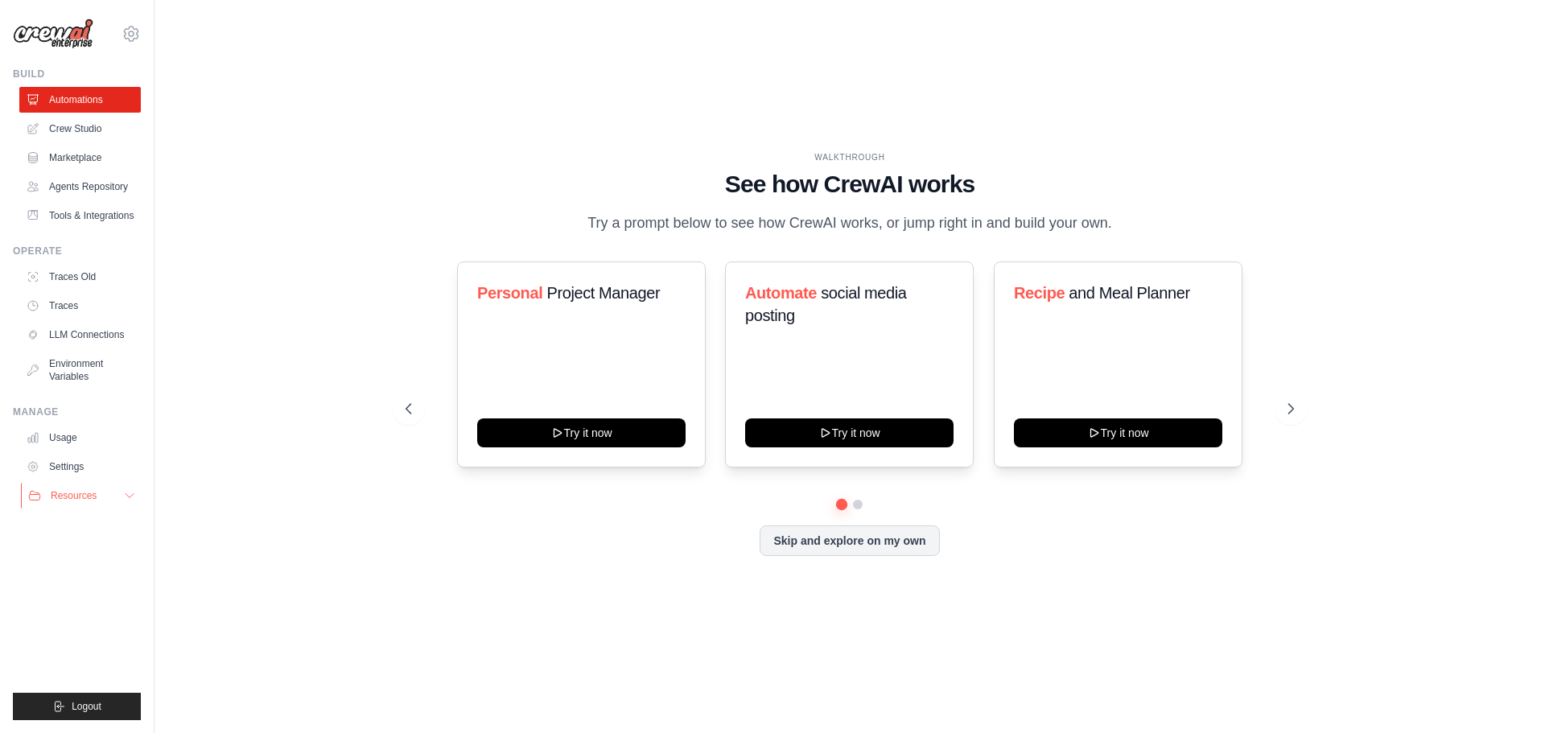
click at [99, 501] on button "Resources" at bounding box center [82, 496] width 122 height 26
click at [122, 593] on link "Video Tutorials" at bounding box center [87, 600] width 112 height 23
click at [120, 207] on link "Tools & Integrations" at bounding box center [82, 216] width 122 height 26
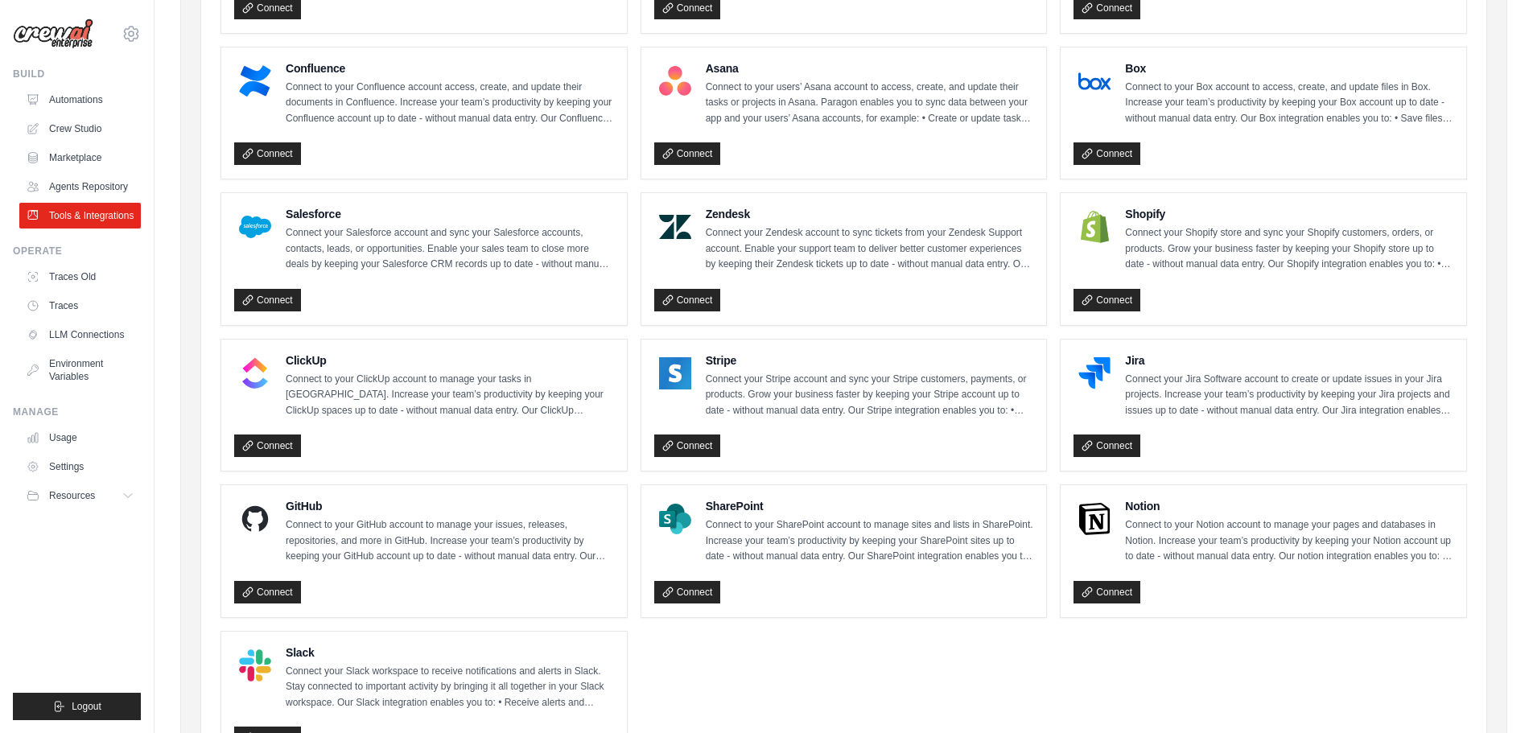
scroll to position [715, 0]
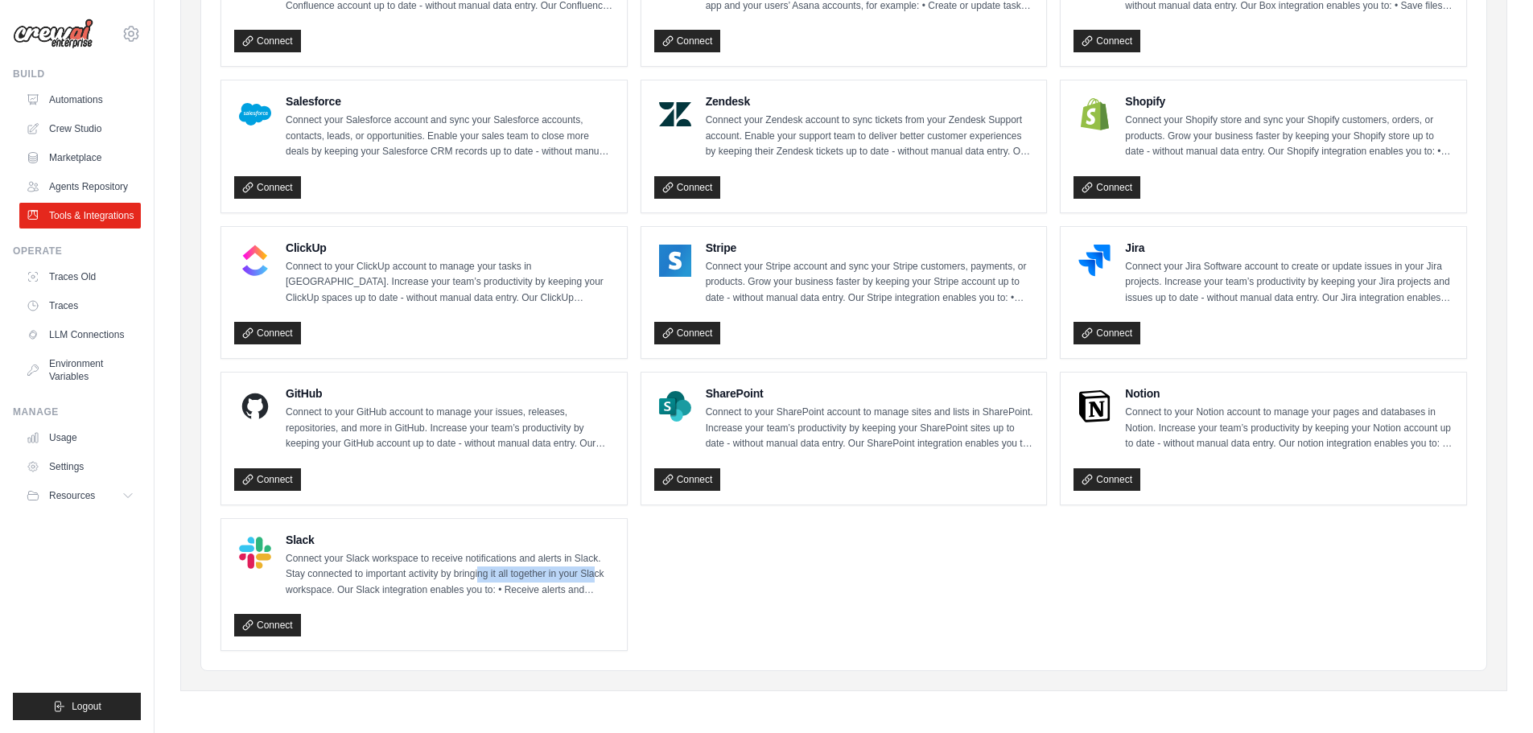
drag, startPoint x: 478, startPoint y: 569, endPoint x: 652, endPoint y: 577, distance: 174.0
click at [641, 576] on ul "Gmail Connect to your Gmail account to manage your emails and drafts in Gmail. …" at bounding box center [843, 73] width 1247 height 1156
click at [800, 587] on ul "Gmail Connect to your Gmail account to manage your emails and drafts in Gmail. …" at bounding box center [843, 73] width 1247 height 1156
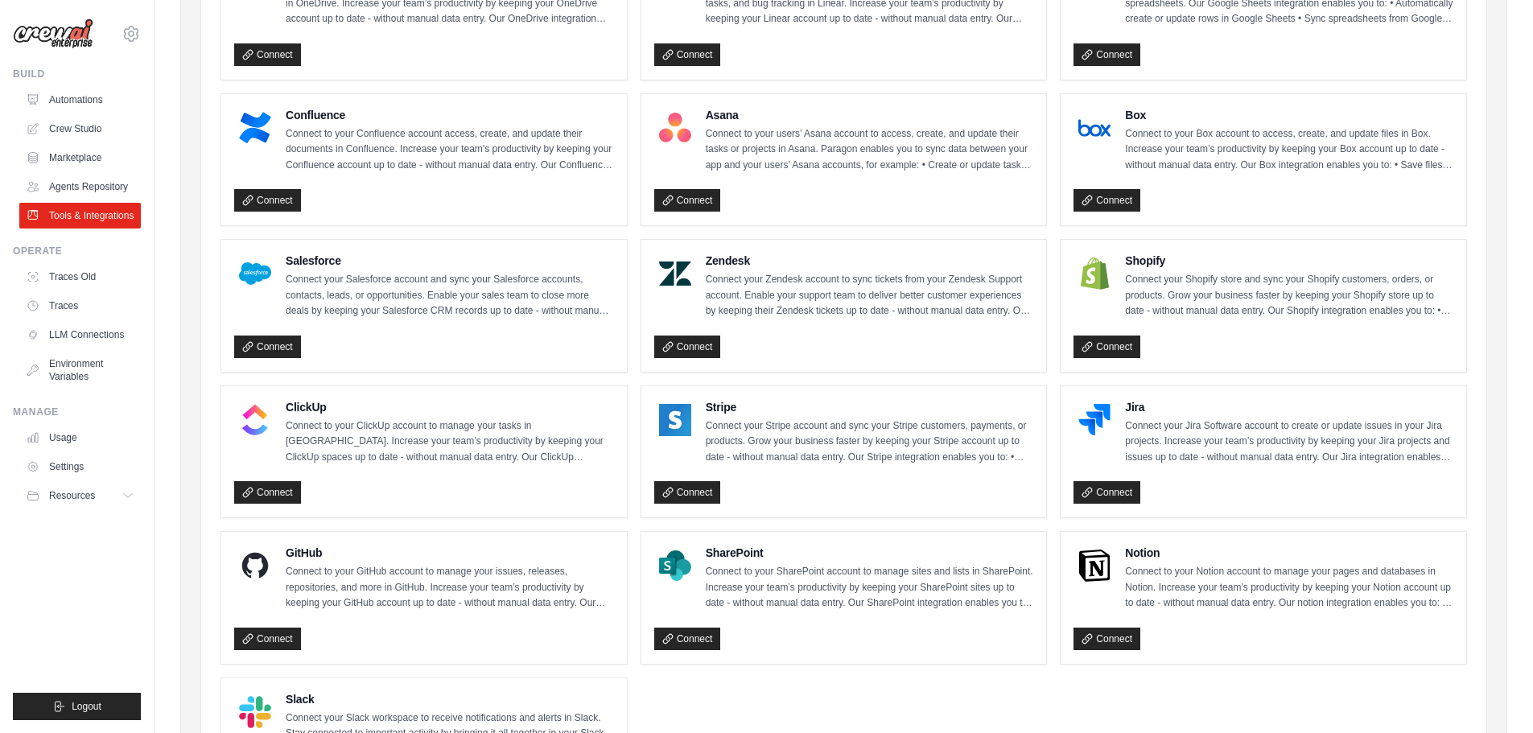
scroll to position [554, 0]
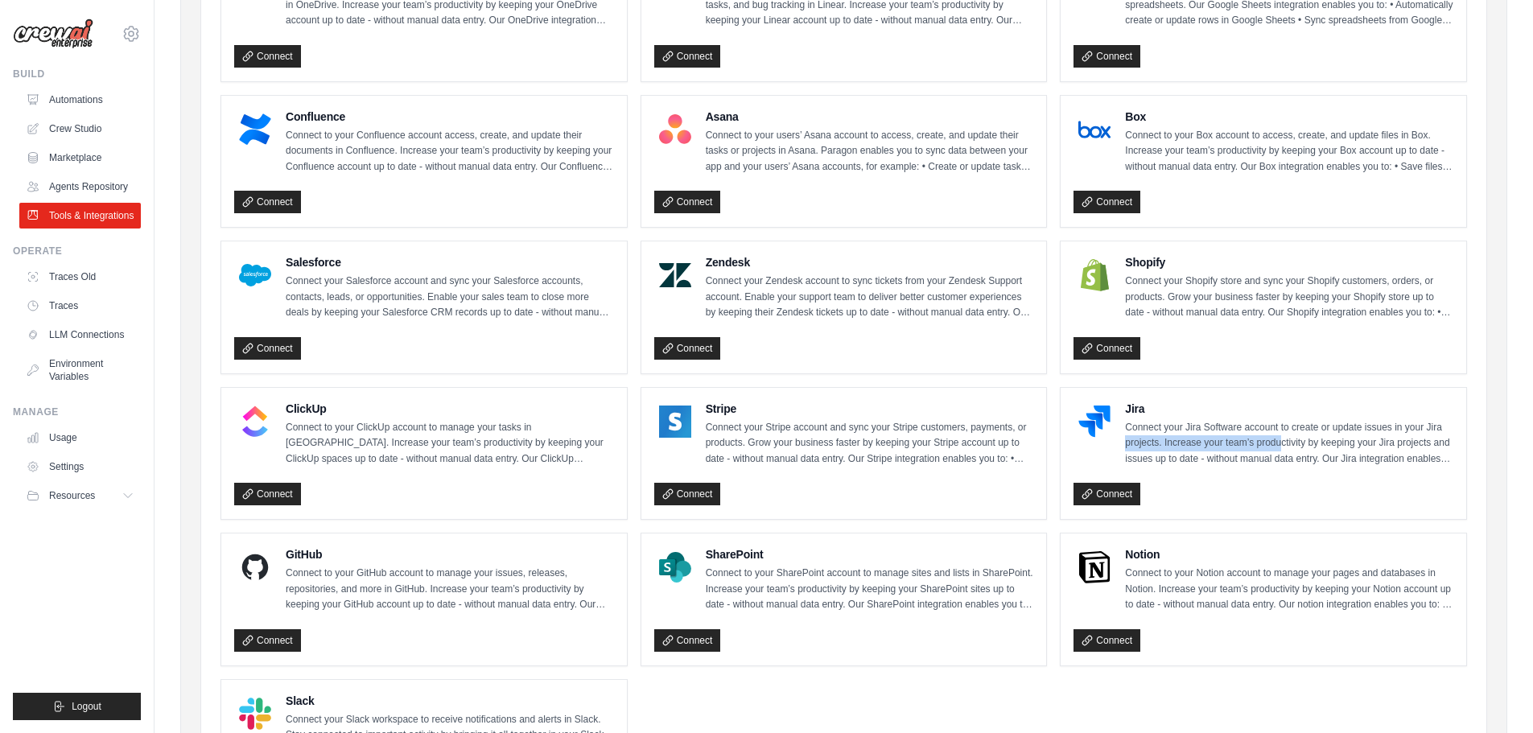
drag, startPoint x: 1127, startPoint y: 437, endPoint x: 1289, endPoint y: 441, distance: 162.6
click at [1284, 441] on p "Connect your Jira Software account to create or update issues in your Jira proj…" at bounding box center [1289, 443] width 328 height 47
click at [1296, 449] on p "Connect your Jira Software account to create or update issues in your Jira proj…" at bounding box center [1289, 443] width 328 height 47
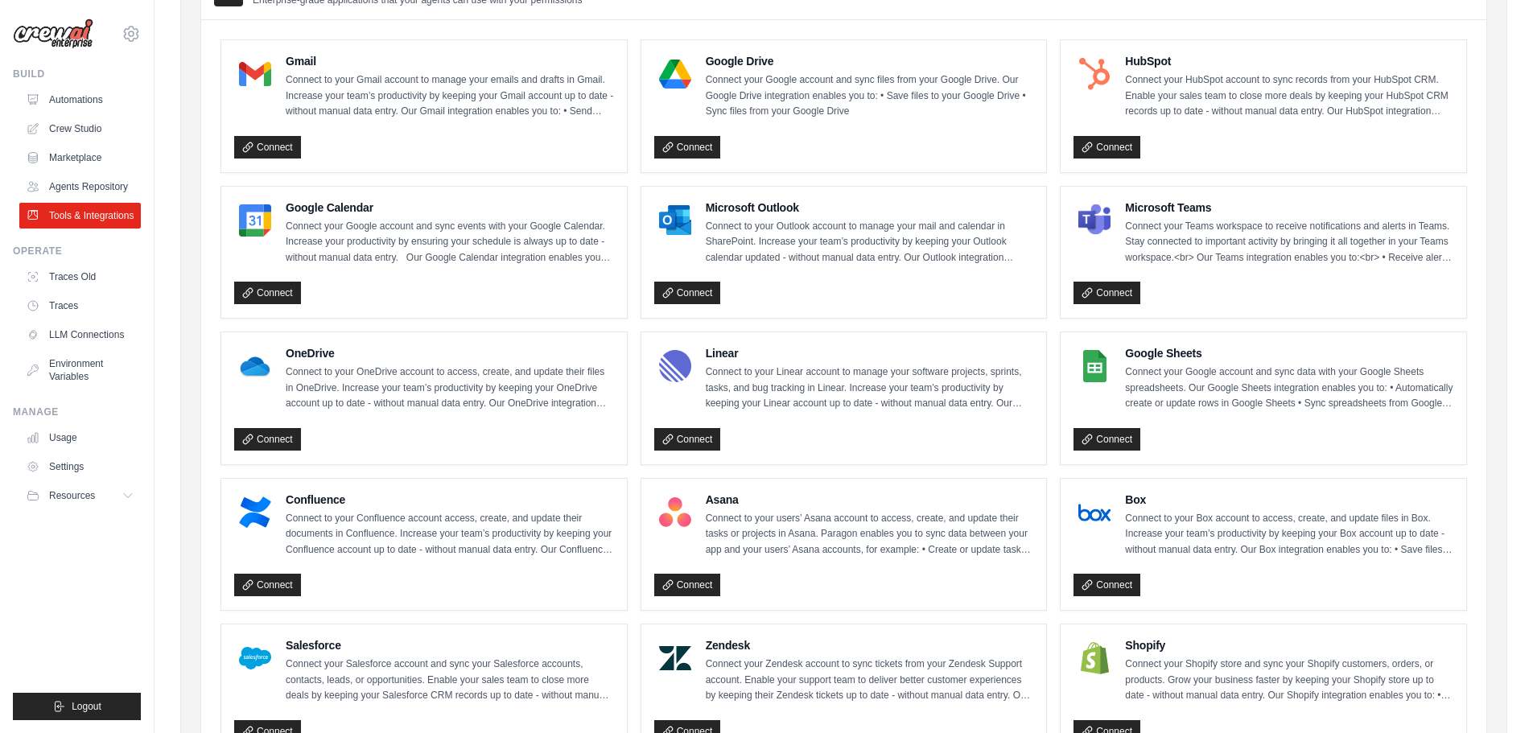
scroll to position [151, 0]
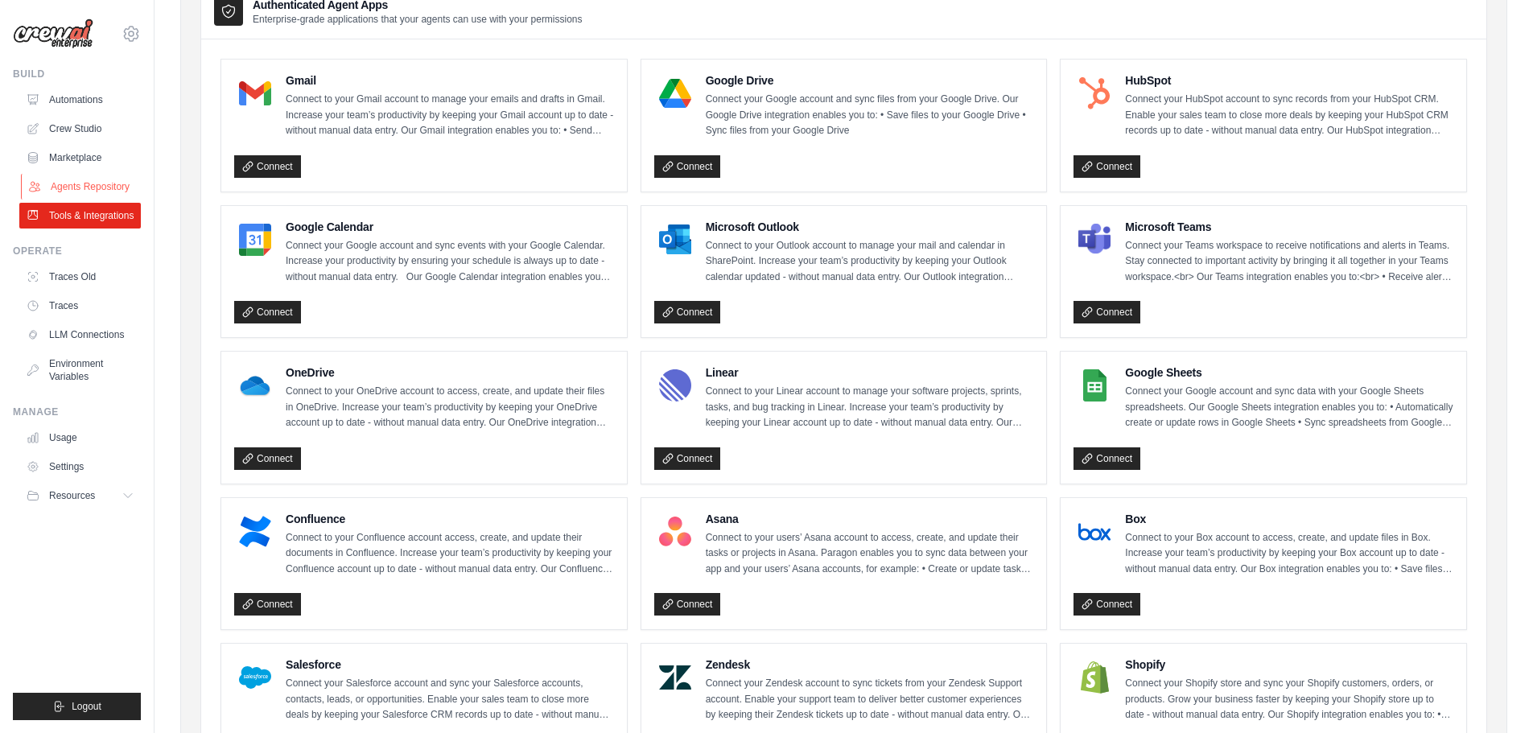
click at [80, 179] on link "Agents Repository" at bounding box center [82, 187] width 122 height 26
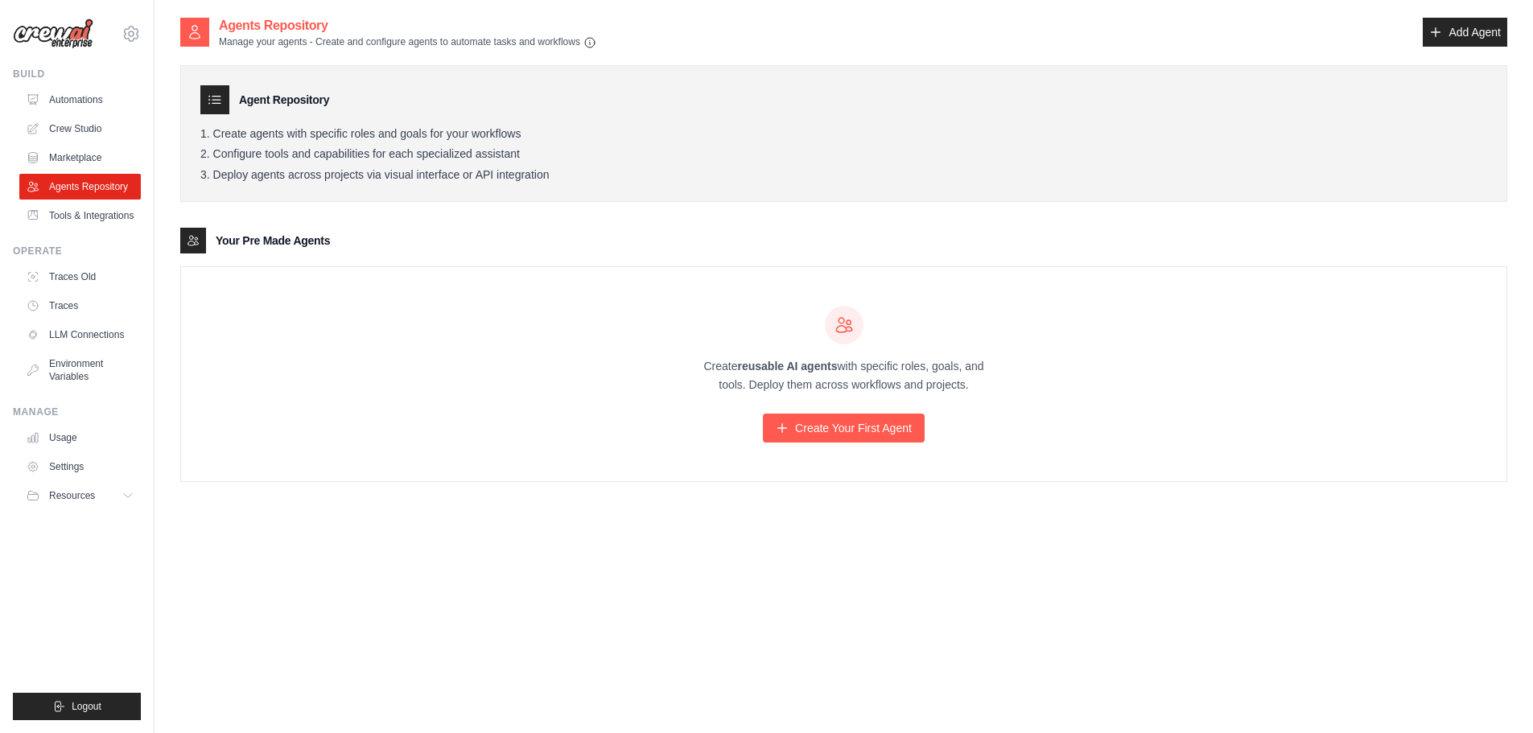
click at [84, 113] on ul "Automations Crew Studio Marketplace Agents Repository Tools & Integrations" at bounding box center [80, 158] width 122 height 142
click at [92, 101] on link "Automations" at bounding box center [82, 100] width 122 height 26
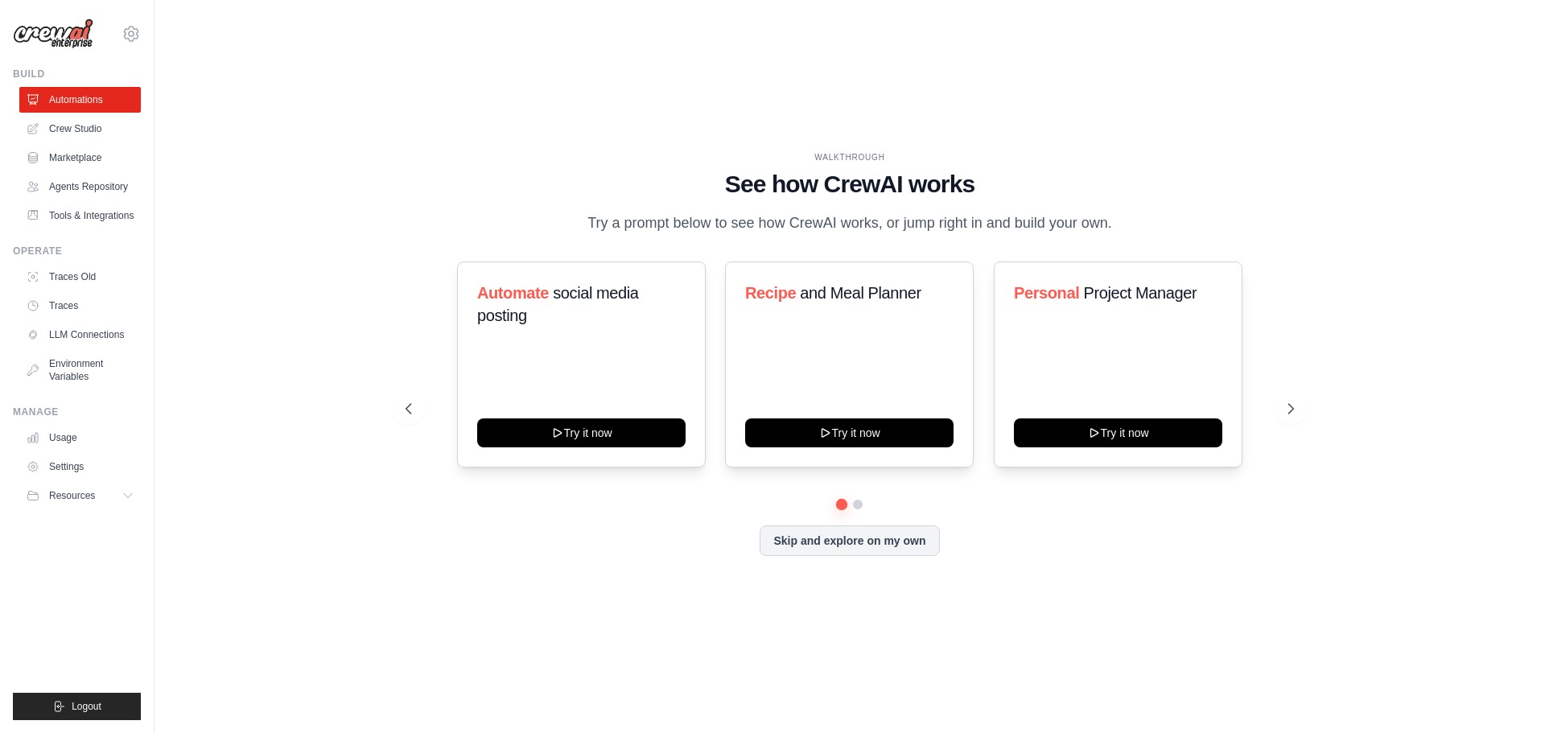
click at [97, 122] on link "Crew Studio" at bounding box center [80, 129] width 122 height 26
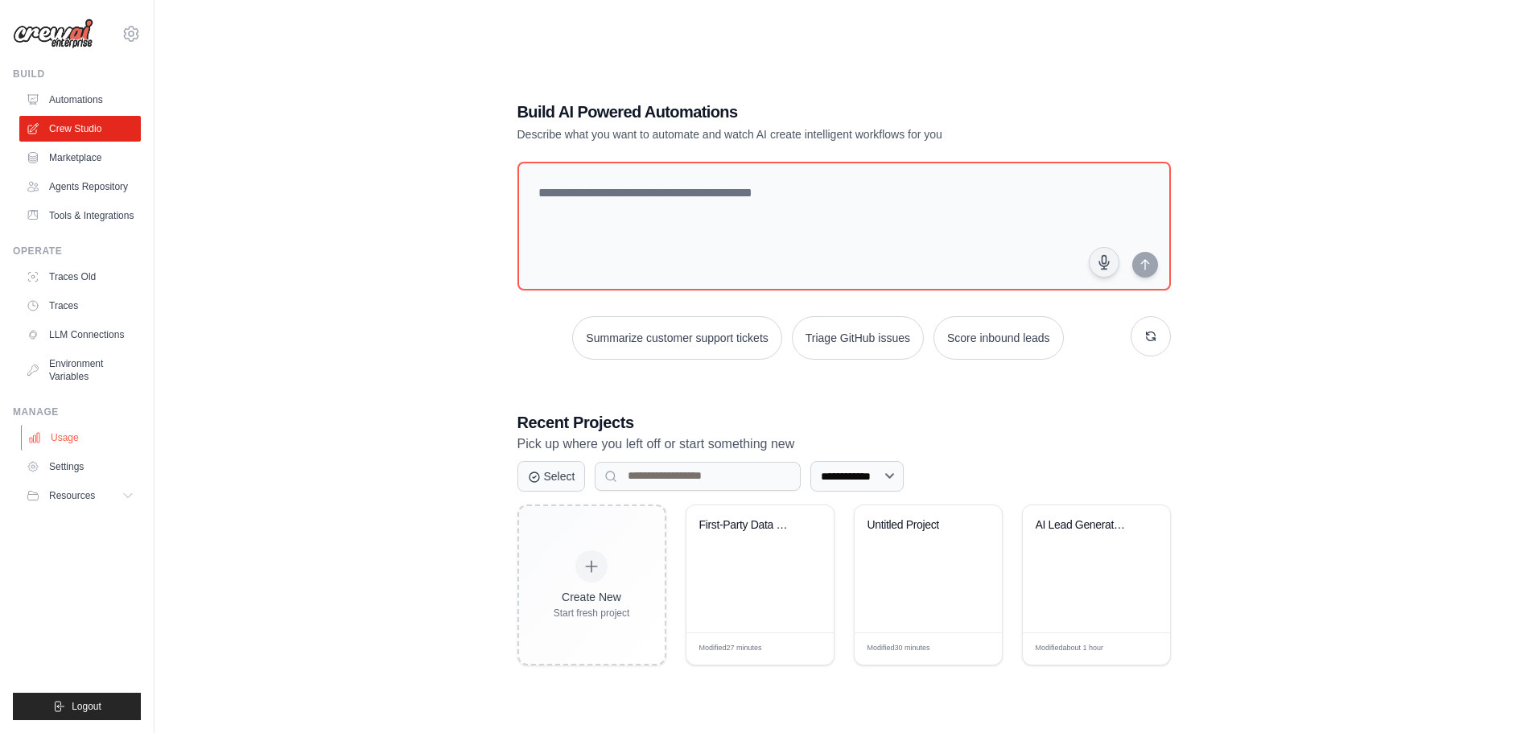
click at [78, 429] on link "Usage" at bounding box center [82, 438] width 122 height 26
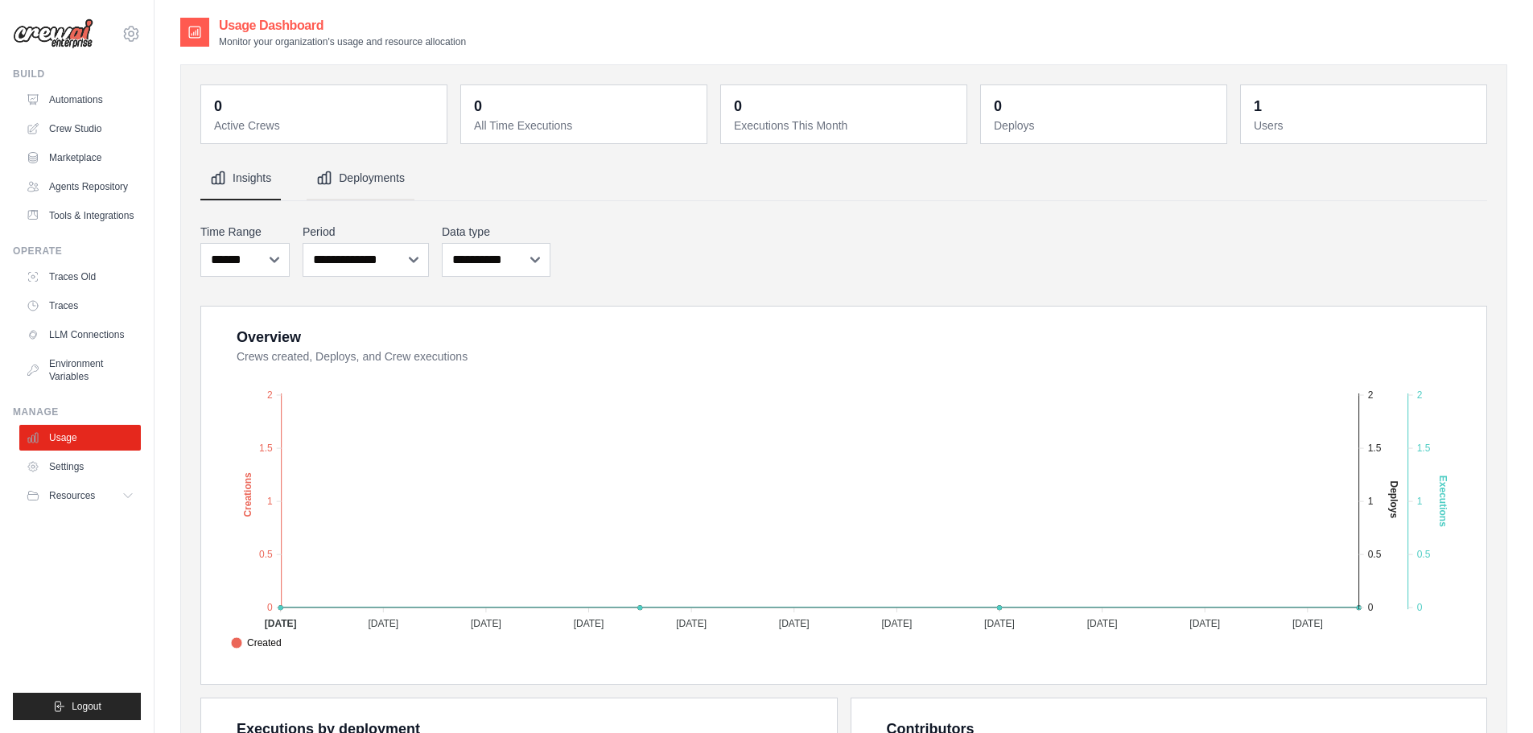
click at [357, 182] on button "Deployments" at bounding box center [361, 178] width 108 height 43
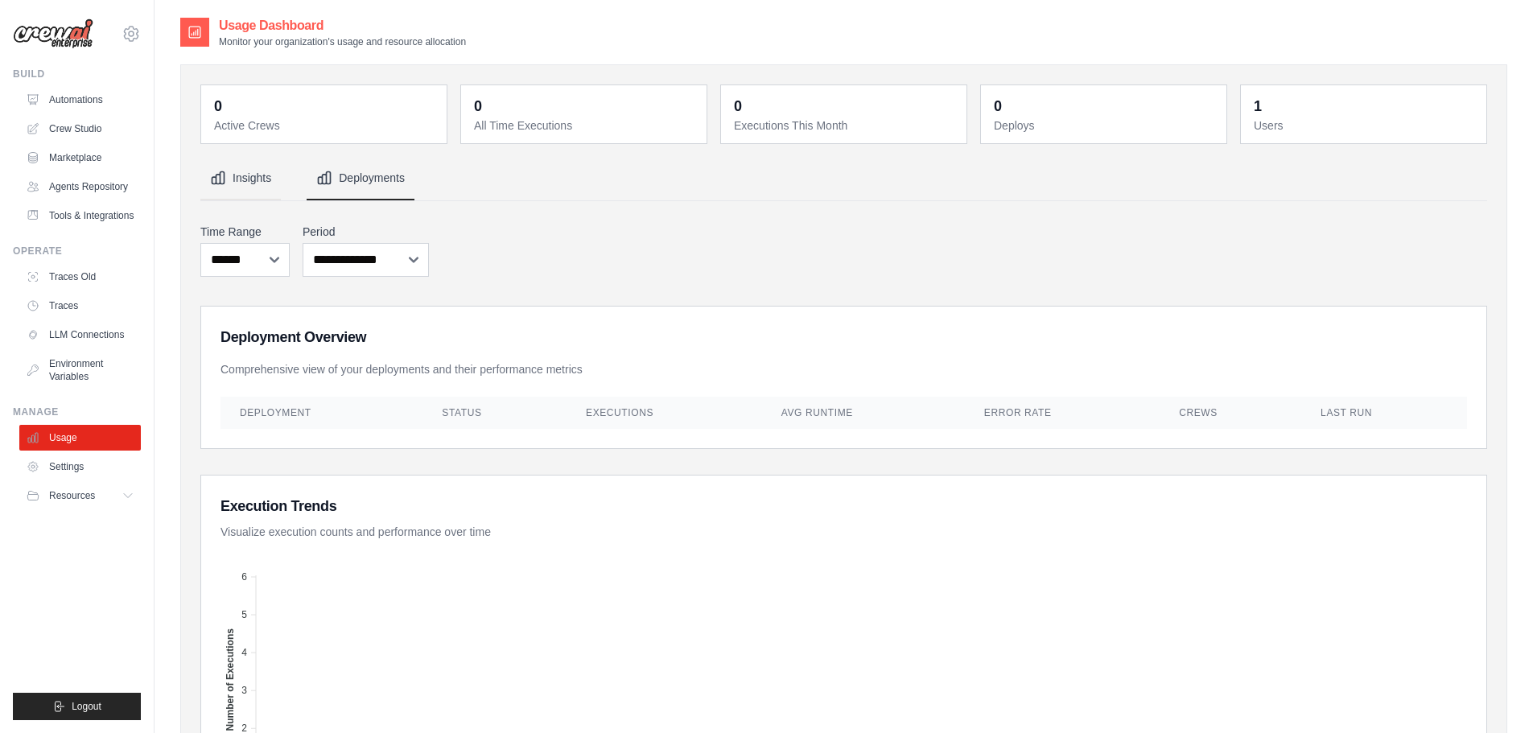
click at [270, 188] on button "Insights" at bounding box center [240, 178] width 80 height 43
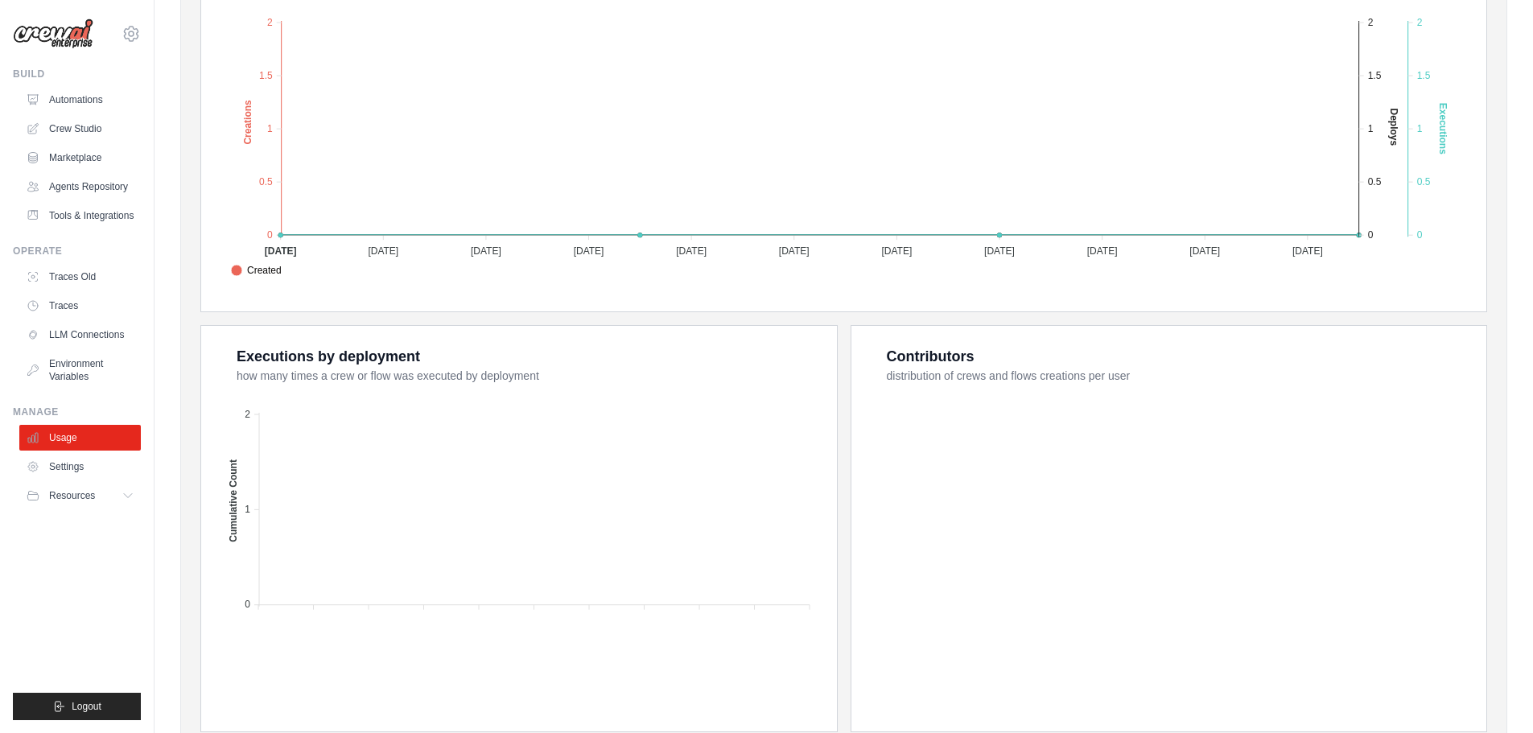
scroll to position [434, 0]
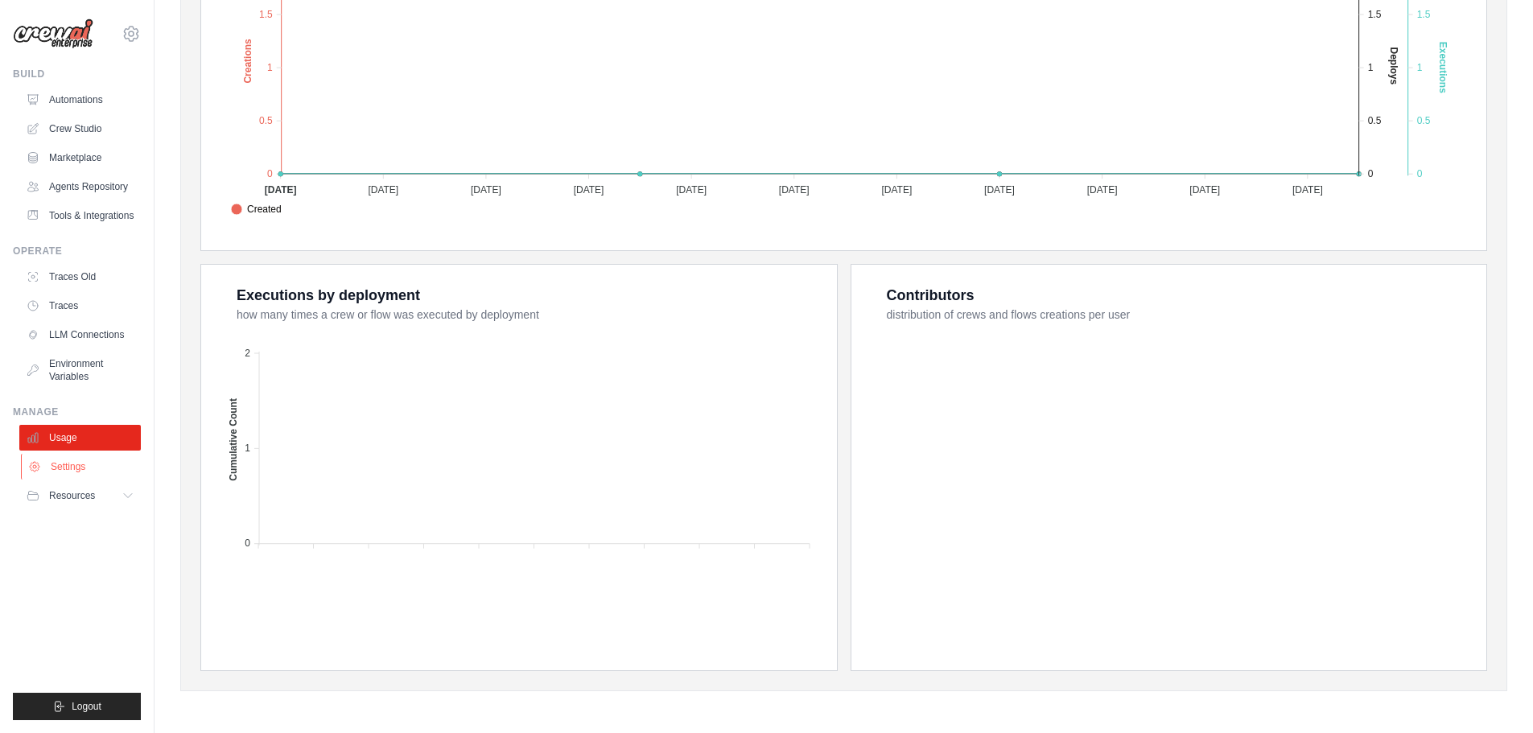
click at [84, 464] on link "Settings" at bounding box center [82, 467] width 122 height 26
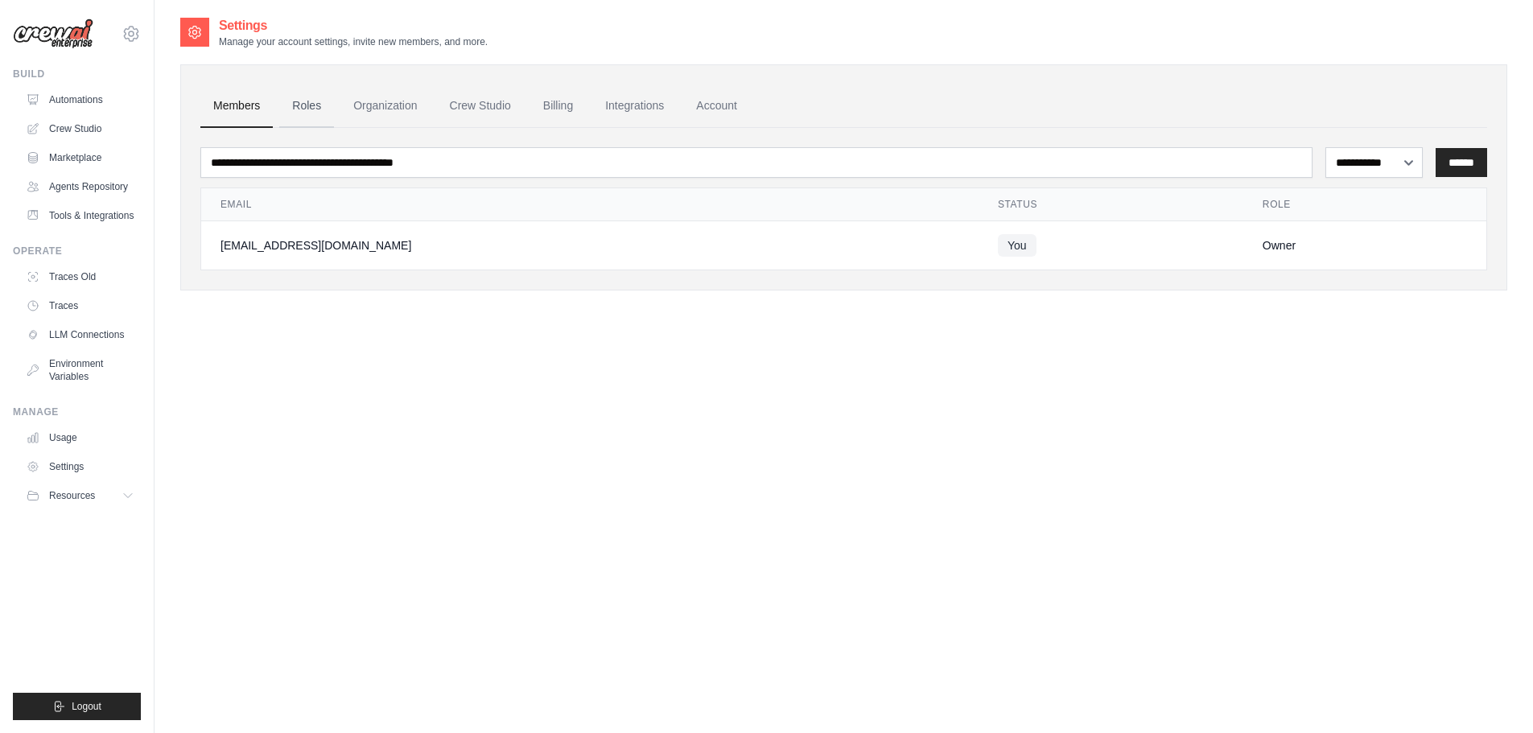
click at [313, 111] on link "Roles" at bounding box center [306, 105] width 55 height 43
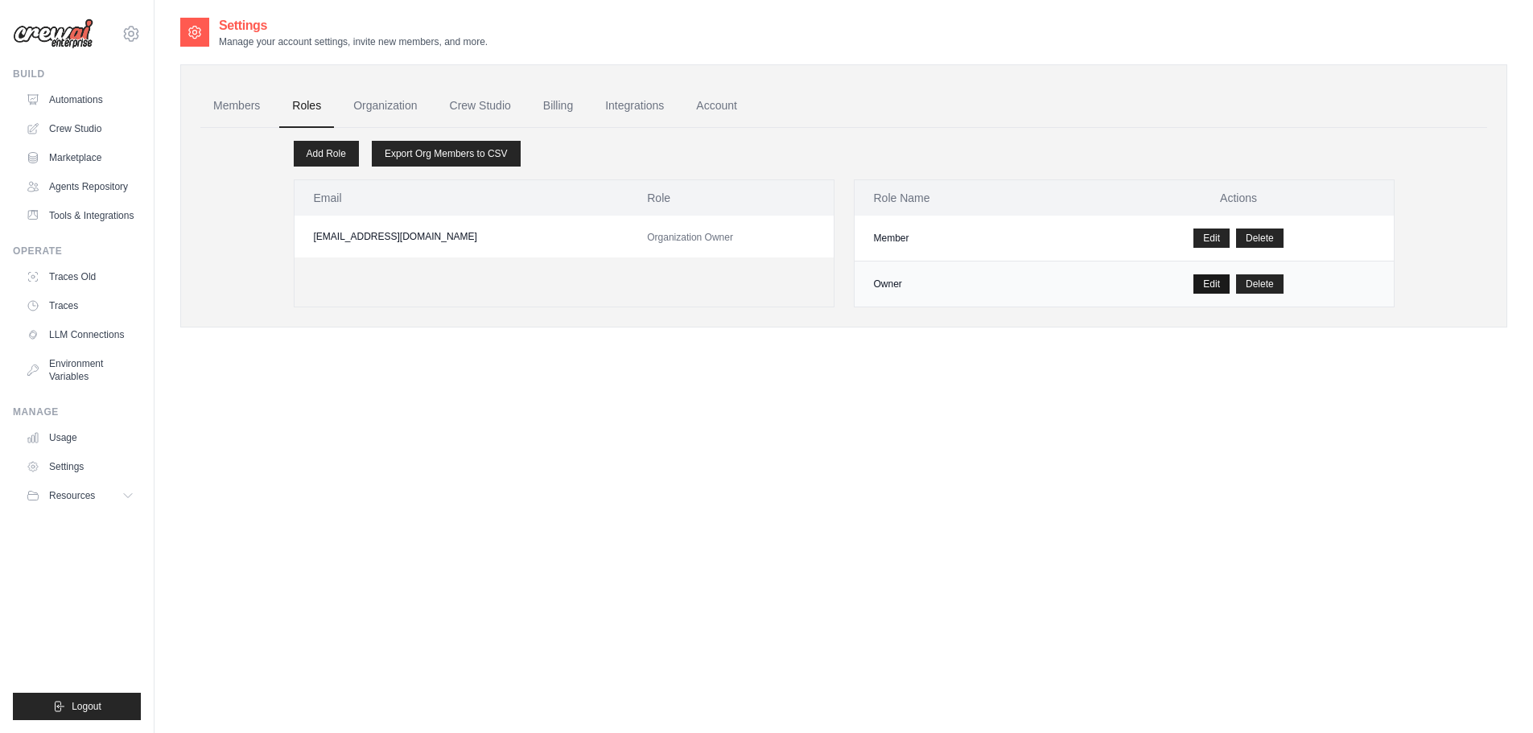
click at [1222, 287] on link "Edit" at bounding box center [1211, 283] width 36 height 19
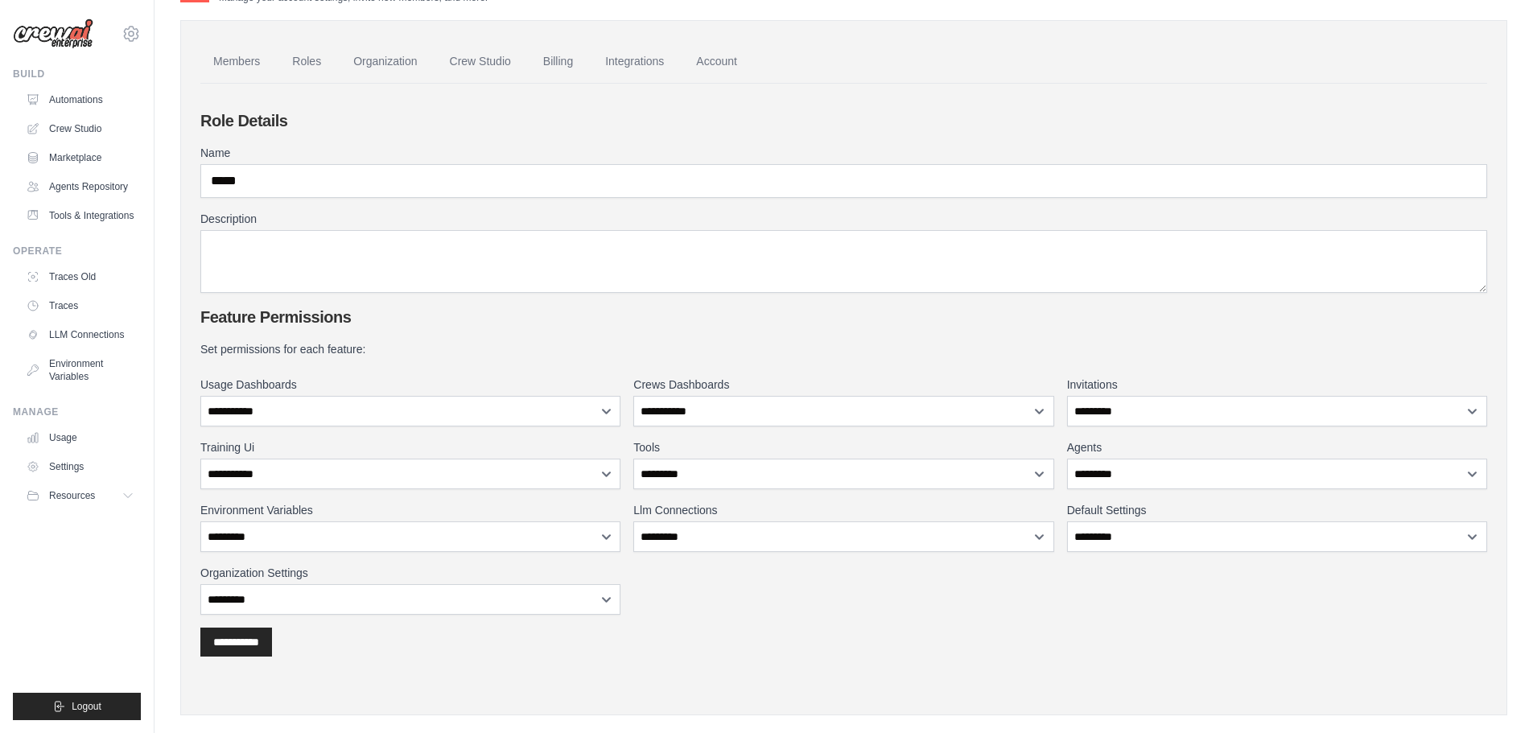
scroll to position [68, 0]
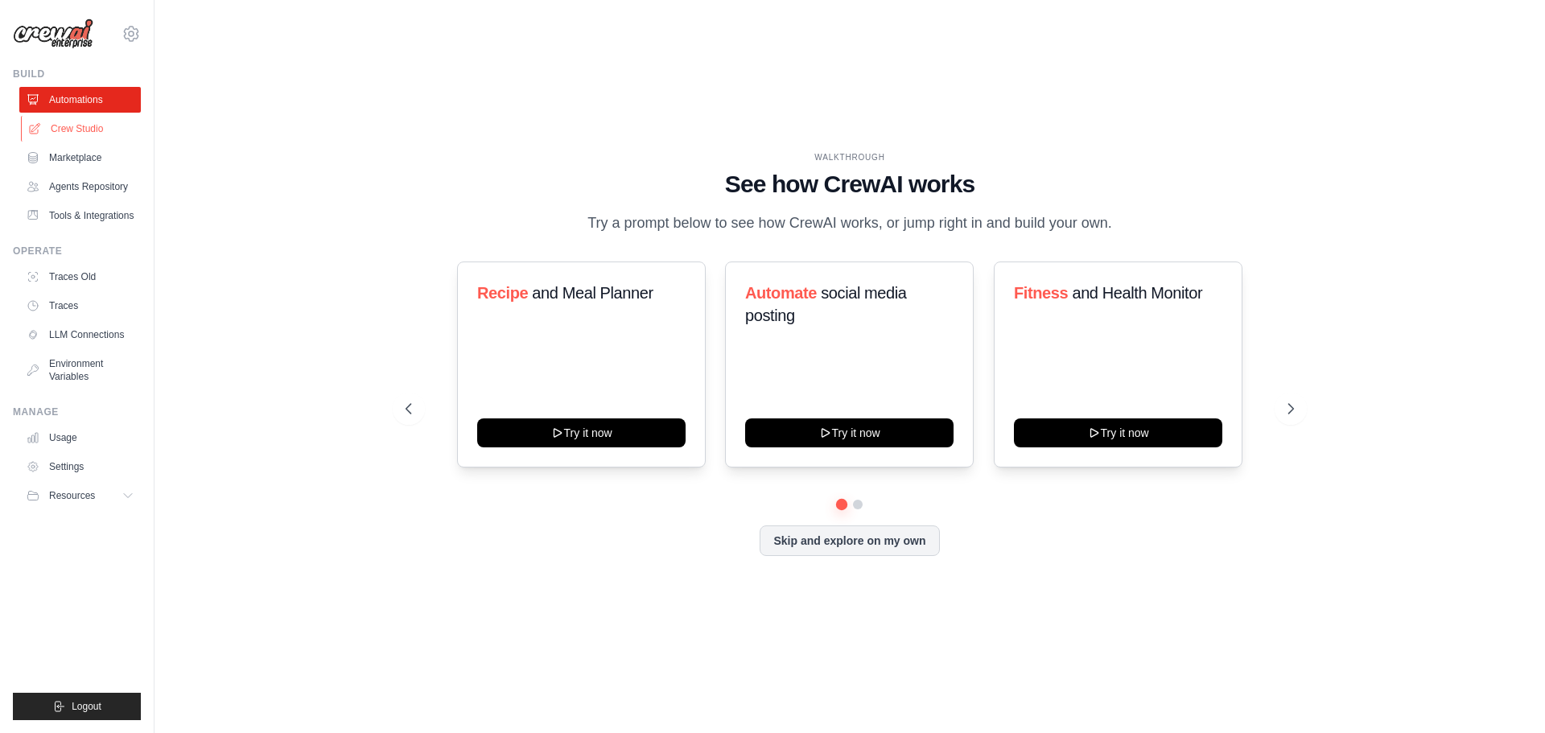
click at [90, 135] on link "Crew Studio" at bounding box center [82, 129] width 122 height 26
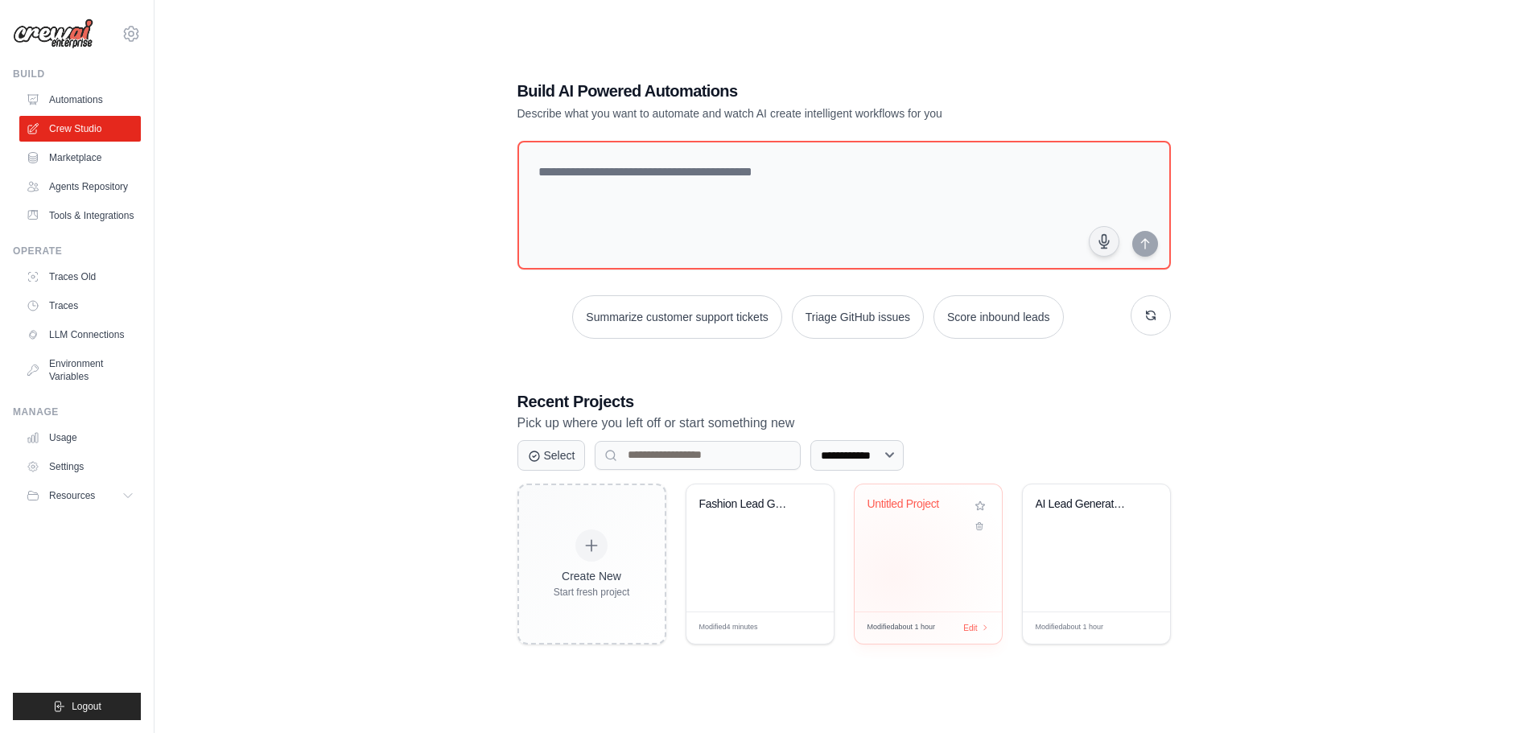
scroll to position [32, 0]
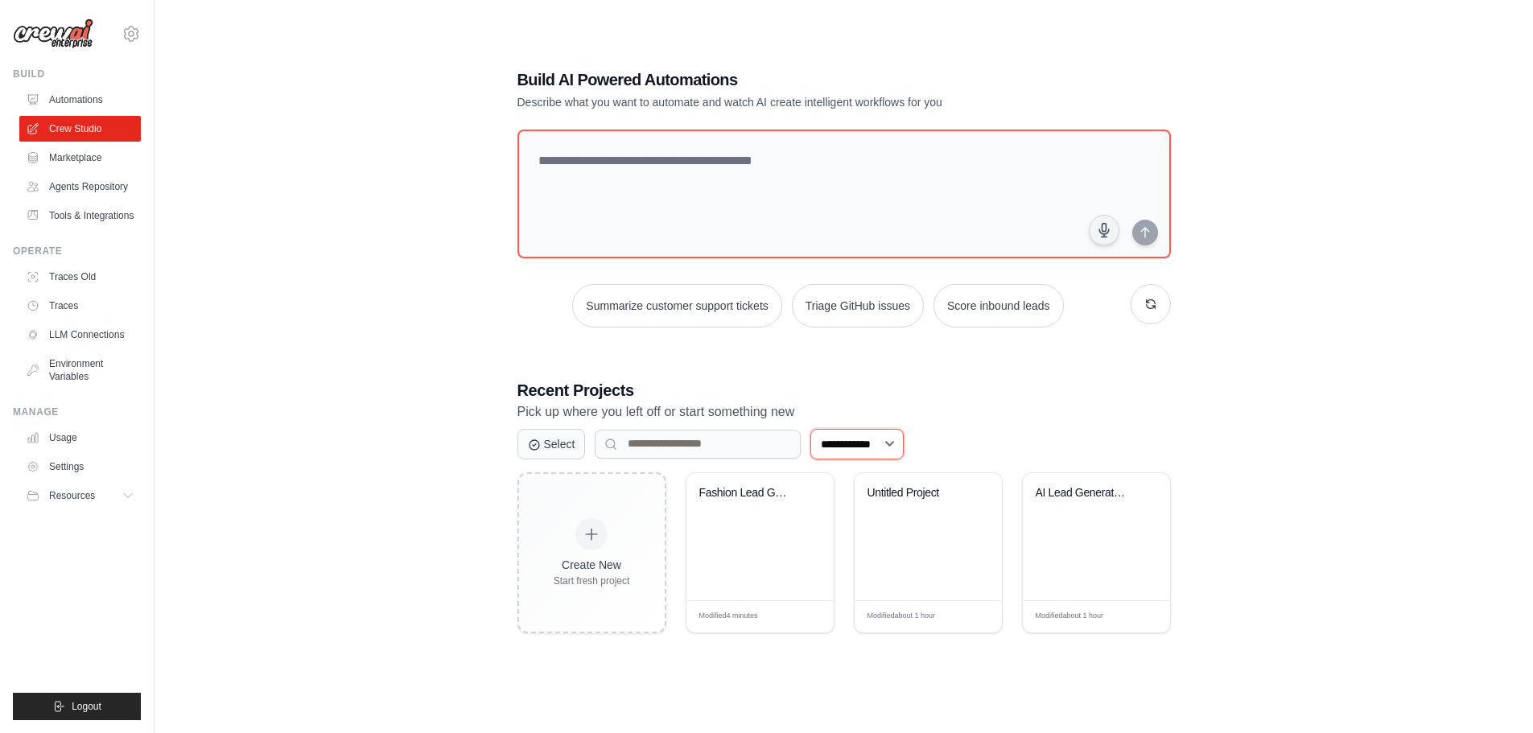
click at [851, 443] on select "**********" at bounding box center [856, 444] width 93 height 31
click at [362, 460] on div "**********" at bounding box center [843, 350] width 1327 height 733
click at [120, 500] on button "Resources" at bounding box center [82, 496] width 122 height 26
click at [122, 500] on button "Resources" at bounding box center [82, 496] width 122 height 26
